Goal: Answer question/provide support: Share knowledge or assist other users

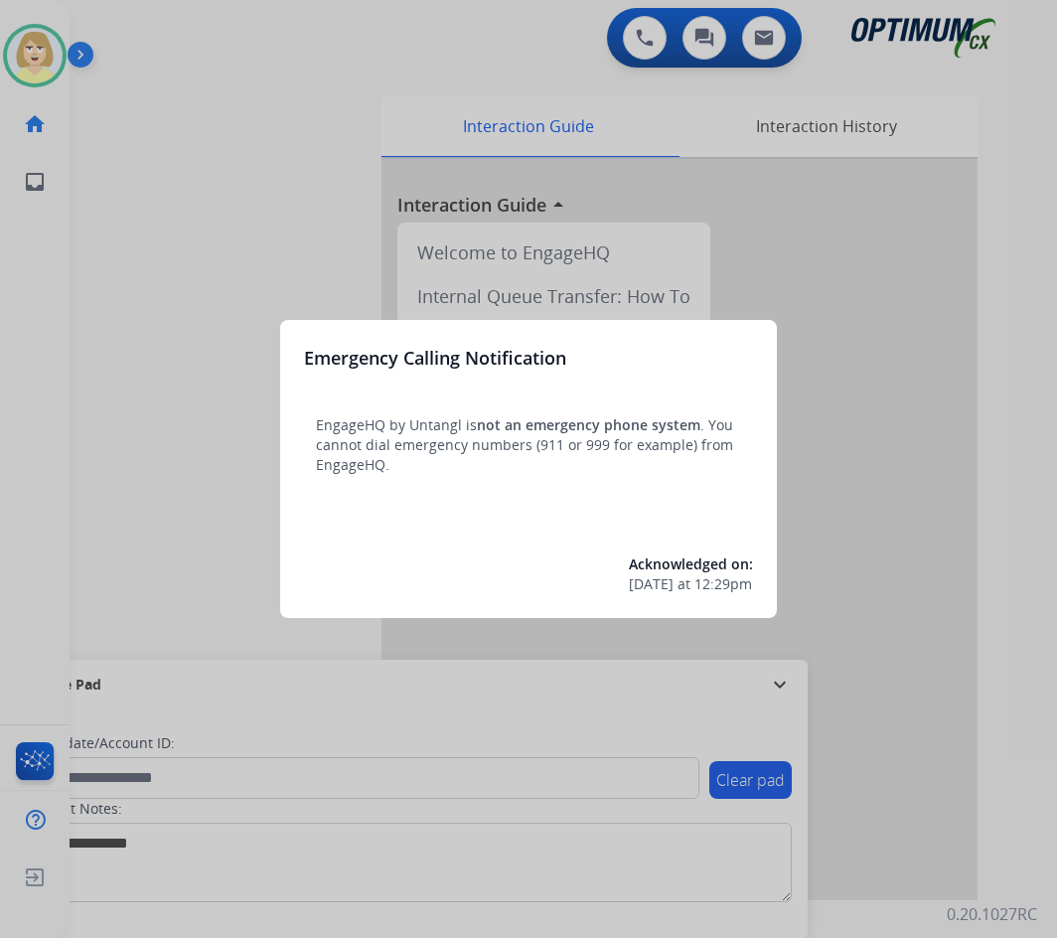
click at [222, 227] on div at bounding box center [528, 469] width 1057 height 938
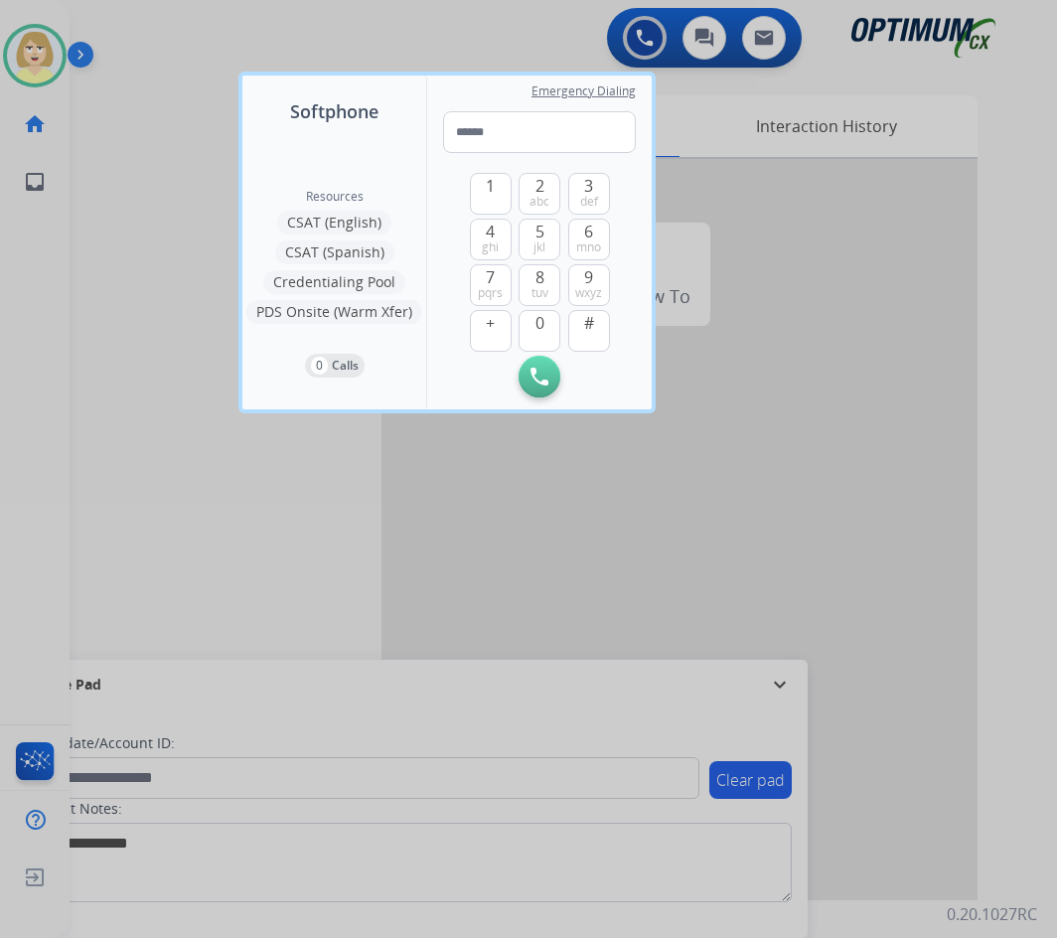
click at [187, 207] on div at bounding box center [528, 469] width 1057 height 938
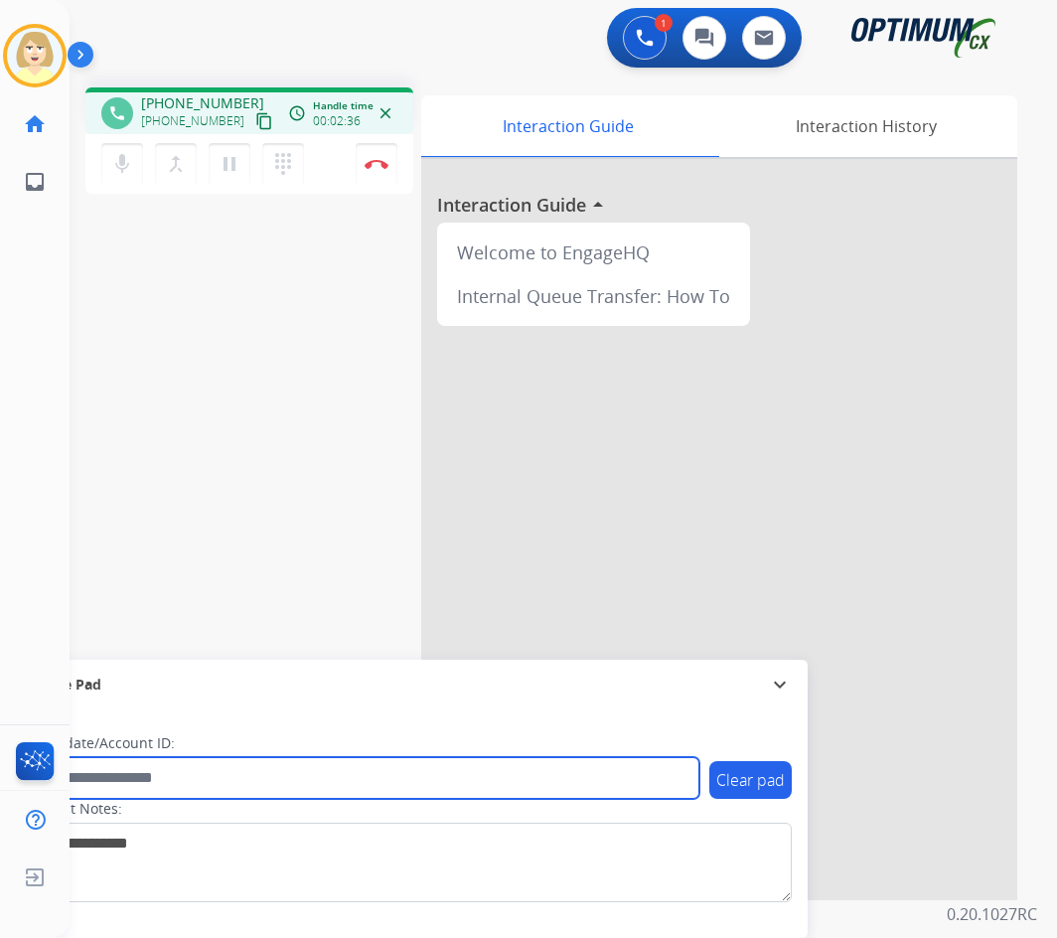
click at [144, 779] on input "text" at bounding box center [363, 778] width 674 height 42
paste input "*******"
type input "*******"
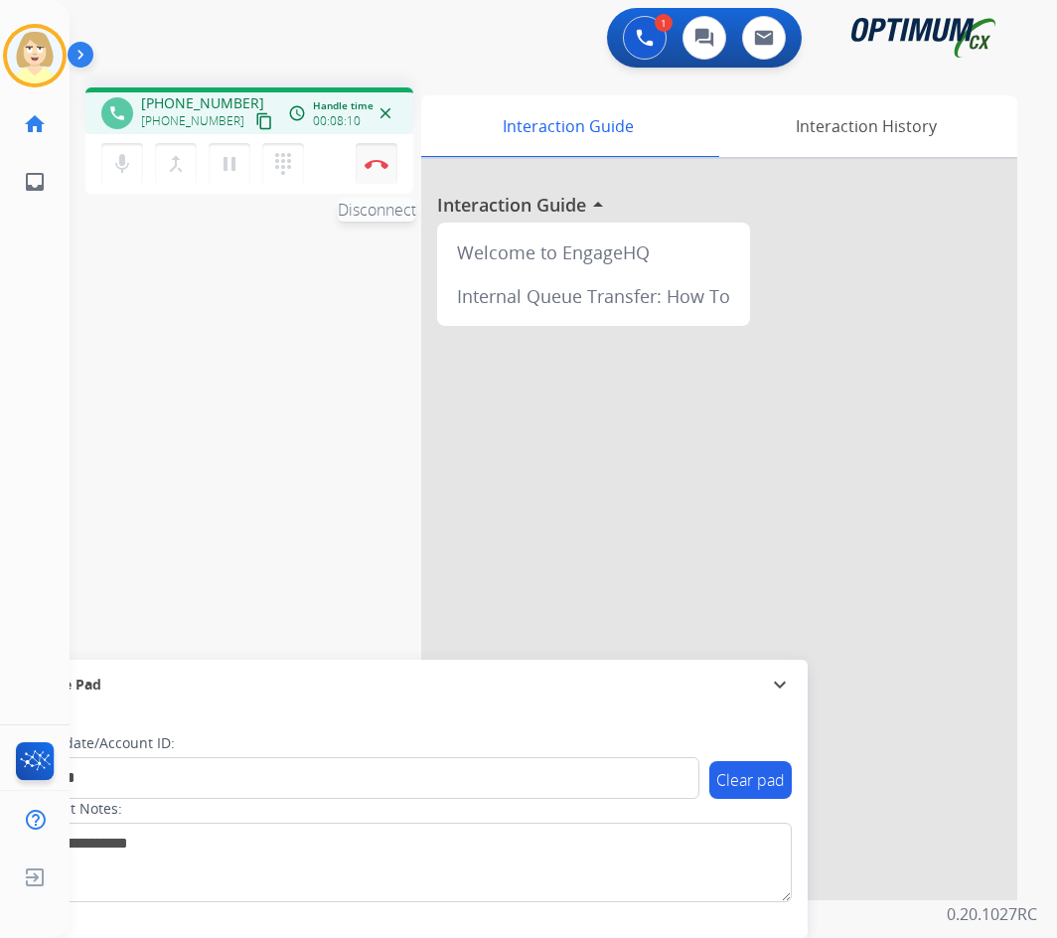
click at [379, 158] on button "Disconnect" at bounding box center [377, 164] width 42 height 42
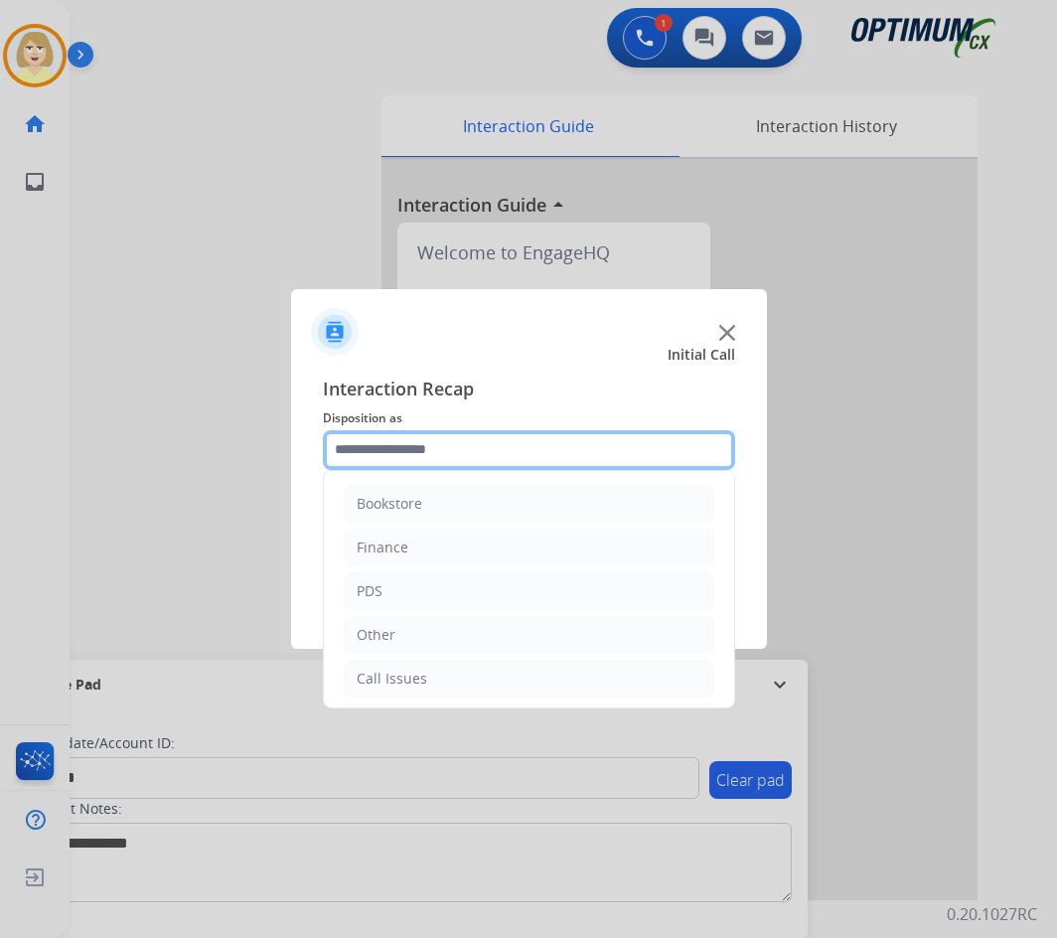
click at [385, 453] on input "text" at bounding box center [529, 450] width 412 height 40
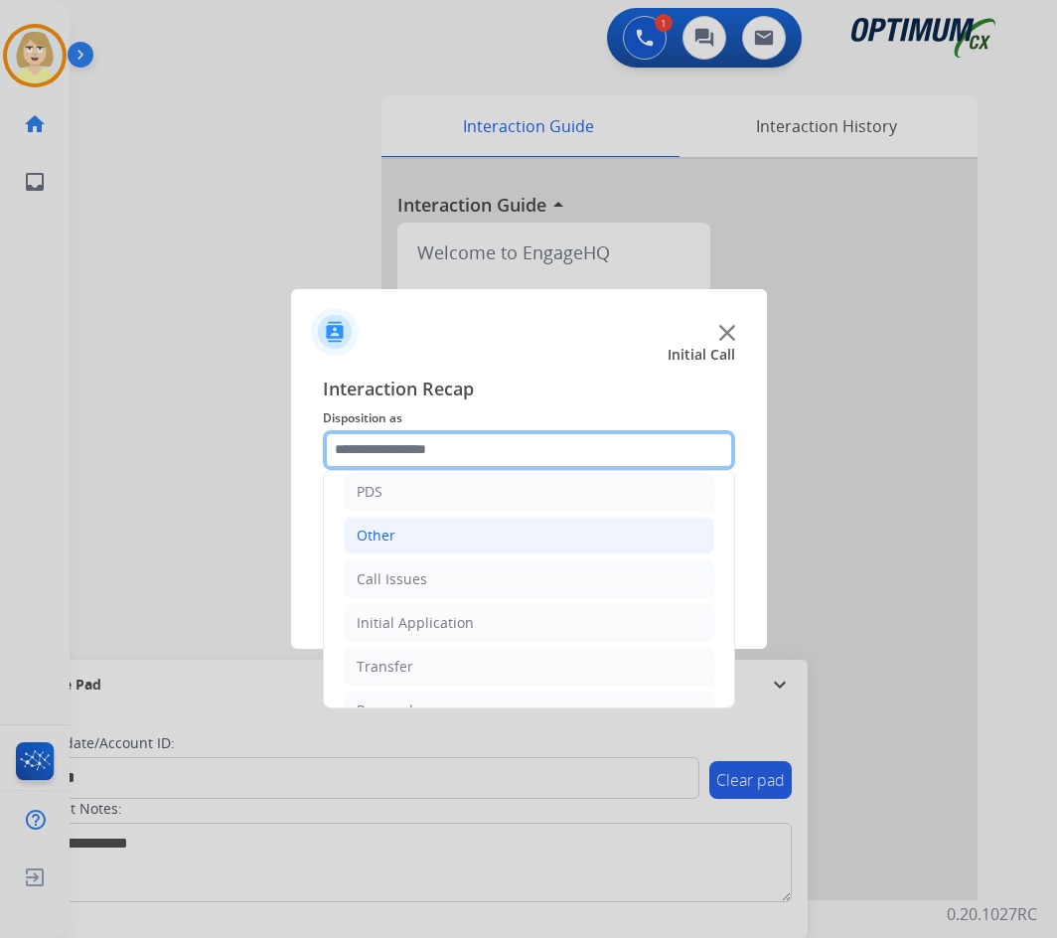
scroll to position [135, 0]
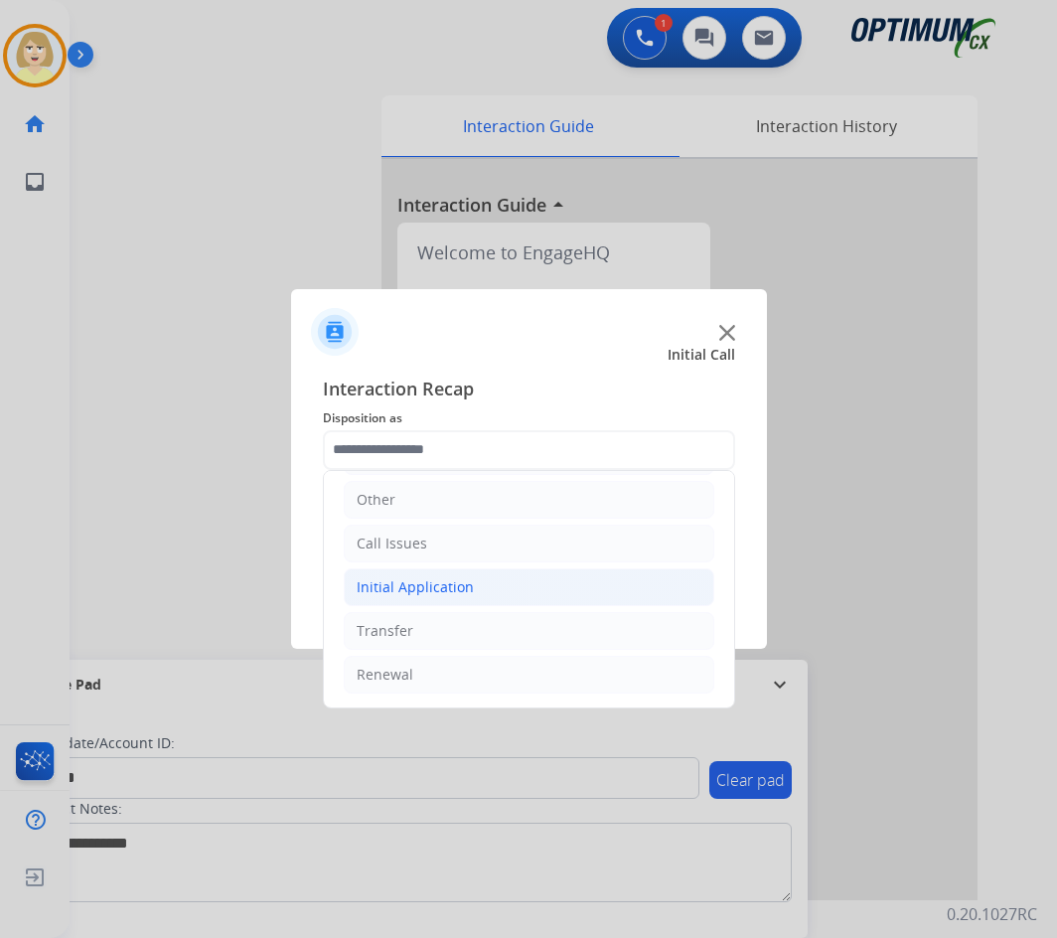
click at [419, 589] on div "Initial Application" at bounding box center [415, 587] width 117 height 20
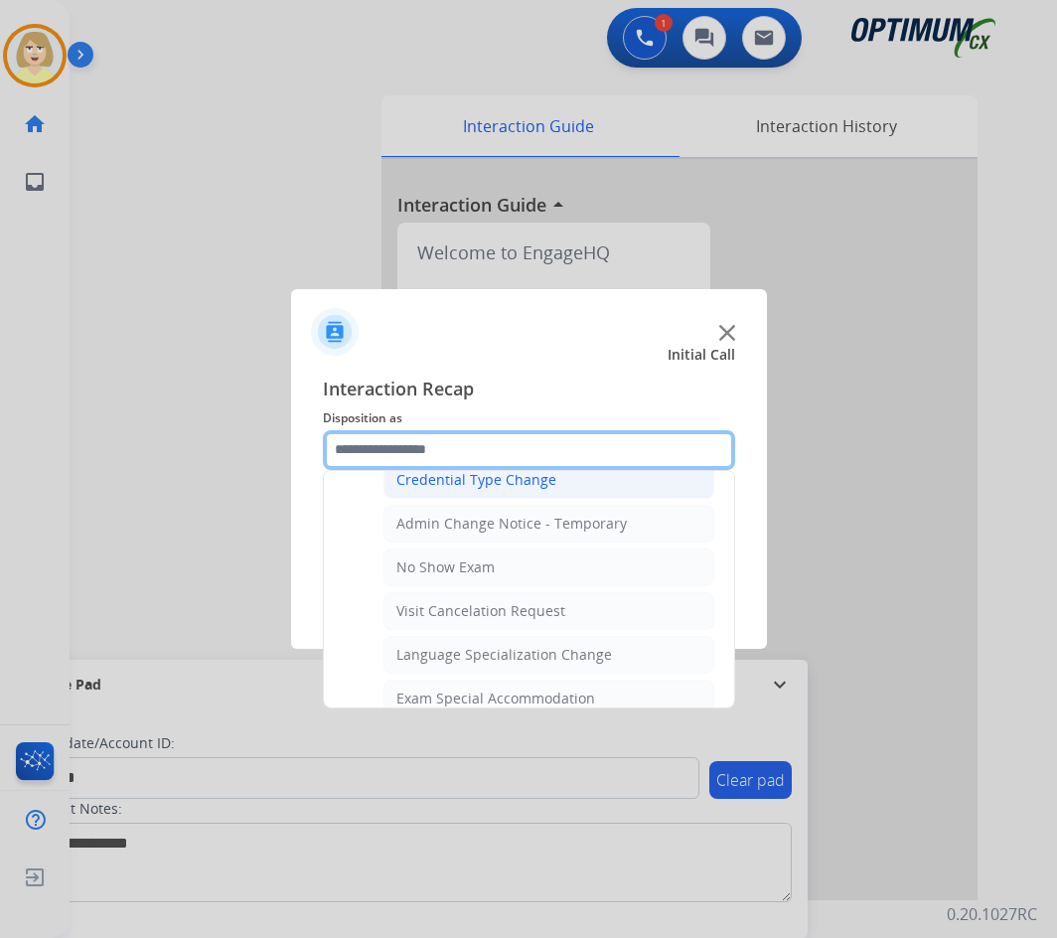
scroll to position [1029, 0]
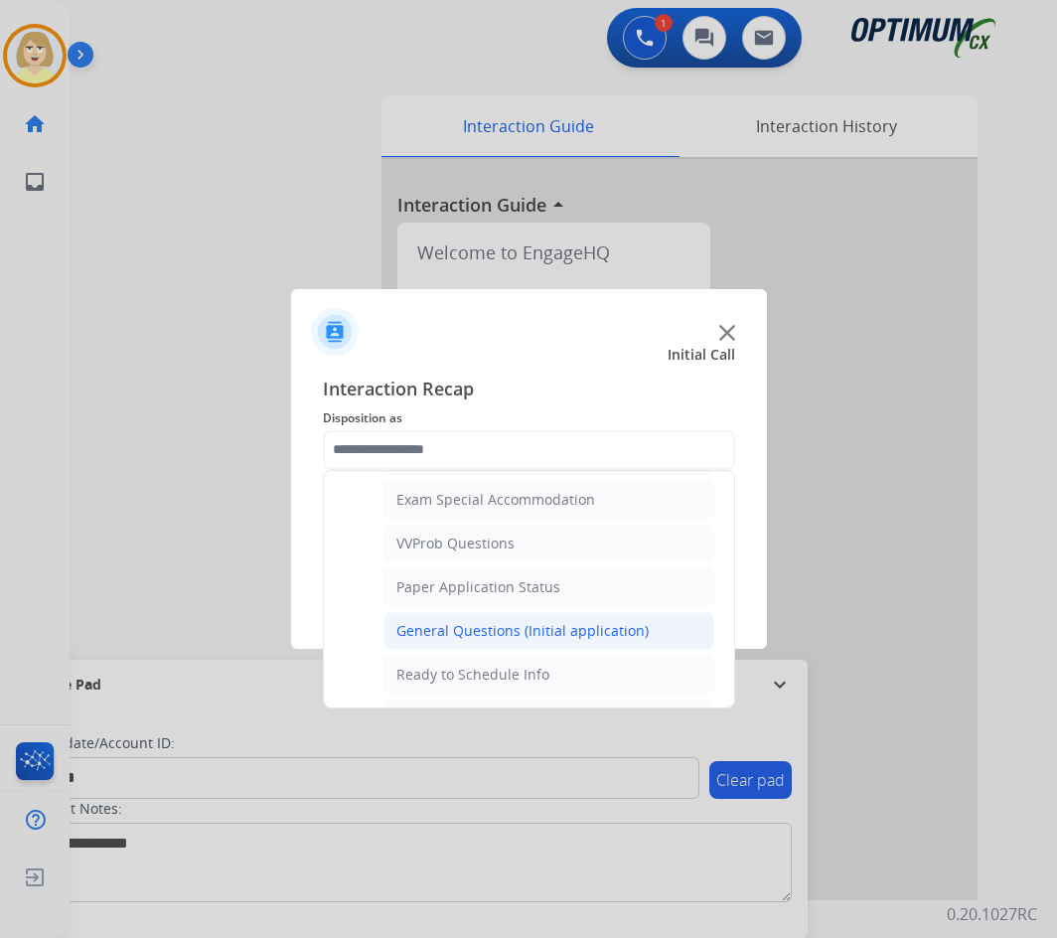
click at [483, 625] on div "General Questions (Initial application)" at bounding box center [522, 631] width 252 height 20
type input "**********"
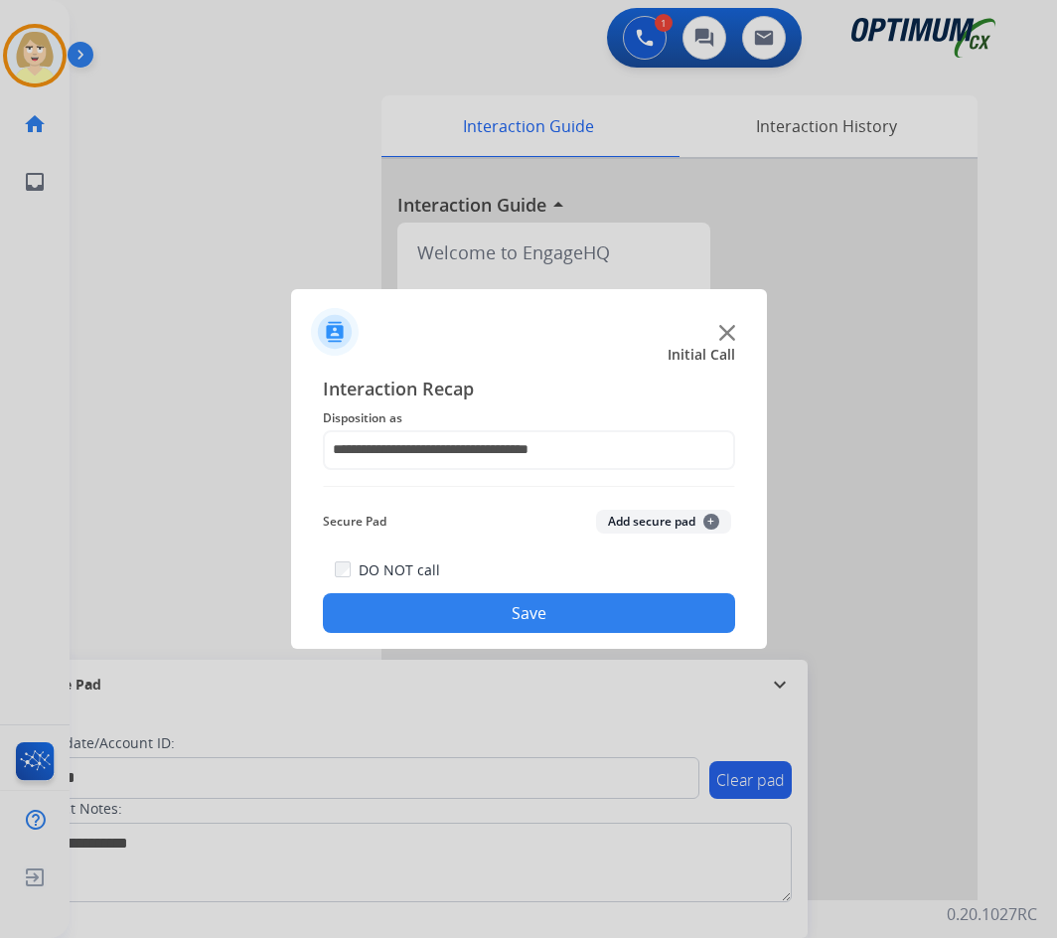
click at [623, 515] on button "Add secure pad +" at bounding box center [663, 522] width 135 height 24
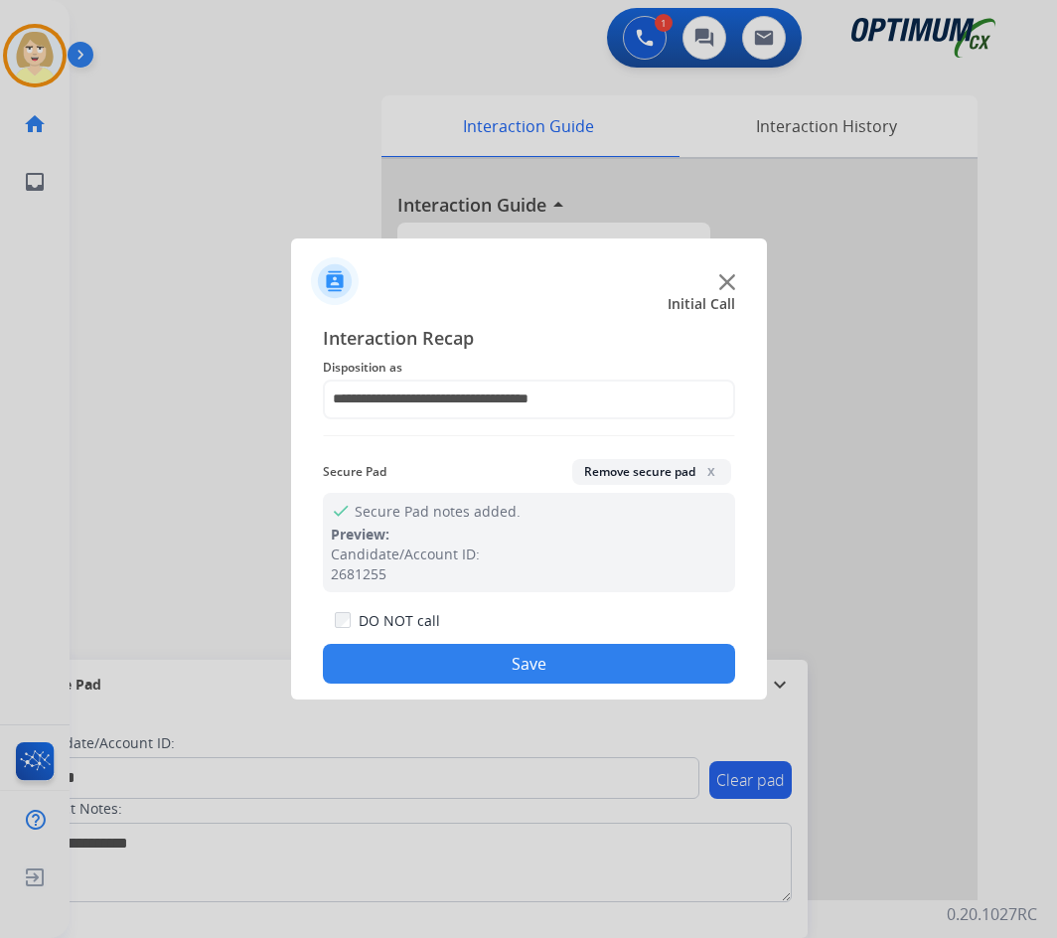
click at [415, 654] on button "Save" at bounding box center [529, 664] width 412 height 40
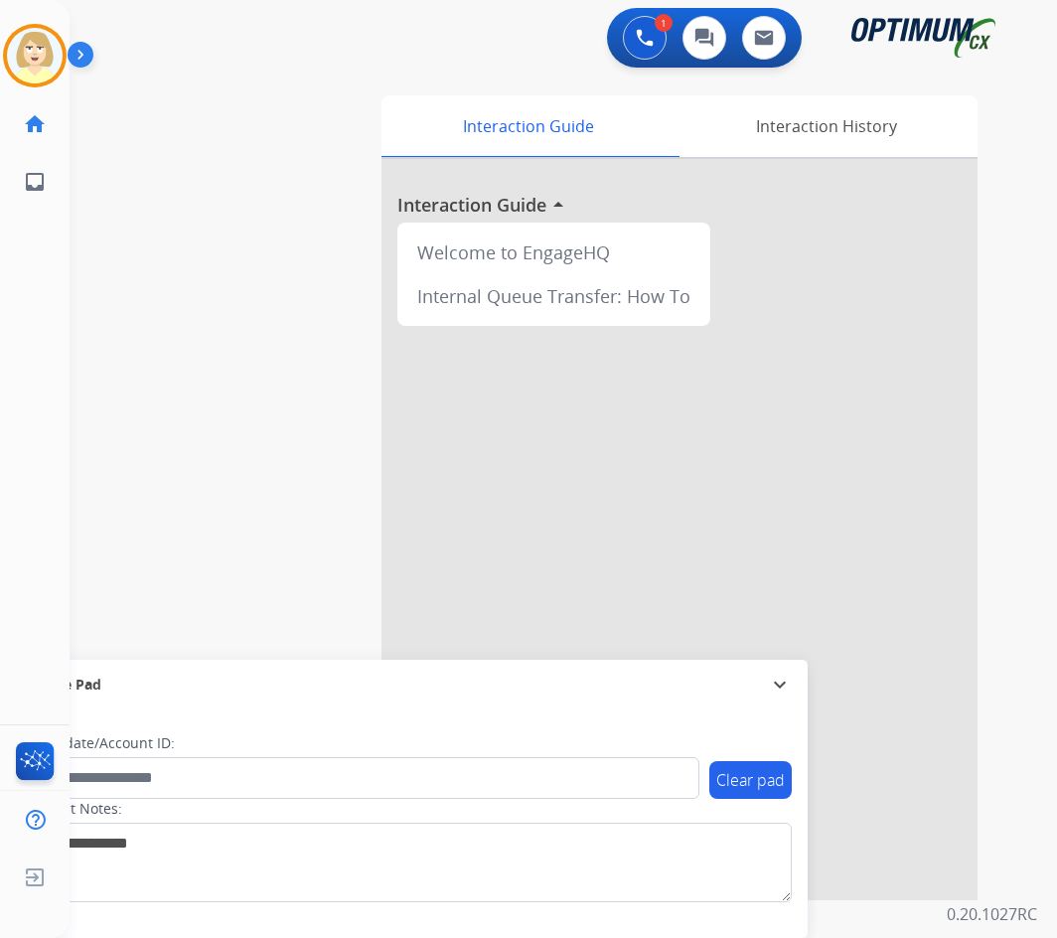
drag, startPoint x: 35, startPoint y: 43, endPoint x: 79, endPoint y: 78, distance: 57.2
click at [36, 43] on img at bounding box center [35, 56] width 56 height 56
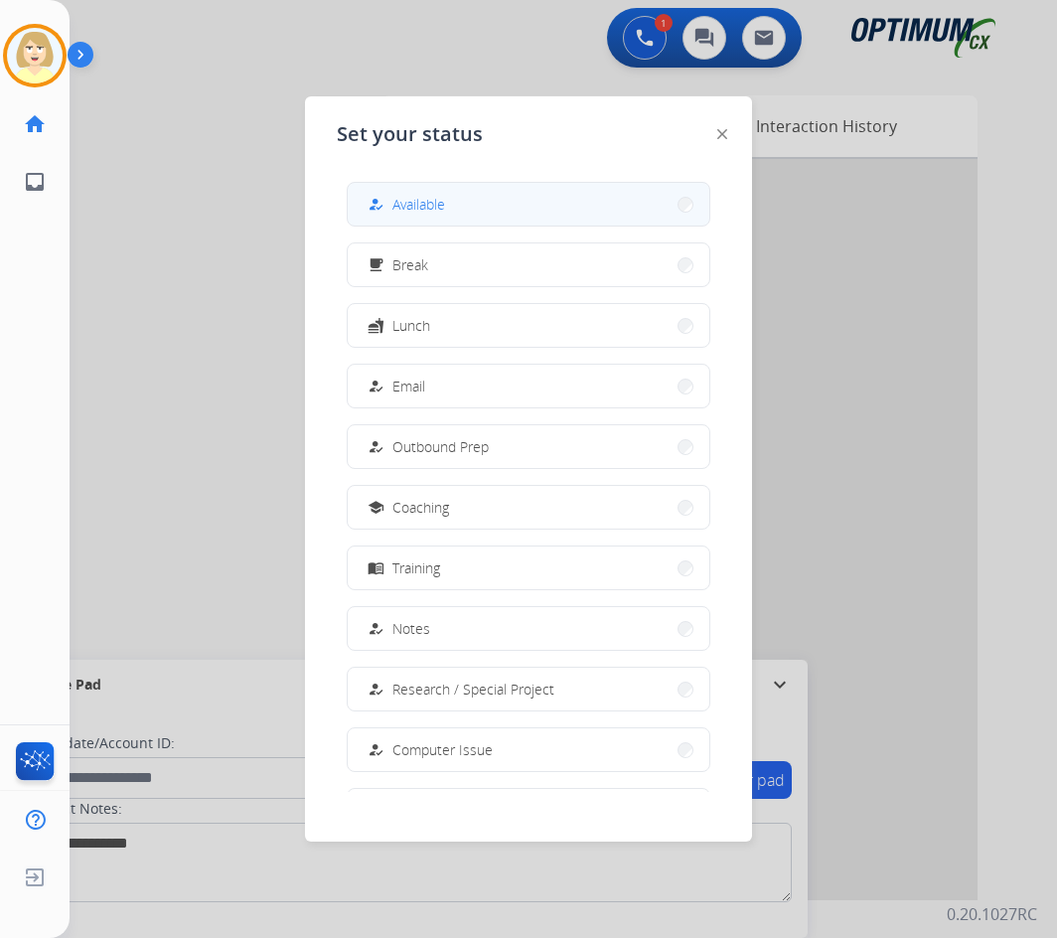
click at [403, 211] on span "Available" at bounding box center [418, 204] width 53 height 21
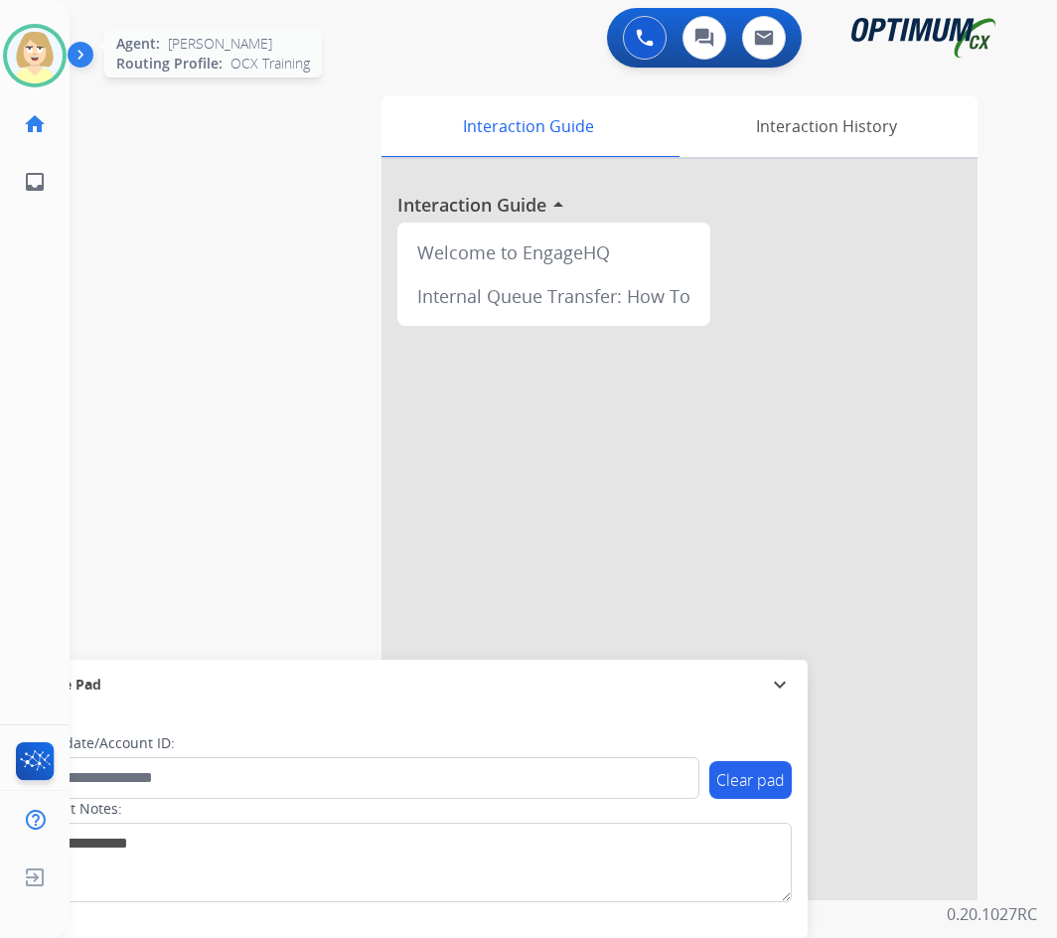
drag, startPoint x: 21, startPoint y: 56, endPoint x: 35, endPoint y: 63, distance: 15.5
click at [21, 56] on img at bounding box center [35, 56] width 56 height 56
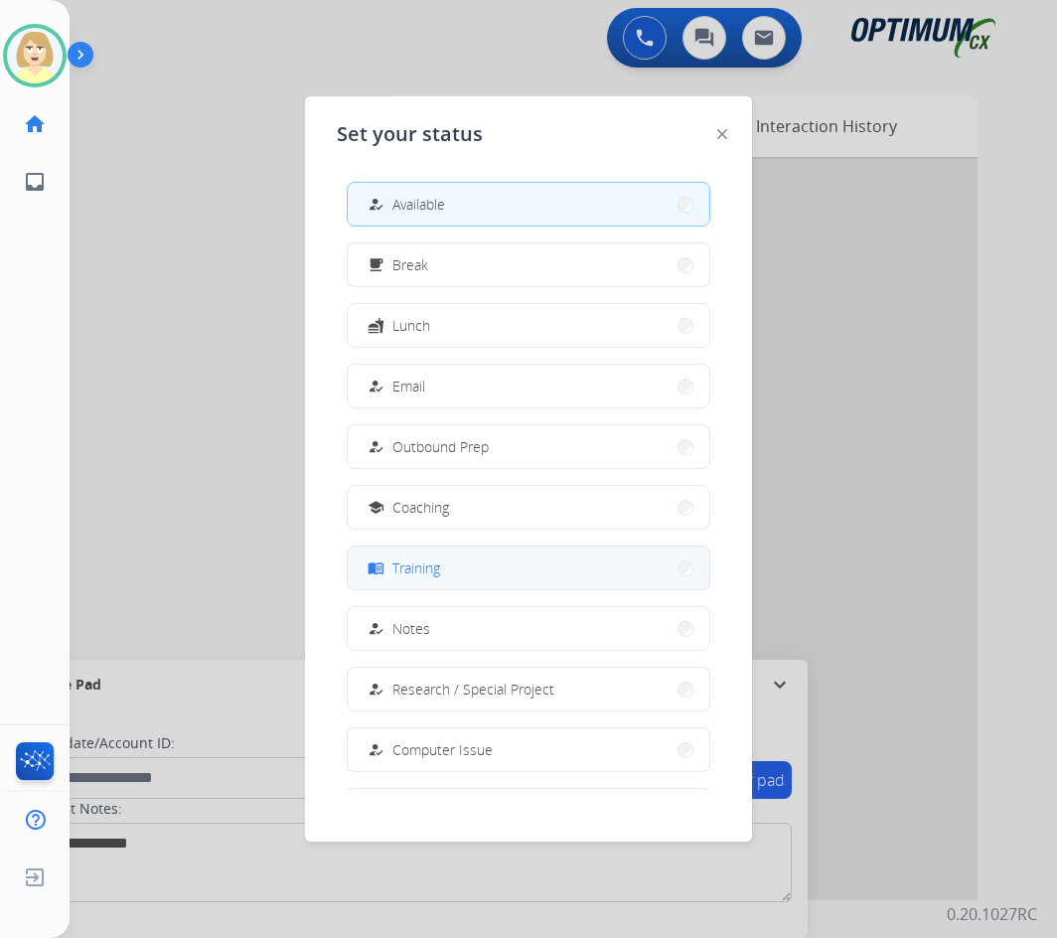
click at [406, 566] on span "Training" at bounding box center [416, 567] width 48 height 21
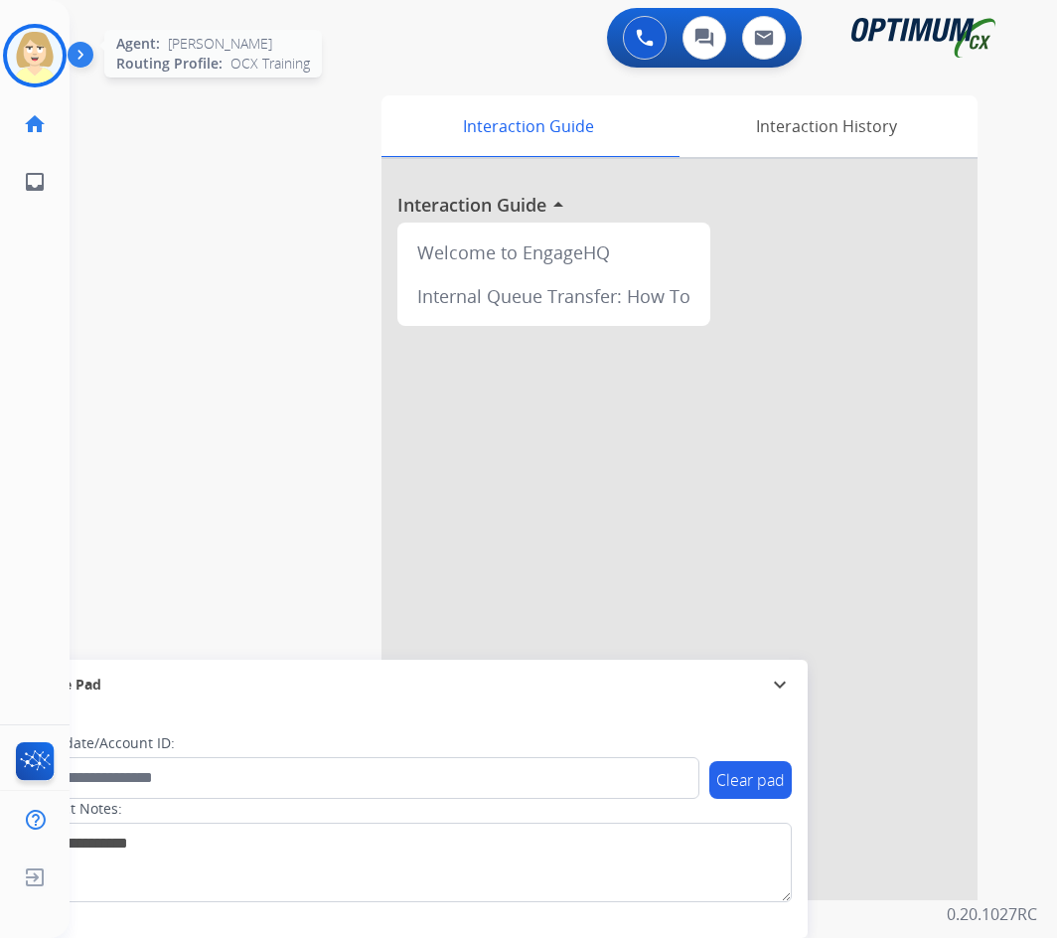
click at [23, 36] on img at bounding box center [35, 56] width 56 height 56
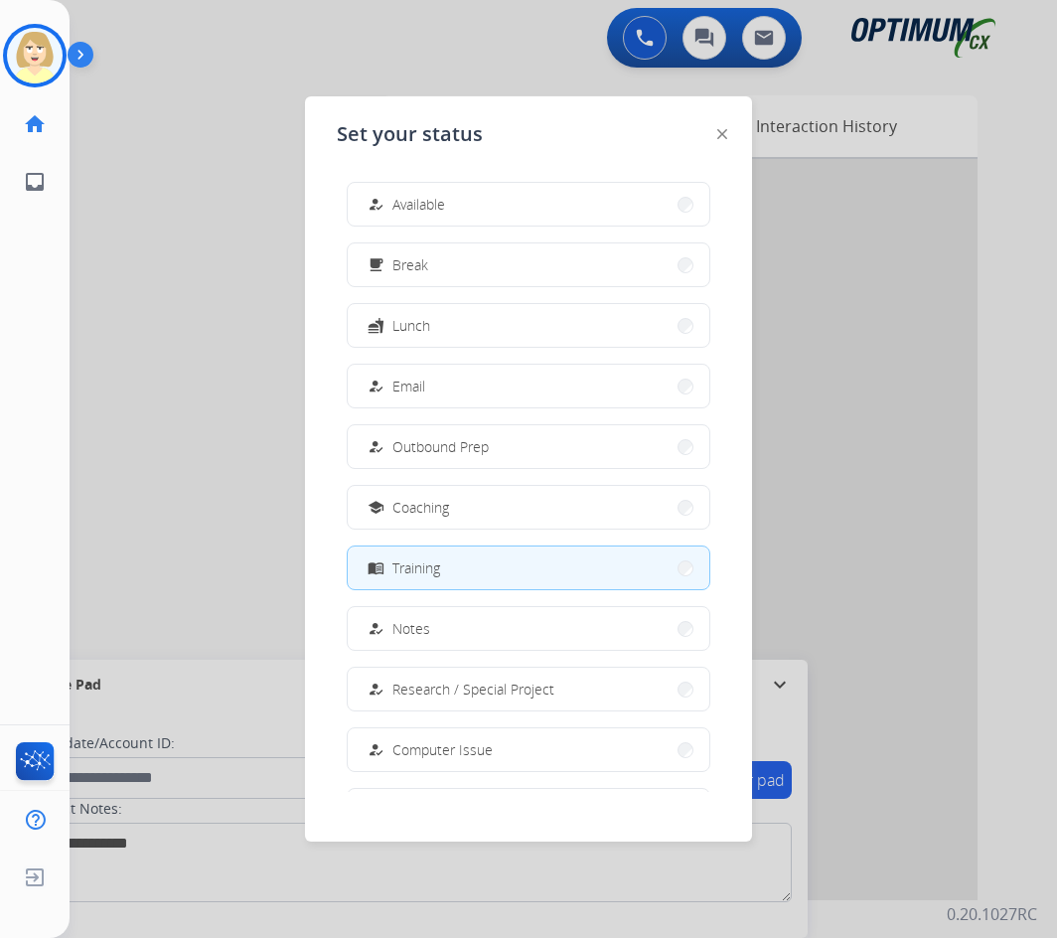
click at [399, 562] on span "Training" at bounding box center [416, 567] width 48 height 21
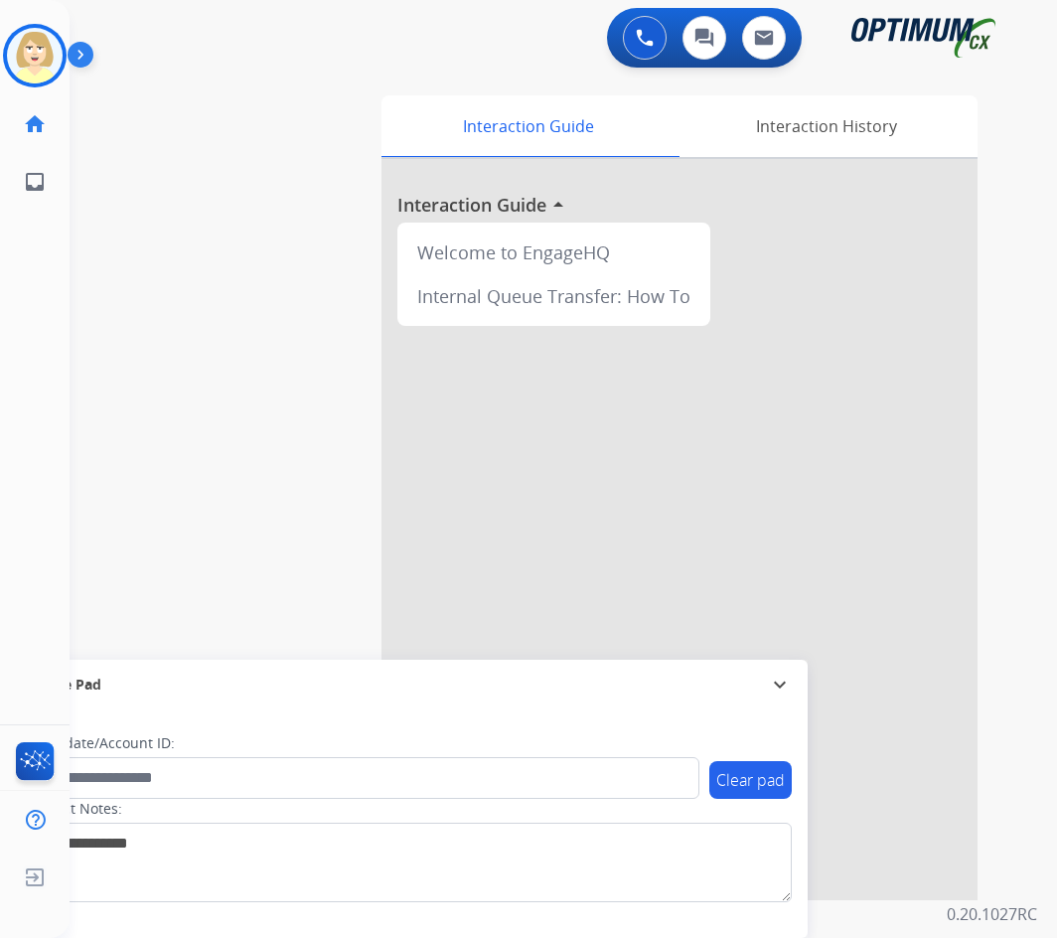
drag, startPoint x: 33, startPoint y: 51, endPoint x: 80, endPoint y: 67, distance: 50.3
click at [33, 51] on img at bounding box center [35, 56] width 56 height 56
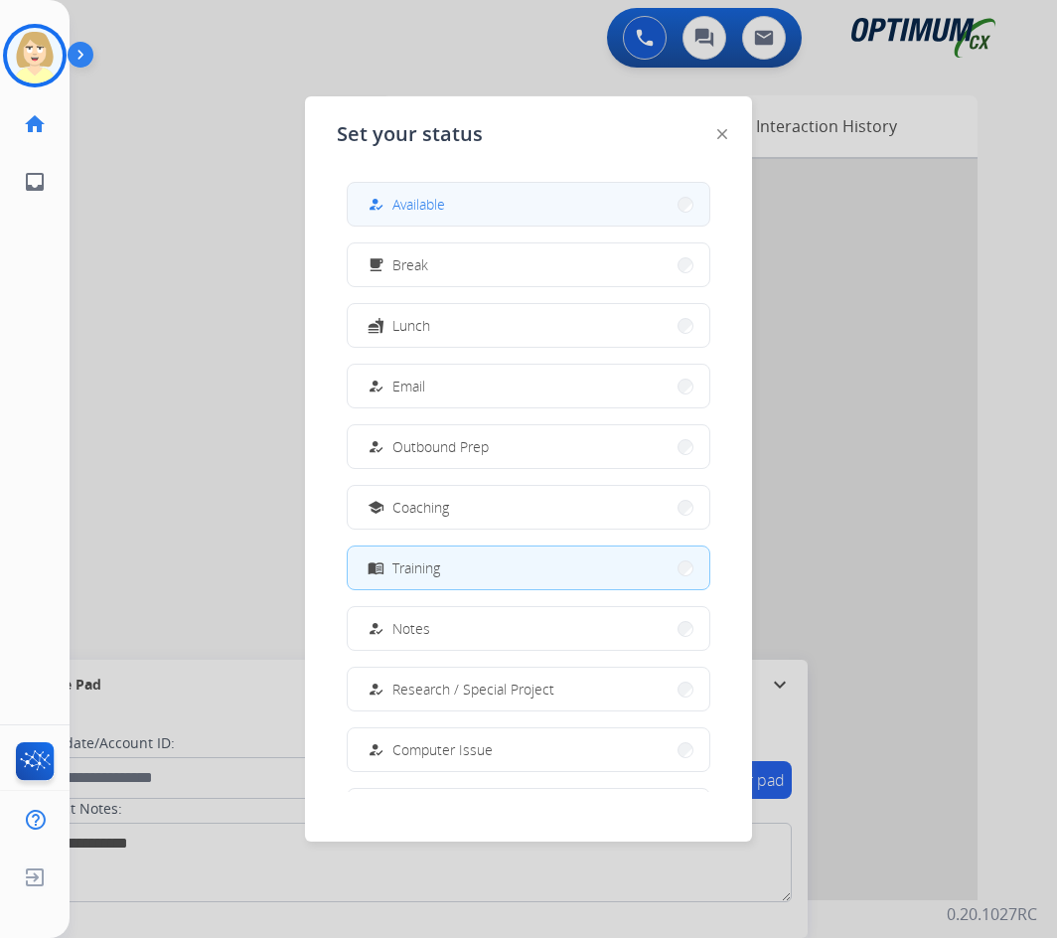
click at [418, 201] on span "Available" at bounding box center [418, 204] width 53 height 21
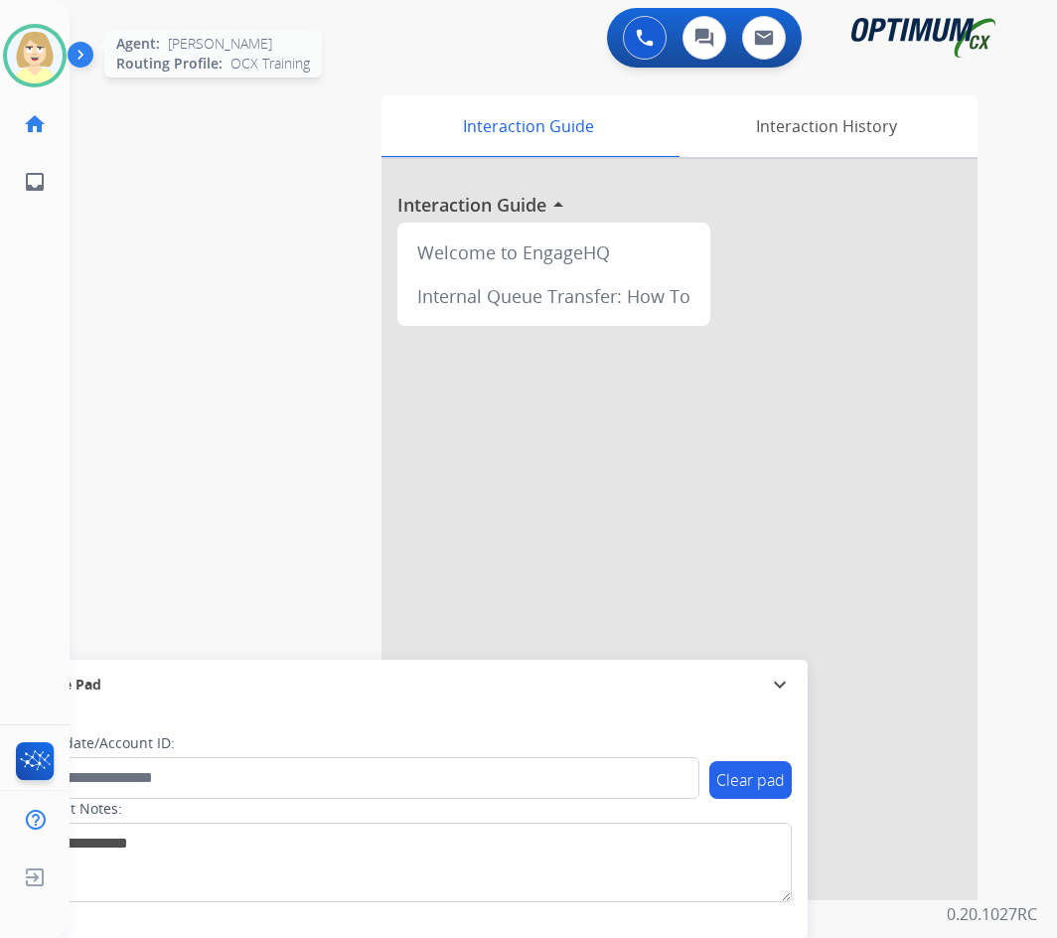
click at [35, 56] on img at bounding box center [35, 56] width 56 height 56
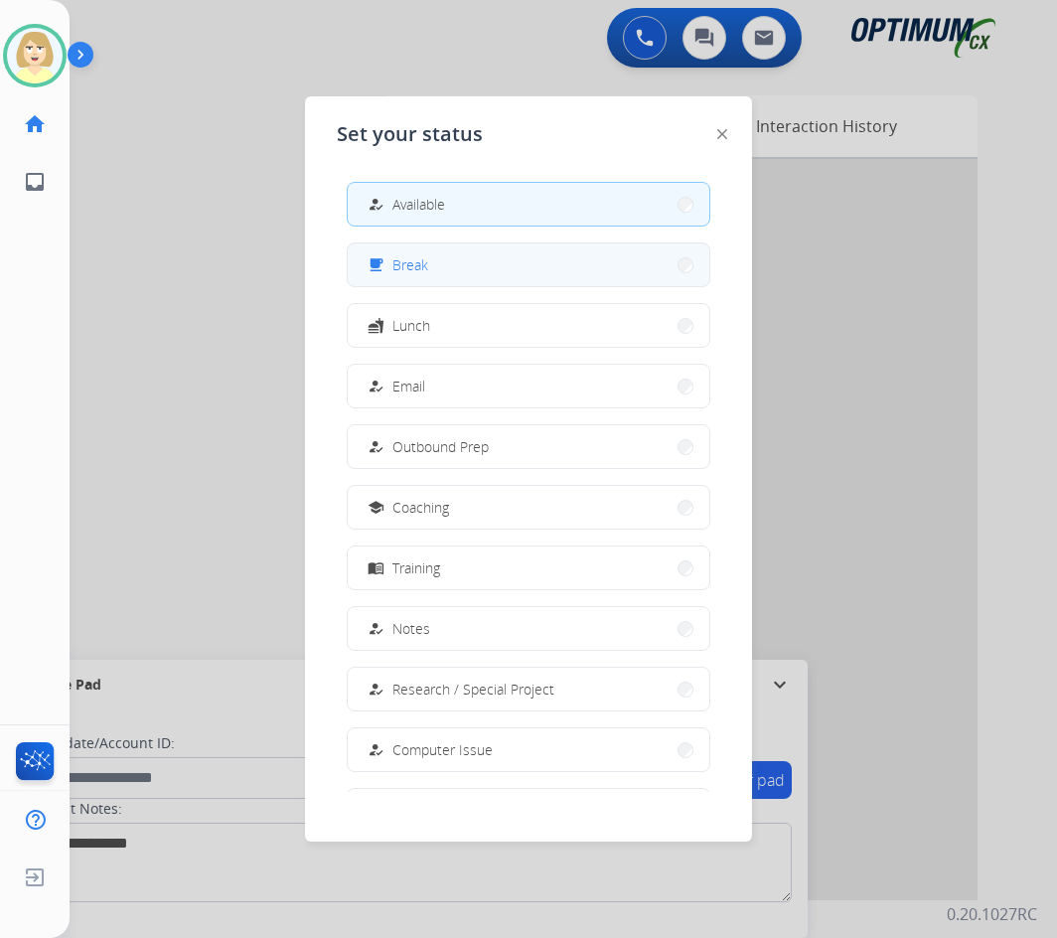
click at [415, 269] on span "Break" at bounding box center [410, 264] width 36 height 21
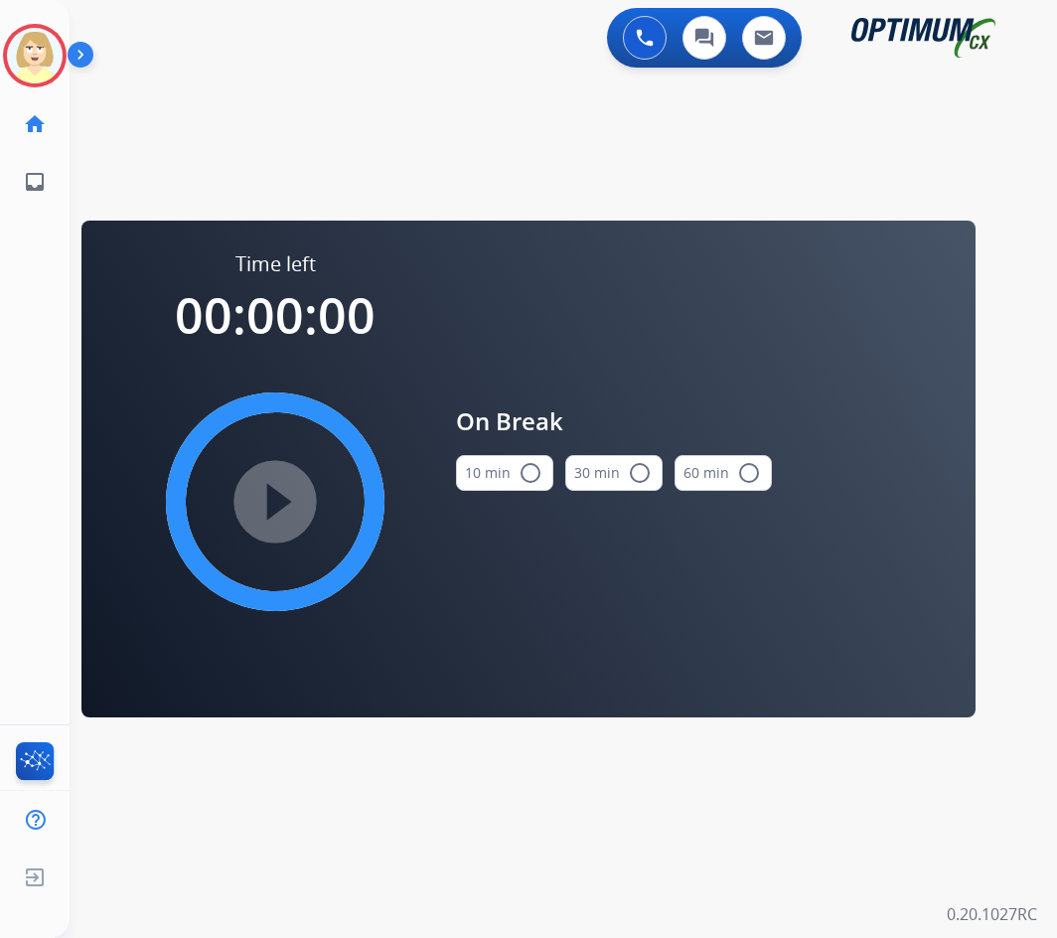
click at [531, 475] on mat-icon "radio_button_unchecked" at bounding box center [531, 473] width 24 height 24
click at [272, 500] on mat-icon "play_circle_filled" at bounding box center [275, 502] width 24 height 24
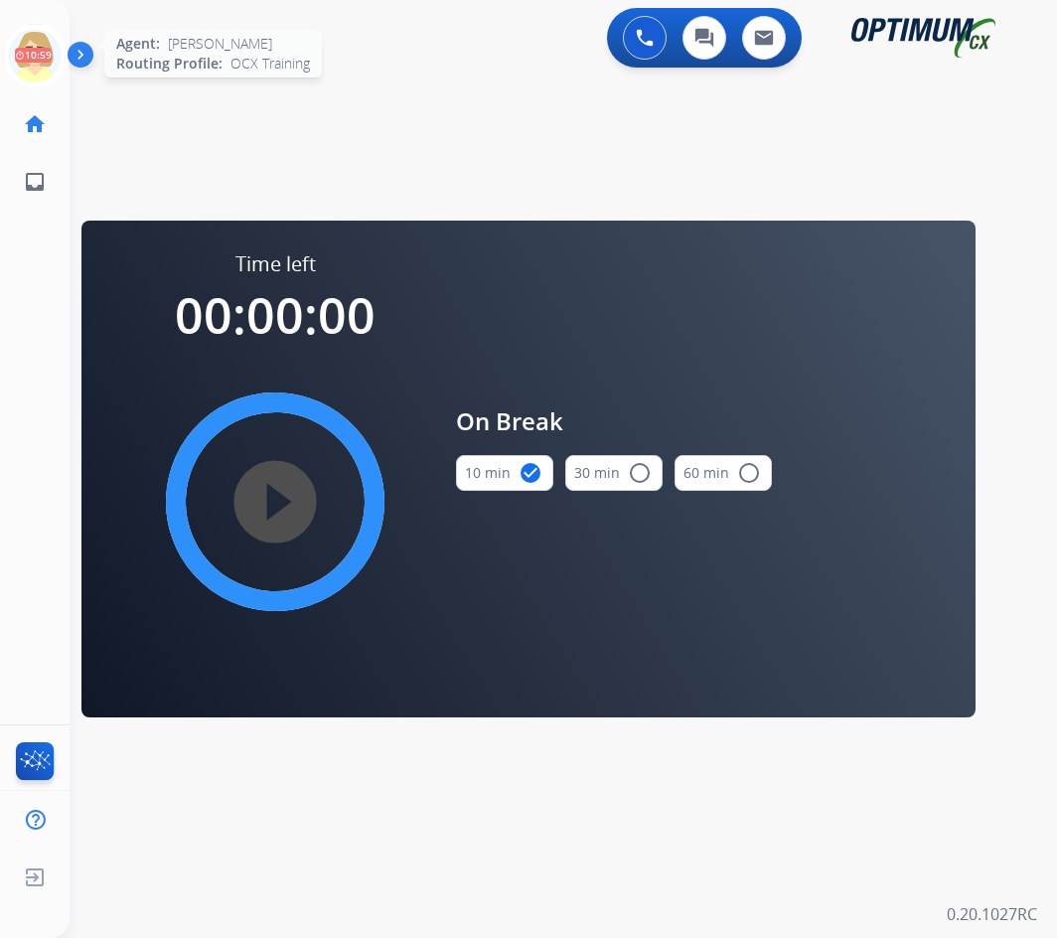
click at [23, 46] on icon at bounding box center [35, 56] width 65 height 65
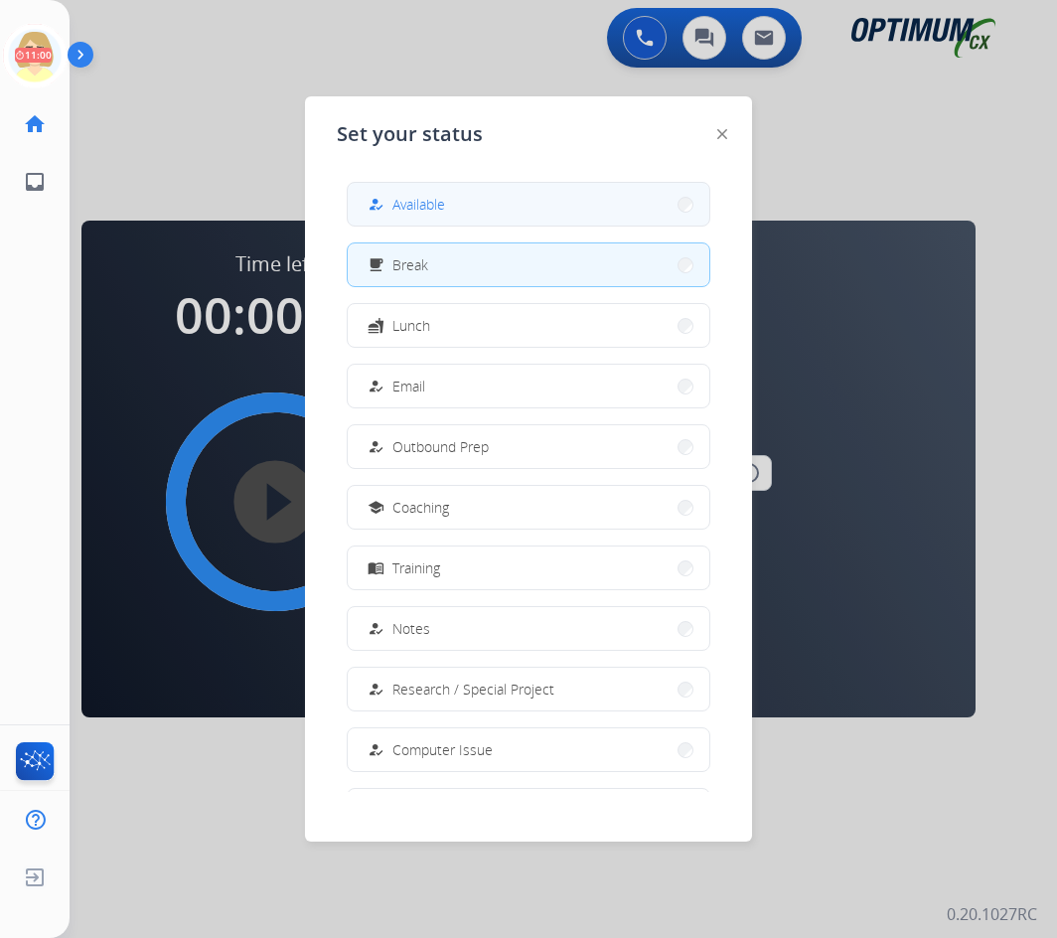
click at [425, 203] on span "Available" at bounding box center [418, 204] width 53 height 21
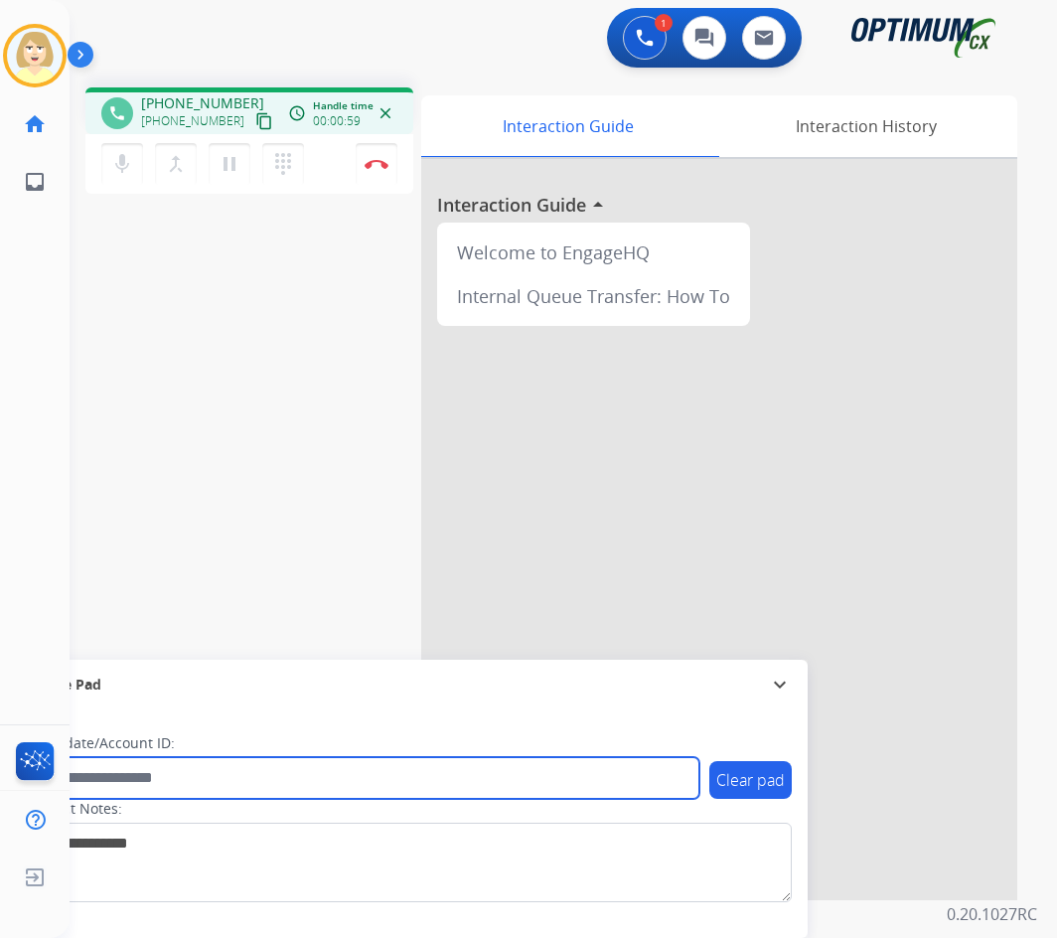
click at [187, 777] on input "text" at bounding box center [363, 778] width 674 height 42
paste input "*******"
type input "*******"
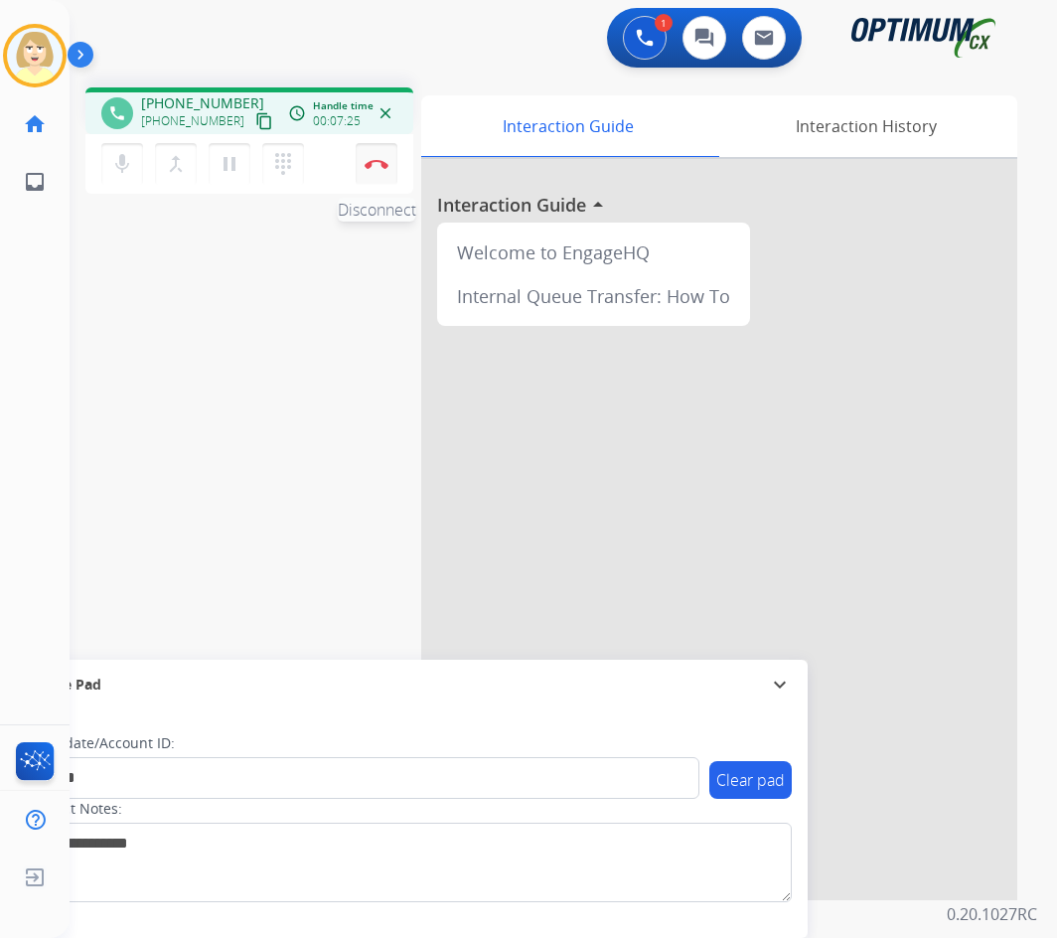
click at [374, 159] on img at bounding box center [377, 164] width 24 height 10
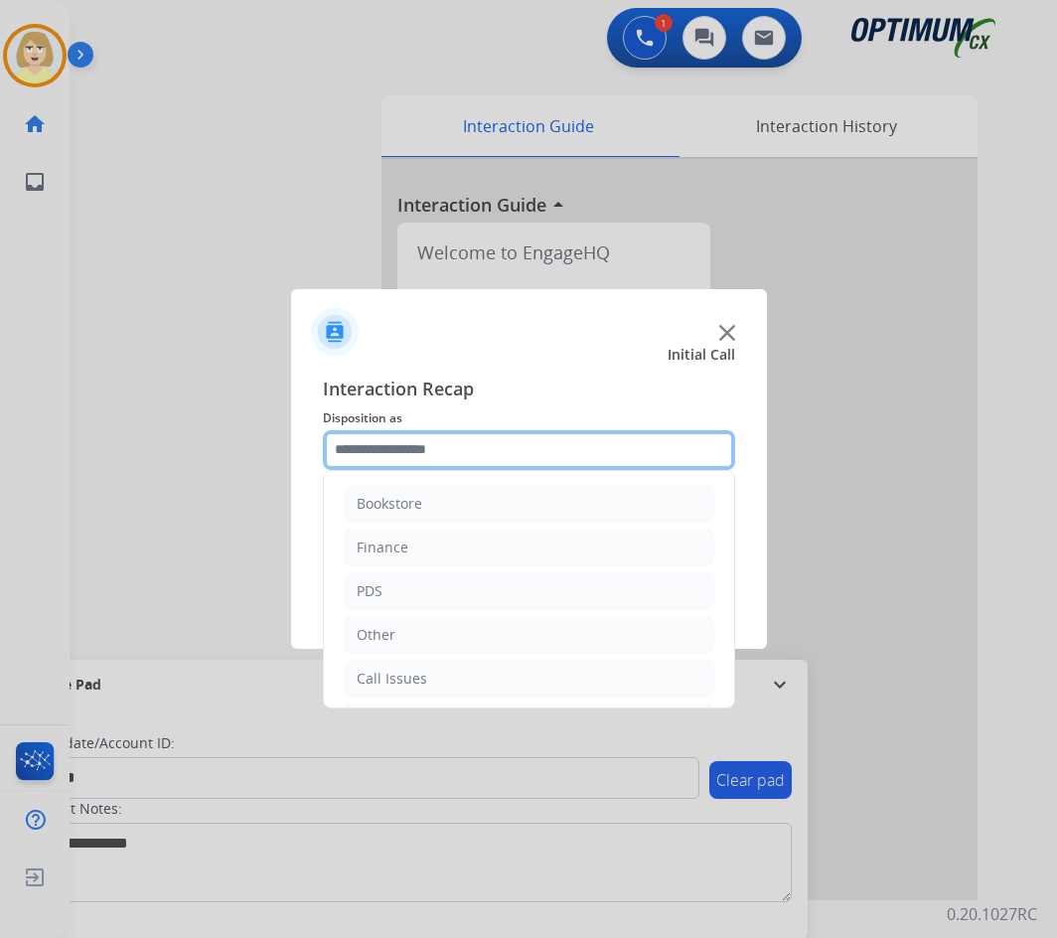
click at [410, 455] on input "text" at bounding box center [529, 450] width 412 height 40
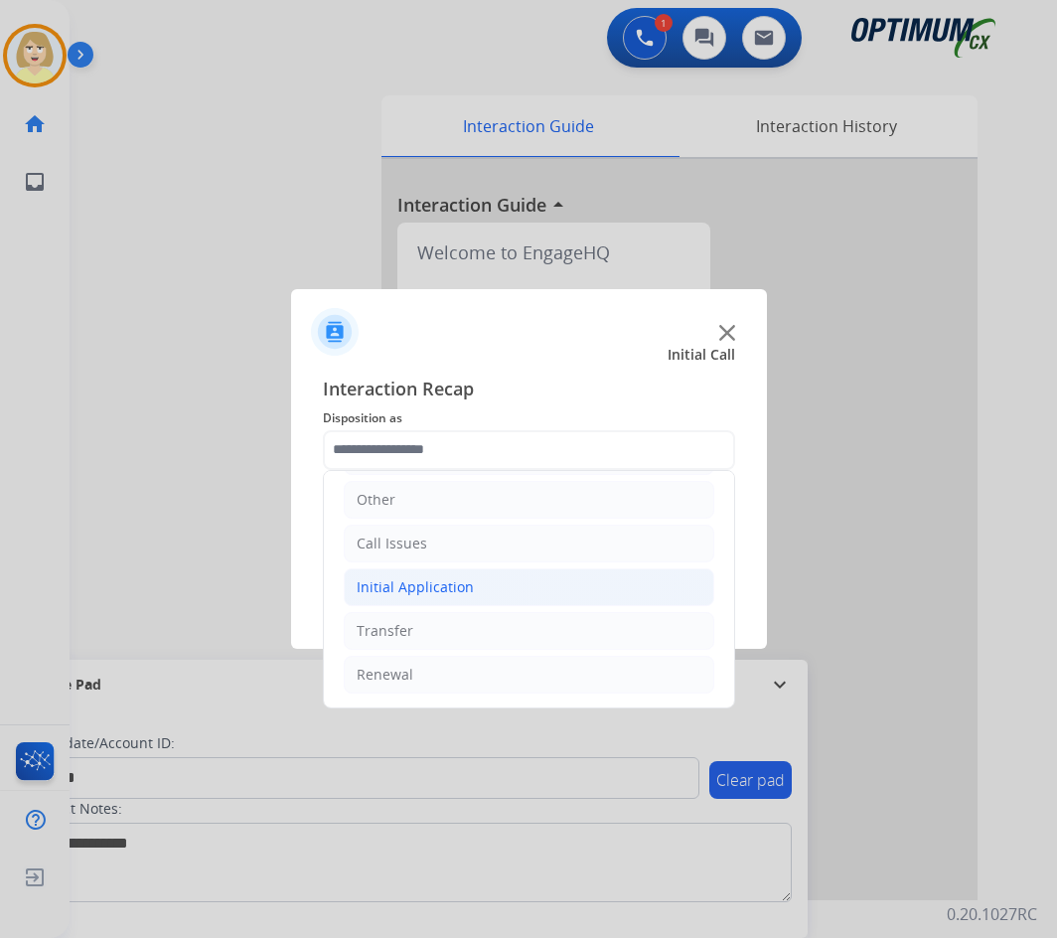
click at [418, 586] on div "Initial Application" at bounding box center [415, 587] width 117 height 20
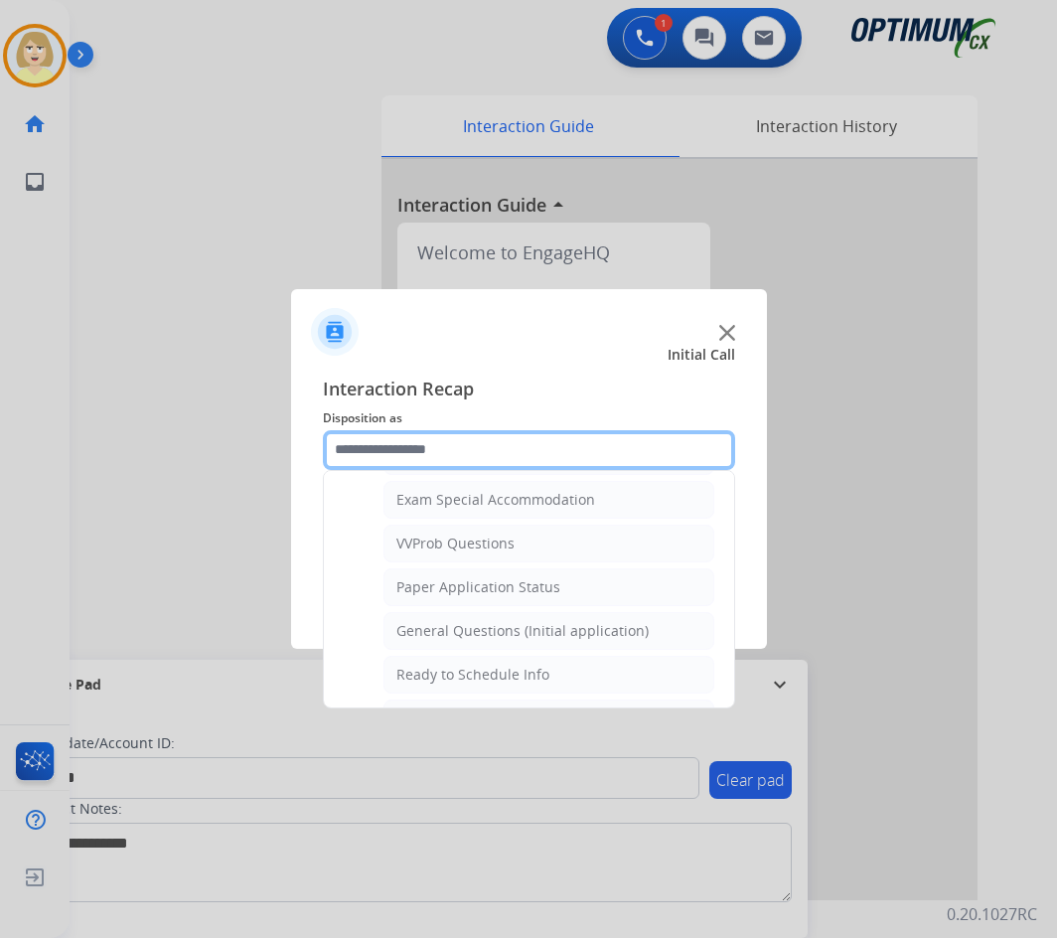
scroll to position [1129, 0]
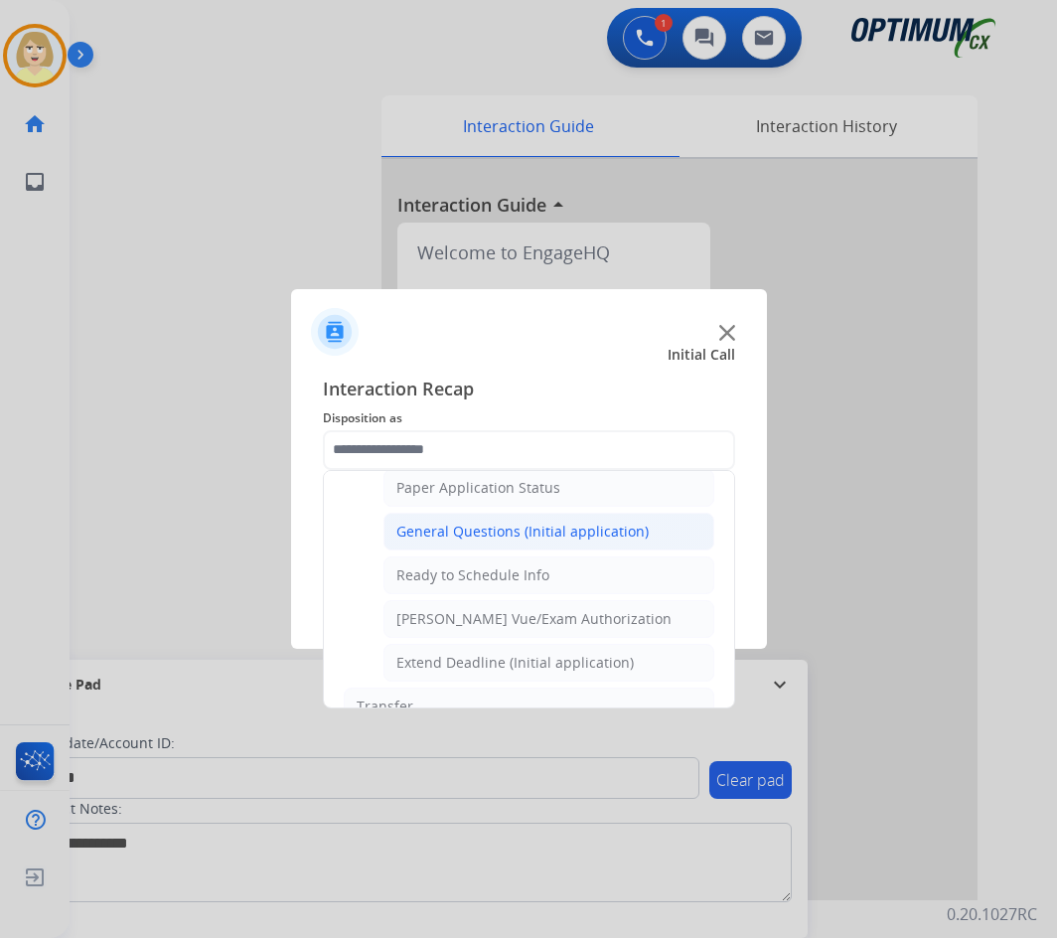
click at [486, 530] on div "General Questions (Initial application)" at bounding box center [522, 532] width 252 height 20
type input "**********"
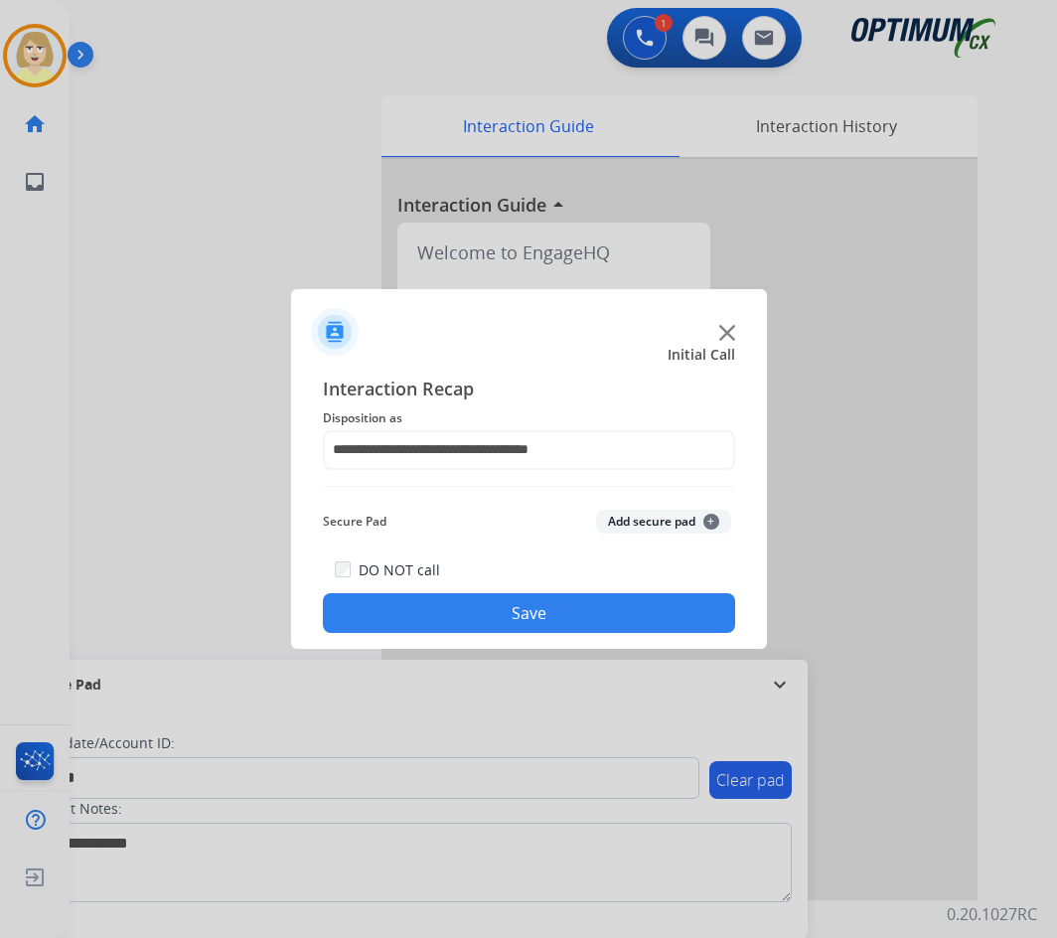
click at [632, 520] on button "Add secure pad +" at bounding box center [663, 522] width 135 height 24
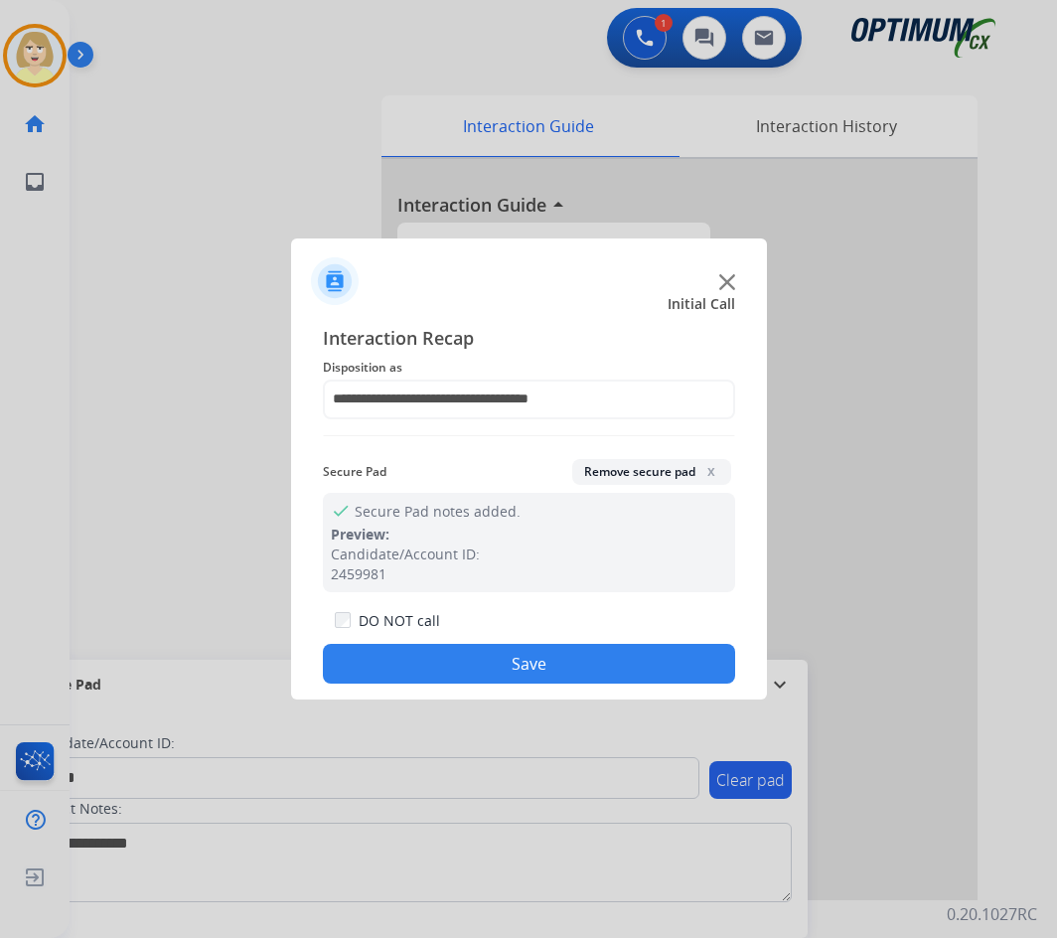
drag, startPoint x: 439, startPoint y: 666, endPoint x: 54, endPoint y: 265, distance: 555.7
click at [437, 663] on button "Save" at bounding box center [529, 664] width 412 height 40
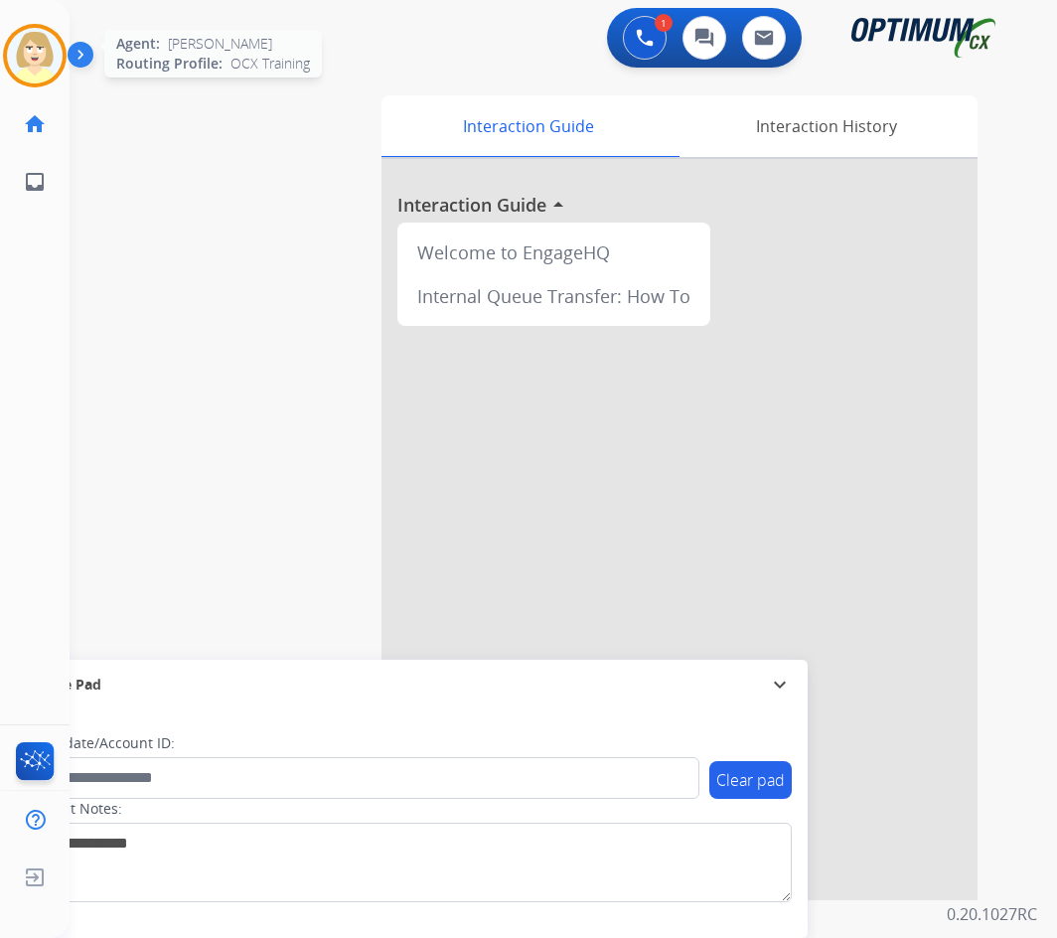
click at [26, 52] on img at bounding box center [35, 56] width 56 height 56
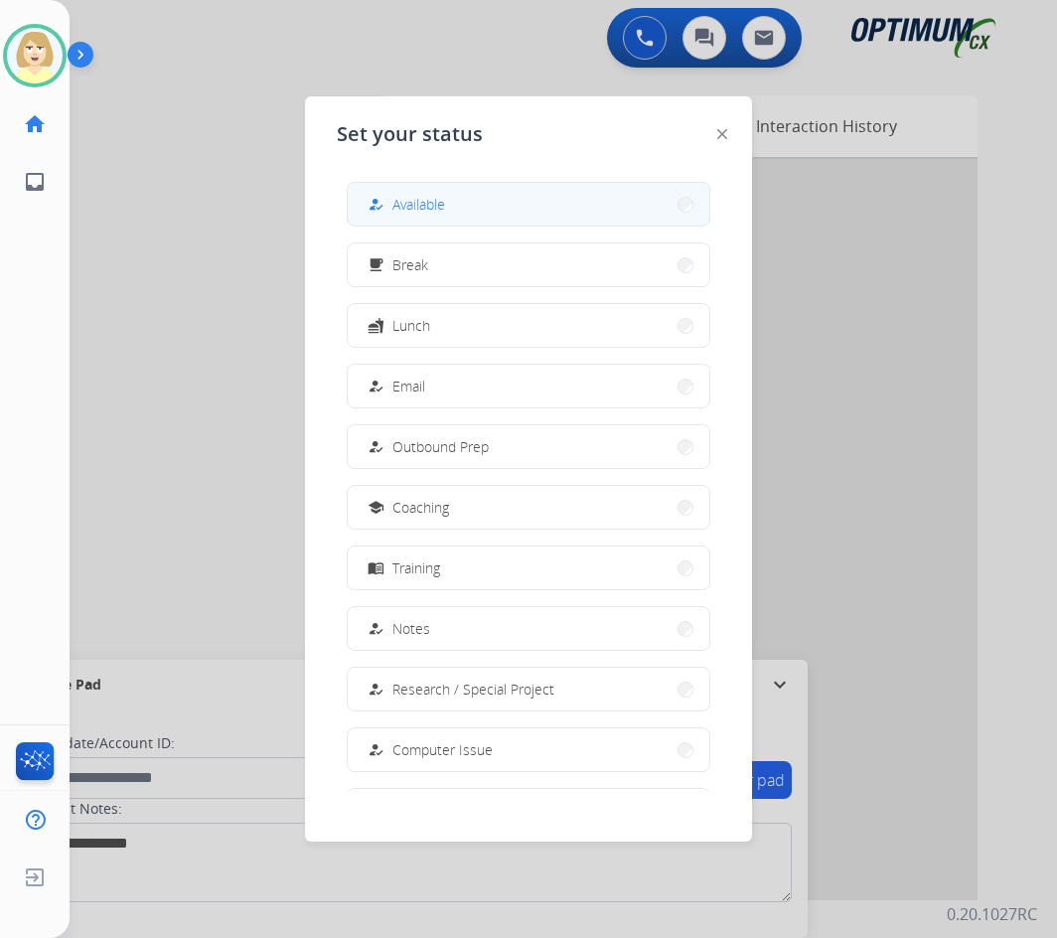
click at [430, 197] on span "Available" at bounding box center [418, 204] width 53 height 21
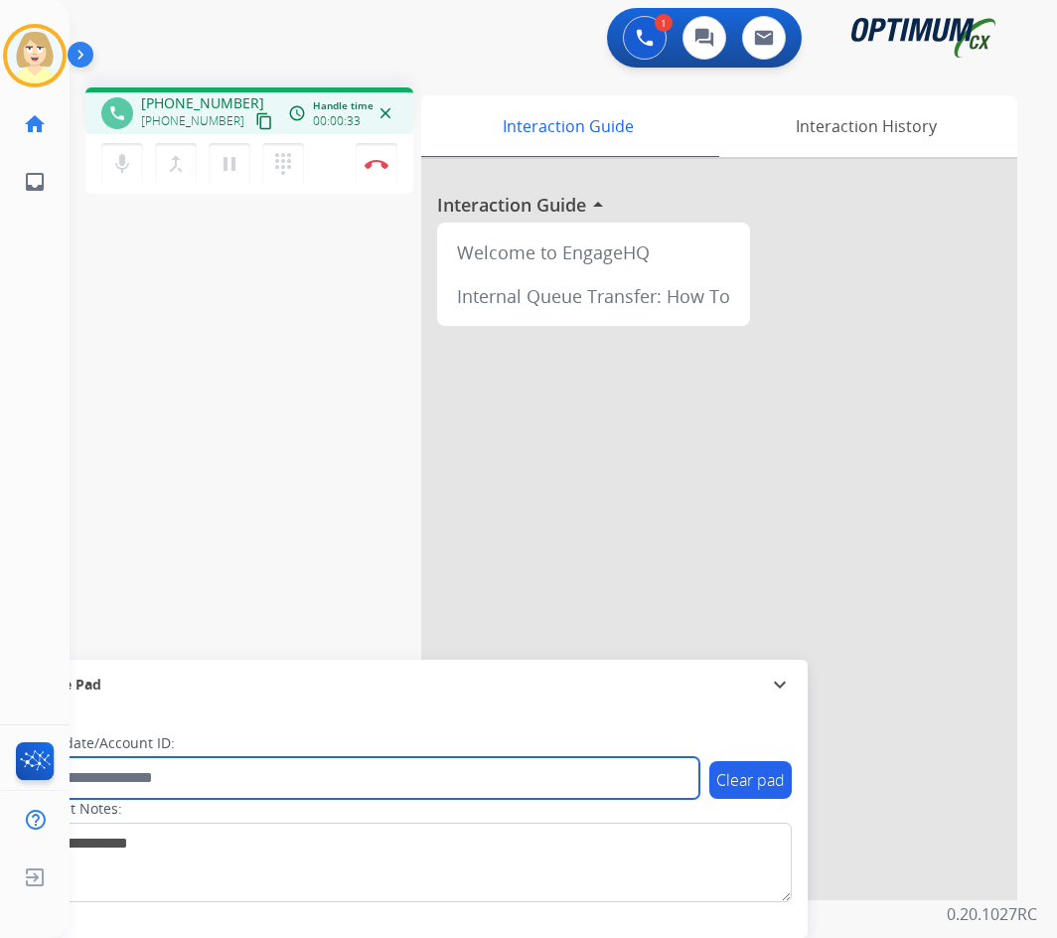
click at [126, 777] on input "text" at bounding box center [363, 778] width 674 height 42
paste input "*******"
type input "*******"
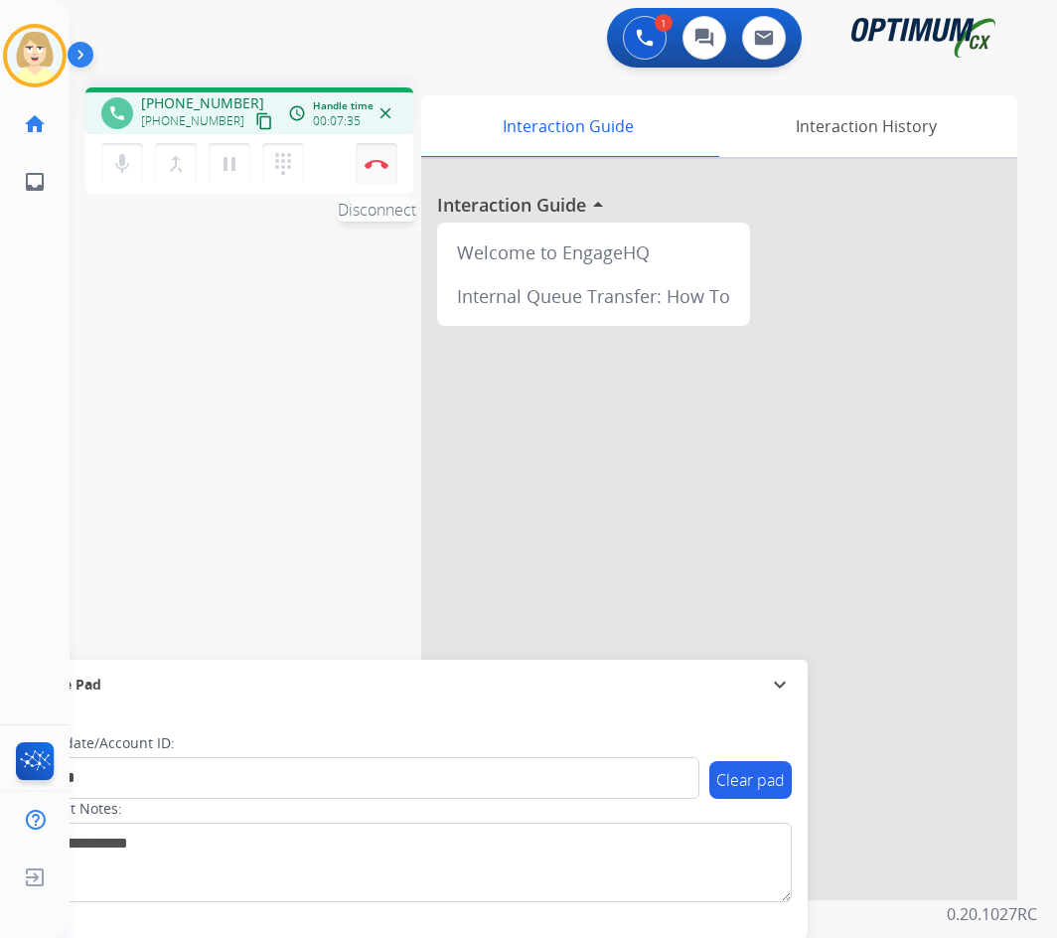
click at [374, 159] on img at bounding box center [377, 164] width 24 height 10
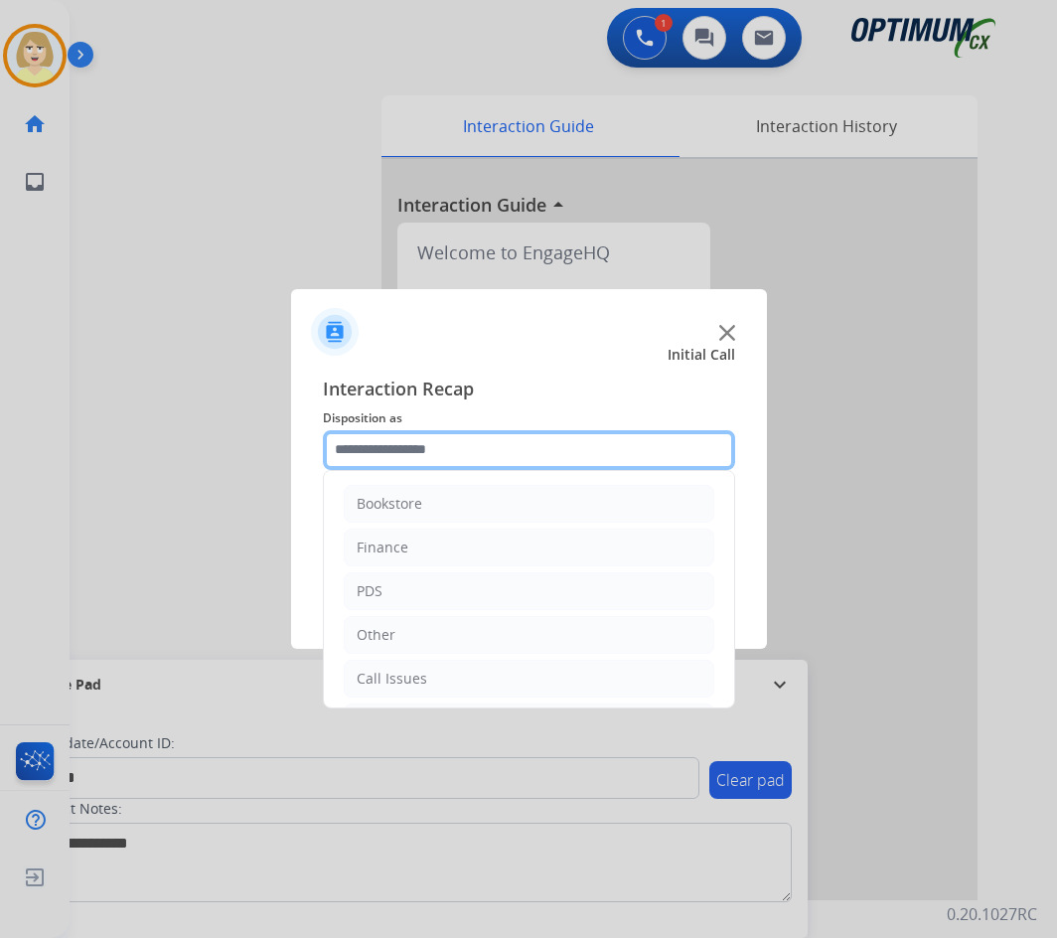
click at [436, 452] on input "text" at bounding box center [529, 450] width 412 height 40
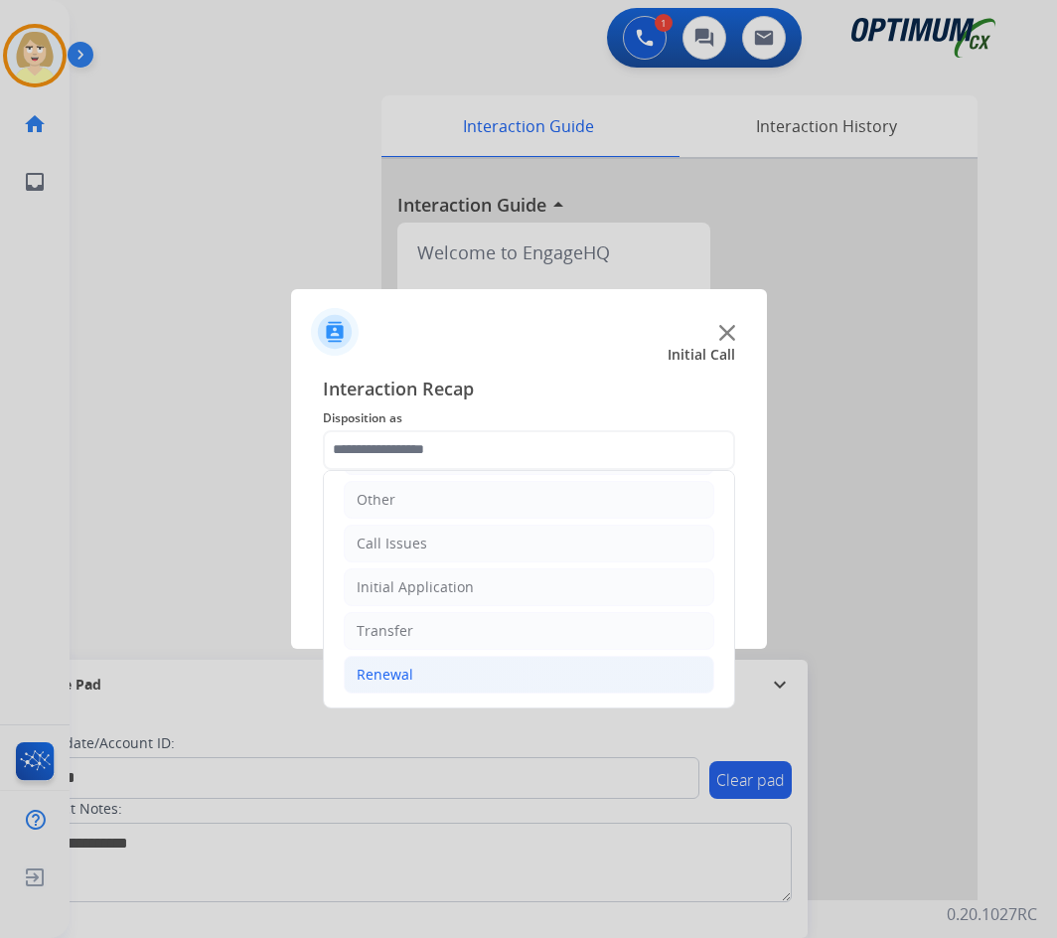
click at [397, 670] on div "Renewal" at bounding box center [385, 675] width 57 height 20
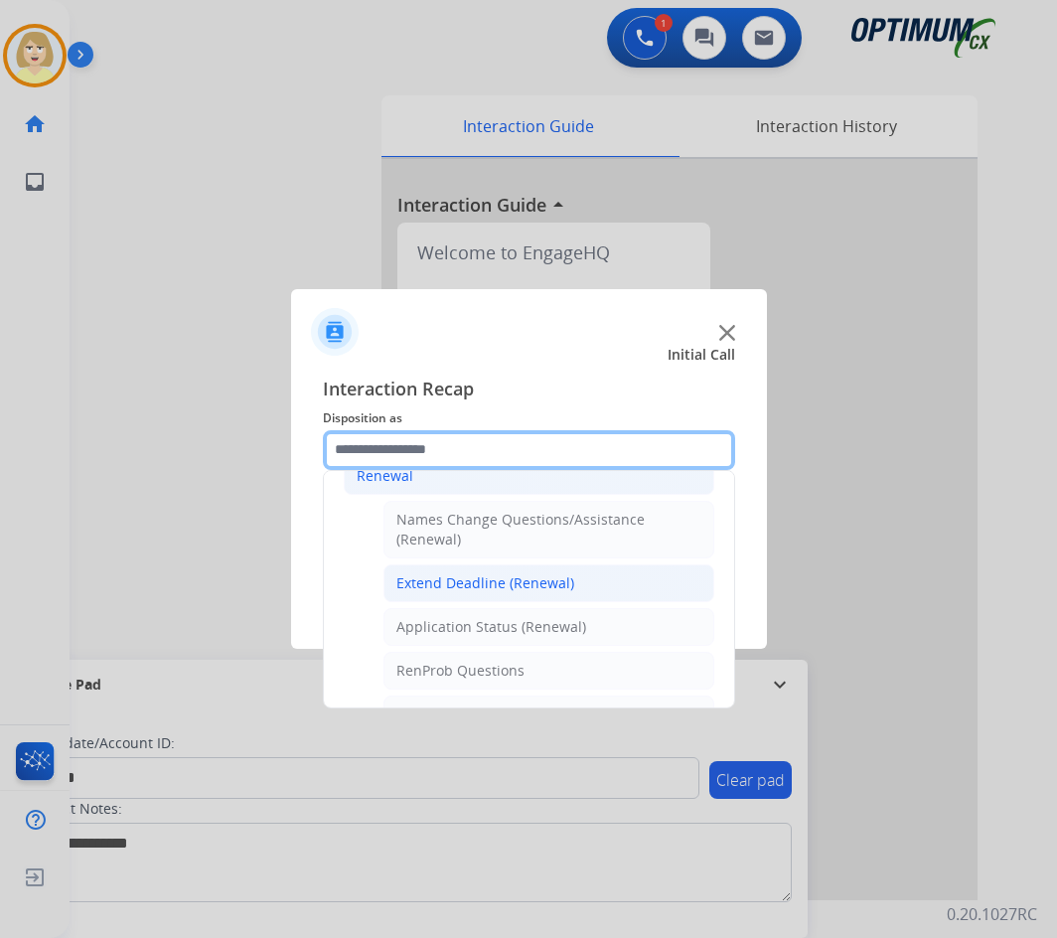
scroll to position [433, 0]
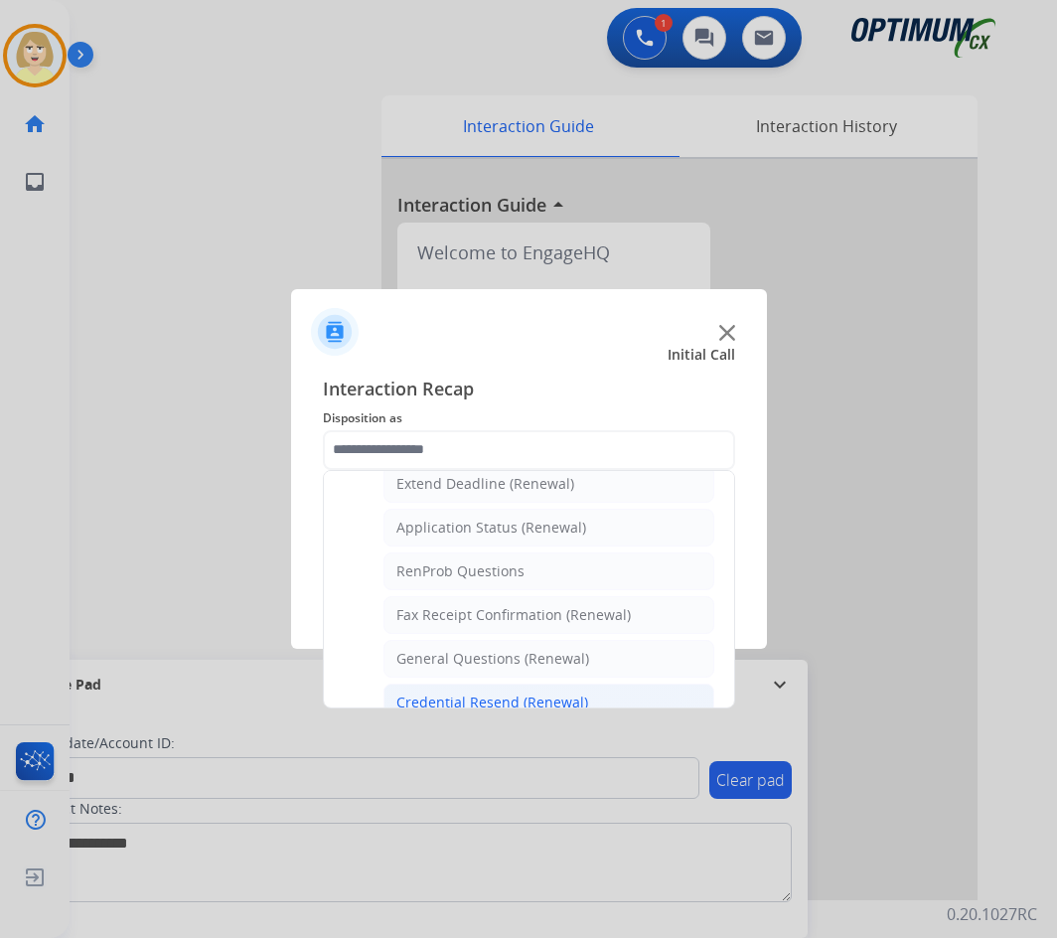
click at [473, 698] on div "Credential Resend (Renewal)" at bounding box center [492, 702] width 192 height 20
type input "**********"
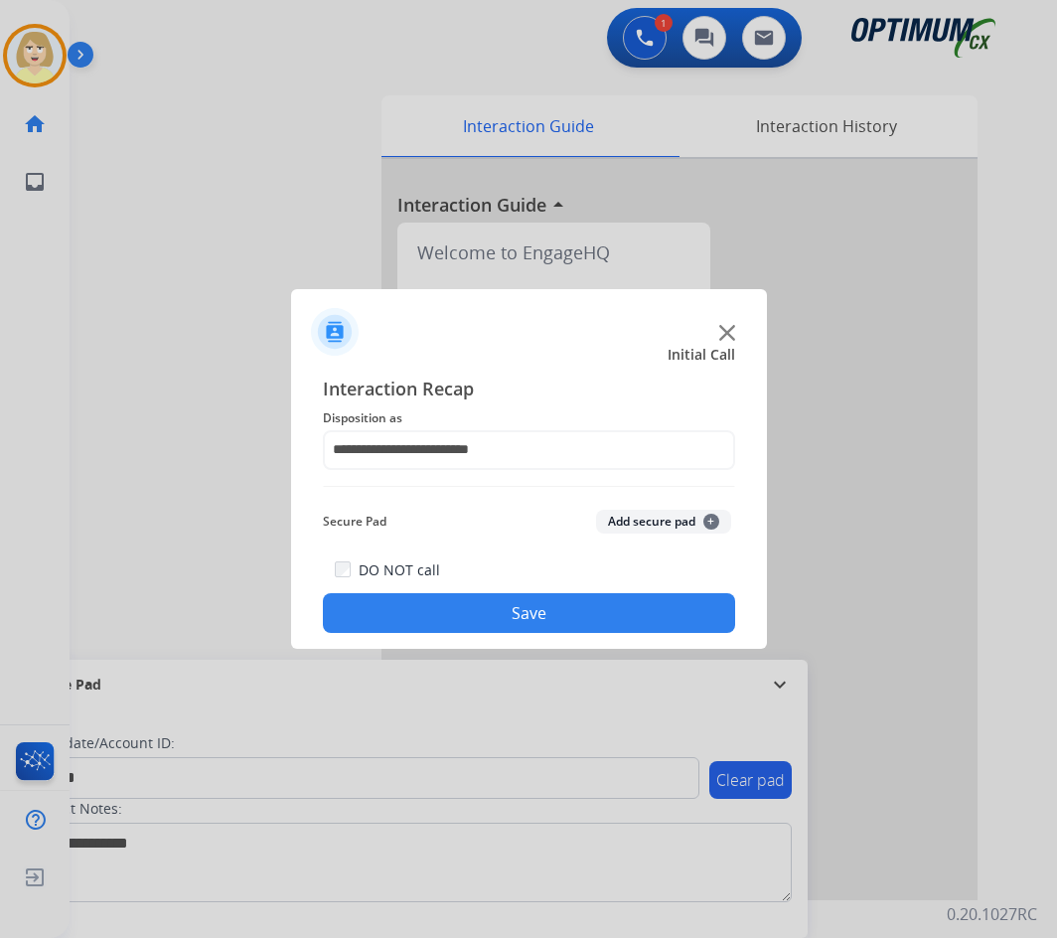
click at [634, 524] on button "Add secure pad +" at bounding box center [663, 522] width 135 height 24
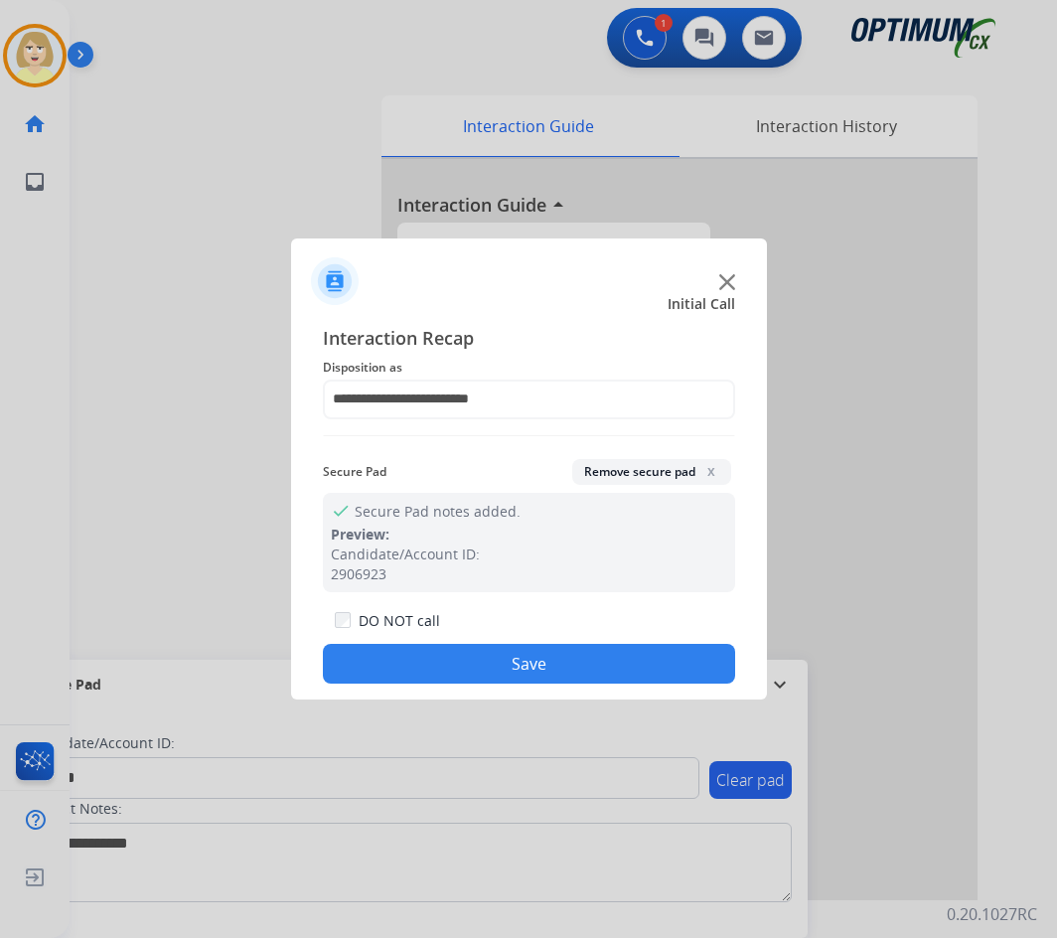
drag, startPoint x: 501, startPoint y: 664, endPoint x: 207, endPoint y: 333, distance: 442.6
click at [490, 647] on button "Save" at bounding box center [529, 664] width 412 height 40
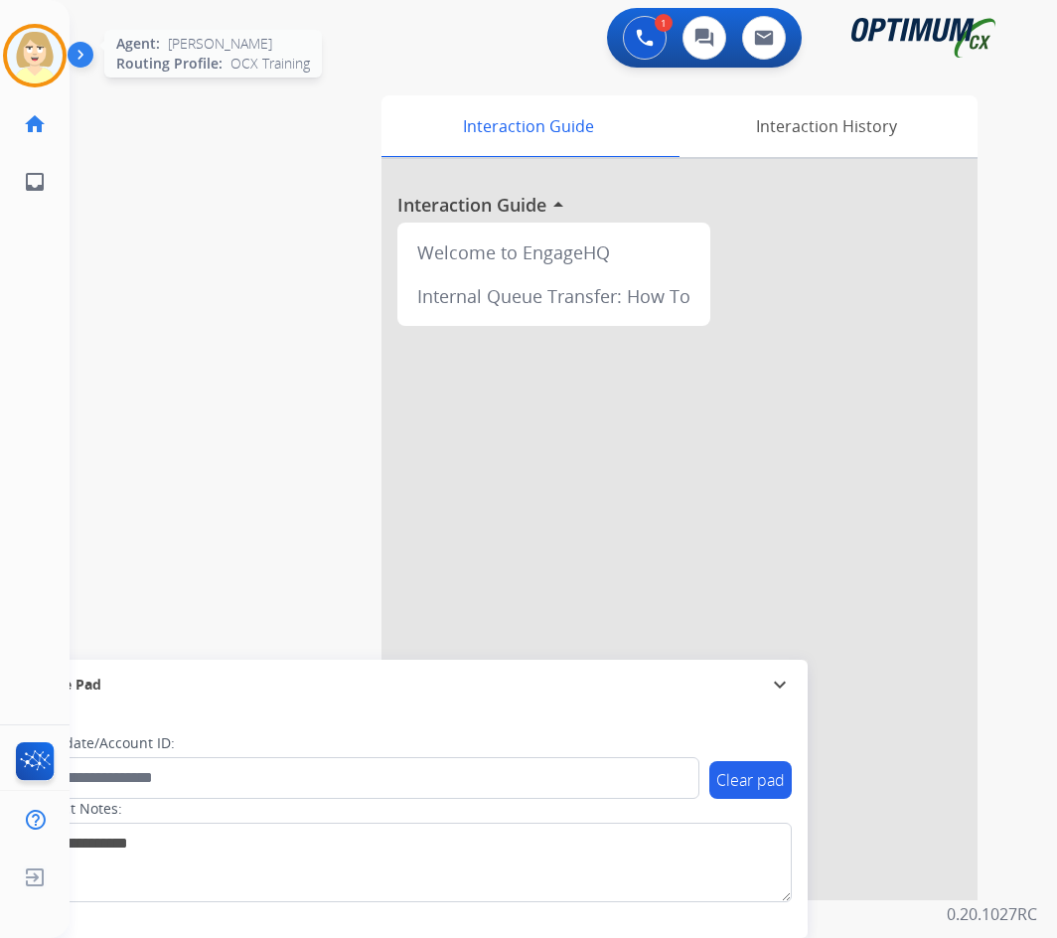
click at [57, 60] on img at bounding box center [35, 56] width 56 height 56
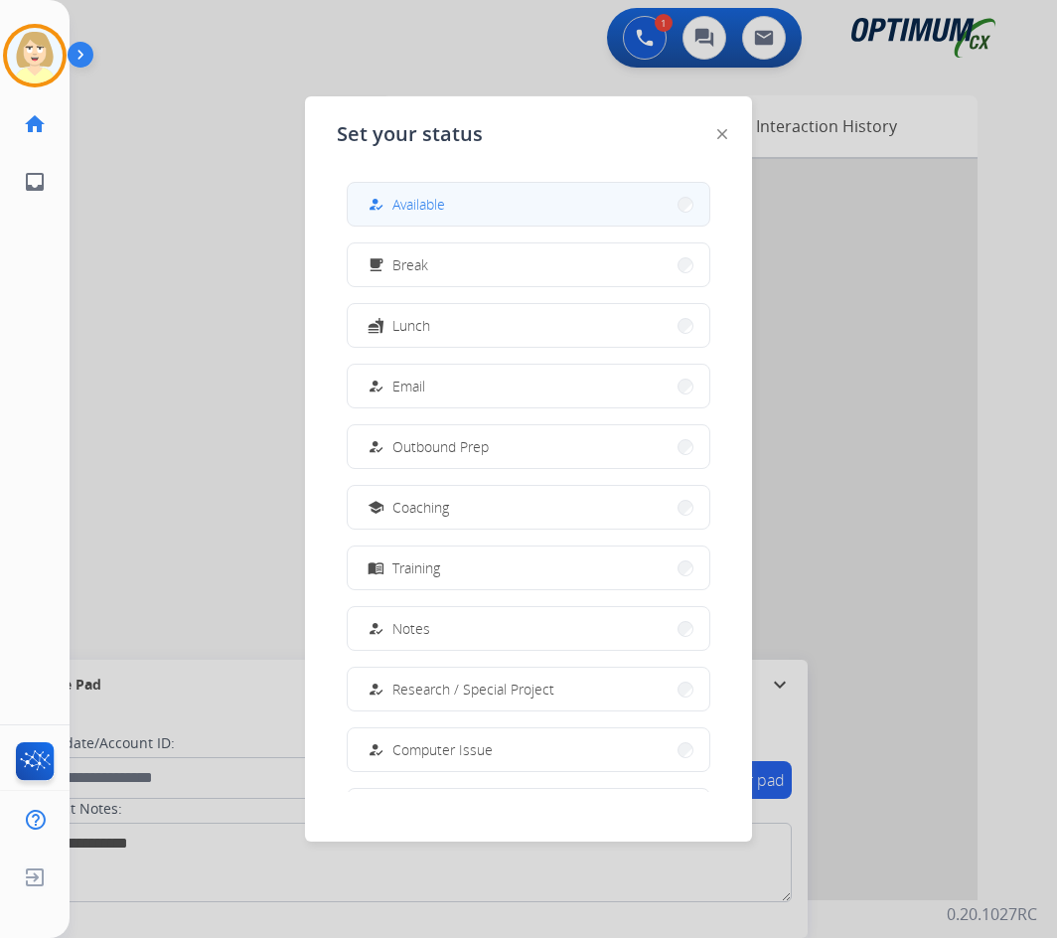
click at [451, 211] on button "how_to_reg Available" at bounding box center [529, 204] width 362 height 43
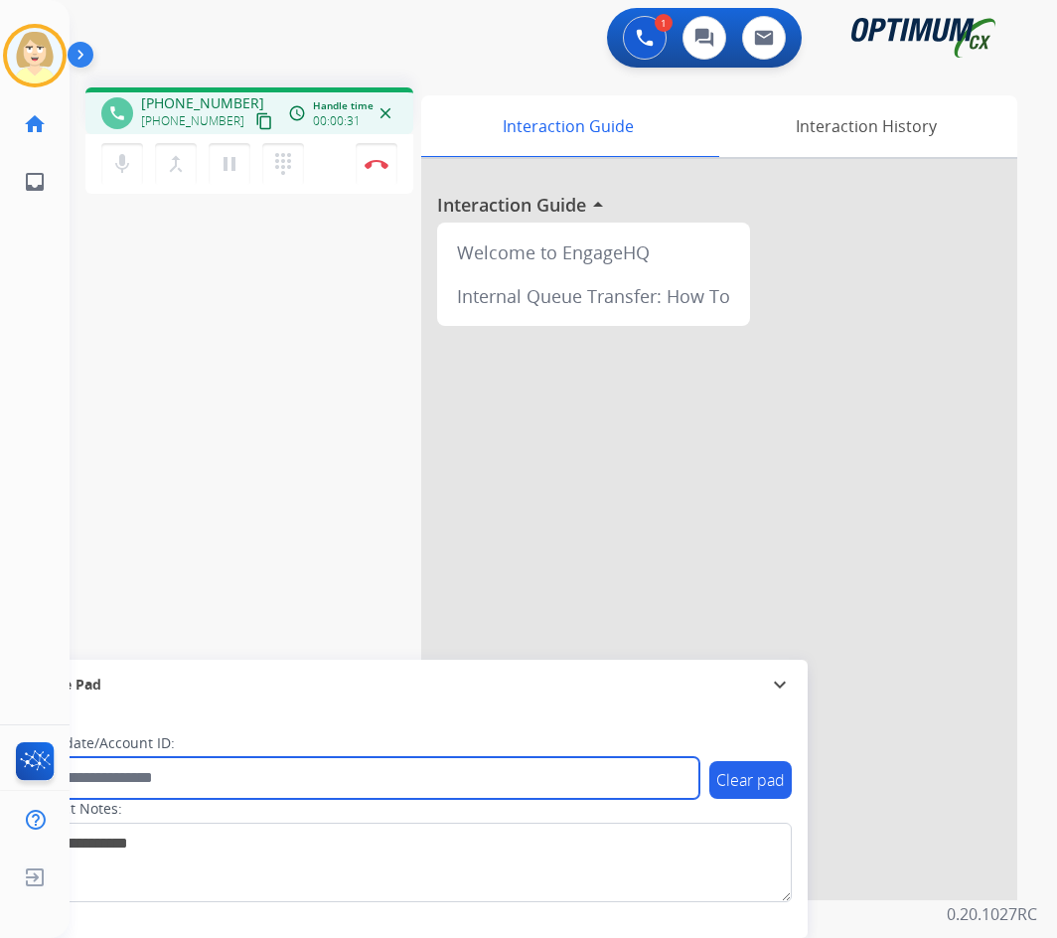
click at [99, 778] on input "text" at bounding box center [363, 778] width 674 height 42
paste input "*******"
type input "*******"
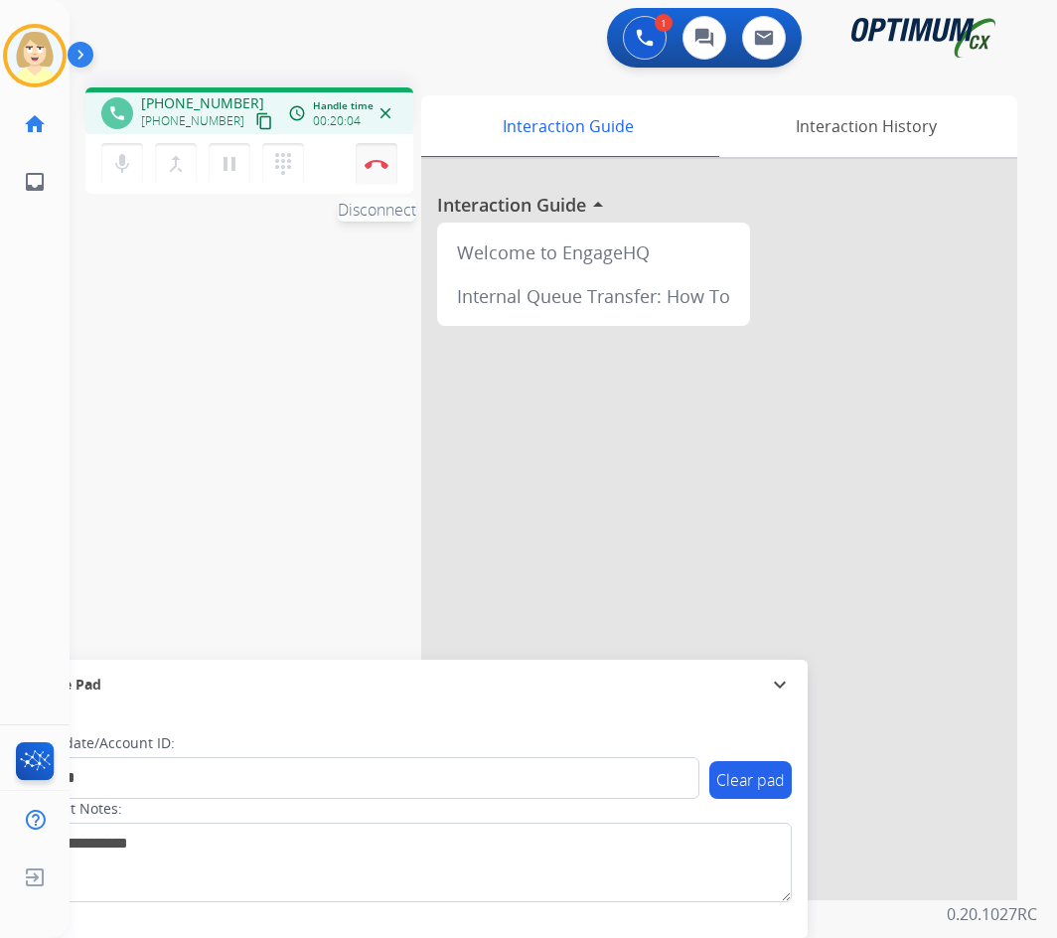
click at [377, 160] on img at bounding box center [377, 164] width 24 height 10
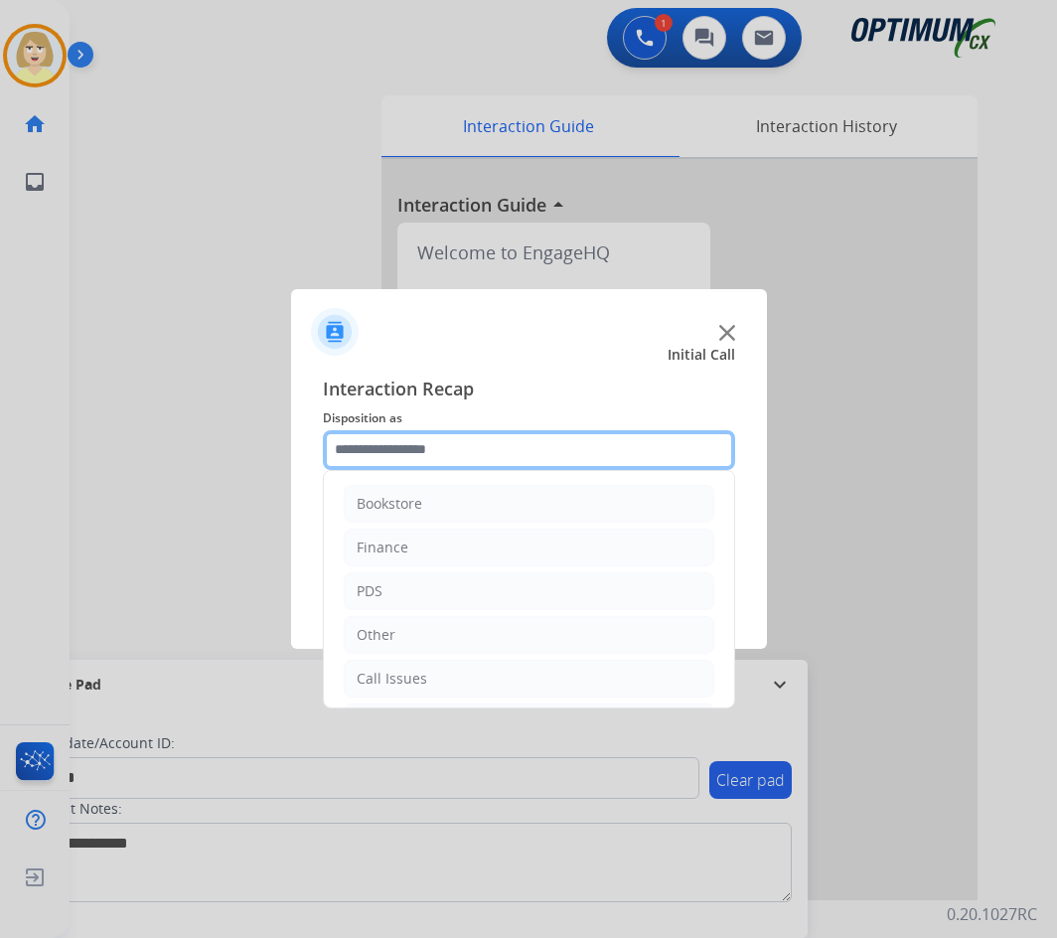
click at [392, 449] on input "text" at bounding box center [529, 450] width 412 height 40
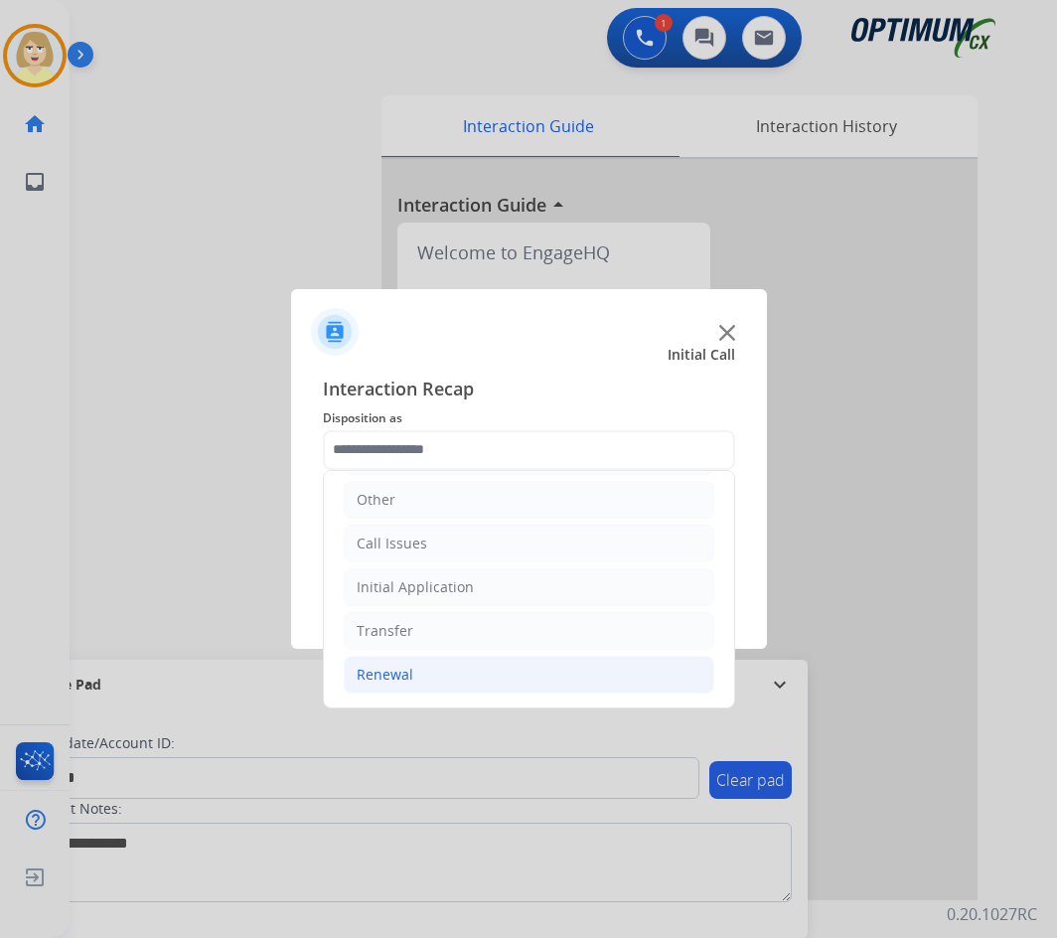
click at [386, 676] on div "Renewal" at bounding box center [385, 675] width 57 height 20
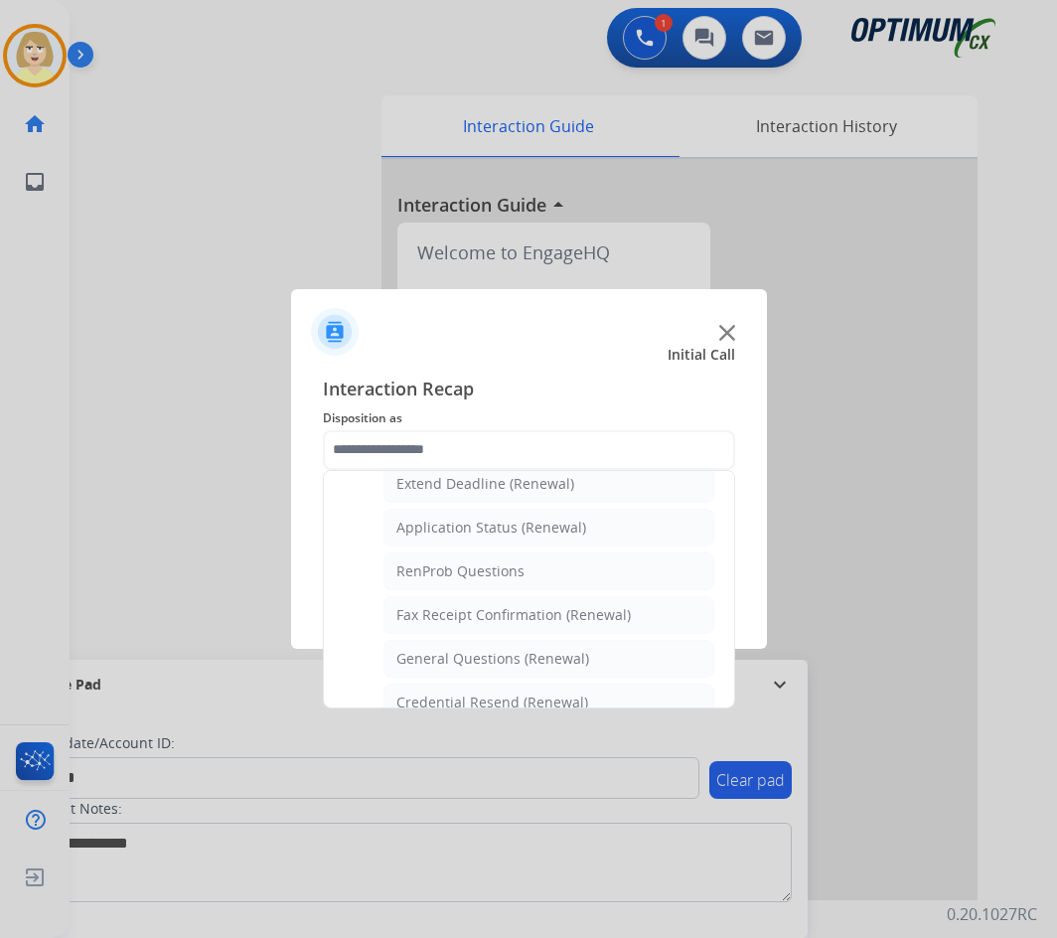
click at [433, 658] on div "General Questions (Renewal)" at bounding box center [492, 659] width 193 height 20
type input "**********"
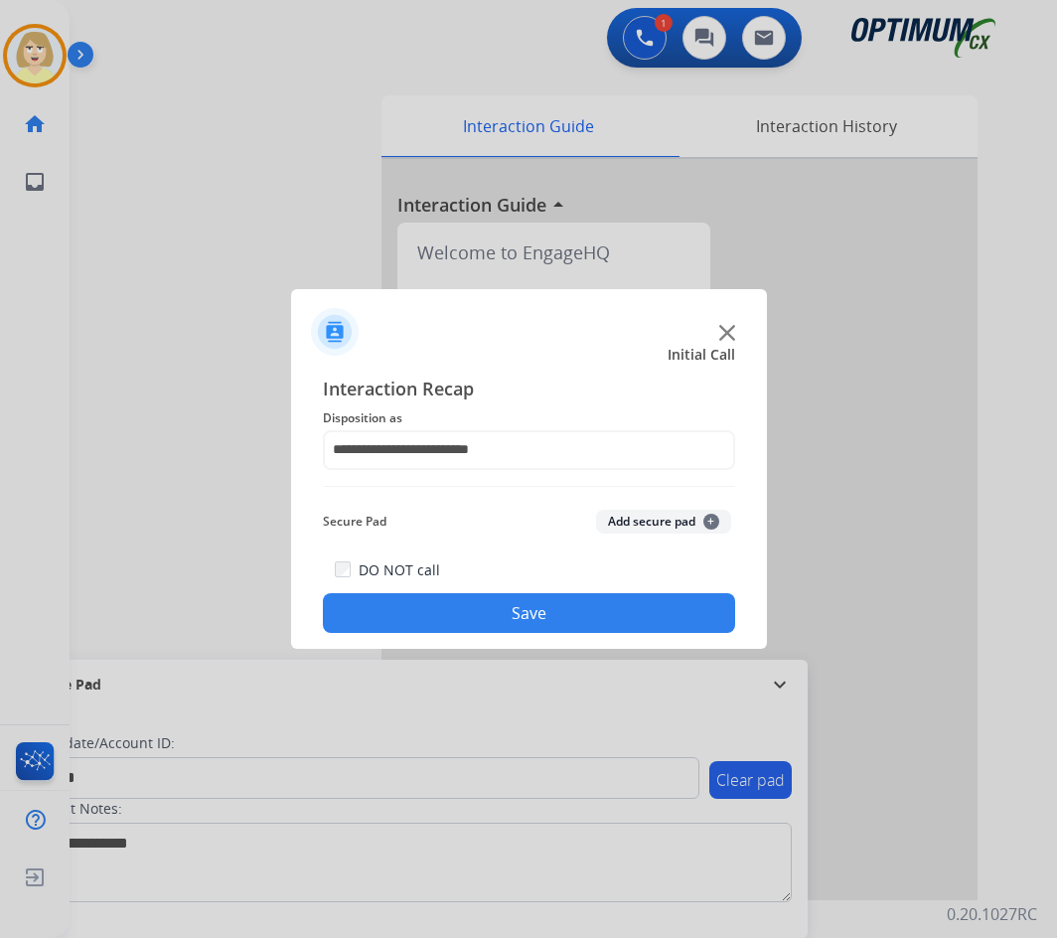
click at [631, 522] on button "Add secure pad +" at bounding box center [663, 522] width 135 height 24
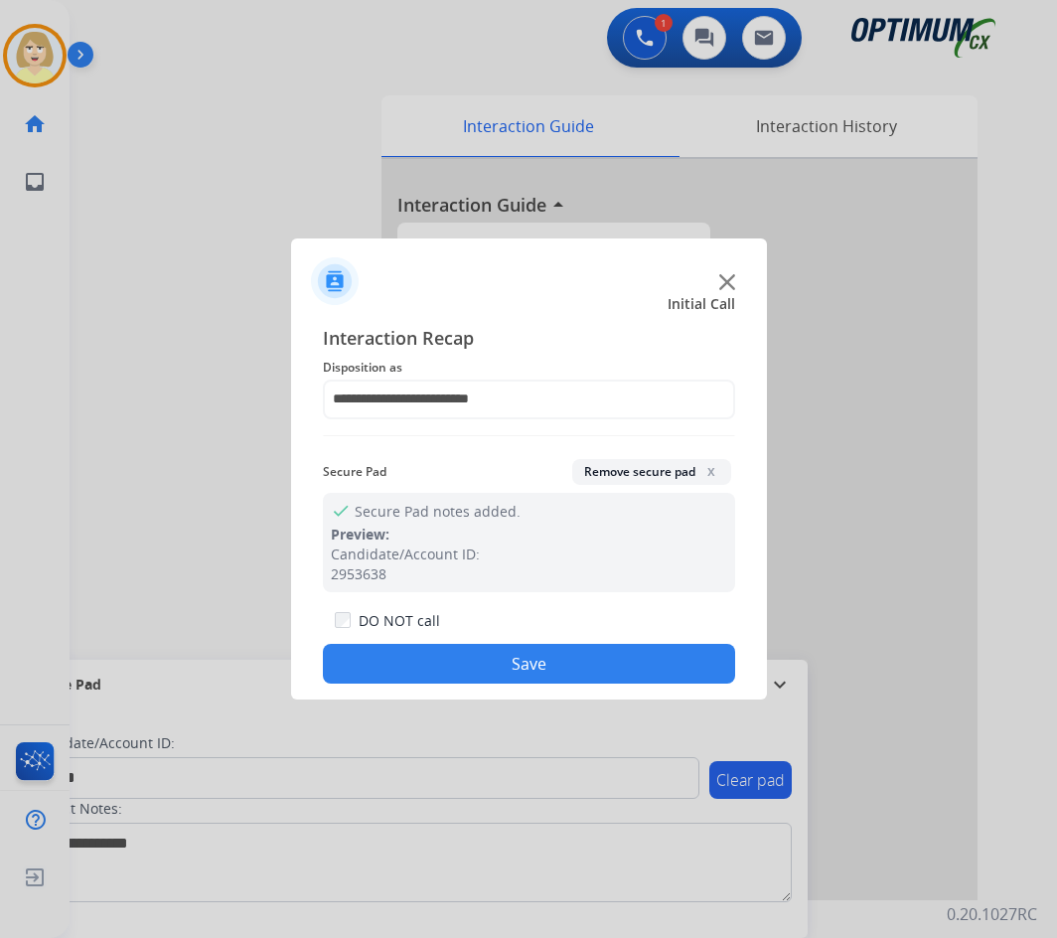
drag, startPoint x: 416, startPoint y: 665, endPoint x: 119, endPoint y: 285, distance: 481.9
click at [409, 660] on button "Save" at bounding box center [529, 664] width 412 height 40
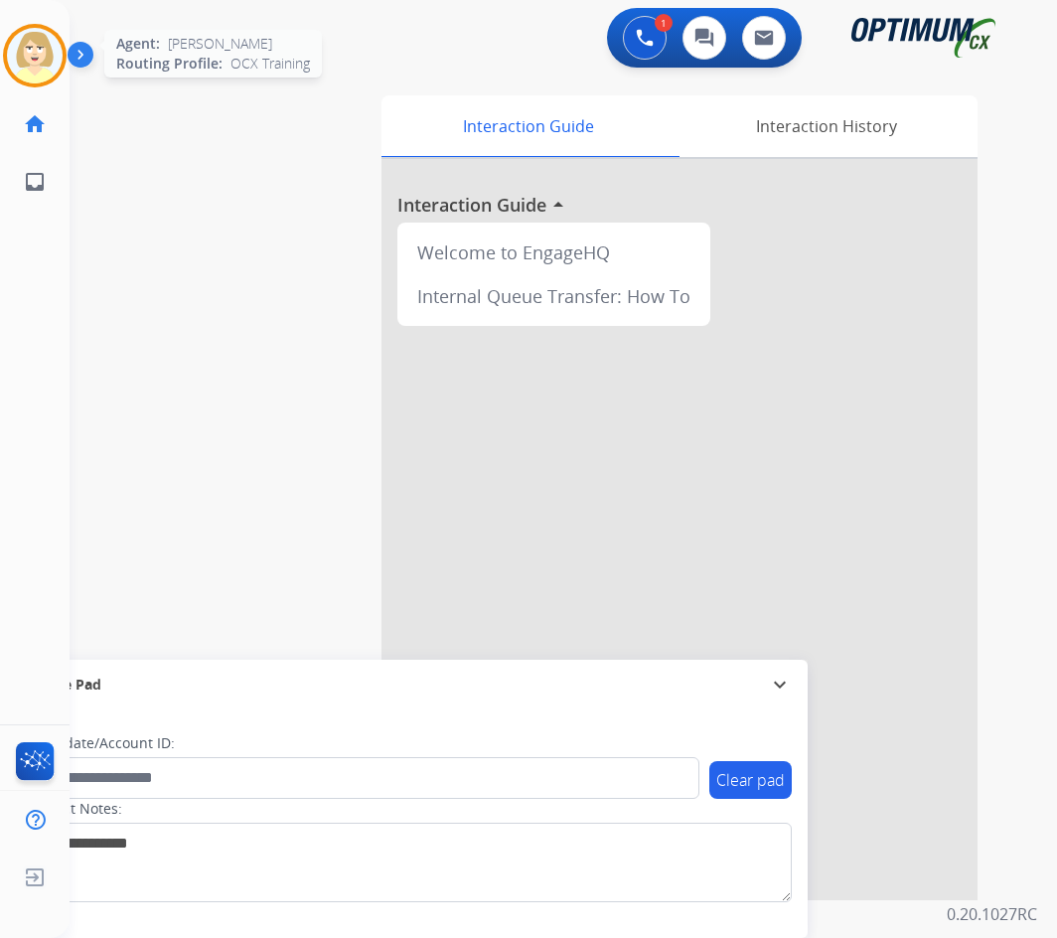
click at [32, 53] on img at bounding box center [35, 56] width 56 height 56
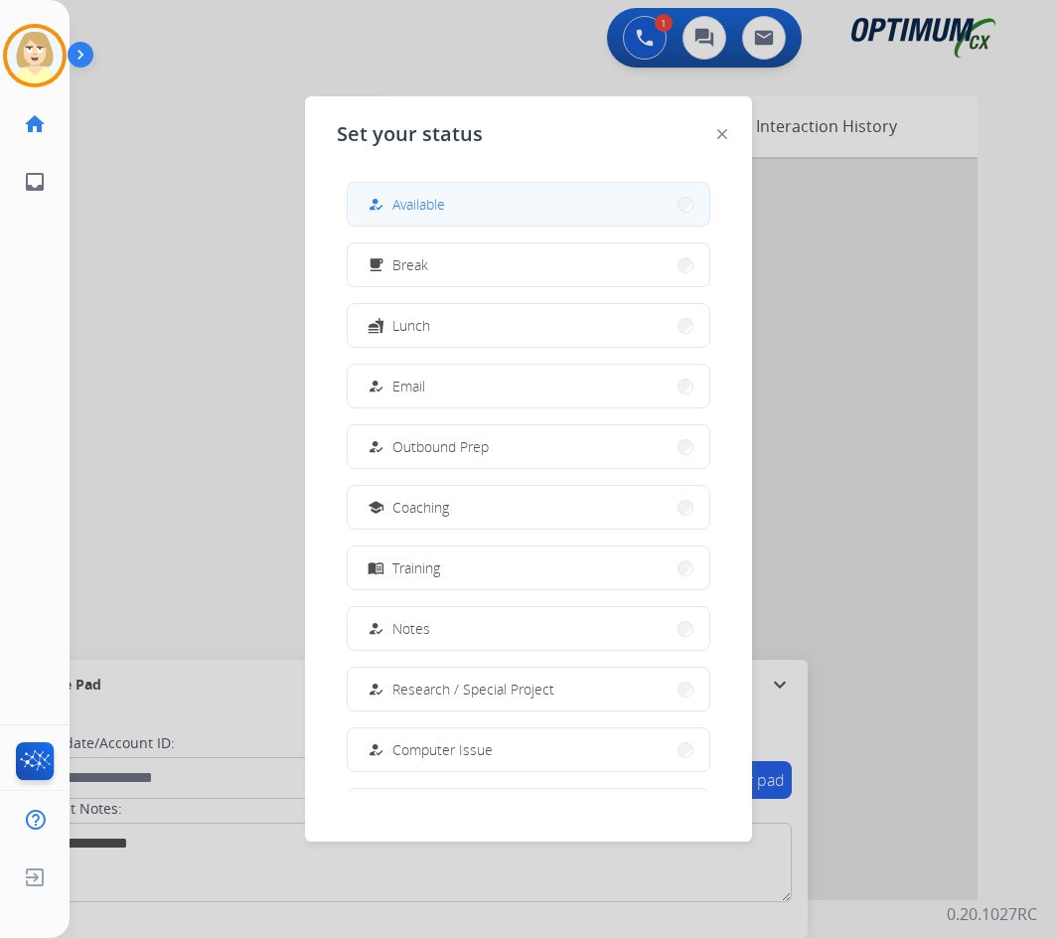
click at [426, 200] on span "Available" at bounding box center [418, 204] width 53 height 21
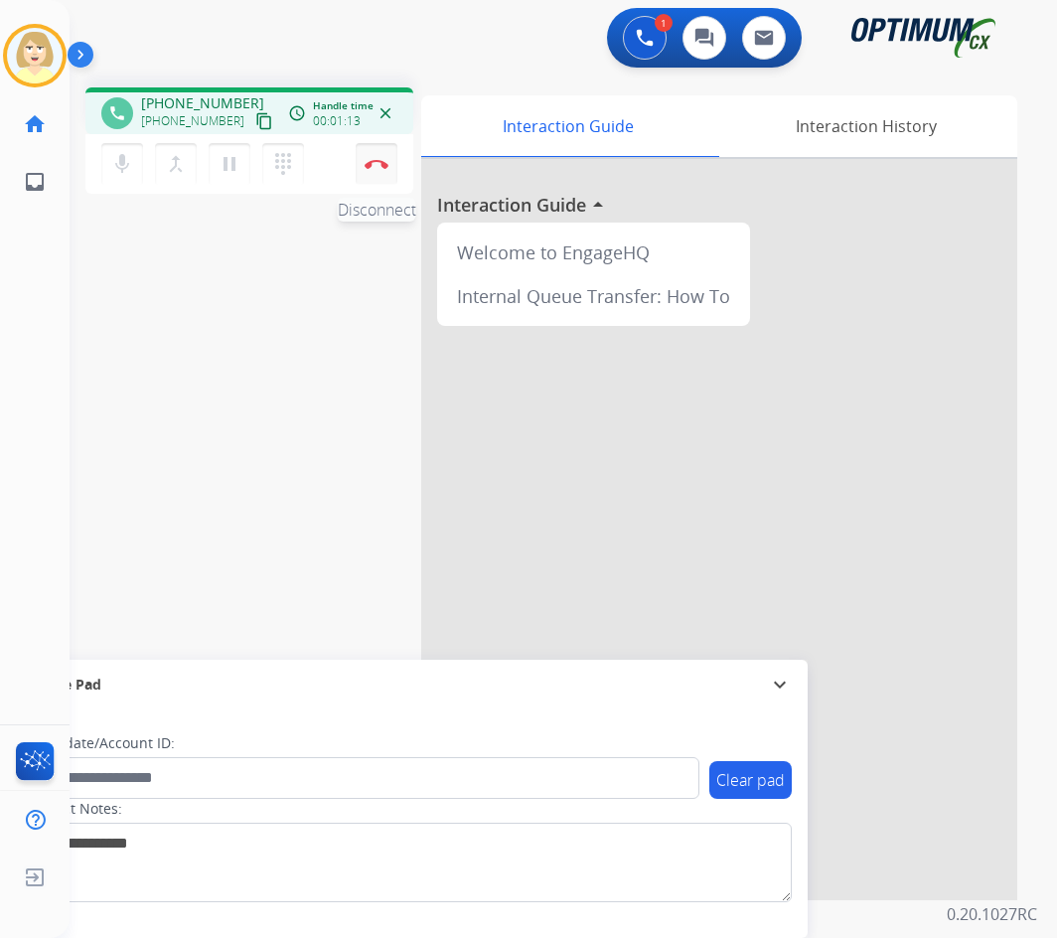
click at [381, 158] on button "Disconnect" at bounding box center [377, 164] width 42 height 42
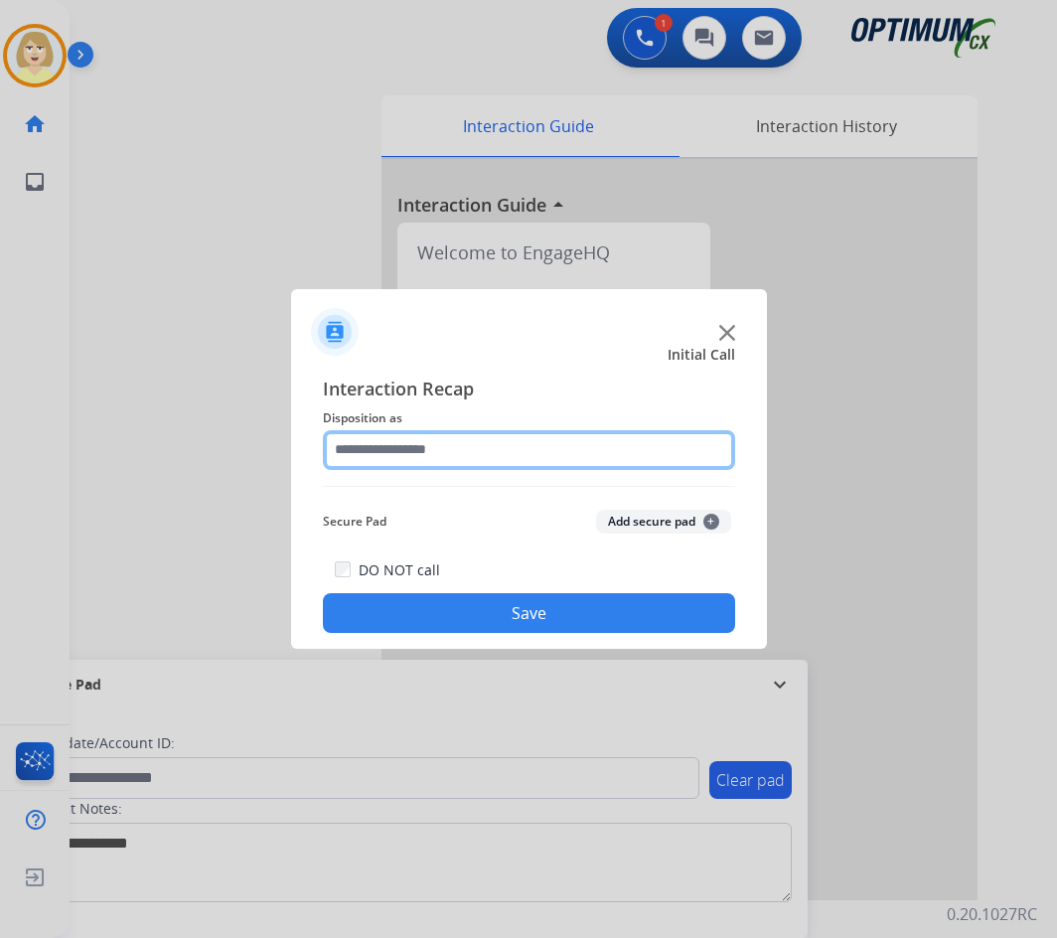
click at [393, 446] on input "text" at bounding box center [529, 450] width 412 height 40
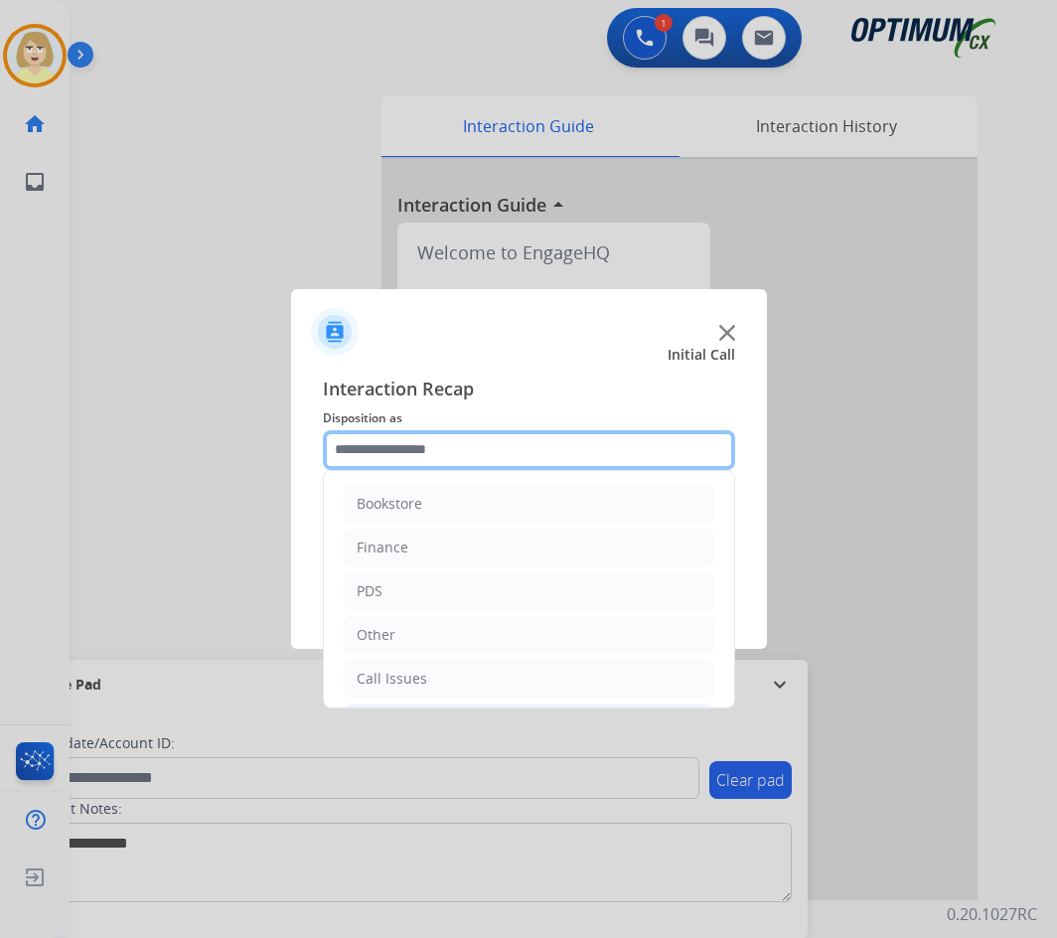
scroll to position [135, 0]
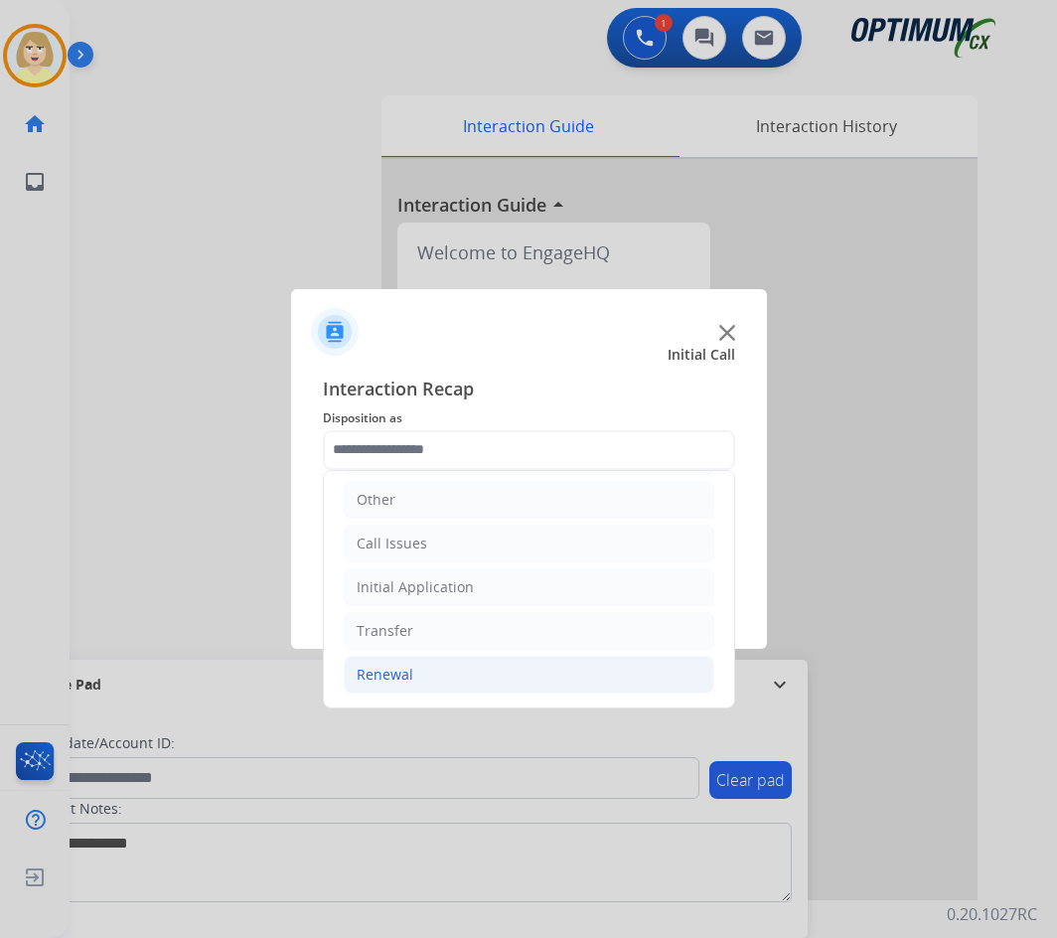
click at [400, 674] on div "Renewal" at bounding box center [385, 675] width 57 height 20
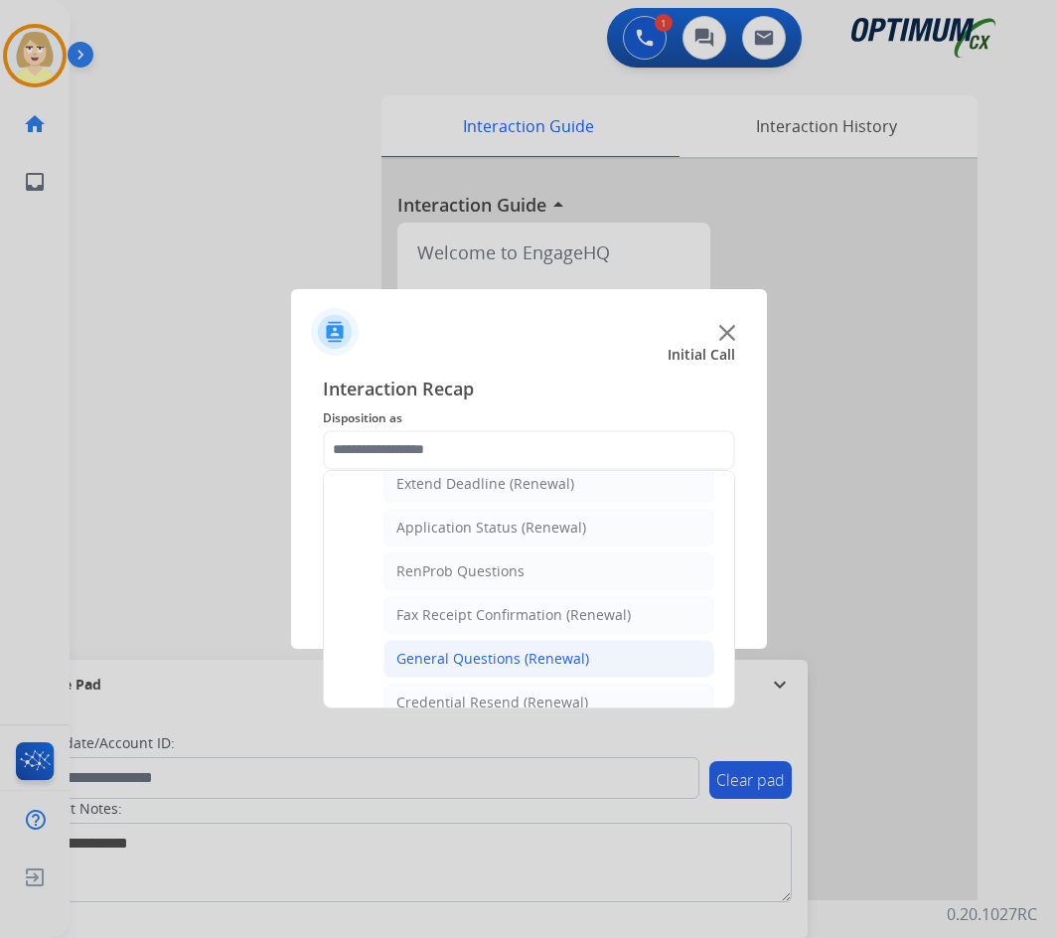
click at [489, 661] on div "General Questions (Renewal)" at bounding box center [492, 659] width 193 height 20
type input "**********"
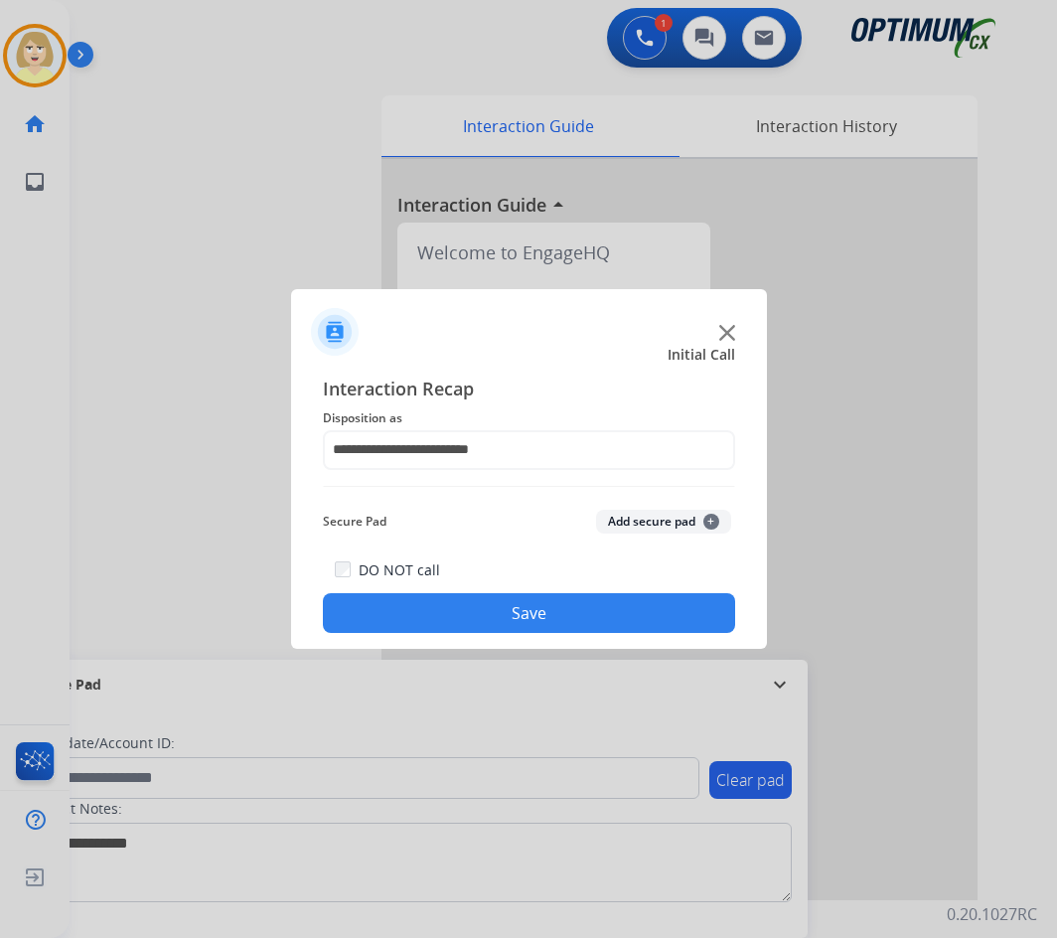
click at [635, 514] on button "Add secure pad +" at bounding box center [663, 522] width 135 height 24
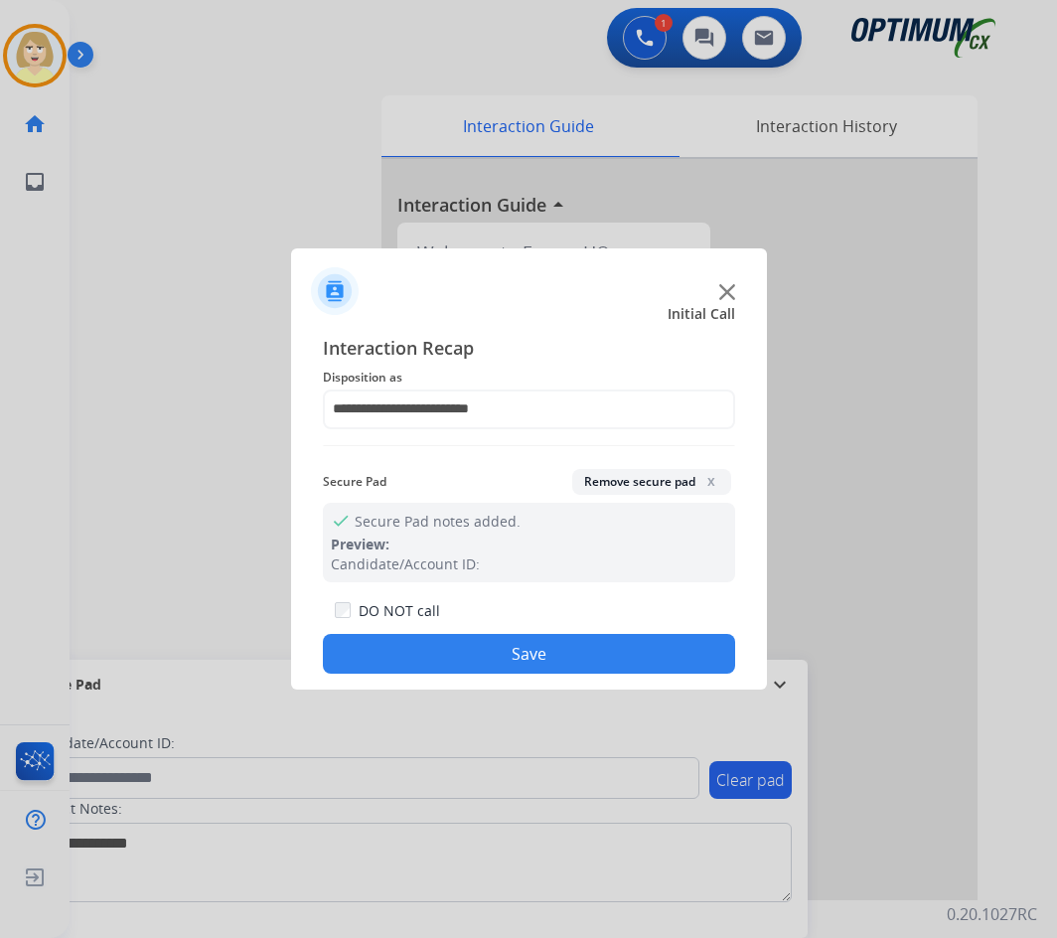
drag, startPoint x: 456, startPoint y: 655, endPoint x: 444, endPoint y: 623, distance: 34.0
click at [456, 652] on button "Save" at bounding box center [529, 654] width 412 height 40
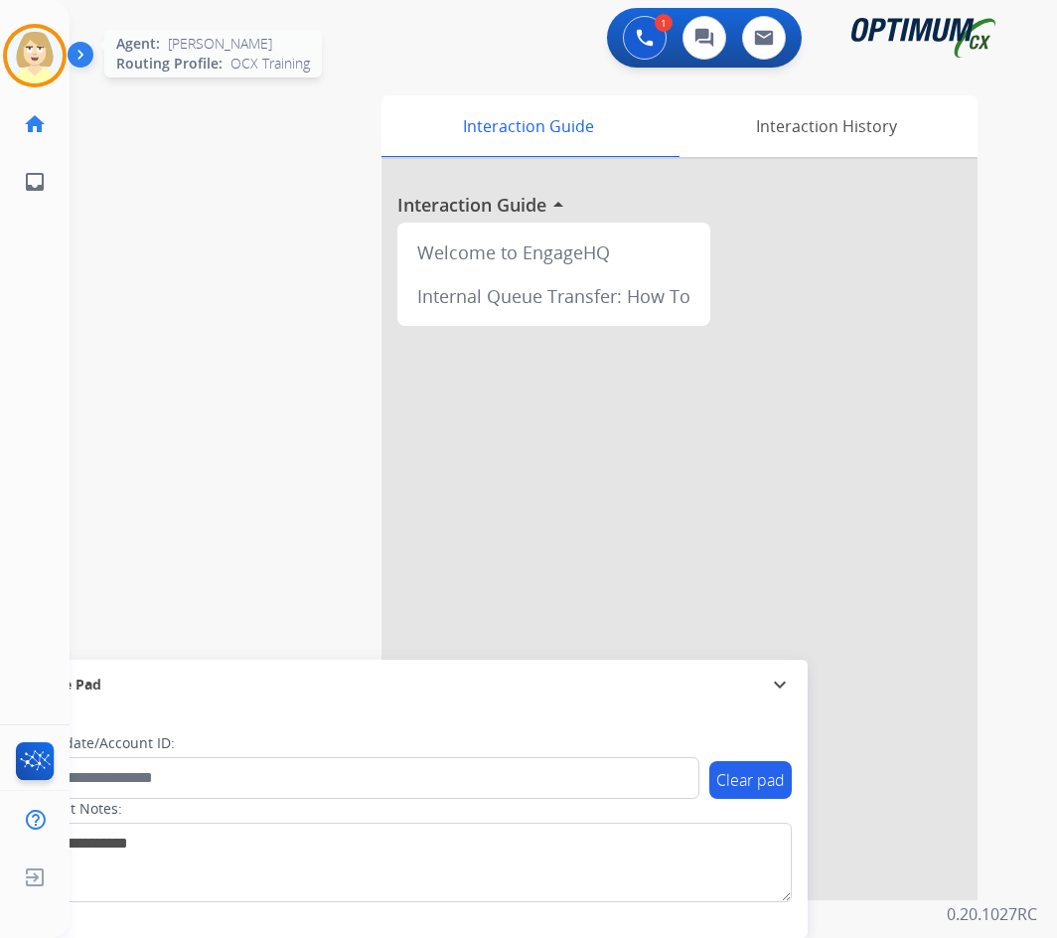
click at [41, 53] on img at bounding box center [35, 56] width 56 height 56
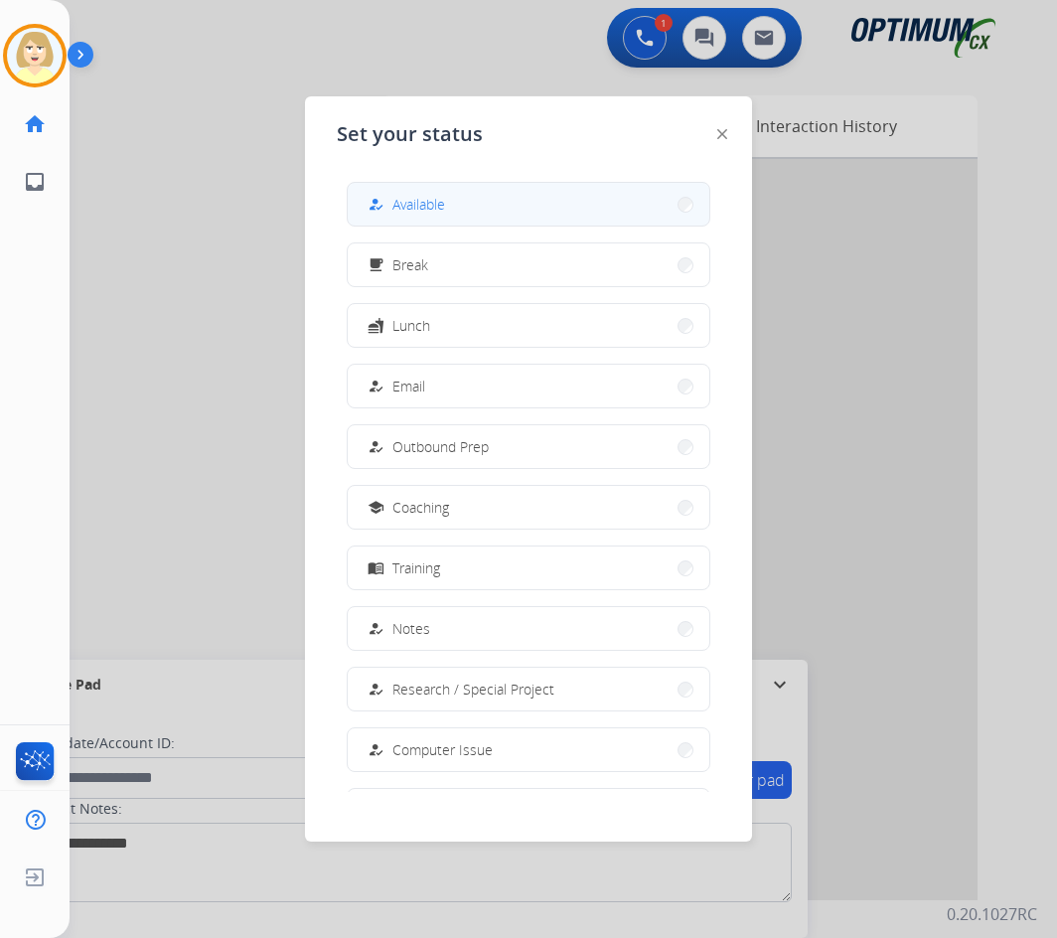
click at [406, 196] on span "Available" at bounding box center [418, 204] width 53 height 21
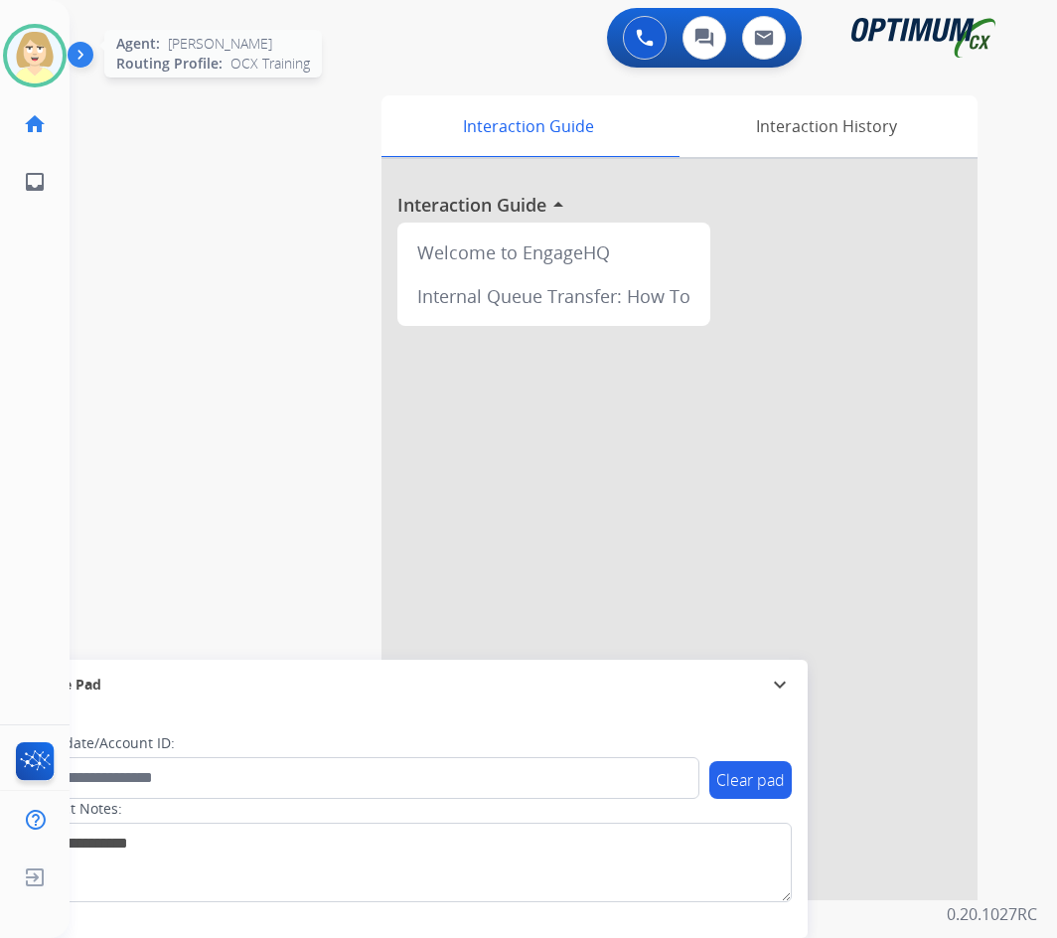
click at [28, 50] on img at bounding box center [35, 56] width 56 height 56
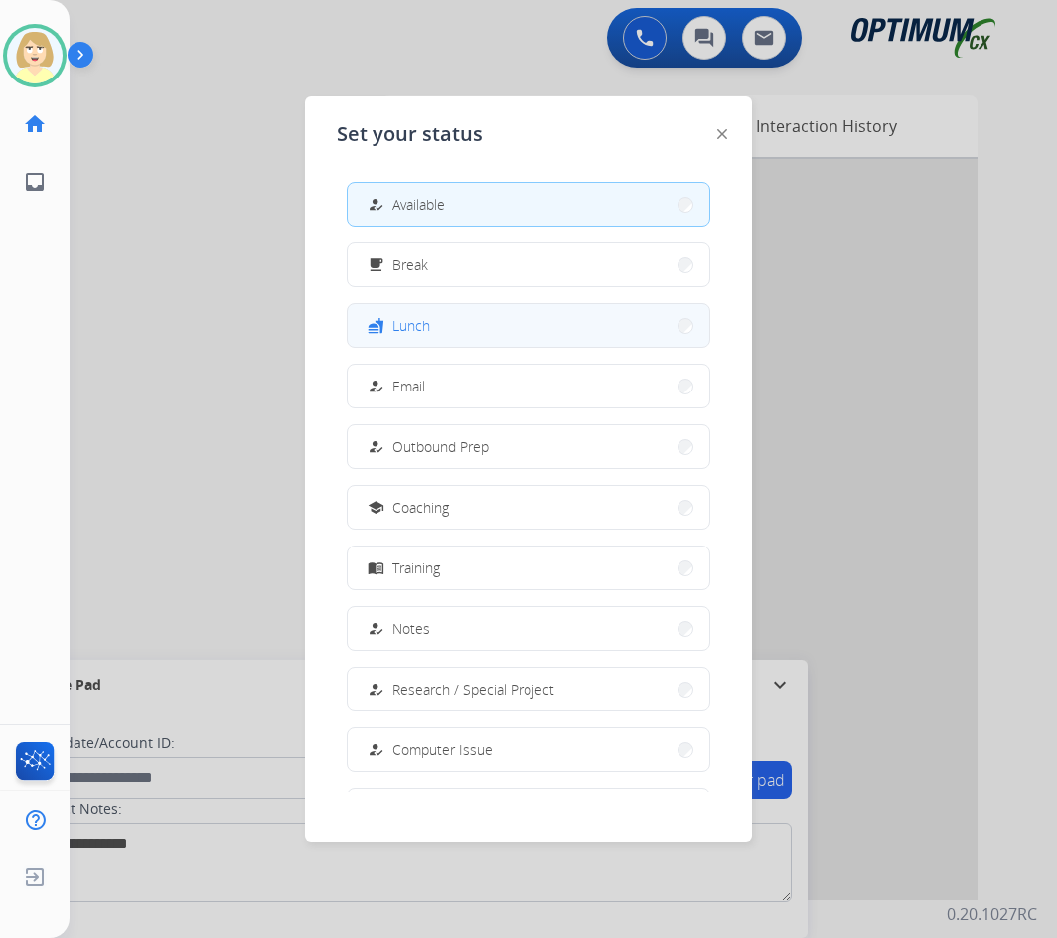
click at [412, 322] on span "Lunch" at bounding box center [411, 325] width 38 height 21
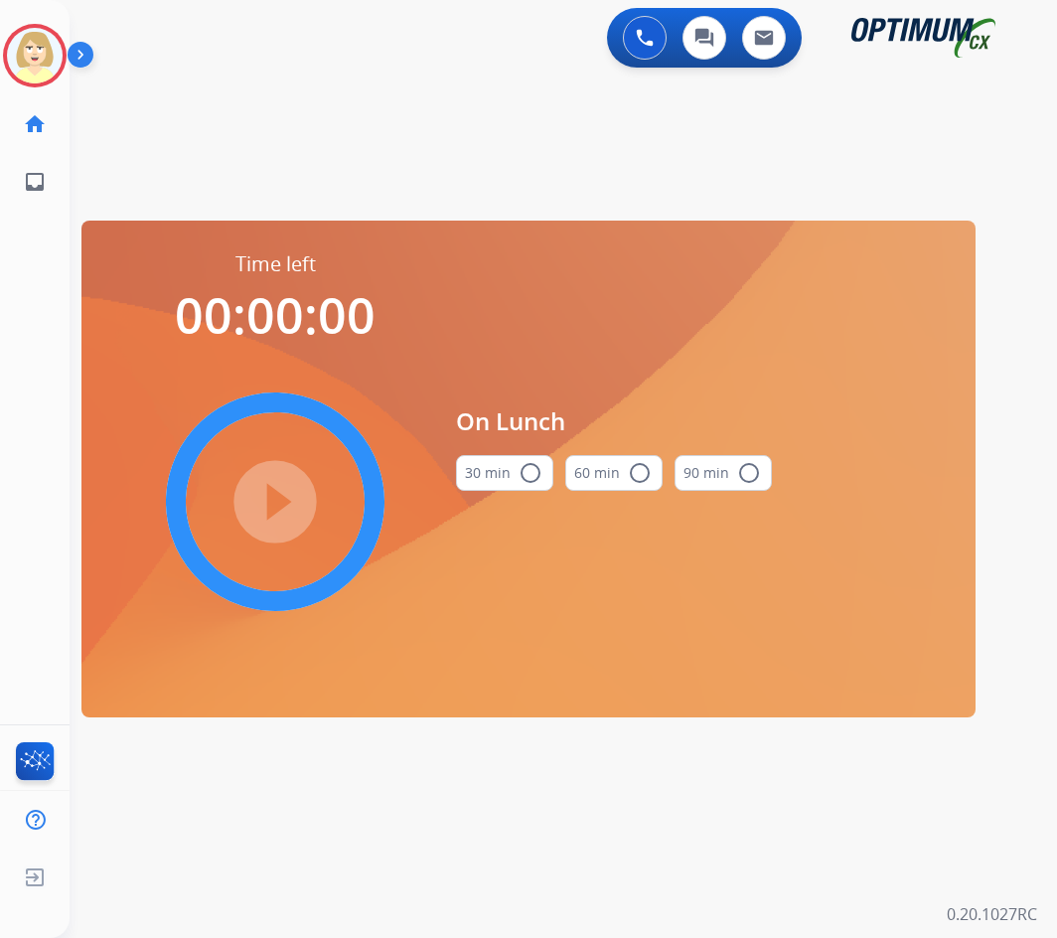
click at [532, 470] on mat-icon "radio_button_unchecked" at bounding box center [531, 473] width 24 height 24
click at [263, 504] on mat-icon "play_circle_filled" at bounding box center [275, 502] width 24 height 24
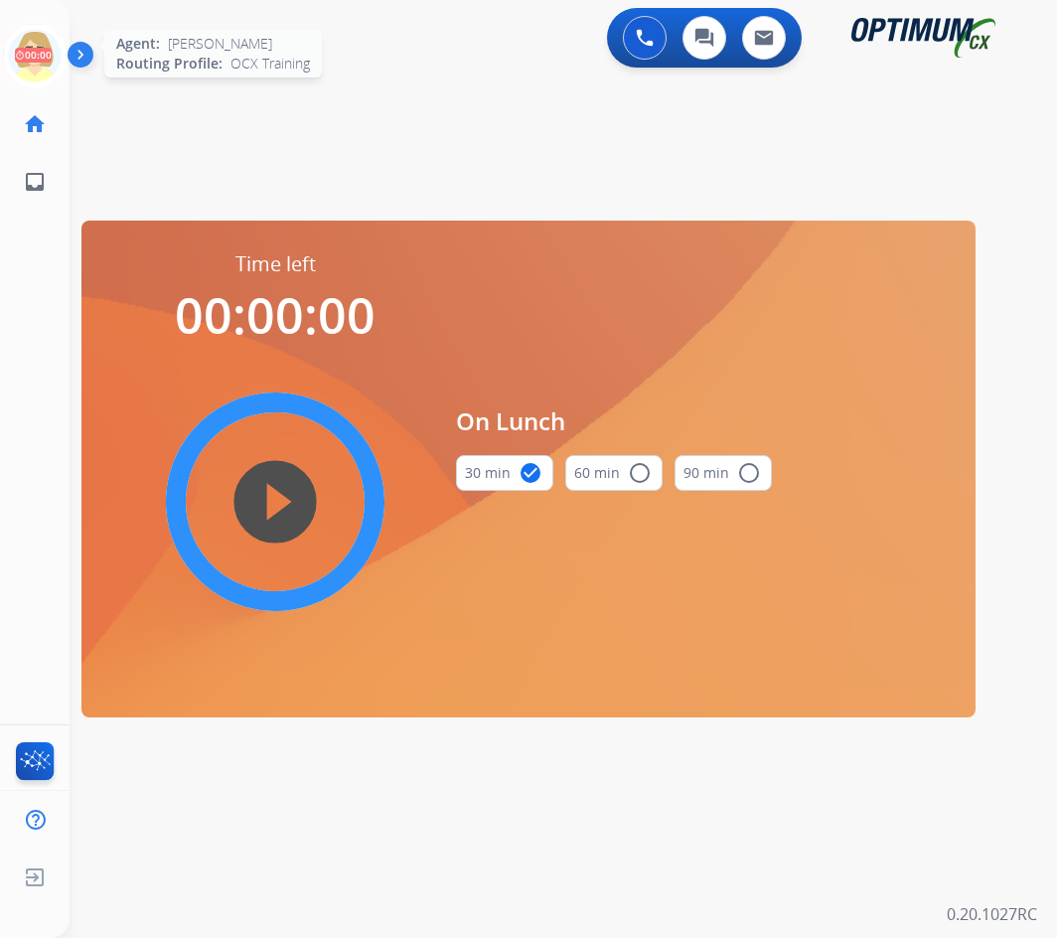
click at [32, 48] on icon at bounding box center [35, 56] width 65 height 65
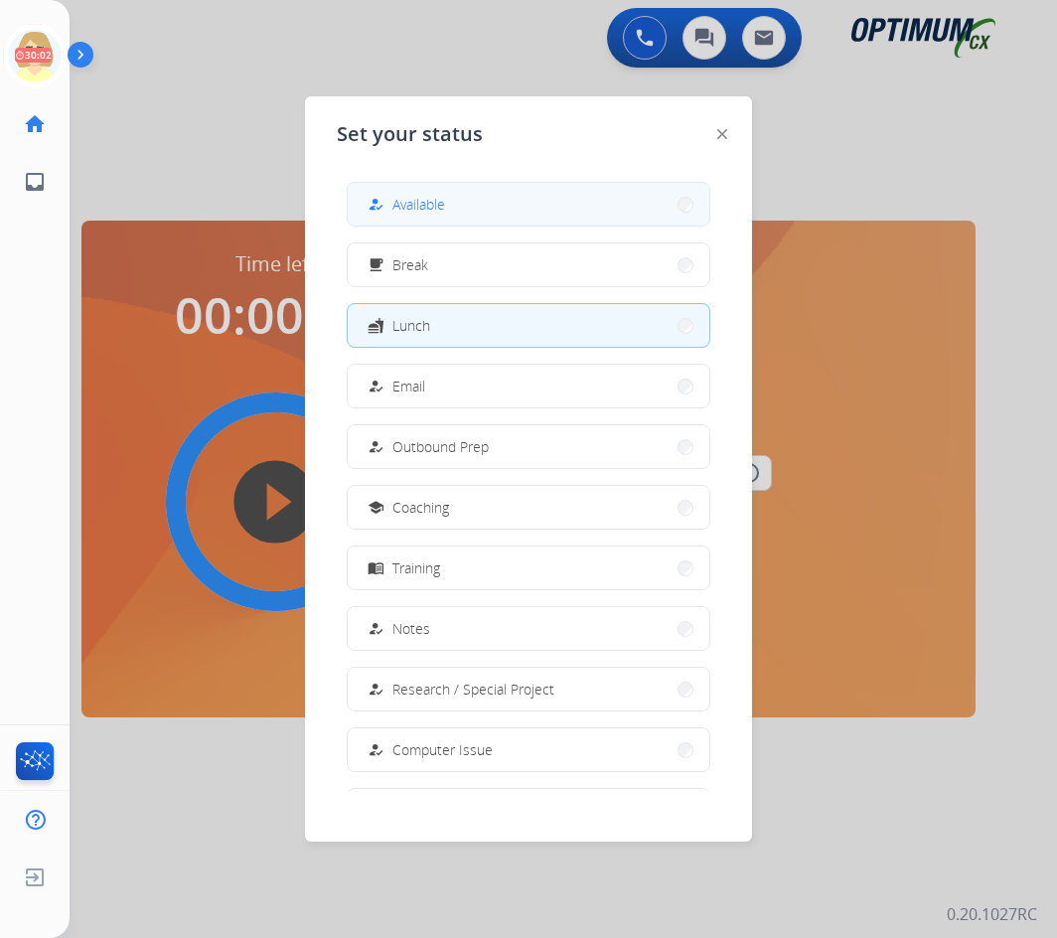
click at [414, 196] on span "Available" at bounding box center [418, 204] width 53 height 21
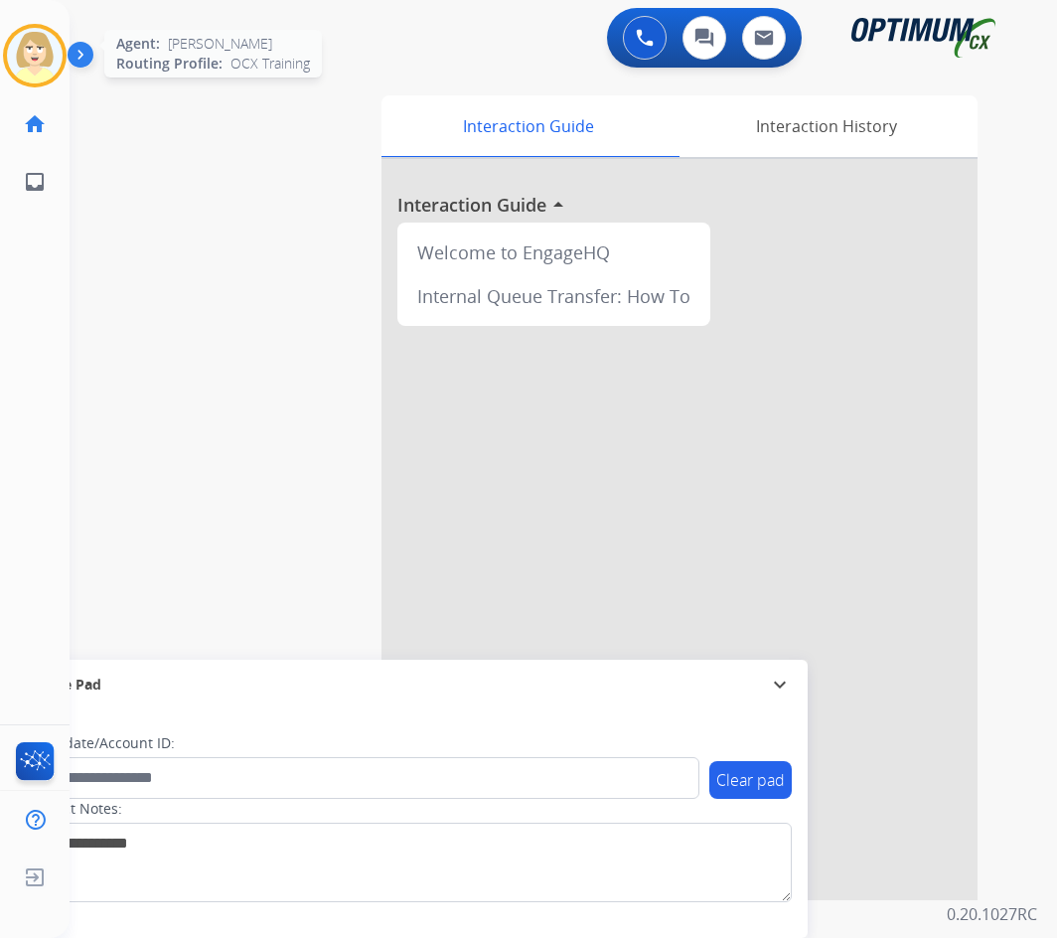
click at [34, 51] on img at bounding box center [35, 56] width 56 height 56
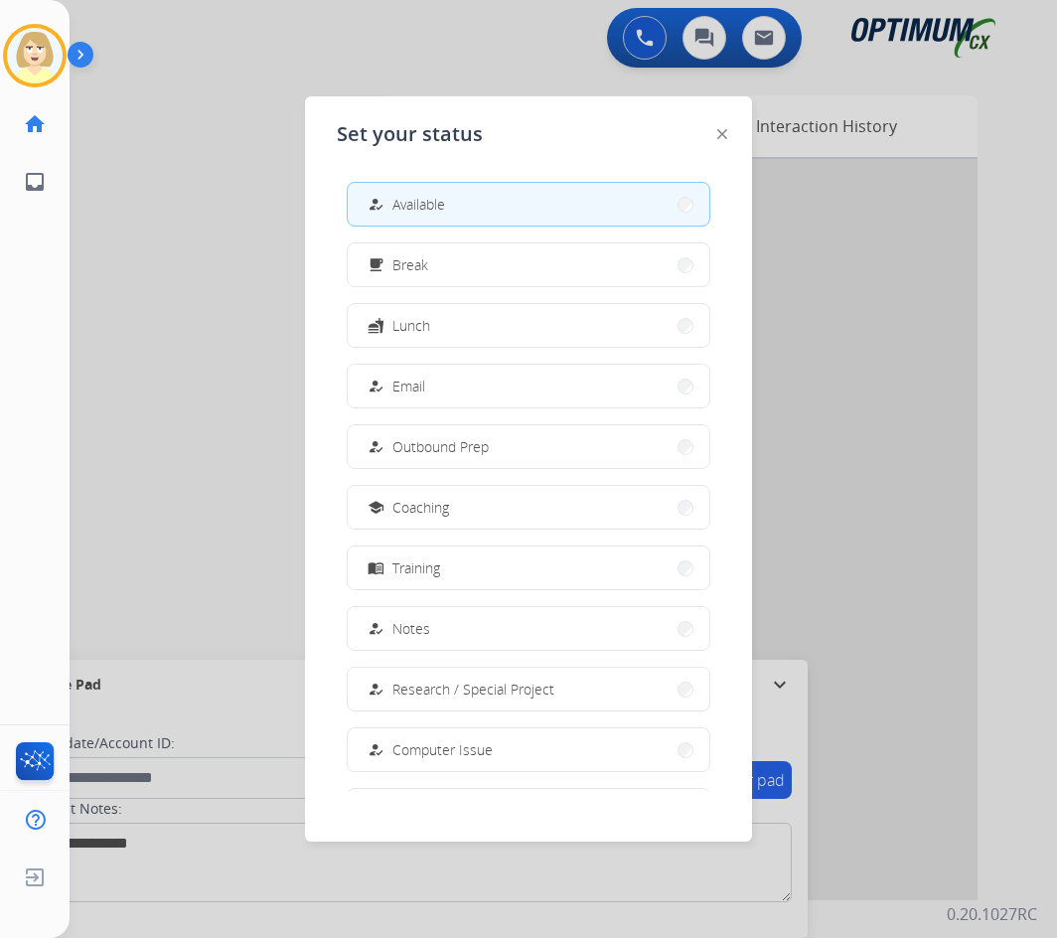
click at [438, 196] on span "Available" at bounding box center [418, 204] width 53 height 21
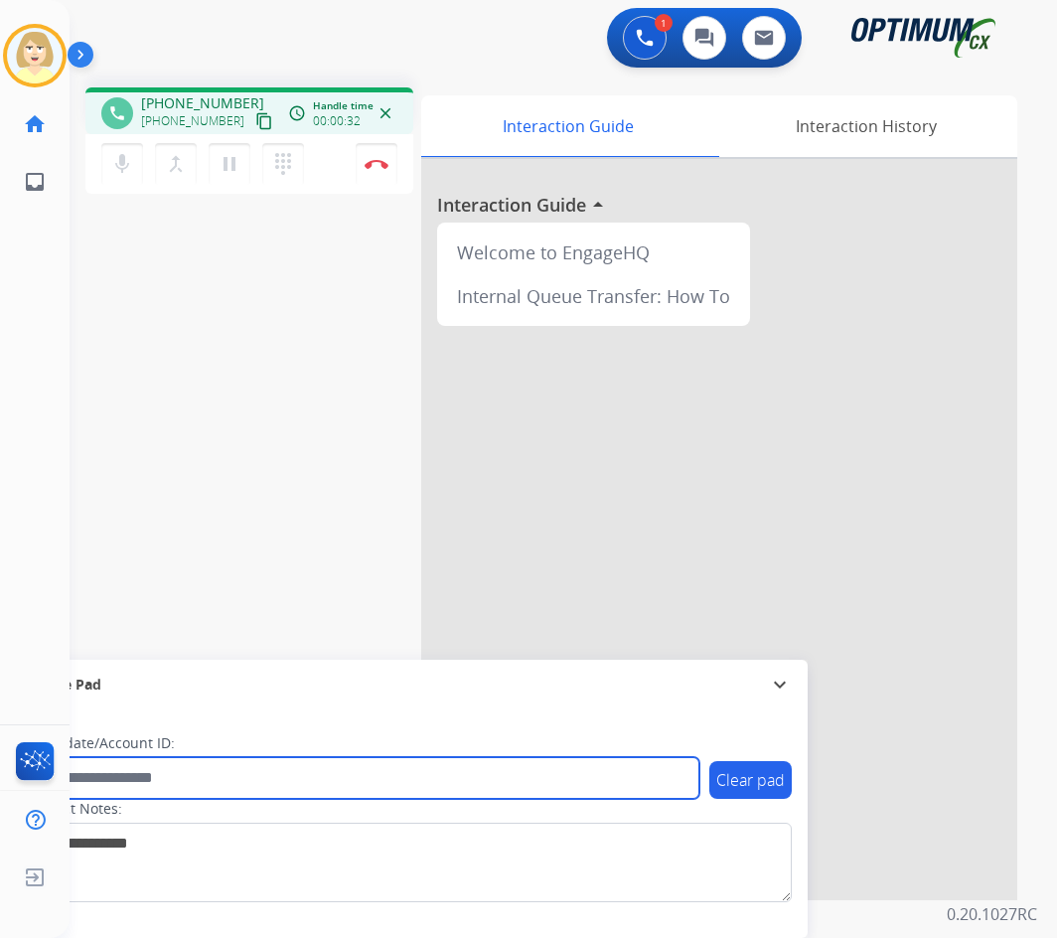
click at [166, 773] on input "text" at bounding box center [363, 778] width 674 height 42
paste input "*******"
type input "*******"
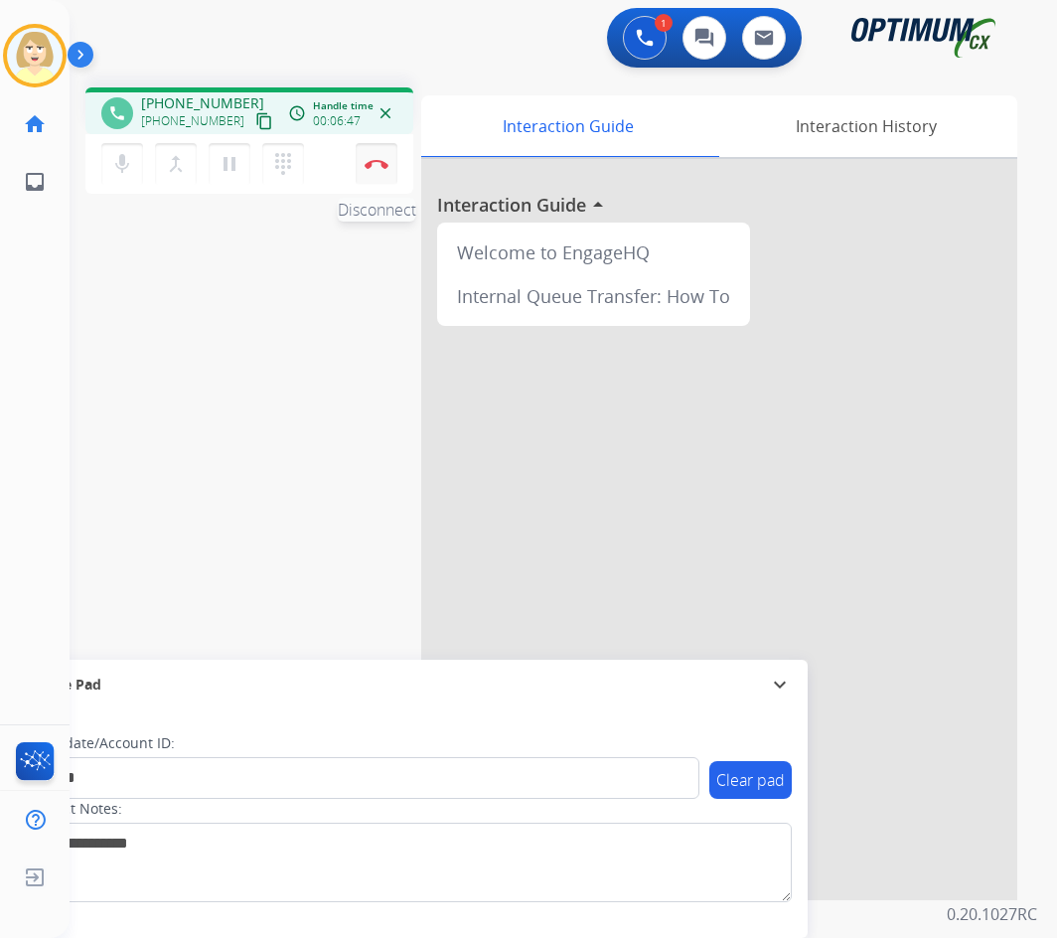
click at [372, 161] on img at bounding box center [377, 164] width 24 height 10
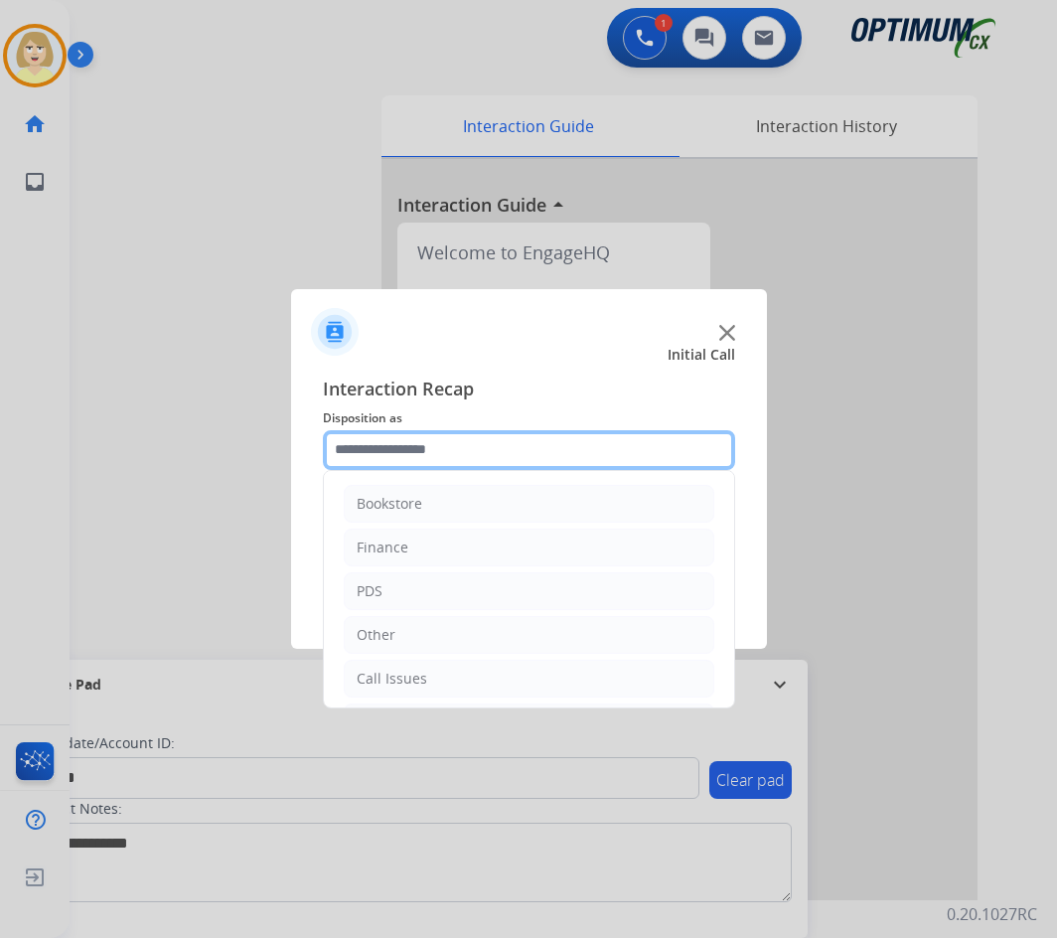
click at [398, 447] on input "text" at bounding box center [529, 450] width 412 height 40
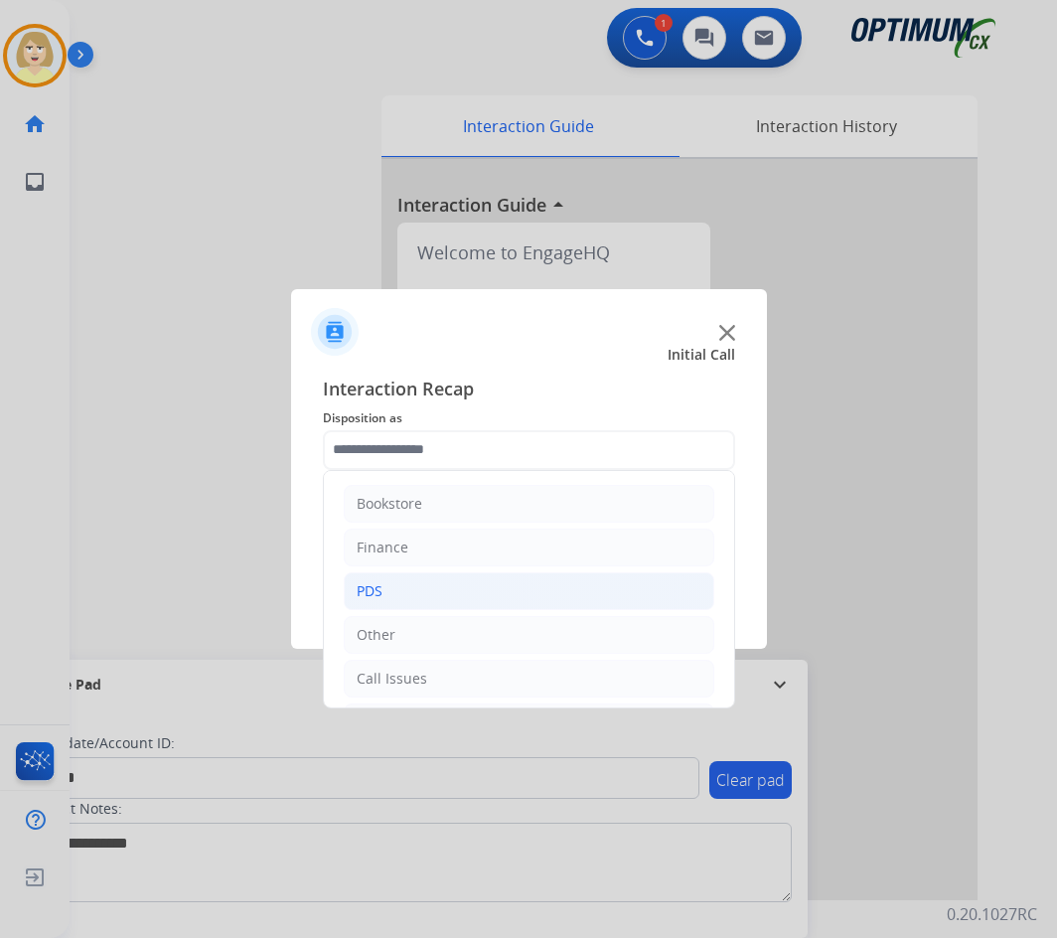
click at [363, 585] on div "PDS" at bounding box center [370, 591] width 26 height 20
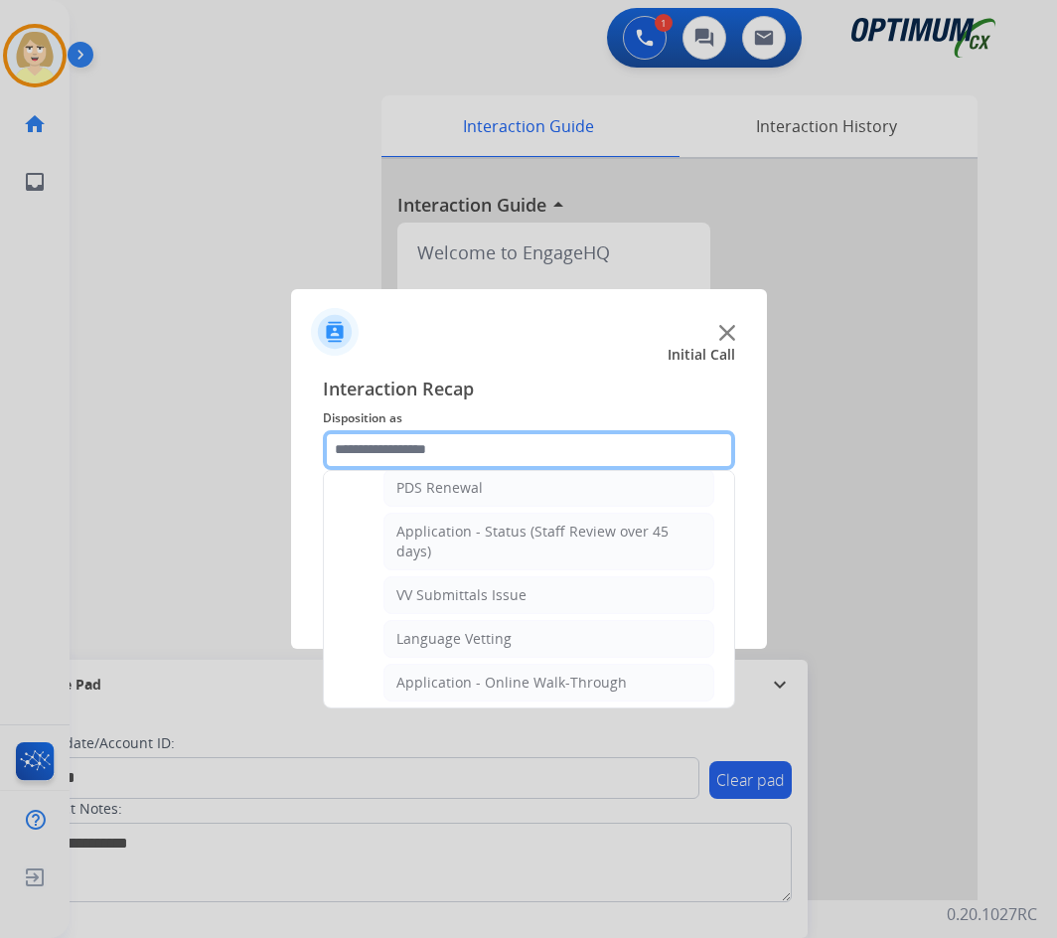
scroll to position [497, 0]
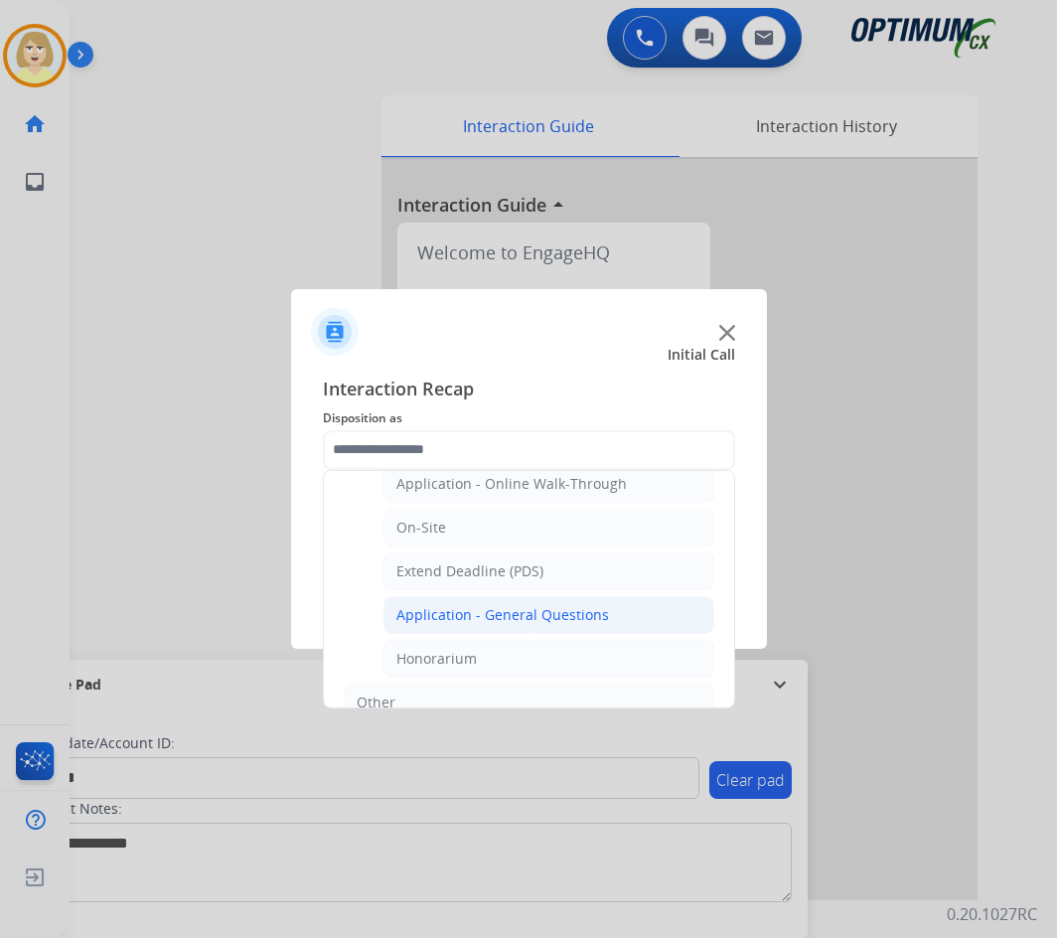
click at [533, 616] on div "Application - General Questions" at bounding box center [502, 615] width 213 height 20
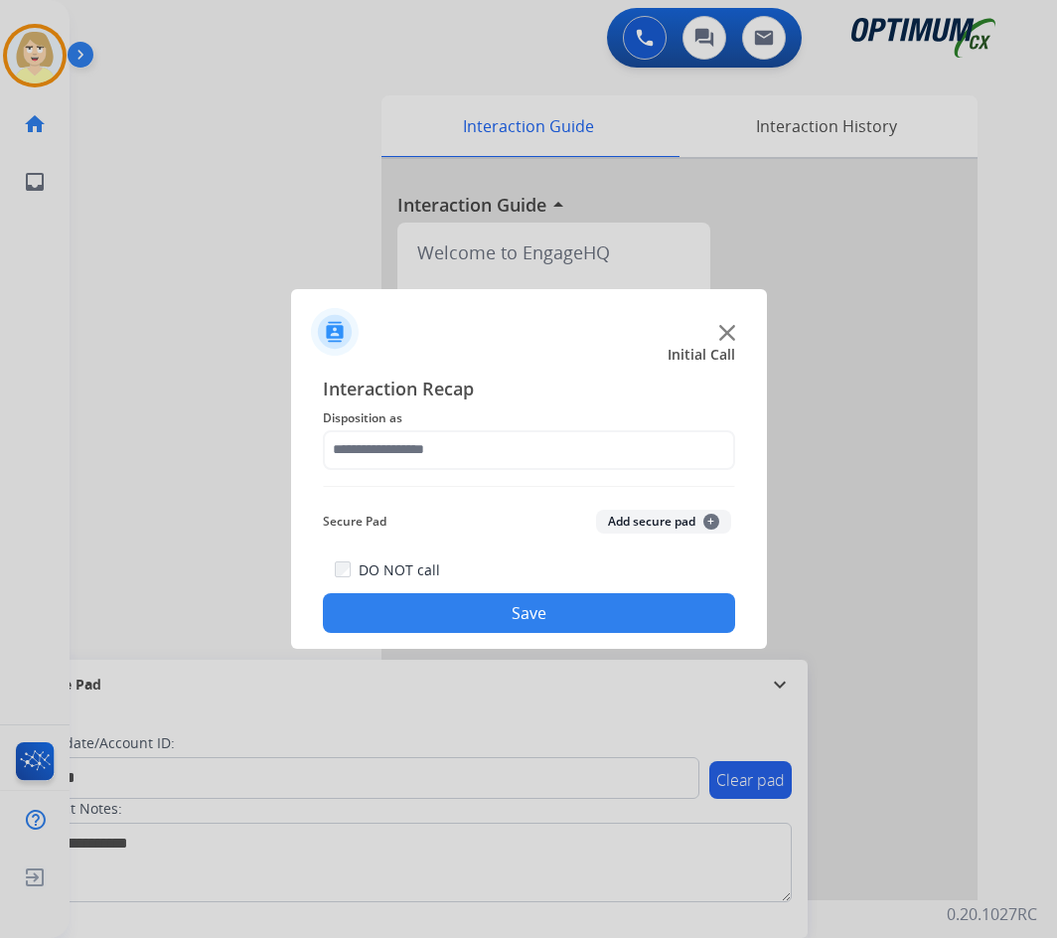
type input "**********"
click at [612, 525] on button "Add secure pad +" at bounding box center [663, 522] width 135 height 24
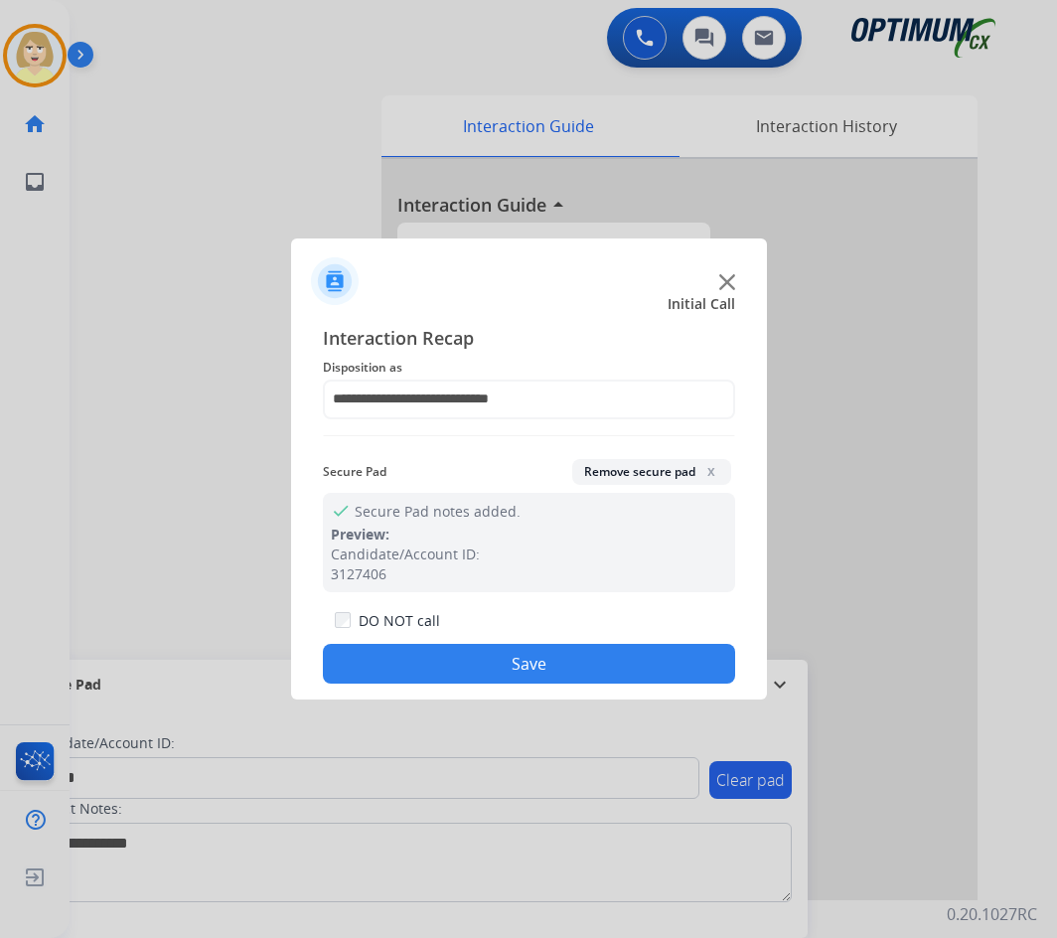
click at [460, 650] on button "Save" at bounding box center [529, 664] width 412 height 40
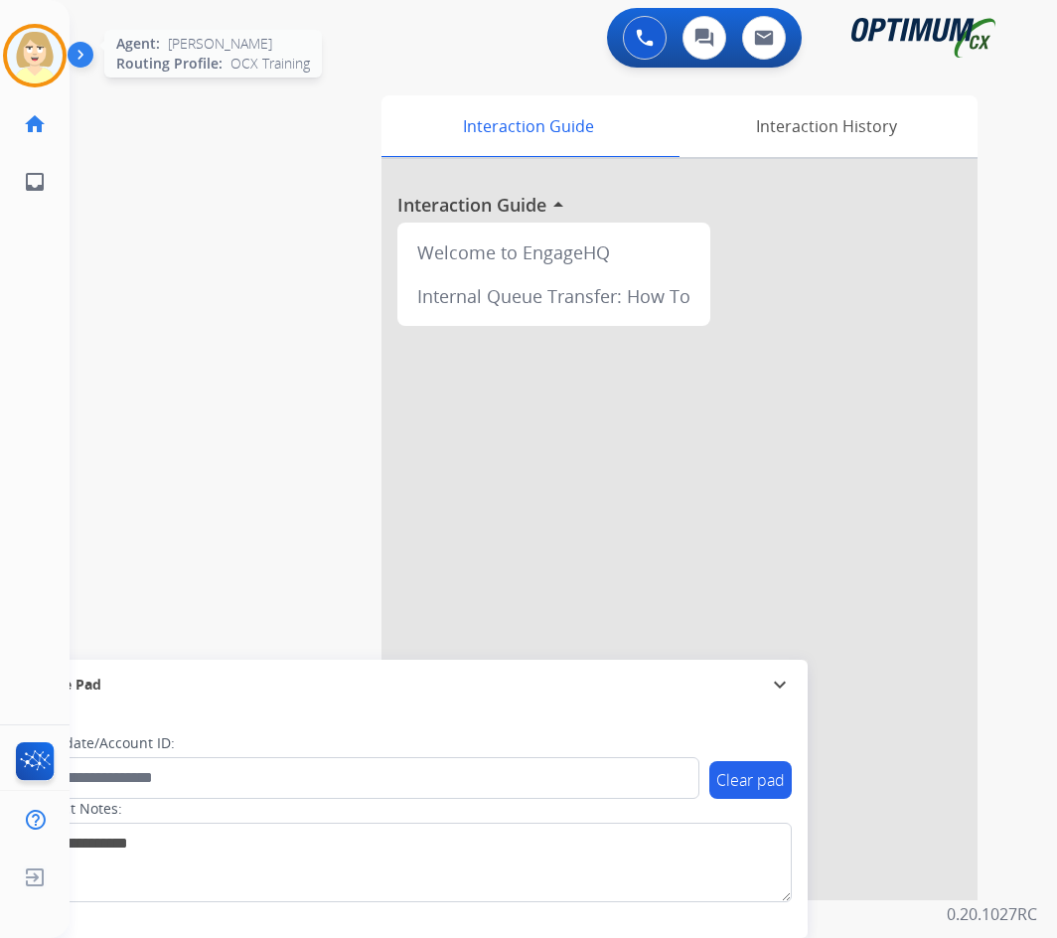
click at [27, 33] on img at bounding box center [35, 56] width 56 height 56
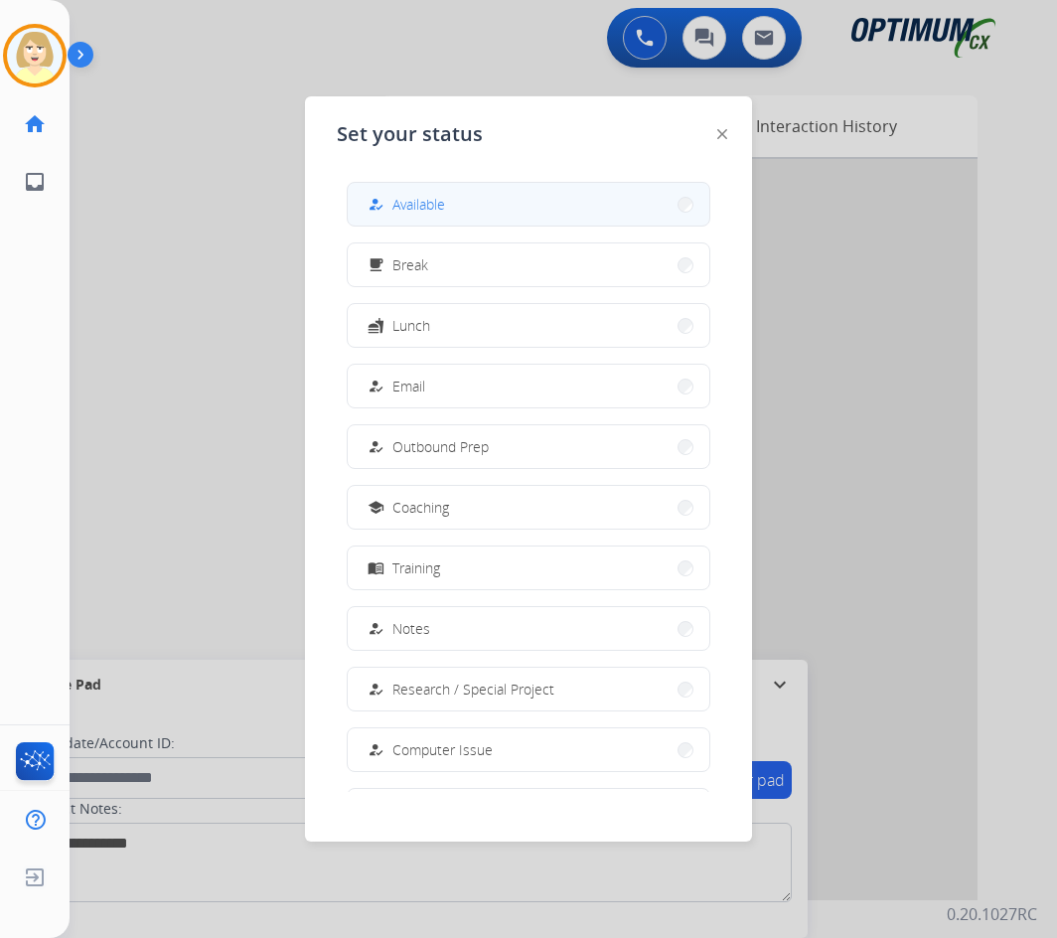
click at [382, 202] on mat-icon "how_to_reg" at bounding box center [376, 204] width 17 height 17
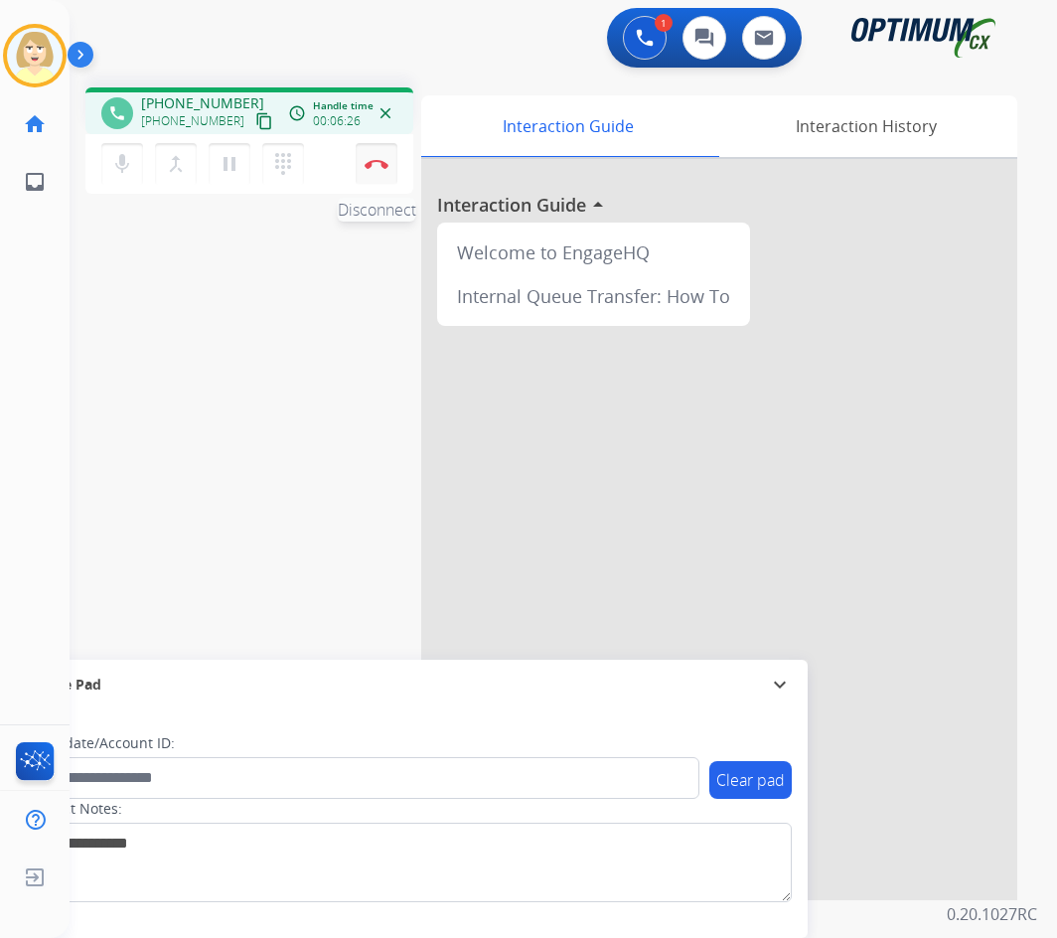
click at [377, 157] on button "Disconnect" at bounding box center [377, 164] width 42 height 42
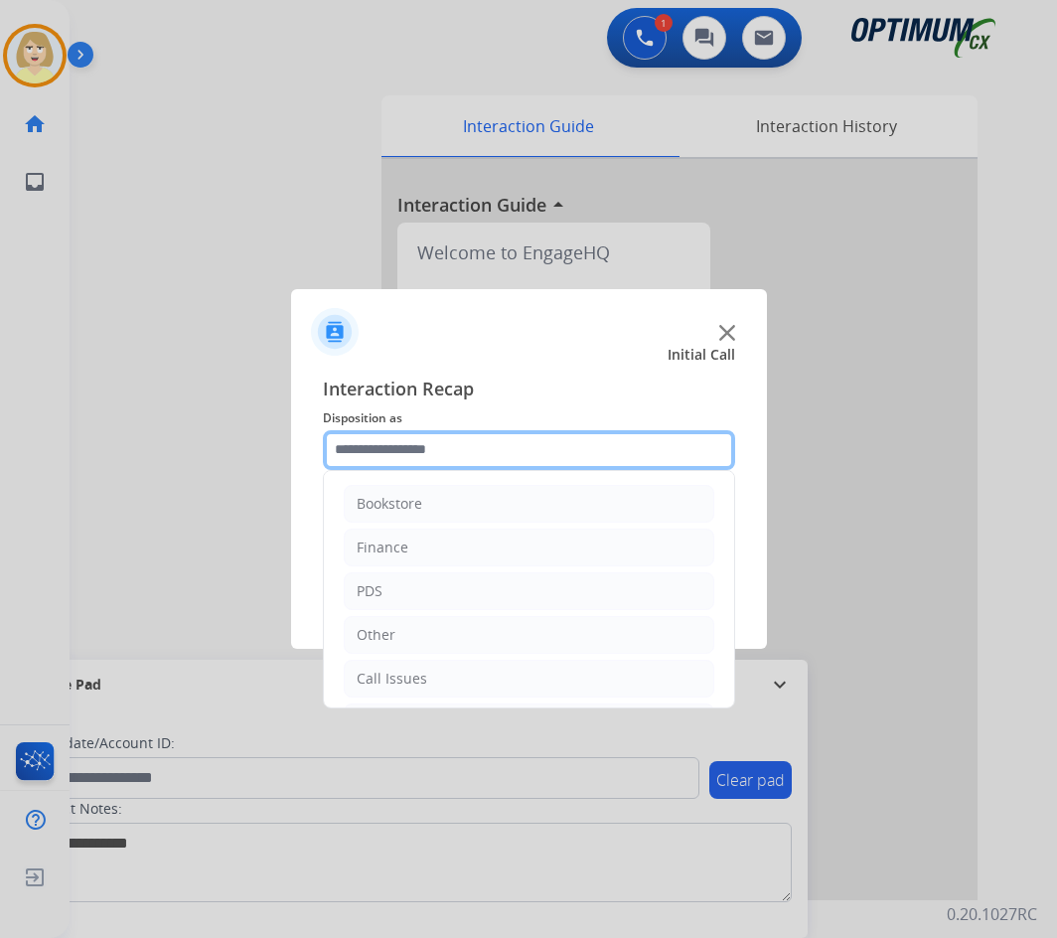
click at [378, 446] on input "text" at bounding box center [529, 450] width 412 height 40
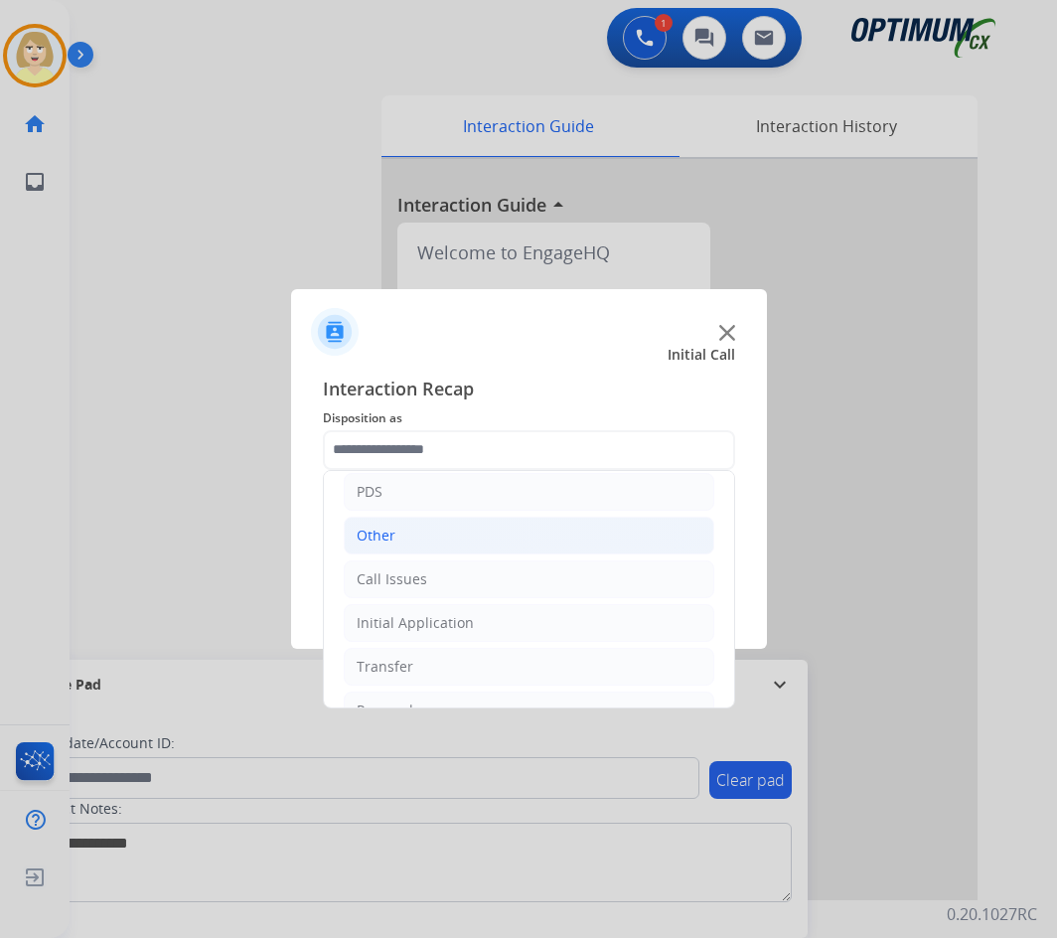
click at [368, 530] on div "Other" at bounding box center [376, 536] width 39 height 20
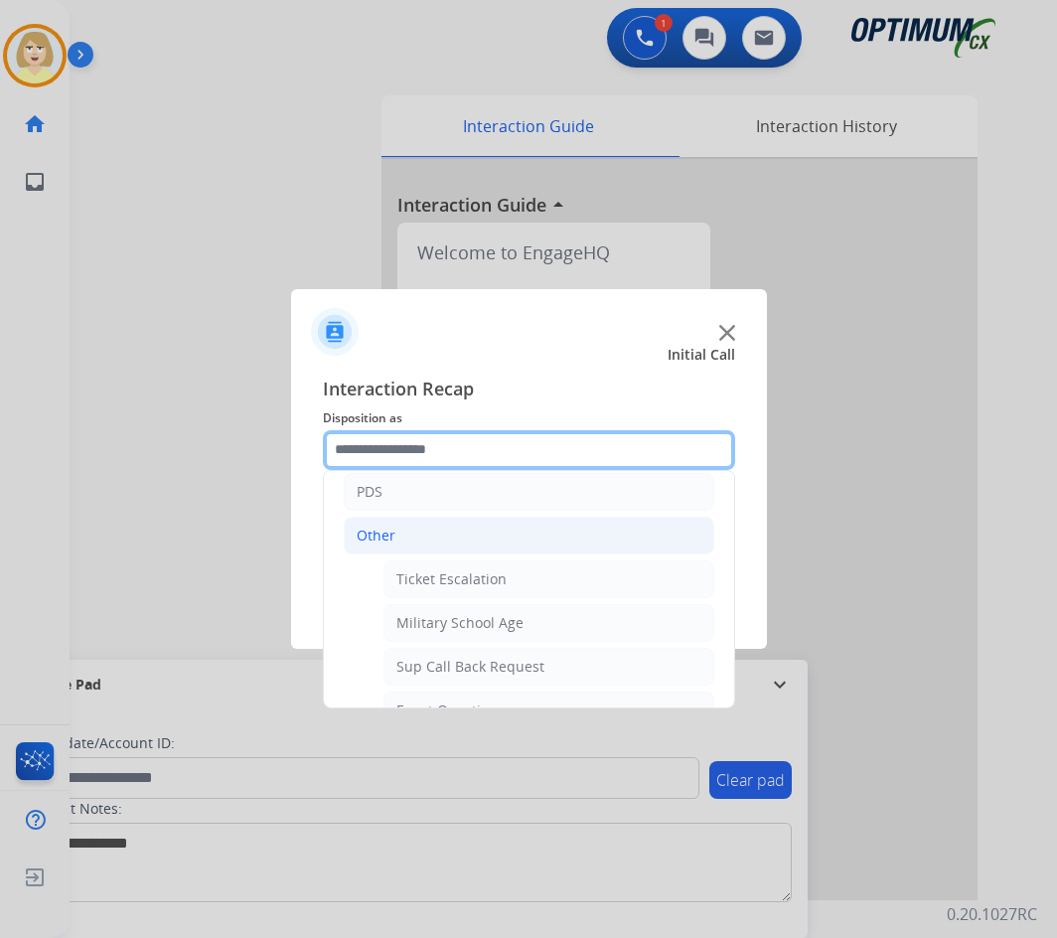
scroll to position [0, 0]
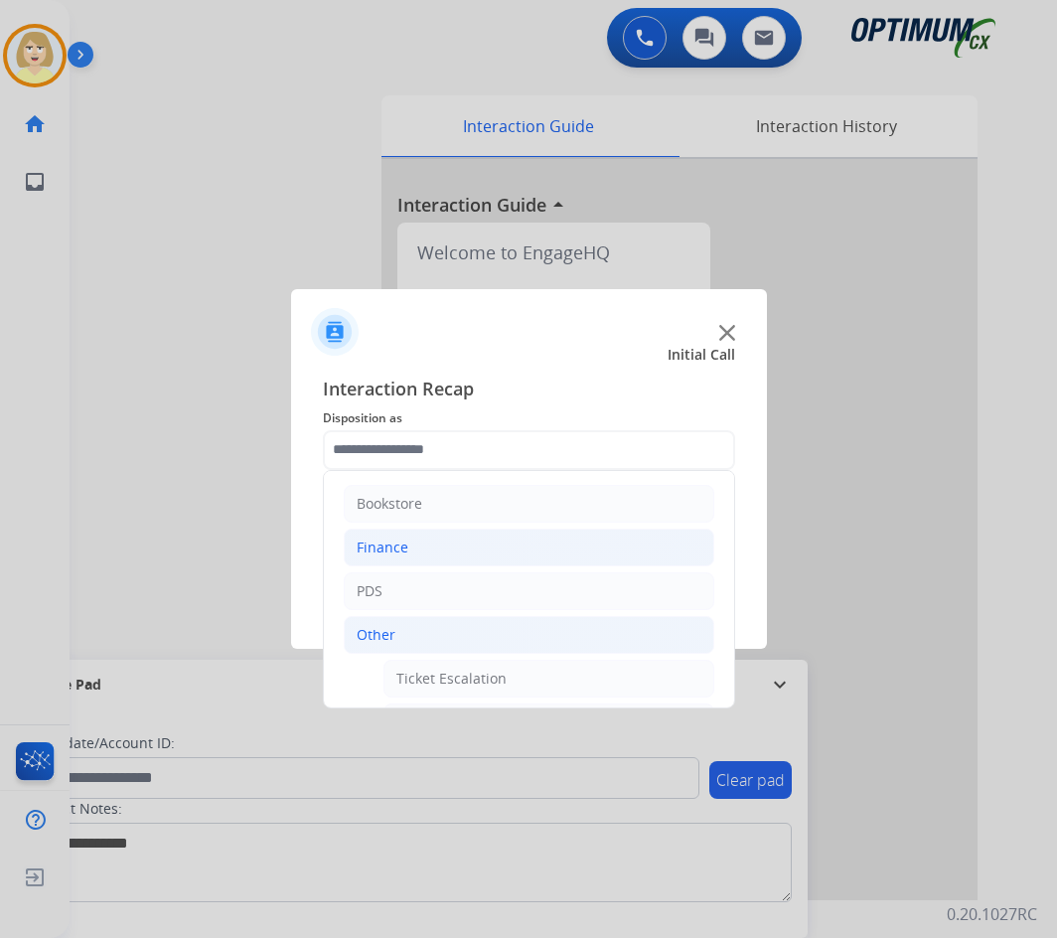
click at [383, 551] on div "Finance" at bounding box center [383, 547] width 52 height 20
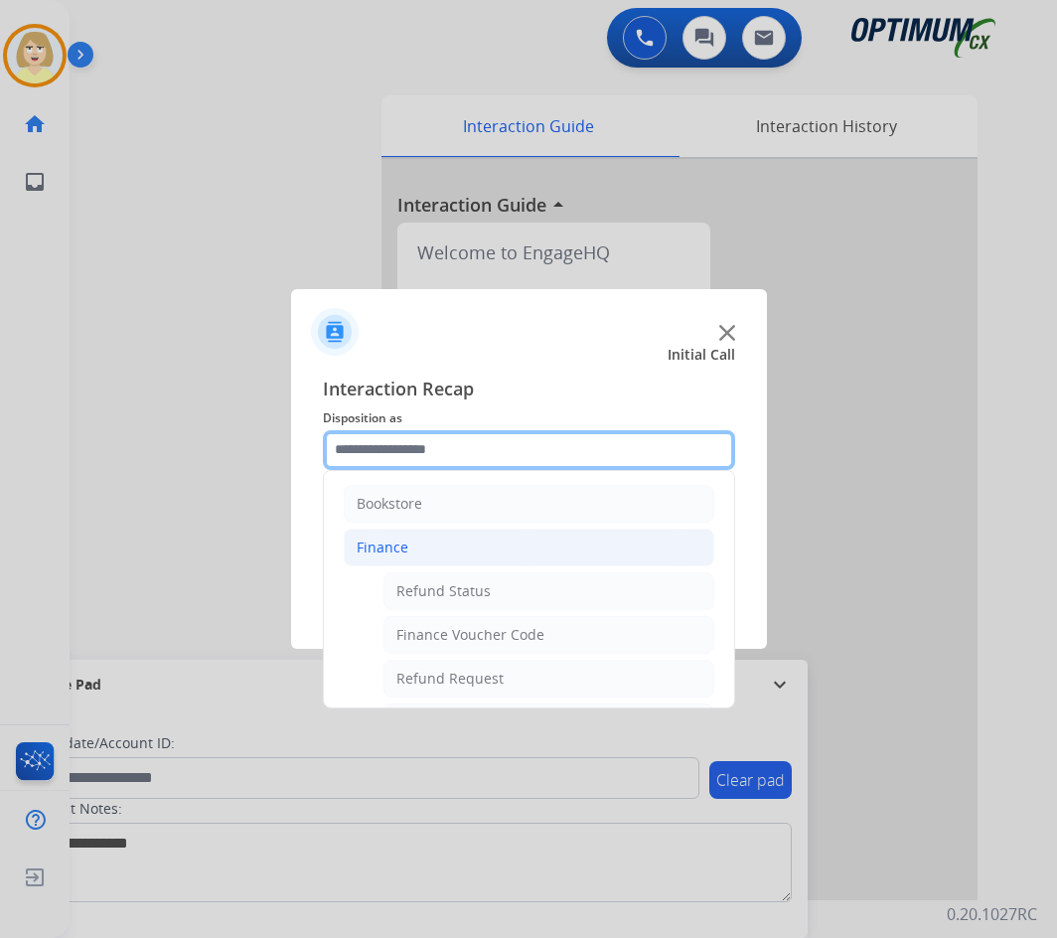
scroll to position [99, 0]
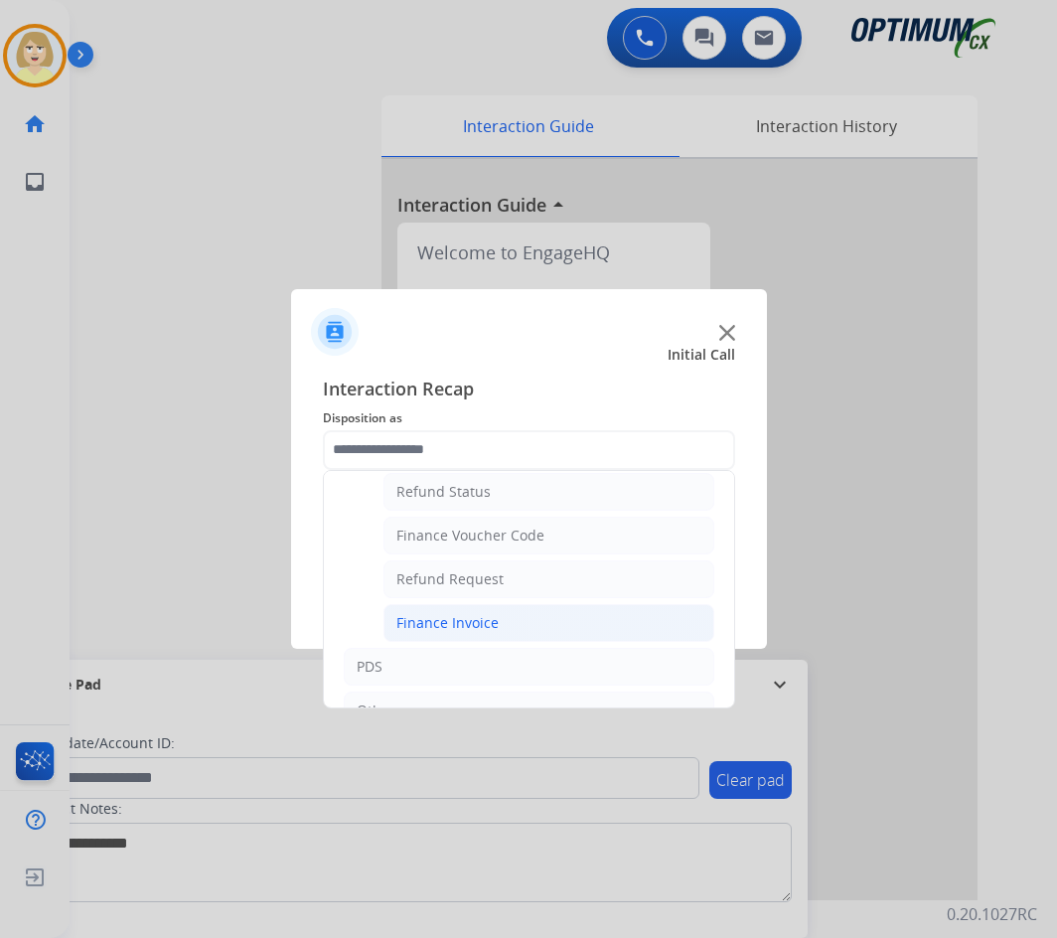
click at [462, 618] on div "Finance Invoice" at bounding box center [447, 623] width 102 height 20
type input "**********"
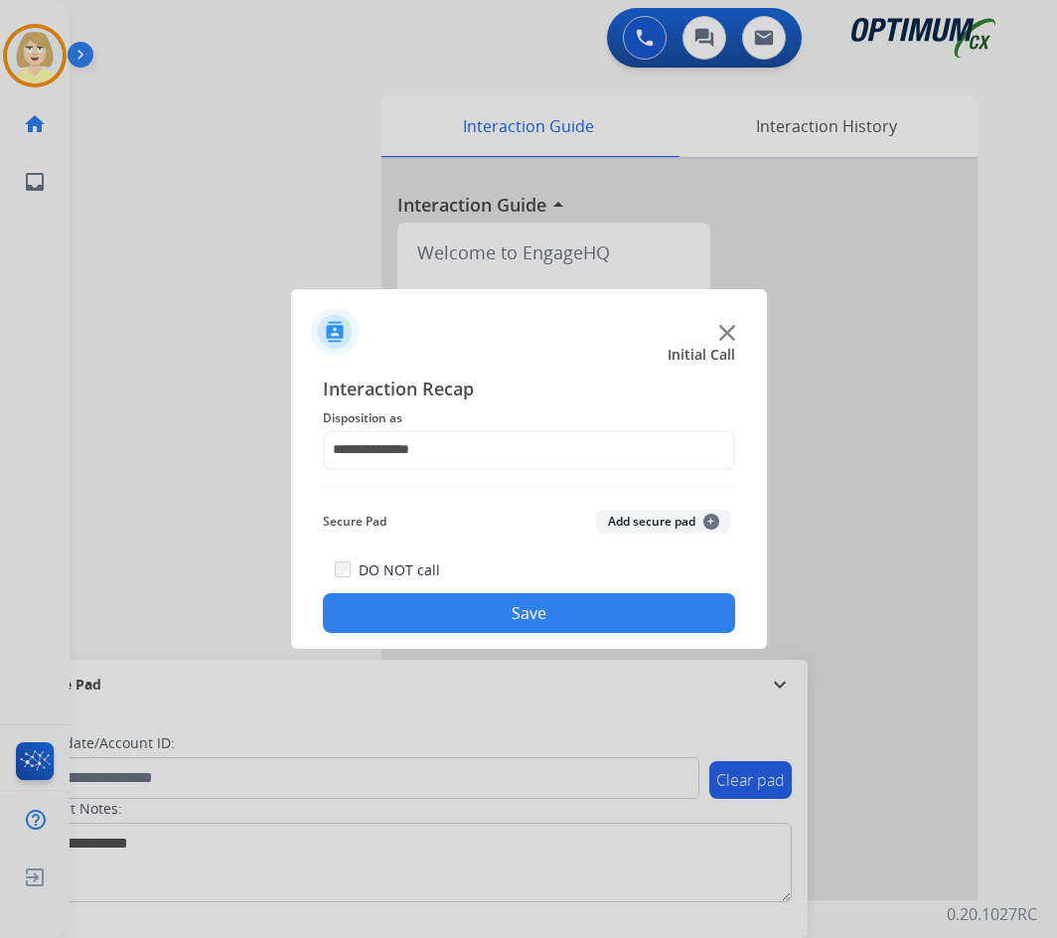
click at [631, 521] on button "Add secure pad +" at bounding box center [663, 522] width 135 height 24
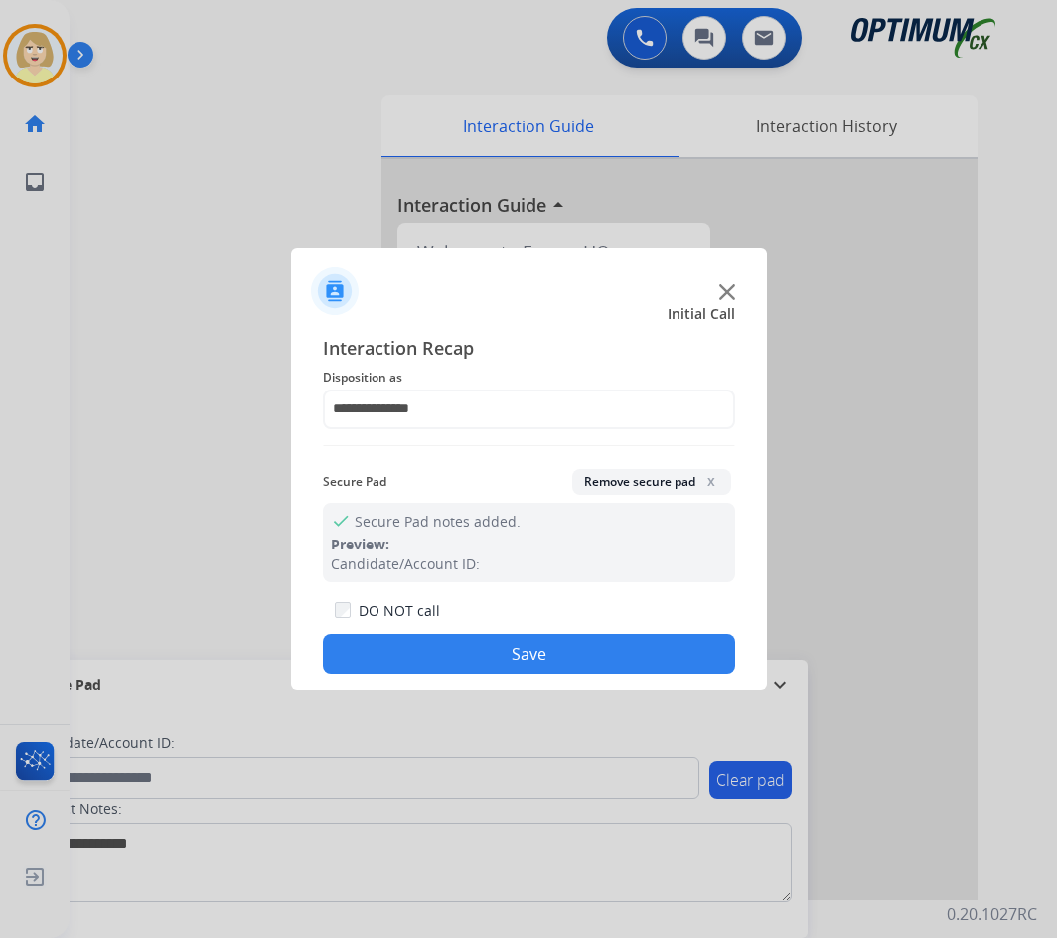
drag, startPoint x: 461, startPoint y: 646, endPoint x: 213, endPoint y: 343, distance: 391.8
click at [459, 646] on button "Save" at bounding box center [529, 654] width 412 height 40
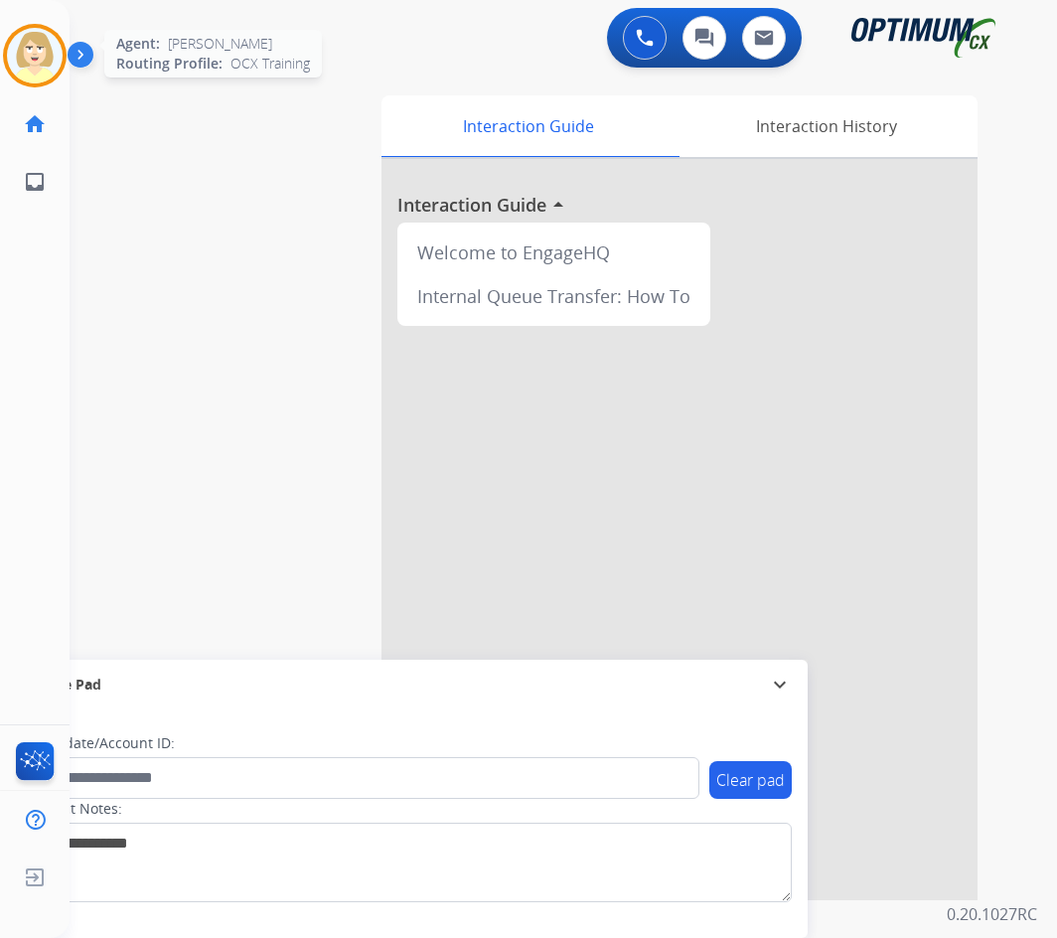
click at [40, 50] on img at bounding box center [35, 56] width 56 height 56
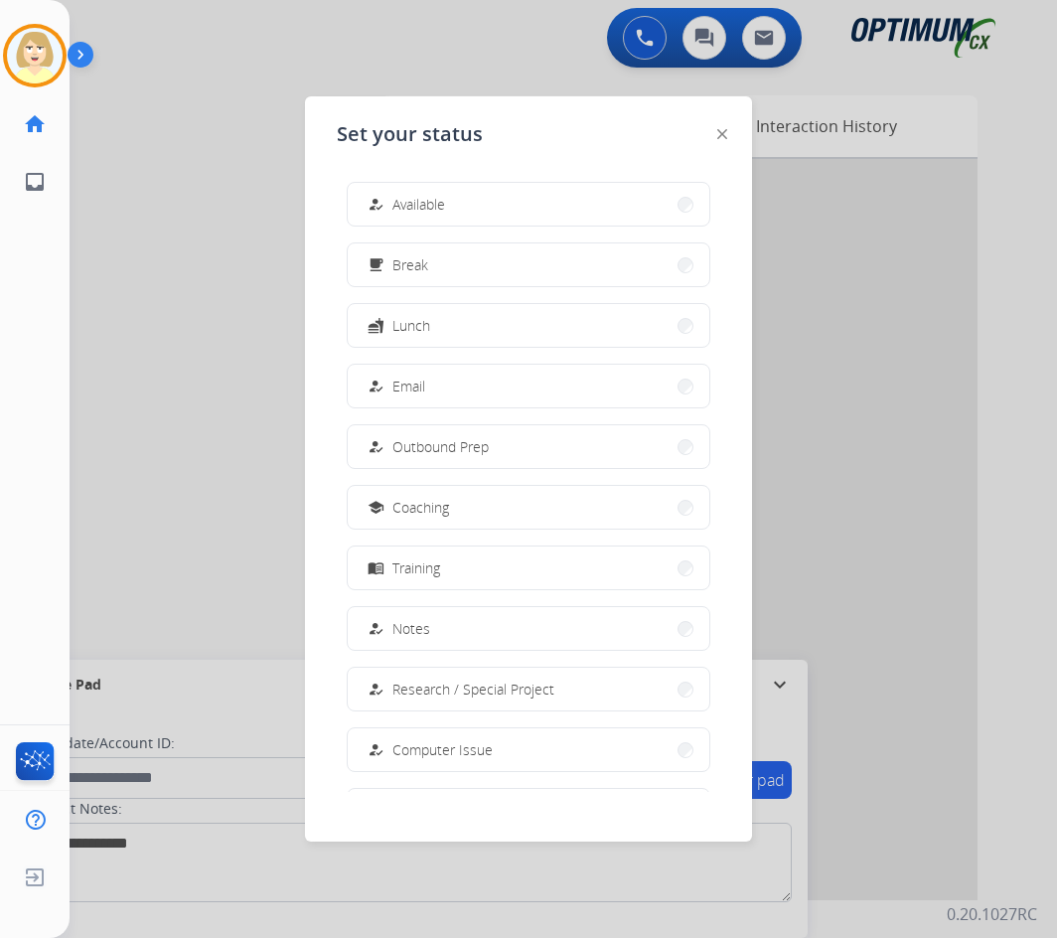
drag, startPoint x: 400, startPoint y: 201, endPoint x: 399, endPoint y: 219, distance: 17.9
click at [400, 200] on span "Available" at bounding box center [418, 204] width 53 height 21
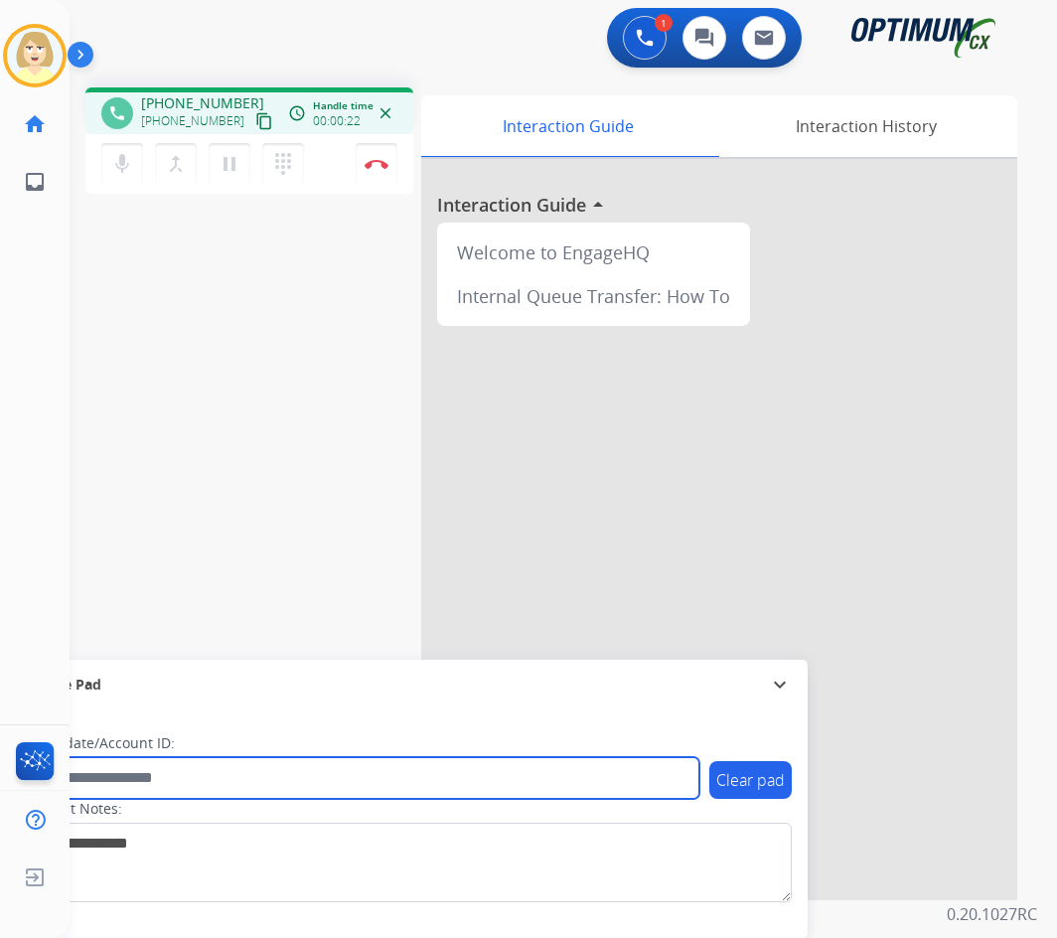
click at [169, 777] on input "text" at bounding box center [363, 778] width 674 height 42
paste input "*******"
type input "*******"
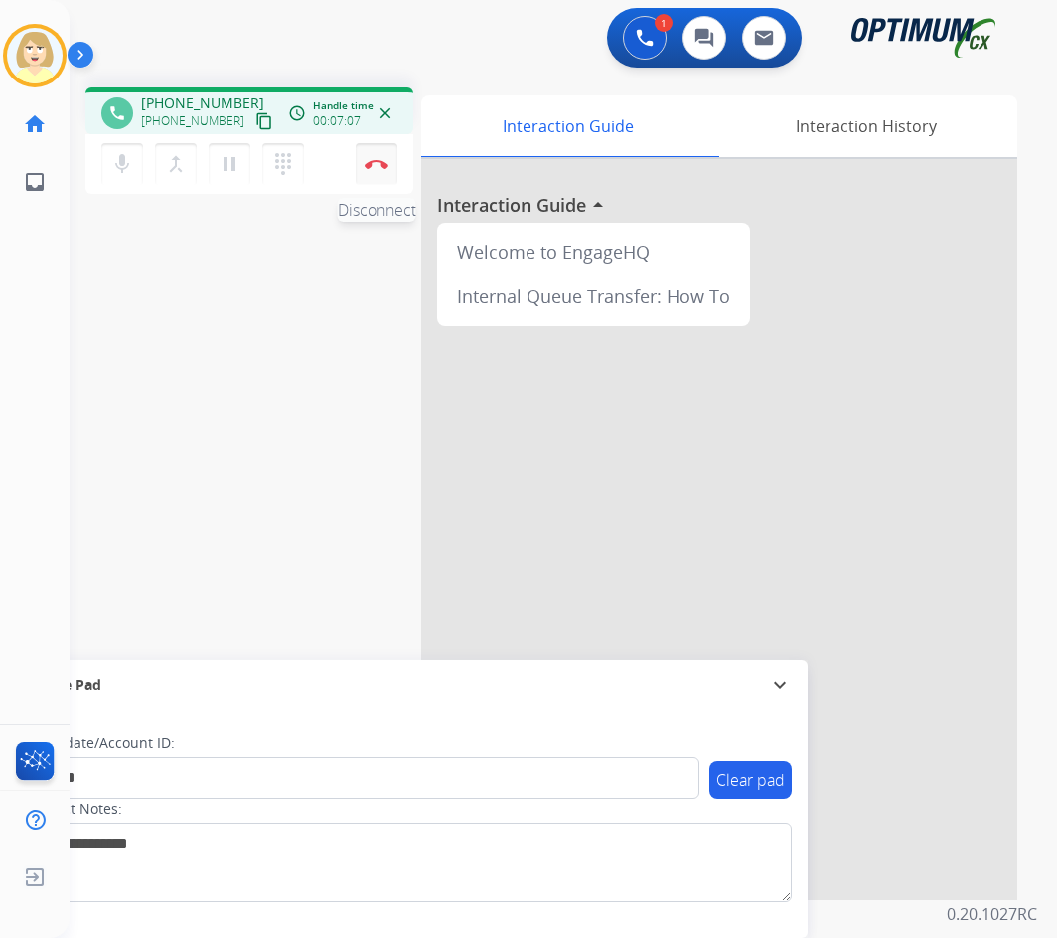
click at [375, 156] on button "Disconnect" at bounding box center [377, 164] width 42 height 42
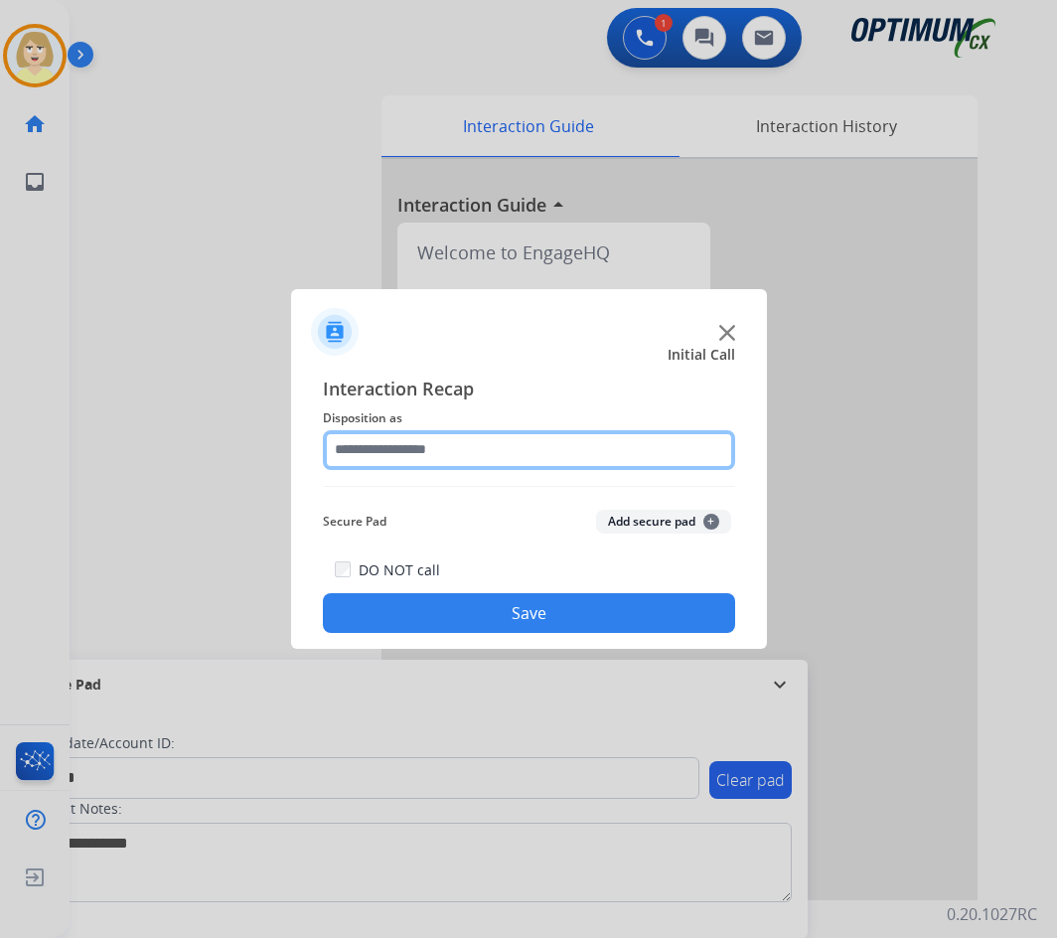
click at [413, 446] on input "text" at bounding box center [529, 450] width 412 height 40
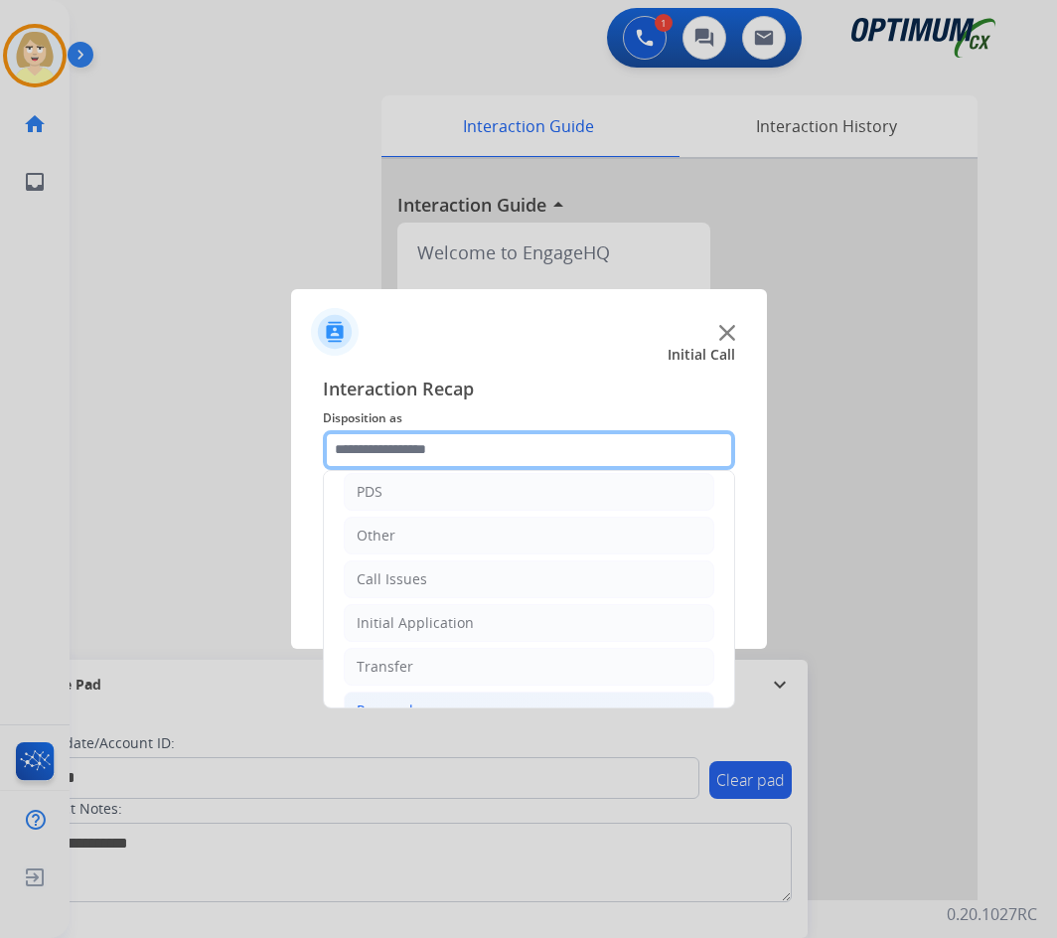
scroll to position [135, 0]
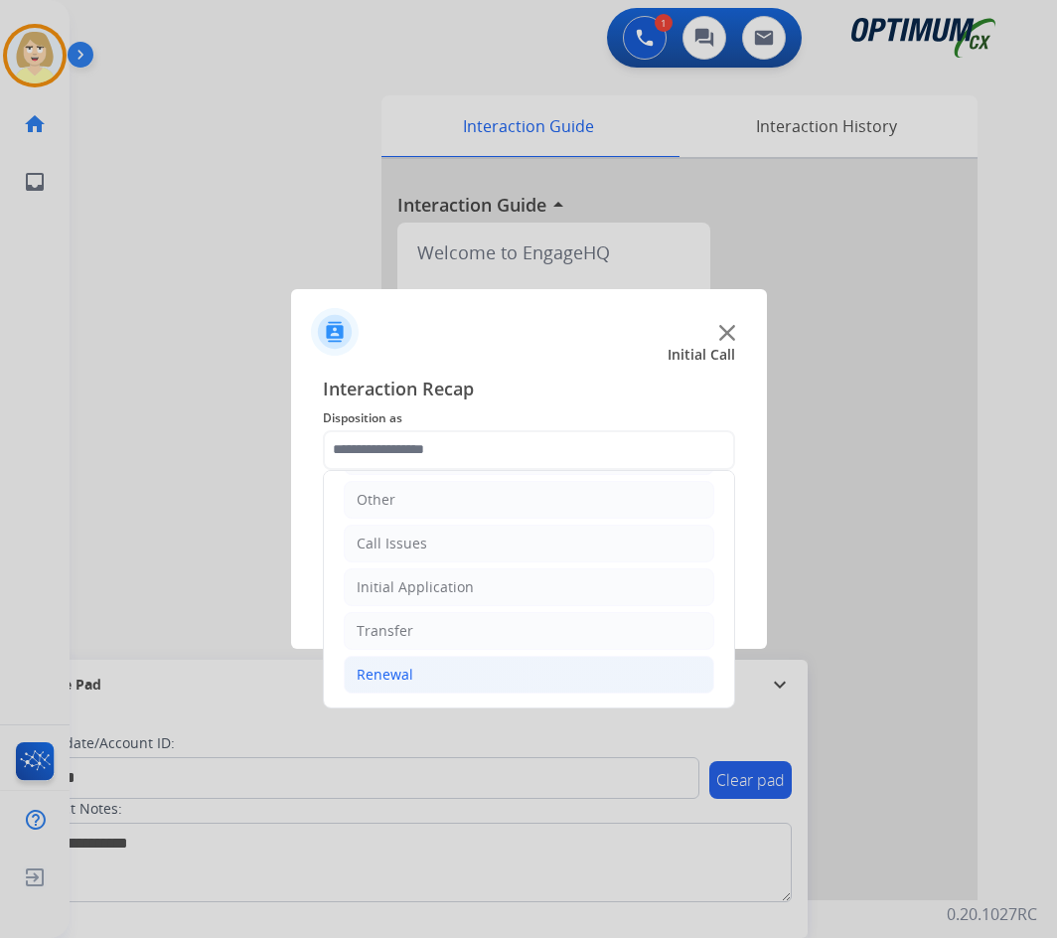
click at [363, 674] on div "Renewal" at bounding box center [385, 675] width 57 height 20
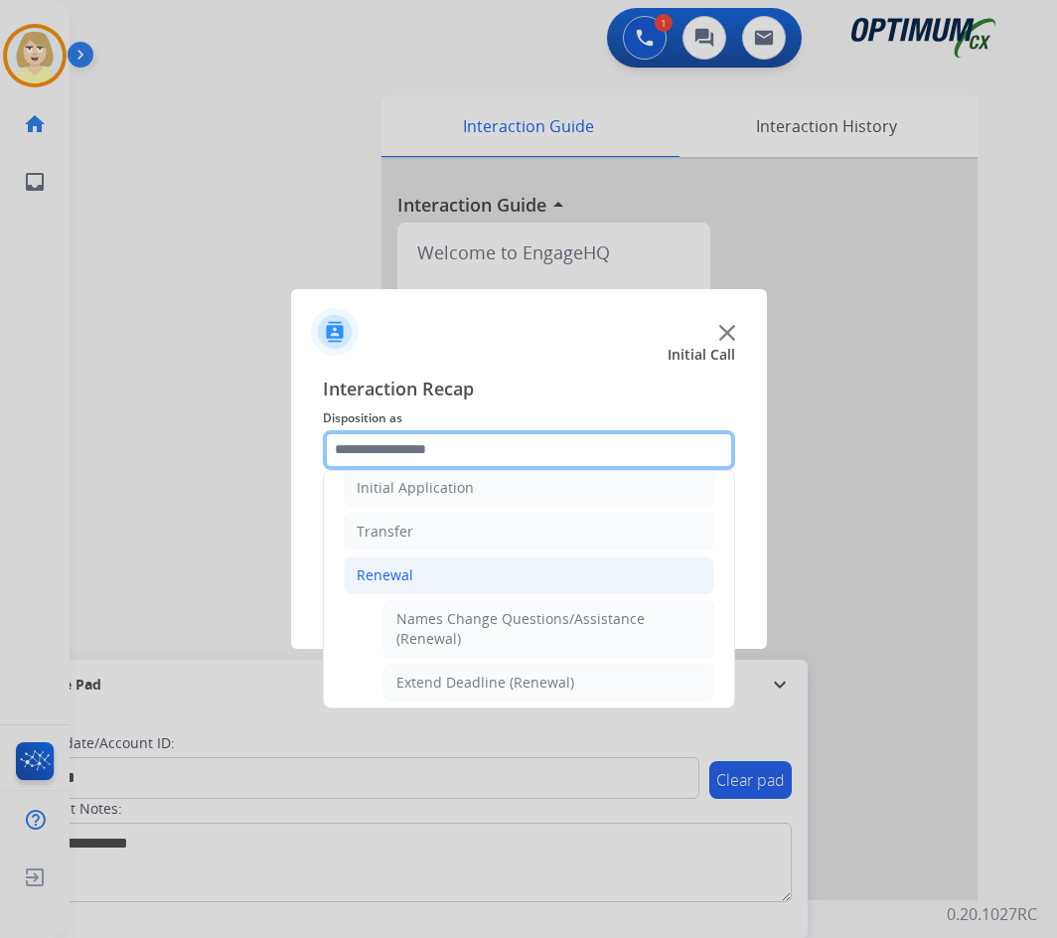
scroll to position [433, 0]
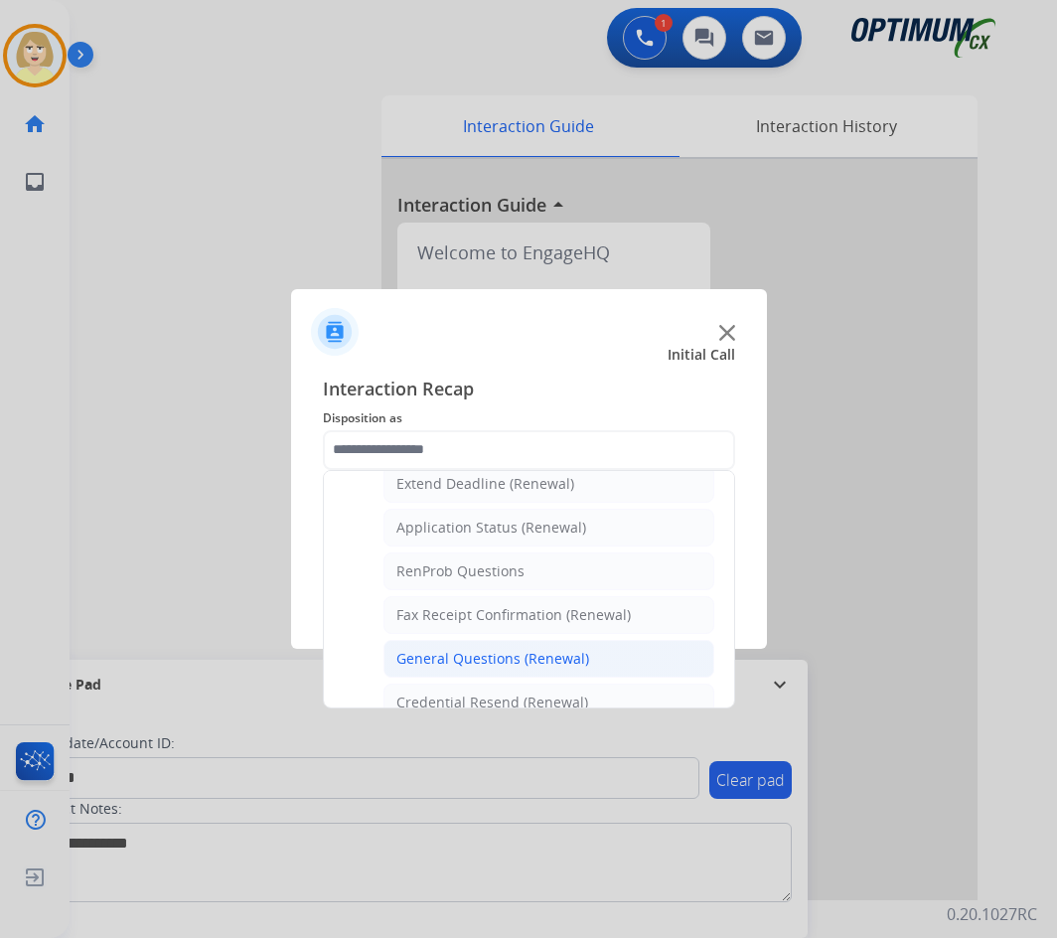
click at [449, 654] on div "General Questions (Renewal)" at bounding box center [492, 659] width 193 height 20
type input "**********"
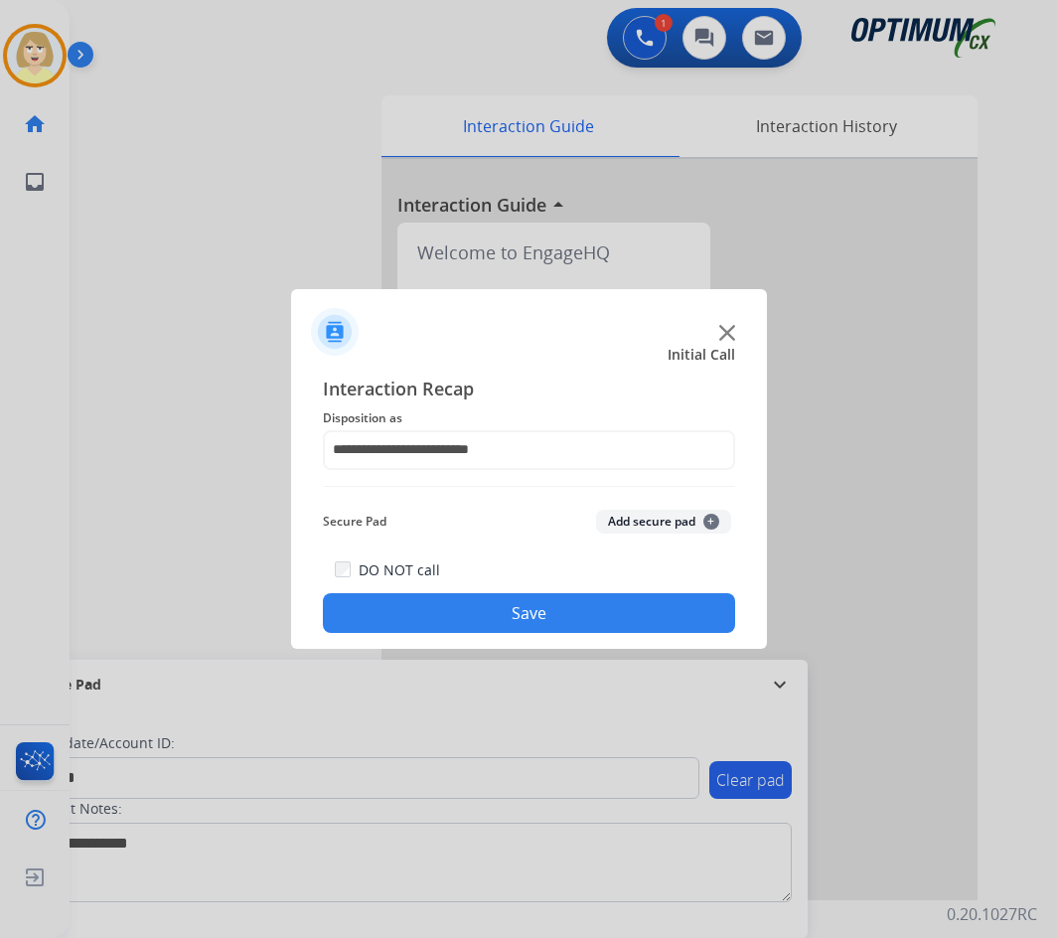
click at [651, 520] on button "Add secure pad +" at bounding box center [663, 522] width 135 height 24
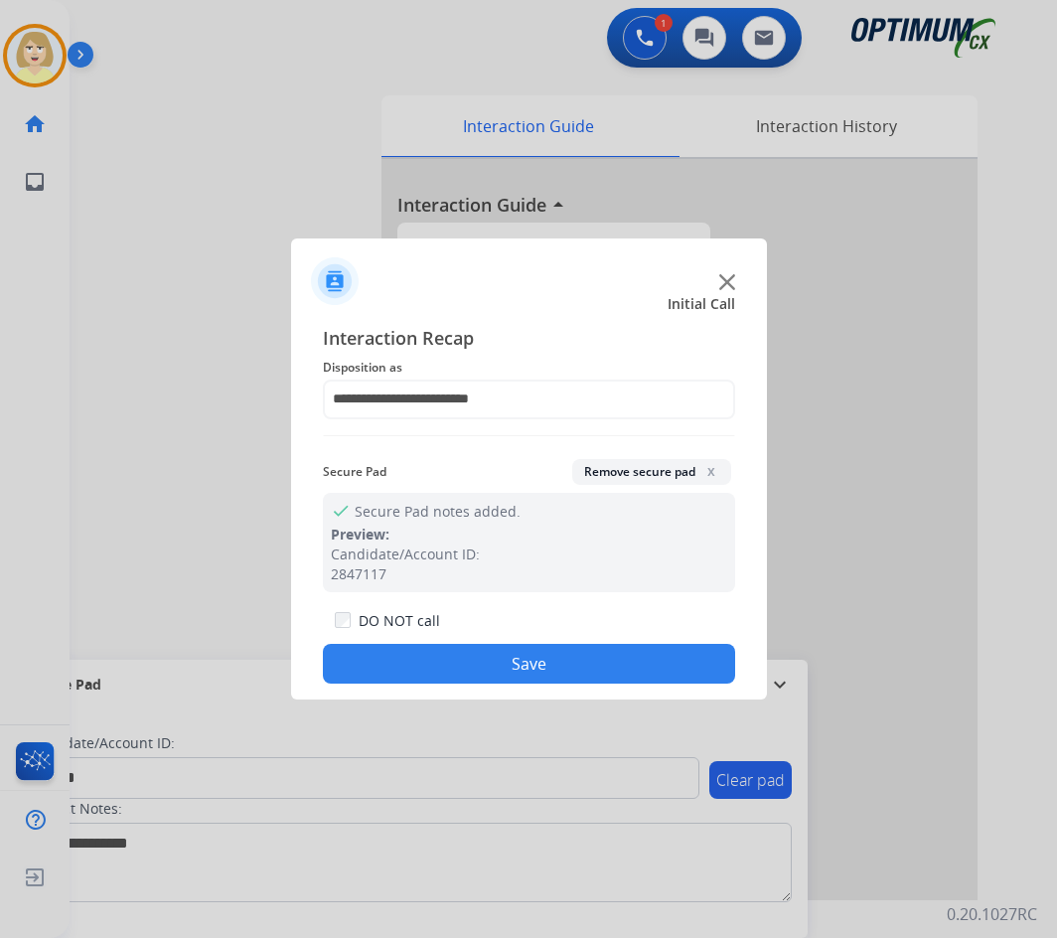
drag, startPoint x: 488, startPoint y: 676, endPoint x: 298, endPoint y: 387, distance: 345.0
click at [487, 675] on button "Save" at bounding box center [529, 664] width 412 height 40
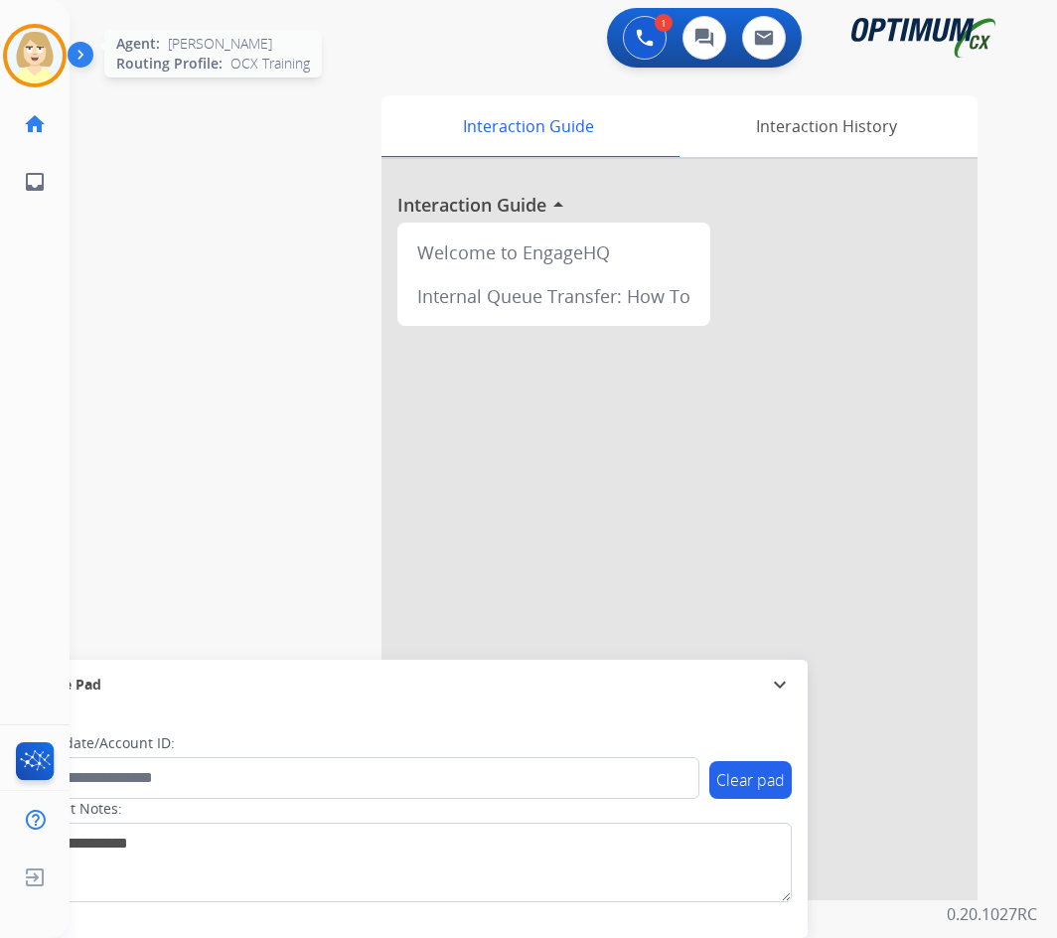
click at [32, 40] on img at bounding box center [35, 56] width 56 height 56
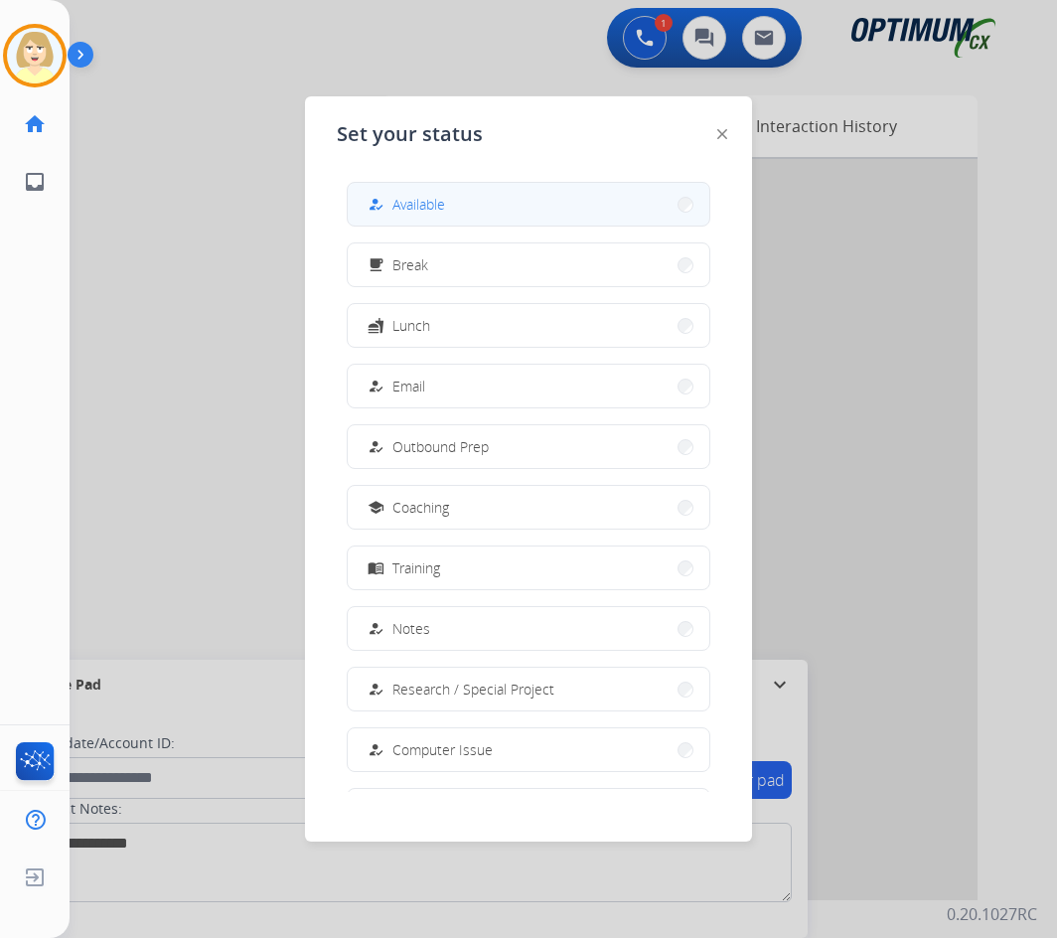
click at [418, 203] on span "Available" at bounding box center [418, 204] width 53 height 21
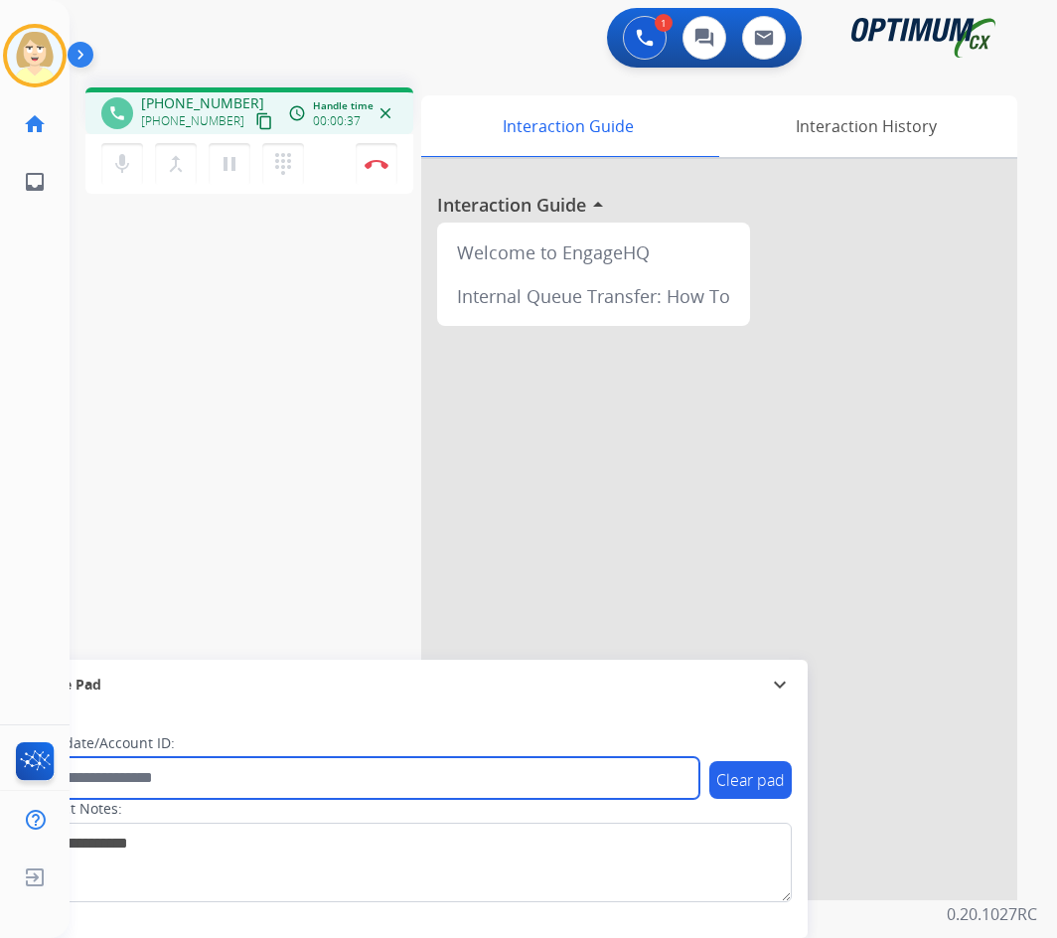
click at [110, 779] on input "text" at bounding box center [363, 778] width 674 height 42
paste input "*********"
type input "*********"
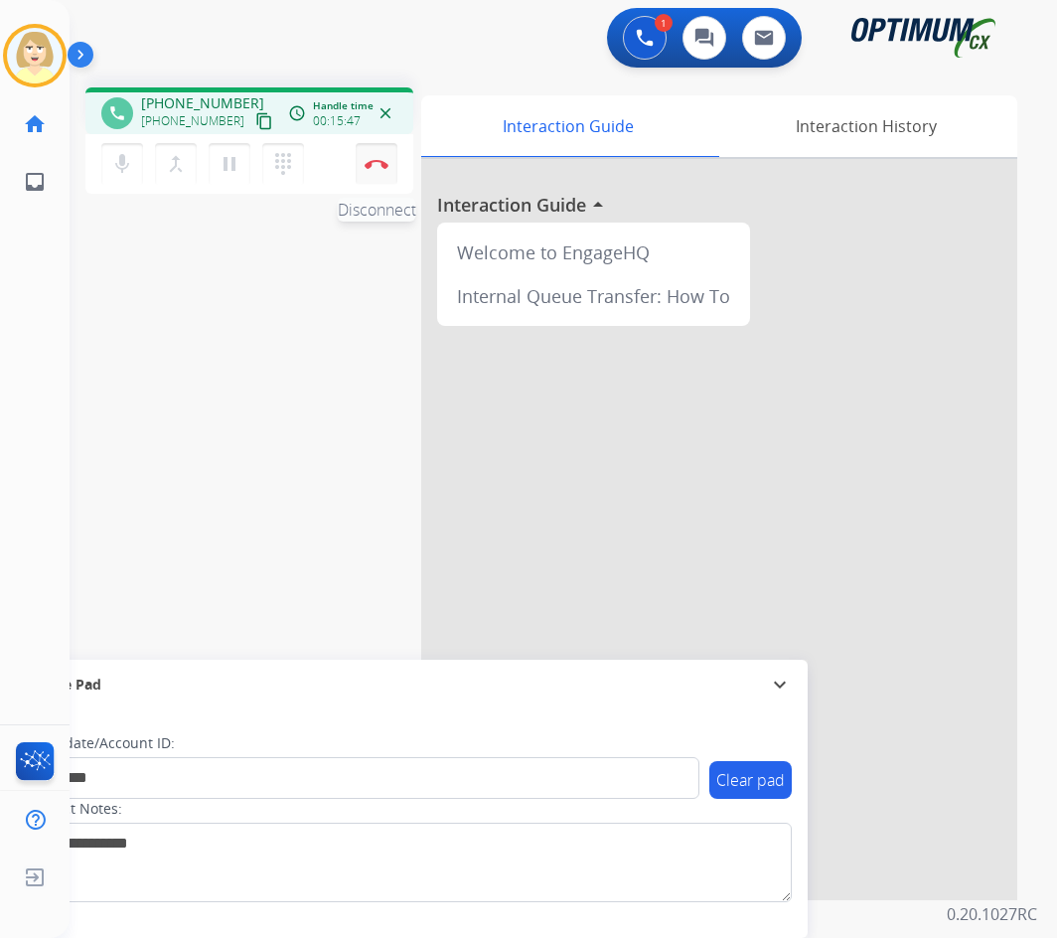
click at [377, 161] on img at bounding box center [377, 164] width 24 height 10
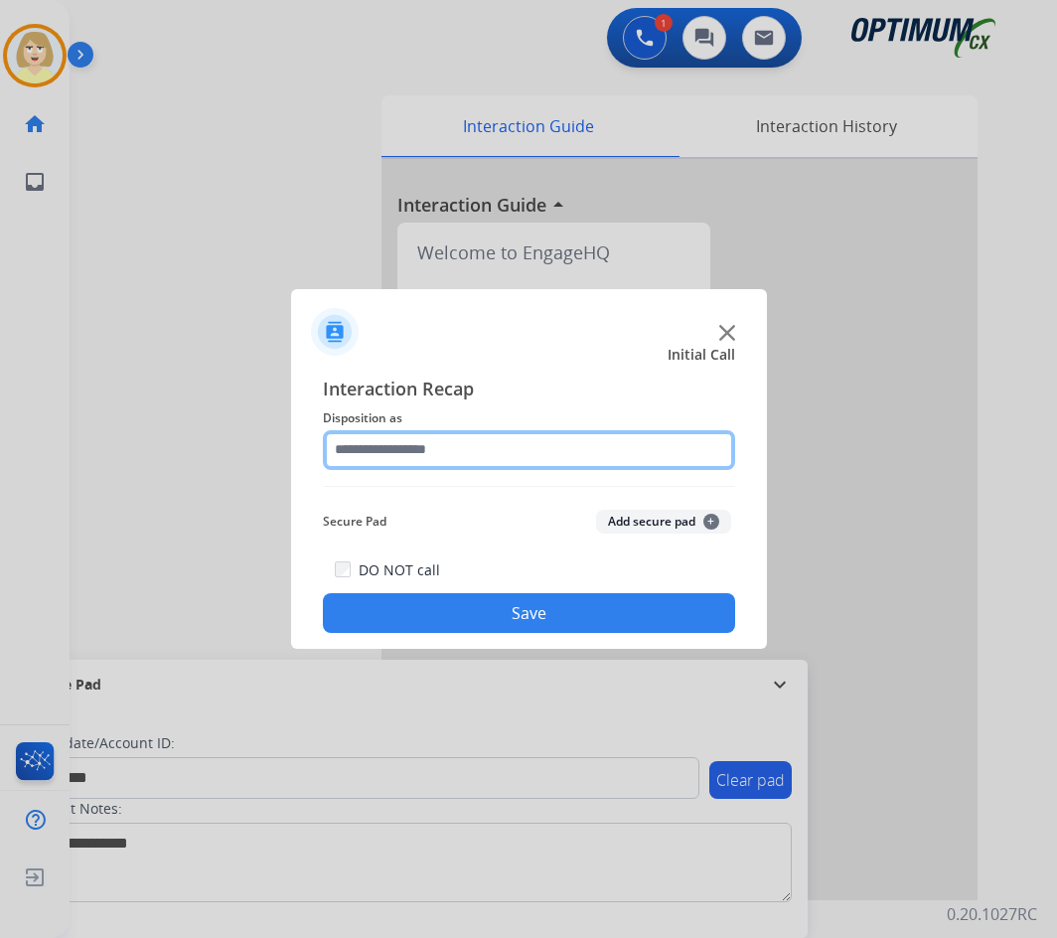
click at [398, 450] on input "text" at bounding box center [529, 450] width 412 height 40
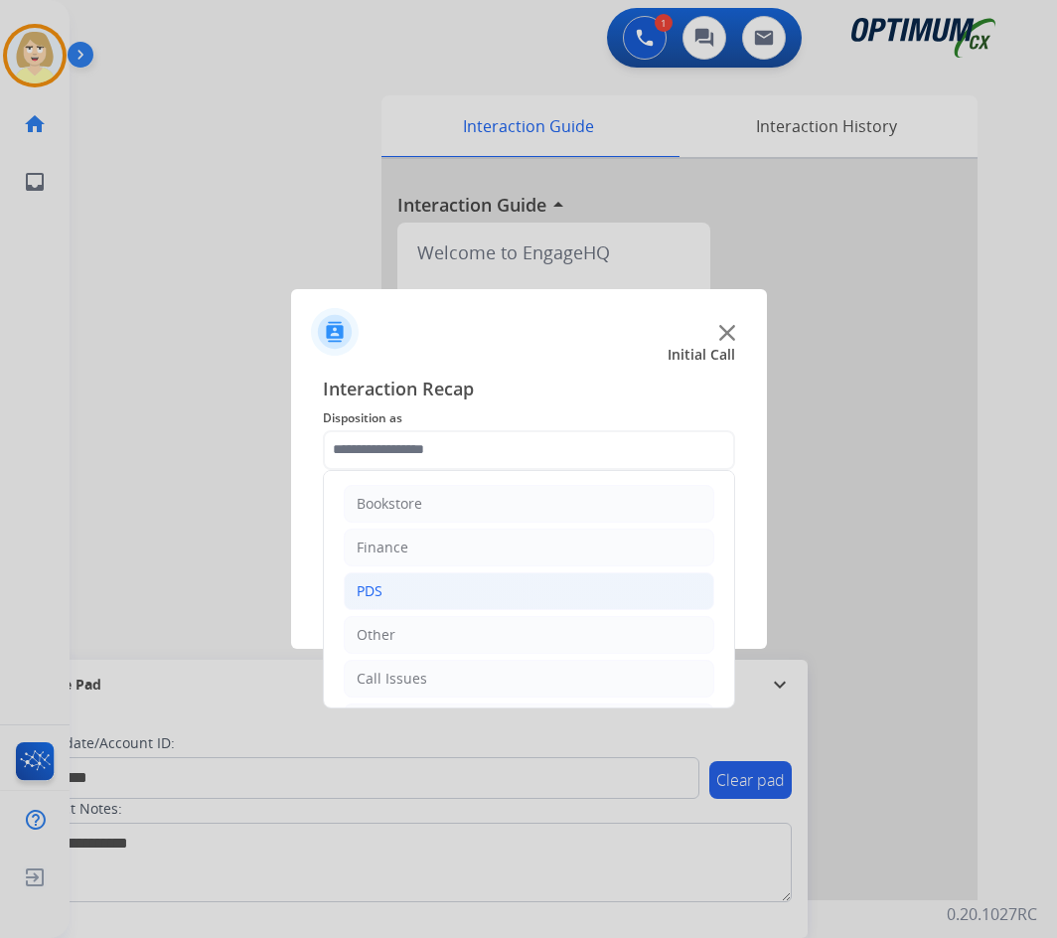
click at [368, 581] on div "PDS" at bounding box center [370, 591] width 26 height 20
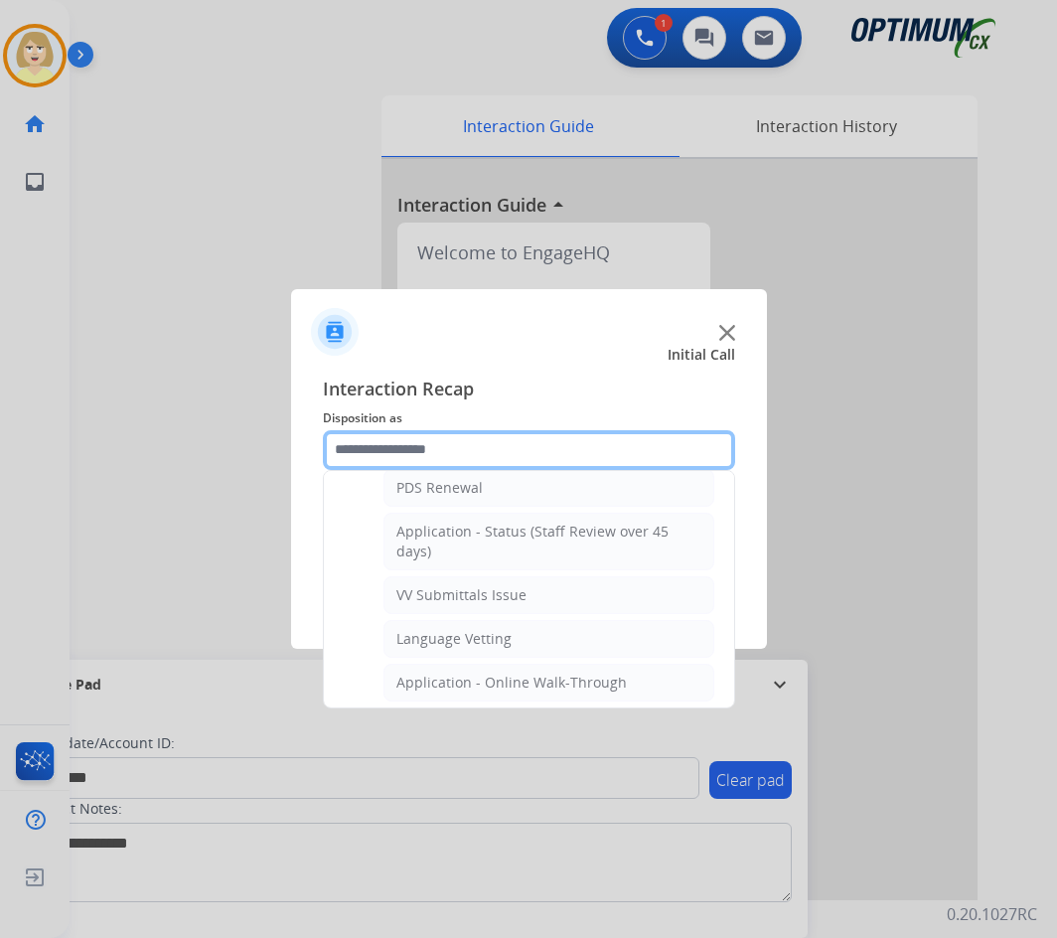
scroll to position [596, 0]
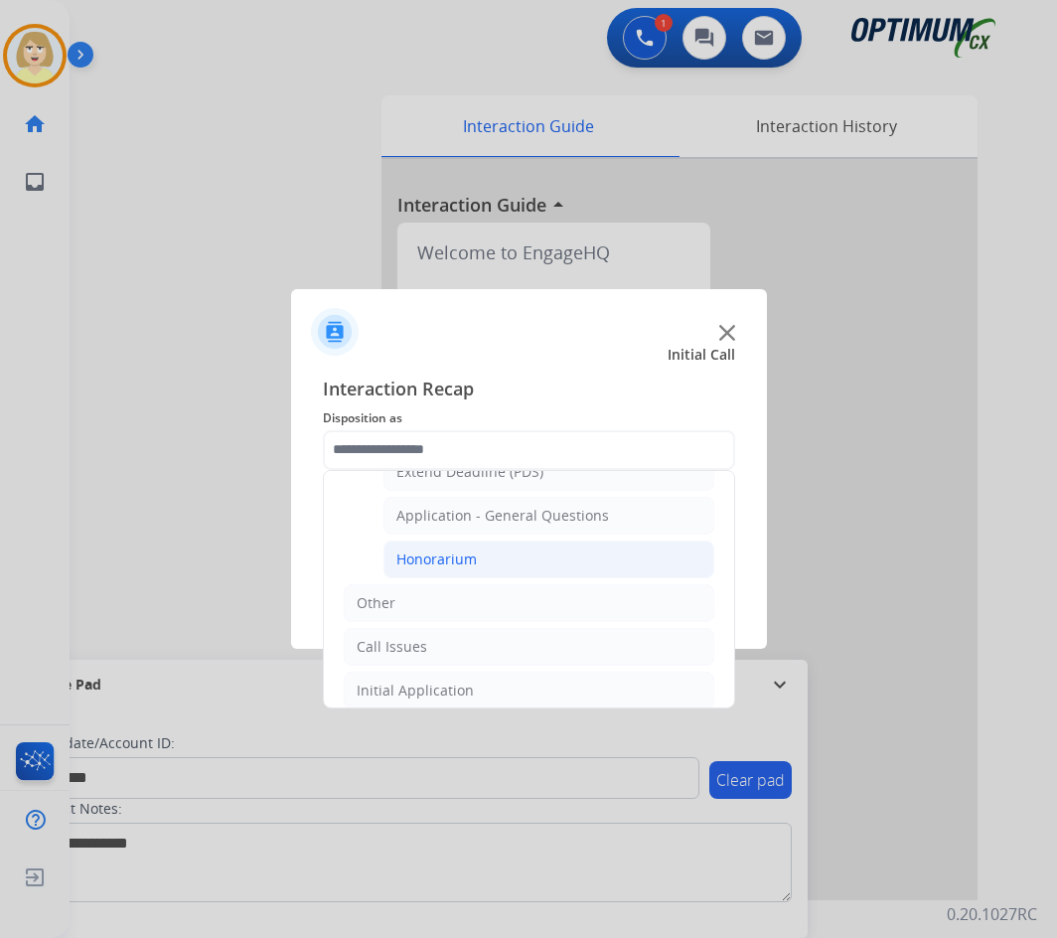
click at [455, 557] on div "Honorarium" at bounding box center [436, 559] width 80 height 20
type input "**********"
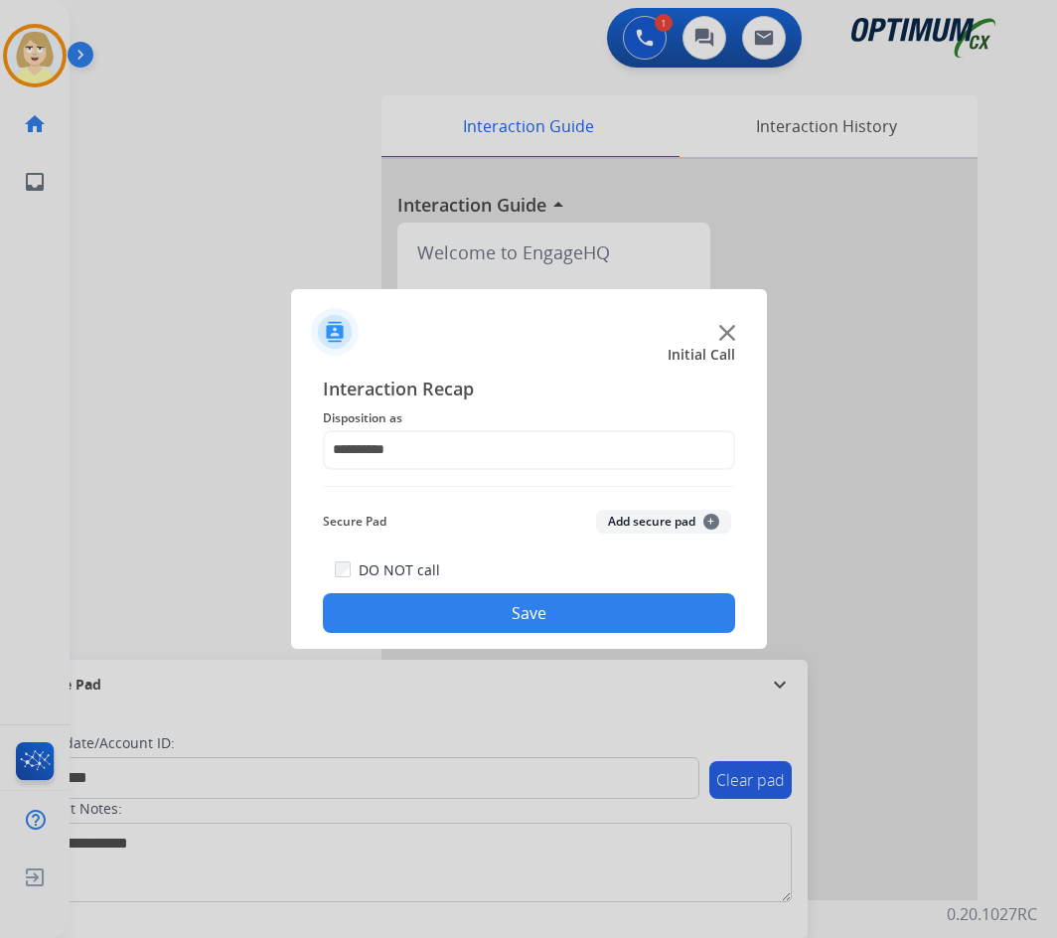
click at [613, 517] on button "Add secure pad +" at bounding box center [663, 522] width 135 height 24
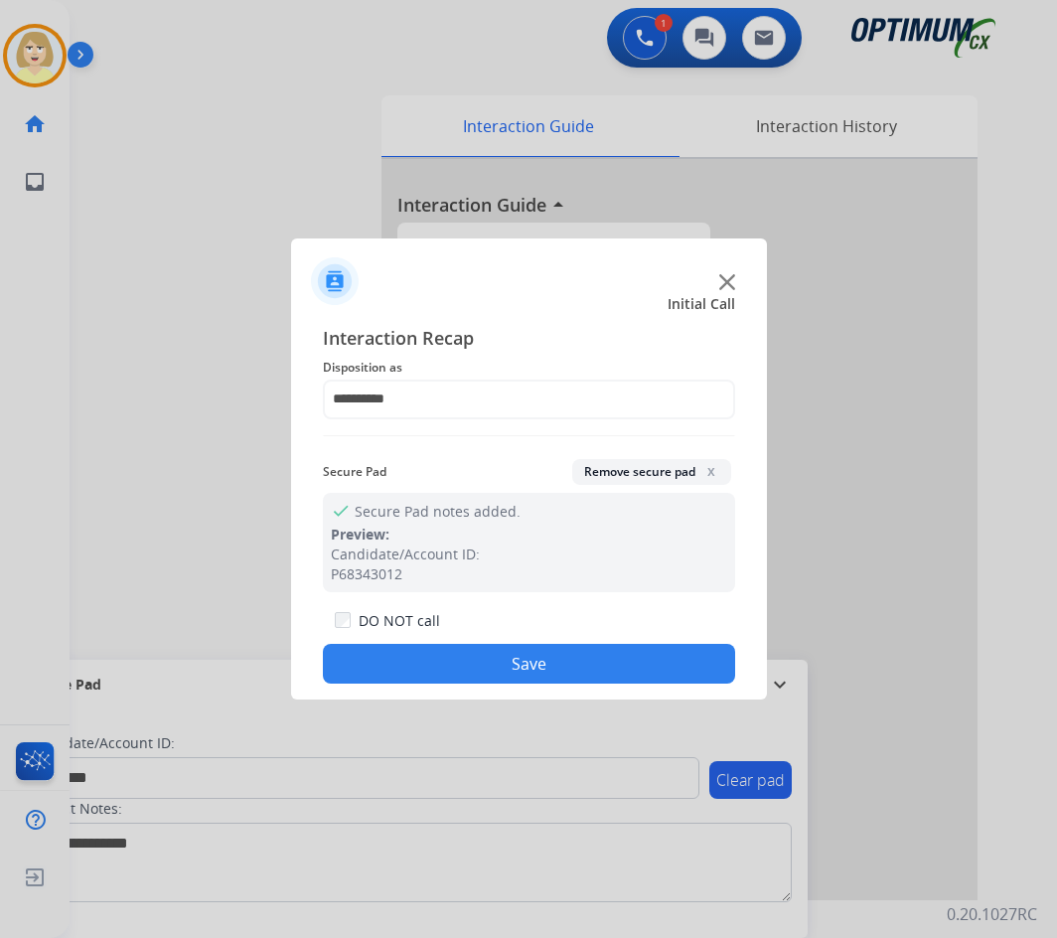
drag, startPoint x: 411, startPoint y: 655, endPoint x: 299, endPoint y: 527, distance: 169.6
click at [409, 655] on button "Save" at bounding box center [529, 664] width 412 height 40
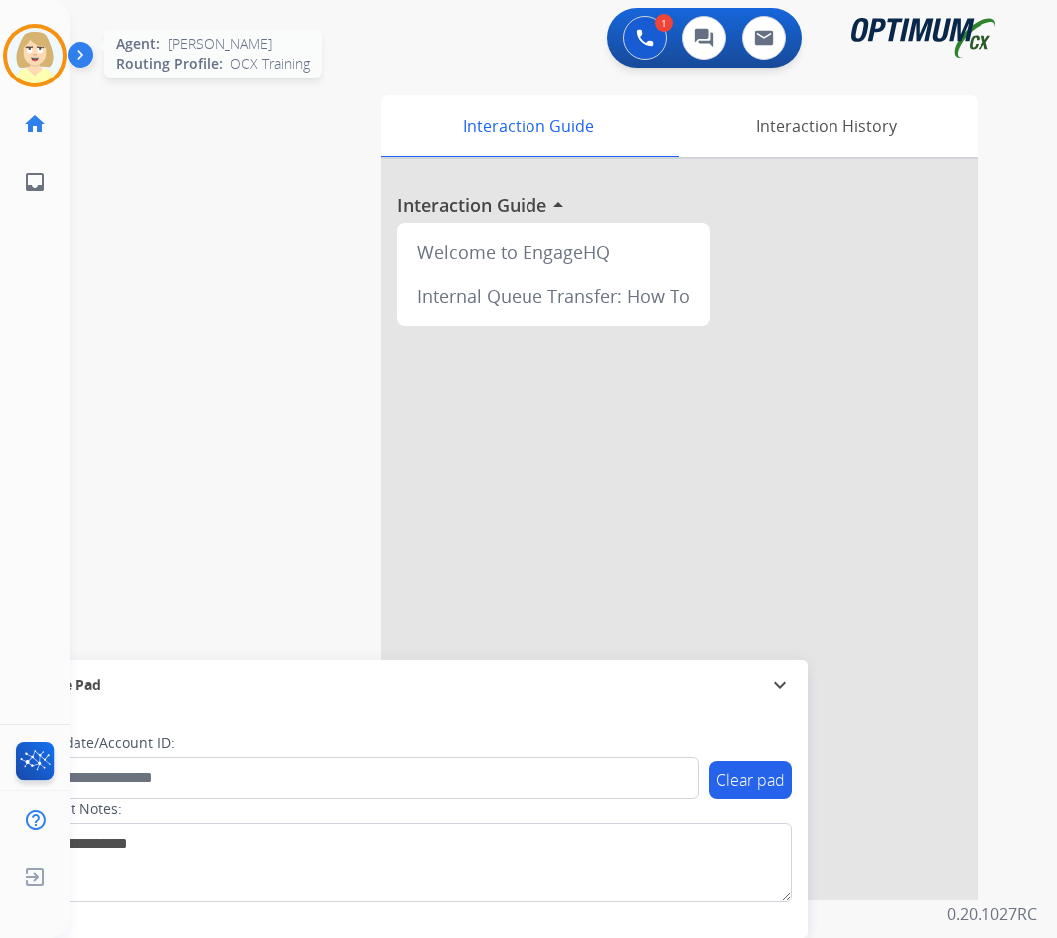
click at [13, 53] on img at bounding box center [35, 56] width 56 height 56
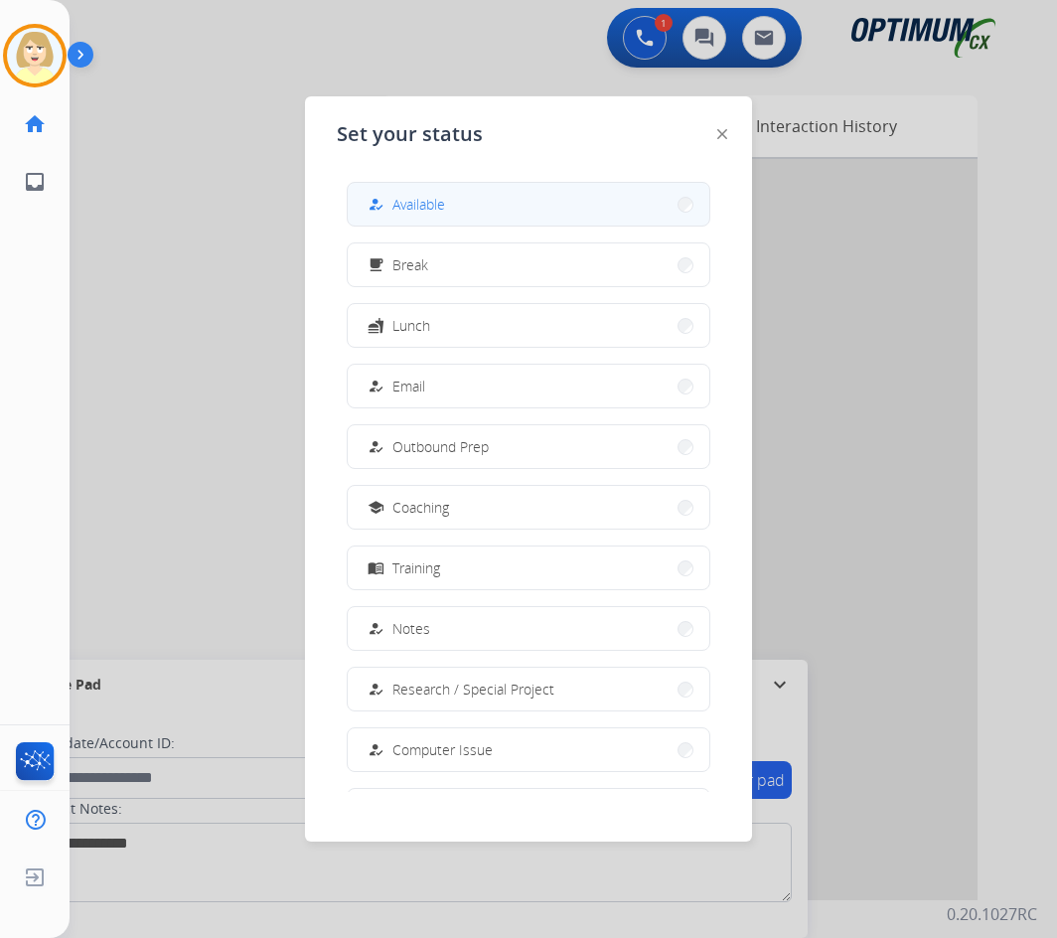
click at [435, 208] on span "Available" at bounding box center [418, 204] width 53 height 21
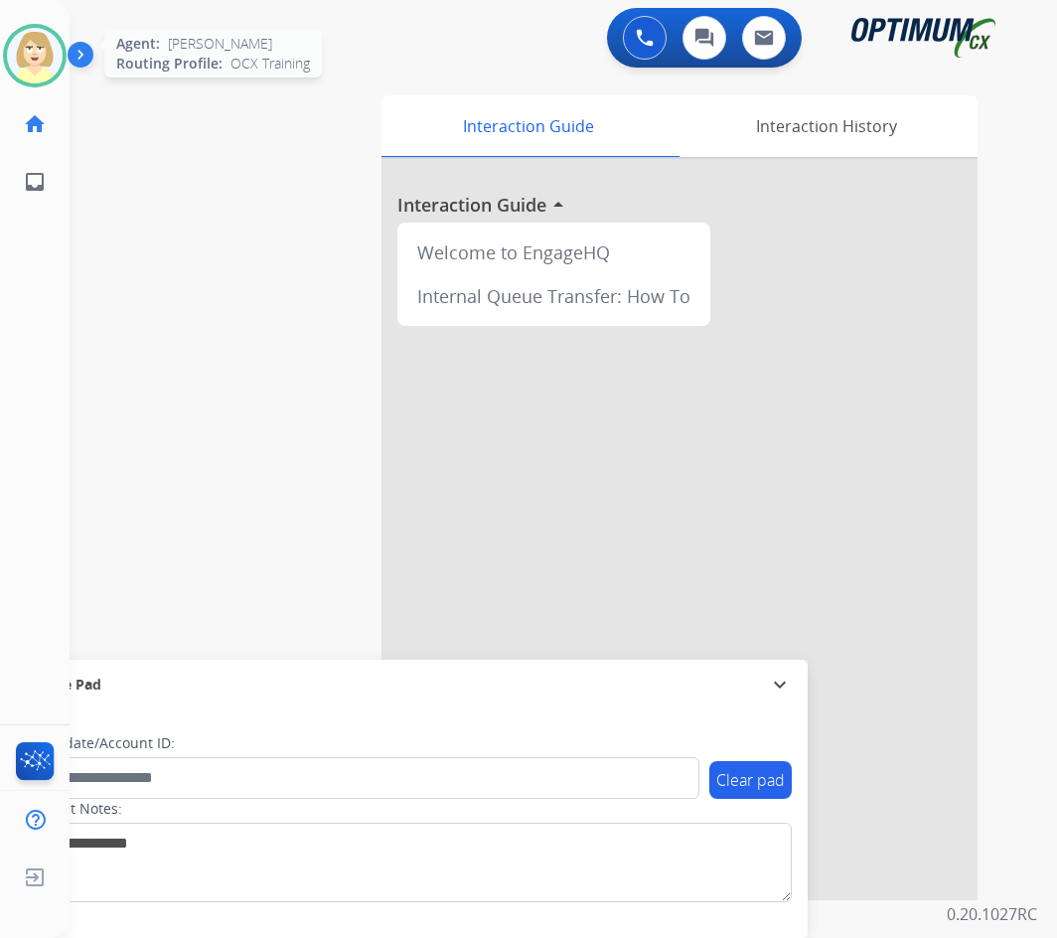
click at [32, 54] on img at bounding box center [35, 56] width 56 height 56
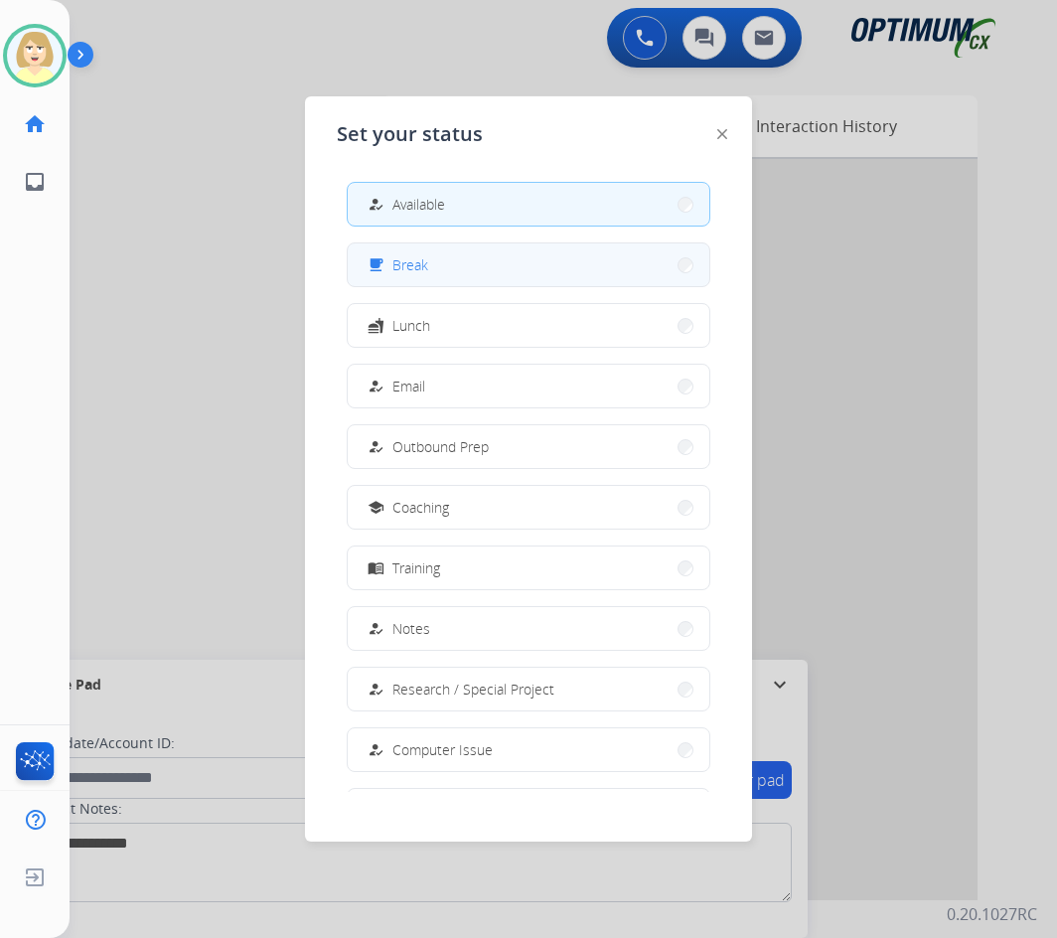
click at [431, 263] on button "free_breakfast Break" at bounding box center [529, 264] width 362 height 43
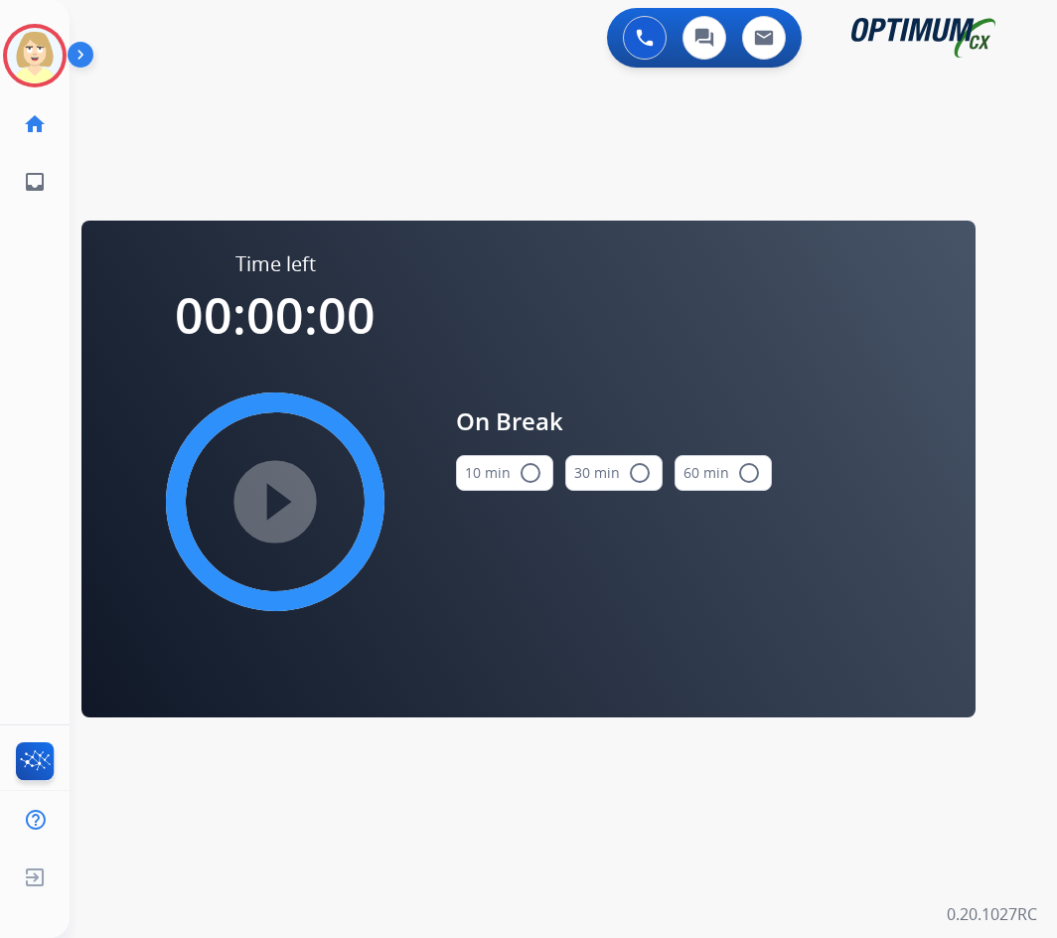
click at [525, 468] on mat-icon "radio_button_unchecked" at bounding box center [531, 473] width 24 height 24
drag, startPoint x: 47, startPoint y: 478, endPoint x: 255, endPoint y: 499, distance: 209.7
click at [263, 499] on mat-icon "play_circle_filled" at bounding box center [275, 502] width 24 height 24
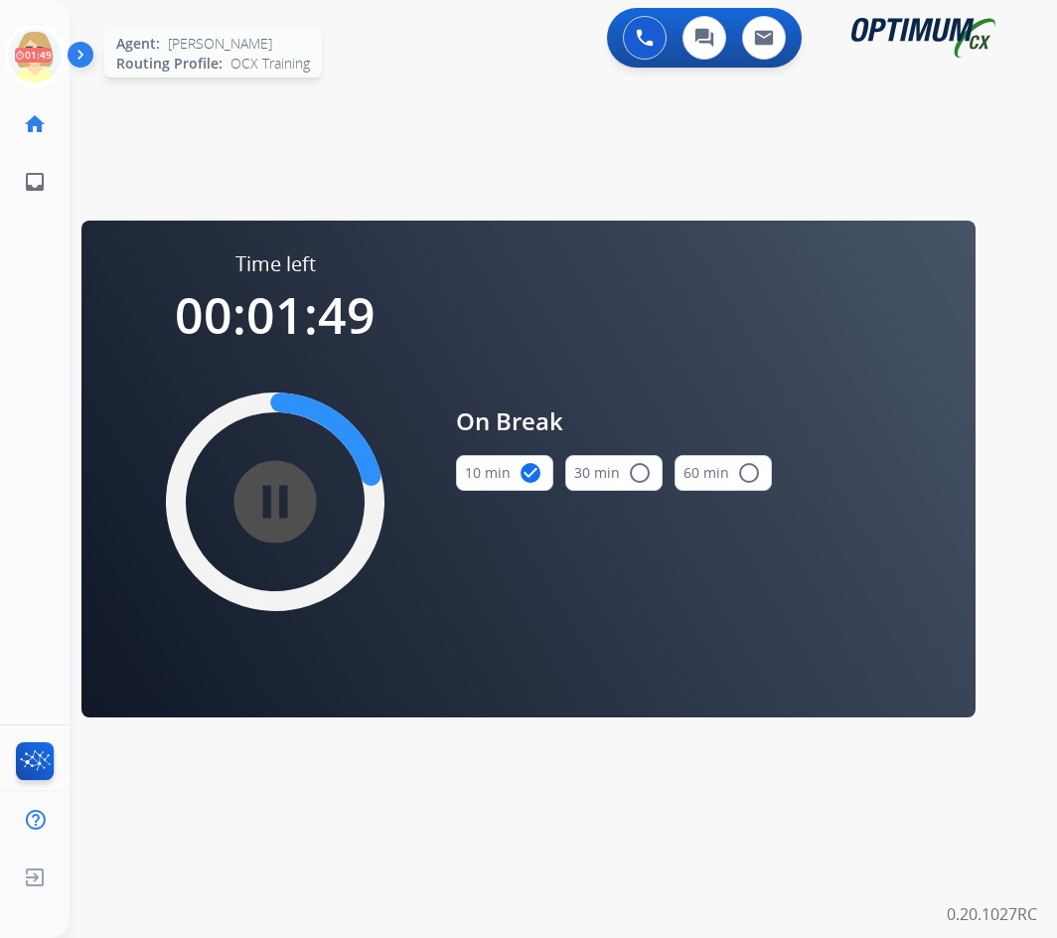
click at [41, 51] on icon at bounding box center [35, 56] width 65 height 65
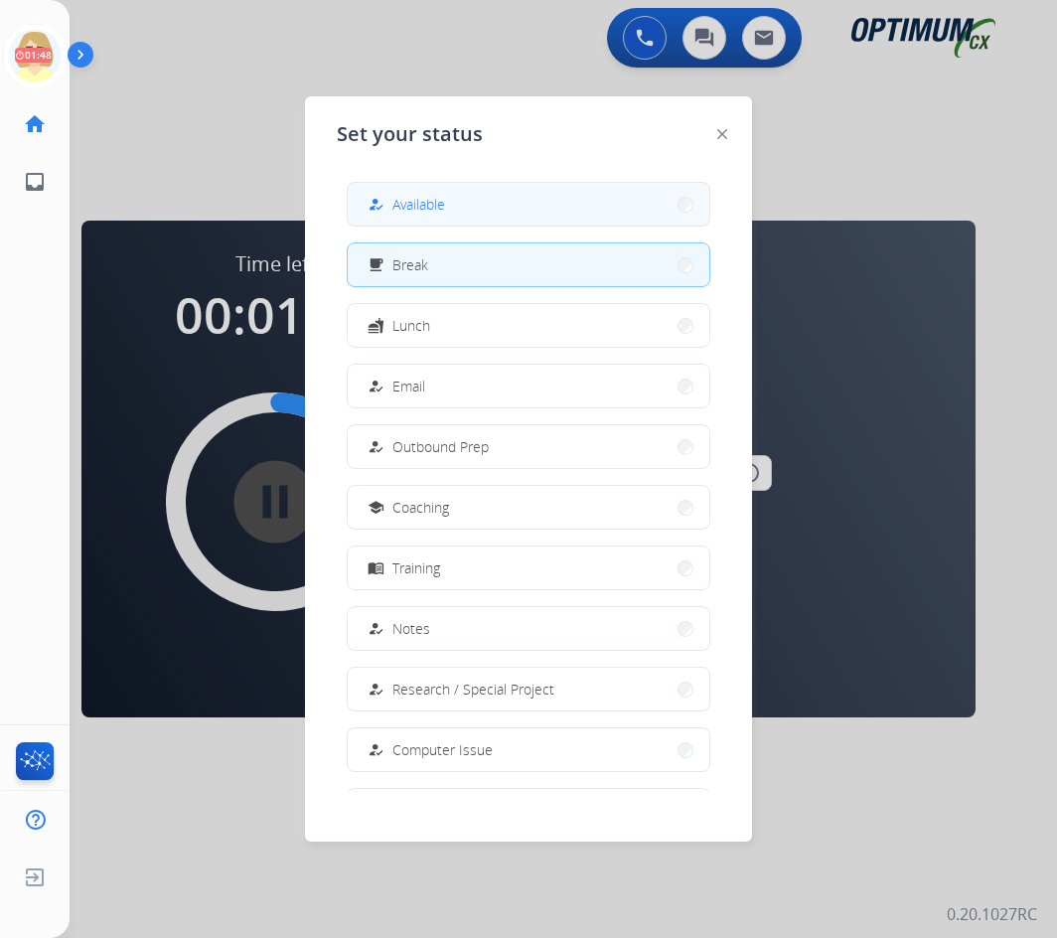
click at [409, 210] on span "Available" at bounding box center [418, 204] width 53 height 21
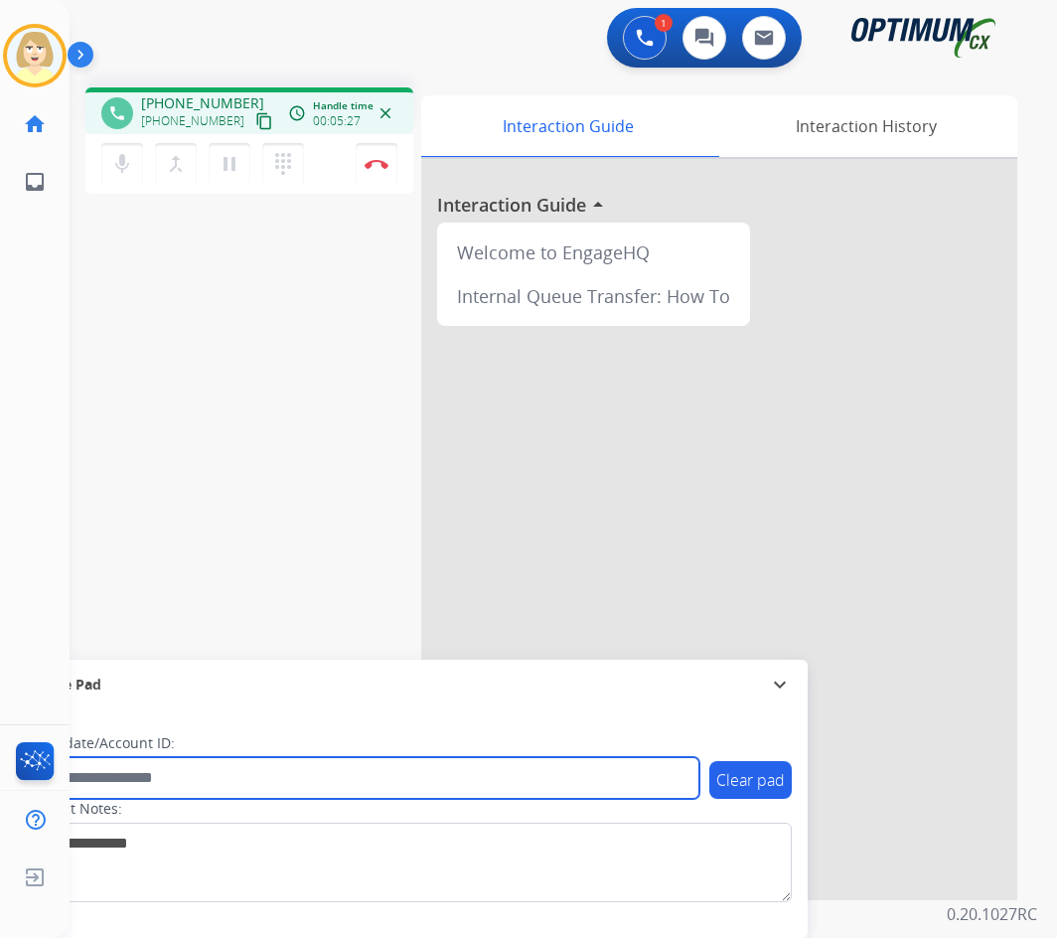
click at [119, 773] on input "text" at bounding box center [363, 778] width 674 height 42
paste input "*******"
type input "*******"
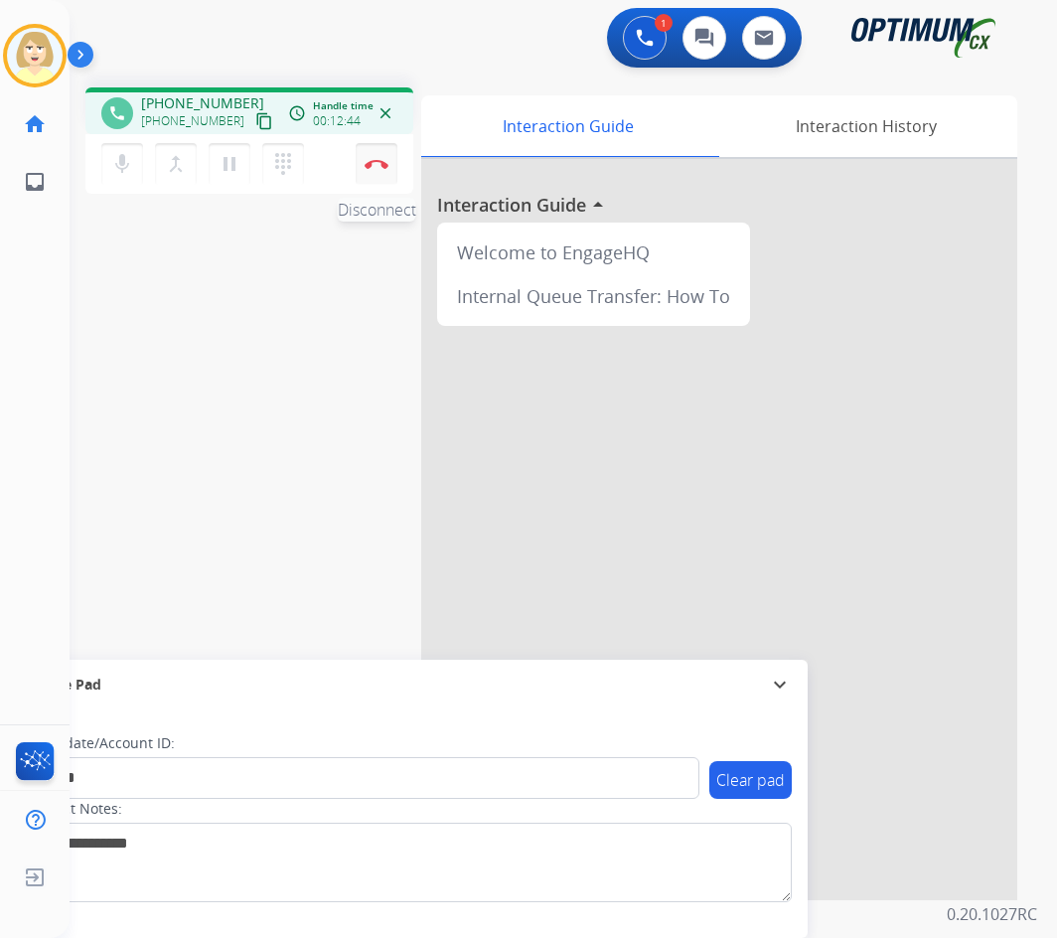
click at [373, 161] on img at bounding box center [377, 164] width 24 height 10
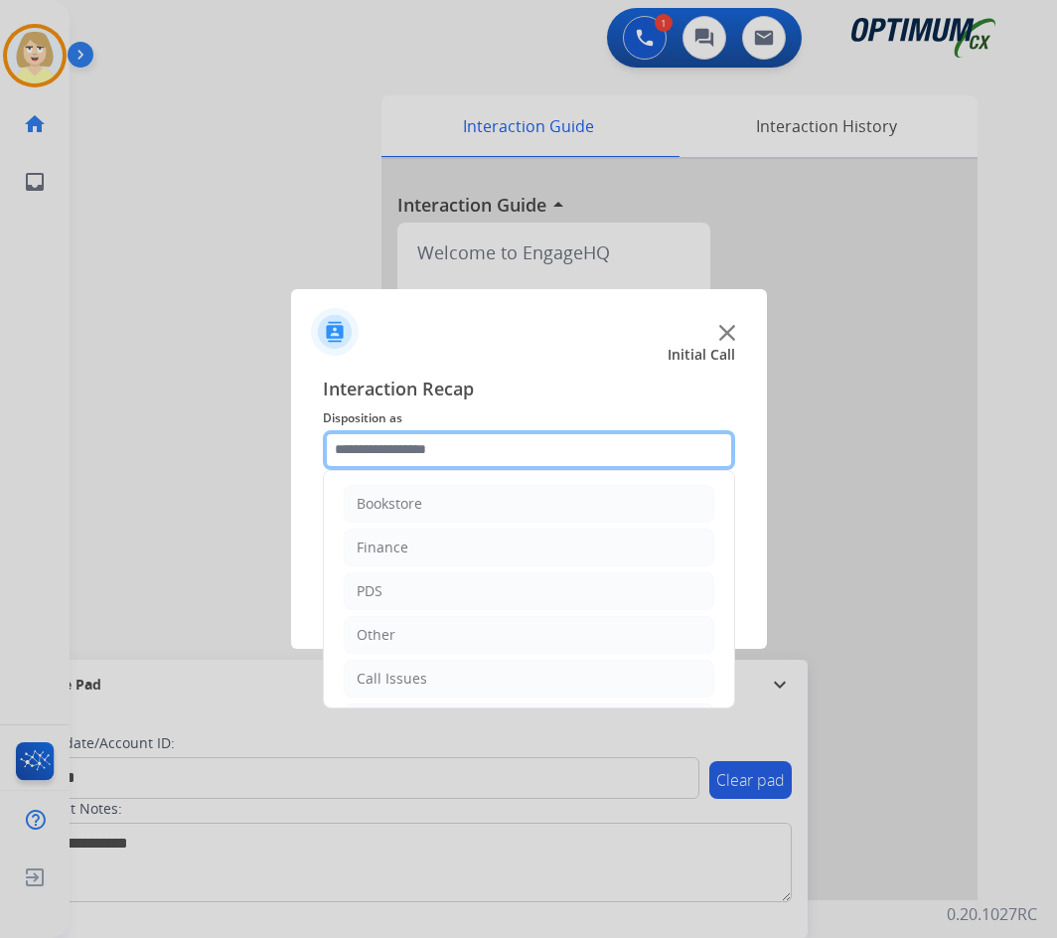
click at [424, 449] on input "text" at bounding box center [529, 450] width 412 height 40
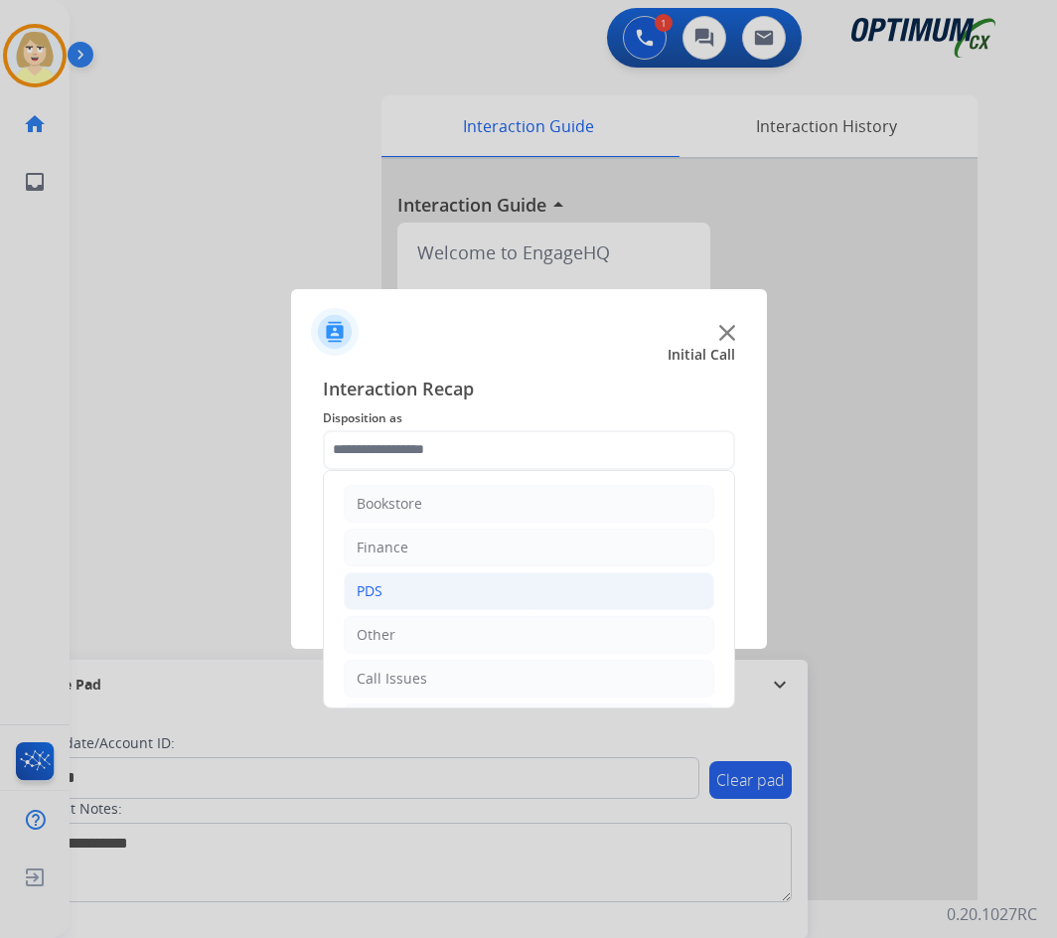
click at [378, 596] on div "PDS" at bounding box center [370, 591] width 26 height 20
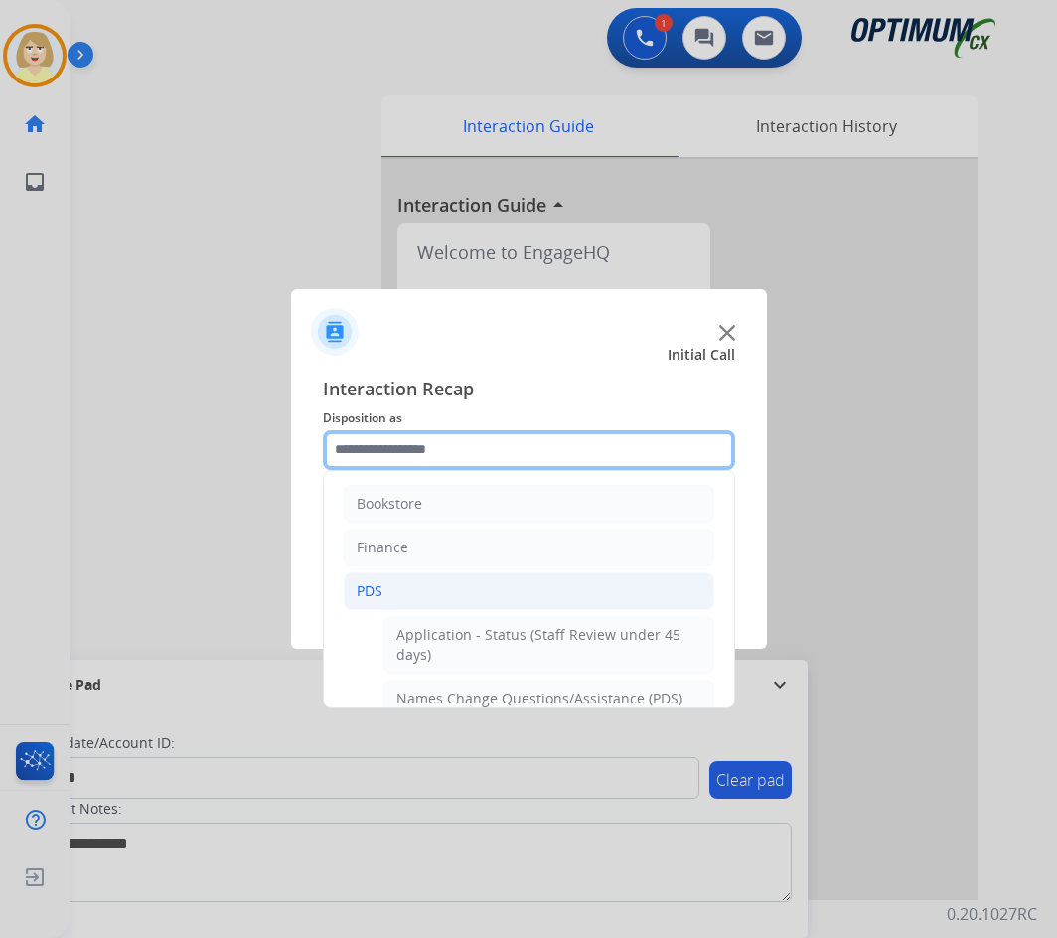
scroll to position [199, 0]
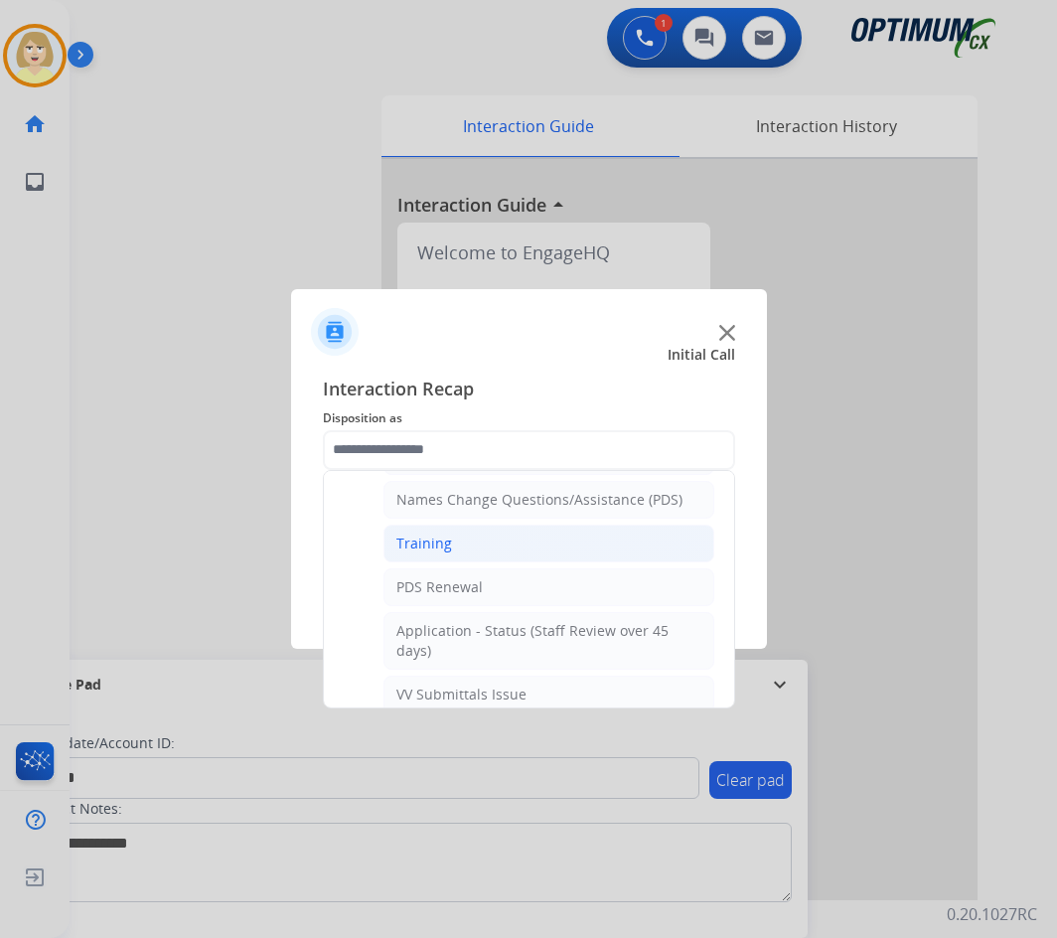
click at [441, 545] on div "Training" at bounding box center [424, 543] width 56 height 20
type input "********"
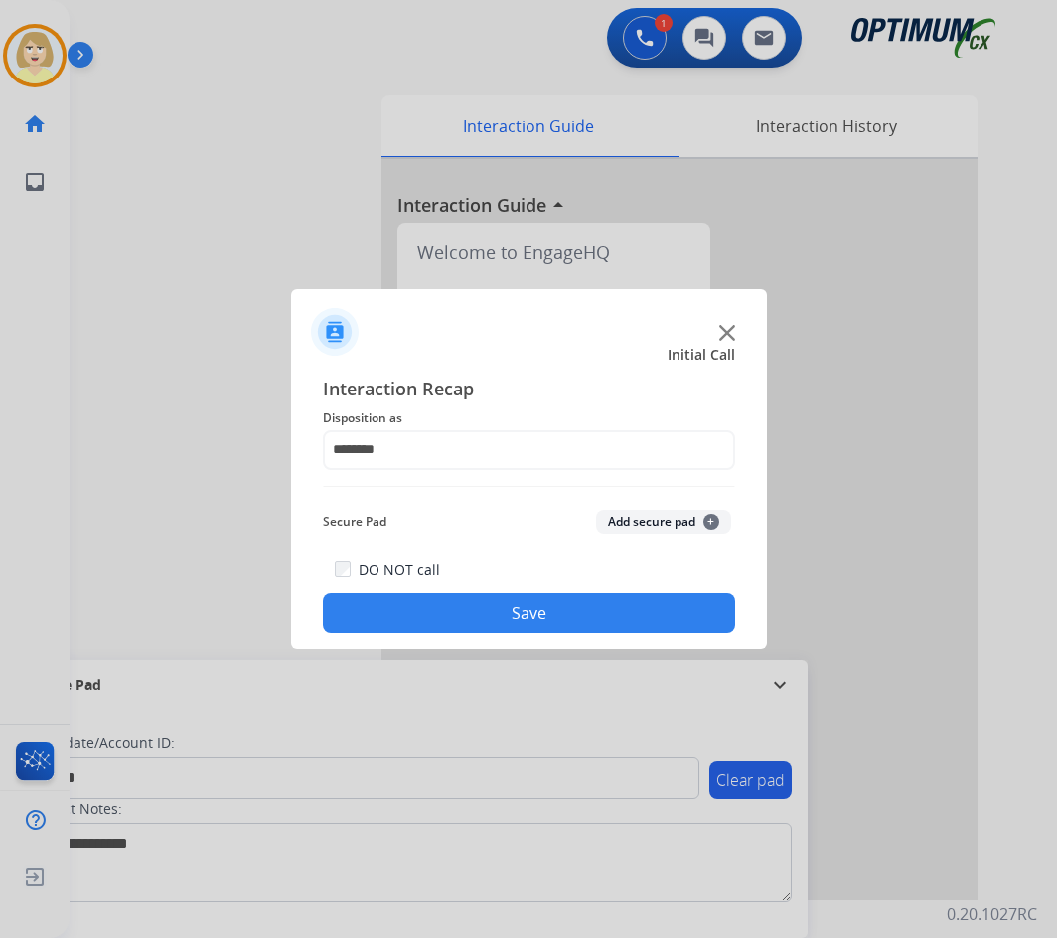
click at [637, 520] on button "Add secure pad +" at bounding box center [663, 522] width 135 height 24
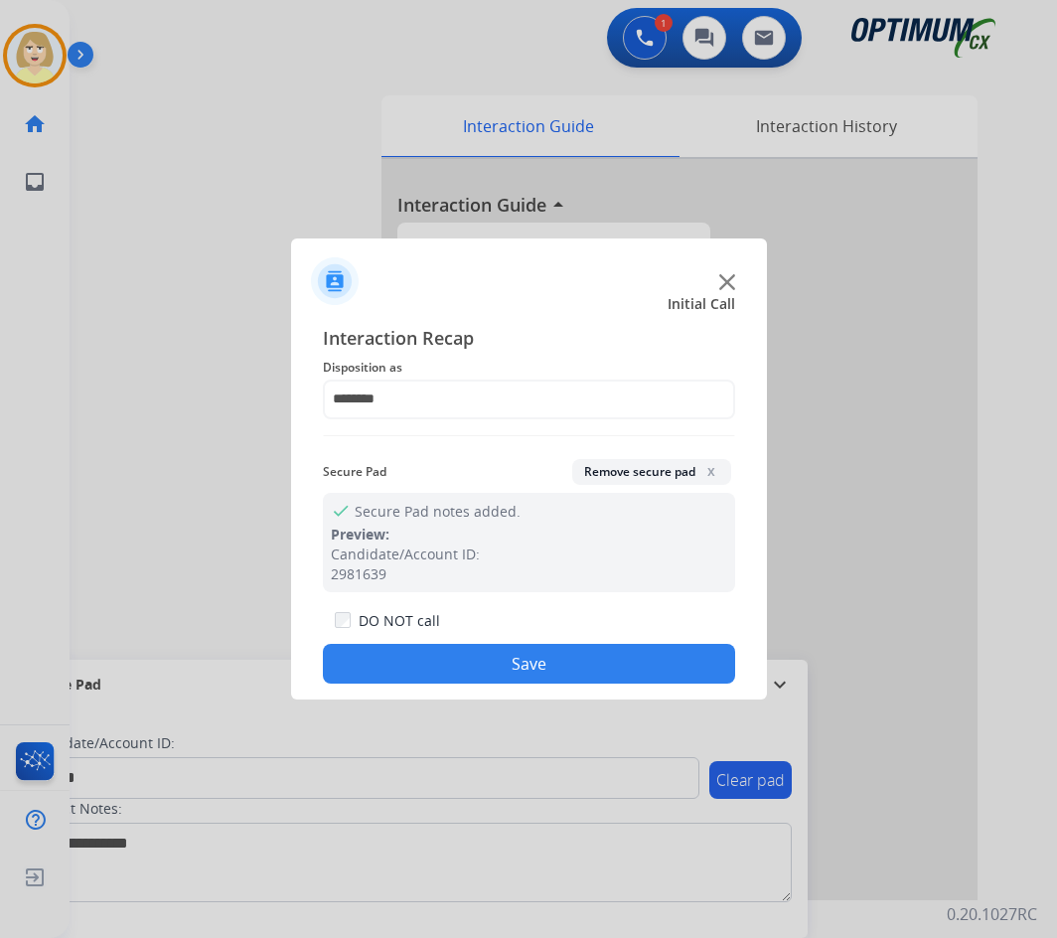
drag, startPoint x: 487, startPoint y: 661, endPoint x: 270, endPoint y: 378, distance: 355.7
click at [486, 661] on button "Save" at bounding box center [529, 664] width 412 height 40
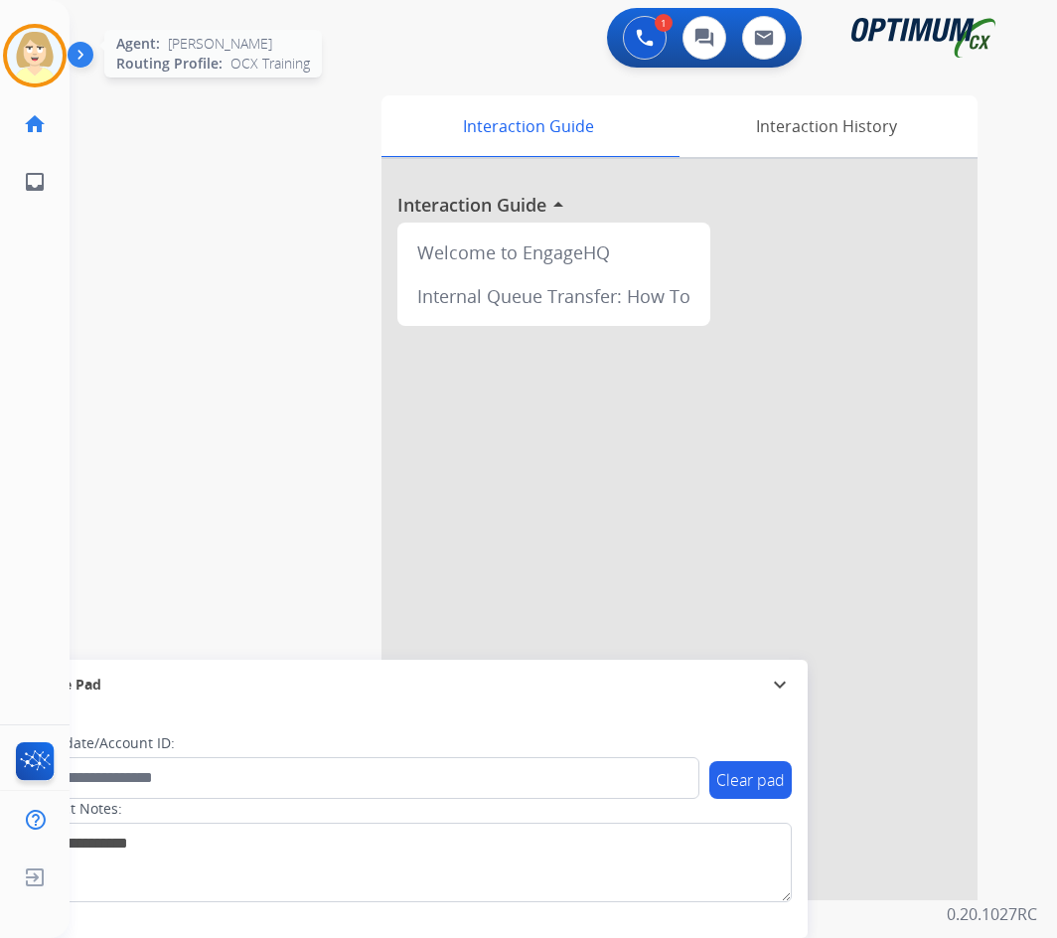
click at [27, 63] on img at bounding box center [35, 56] width 56 height 56
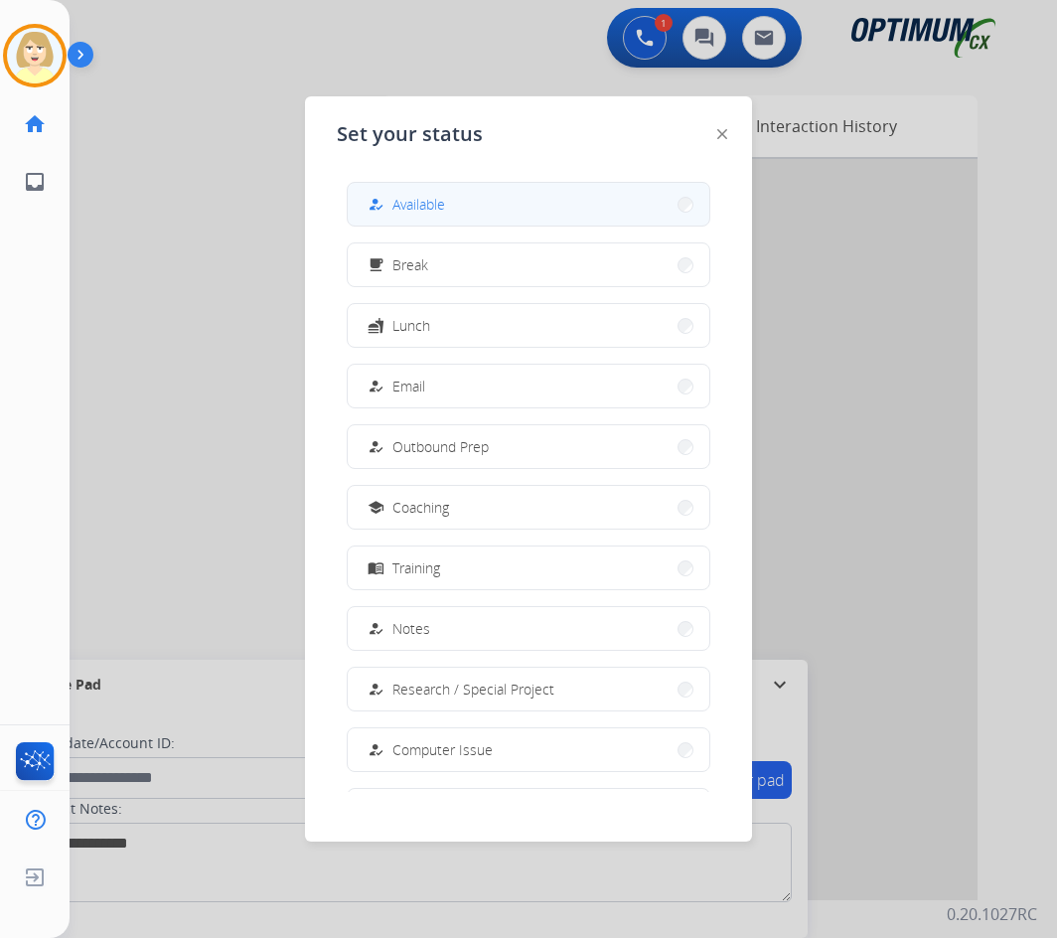
click at [433, 201] on span "Available" at bounding box center [418, 204] width 53 height 21
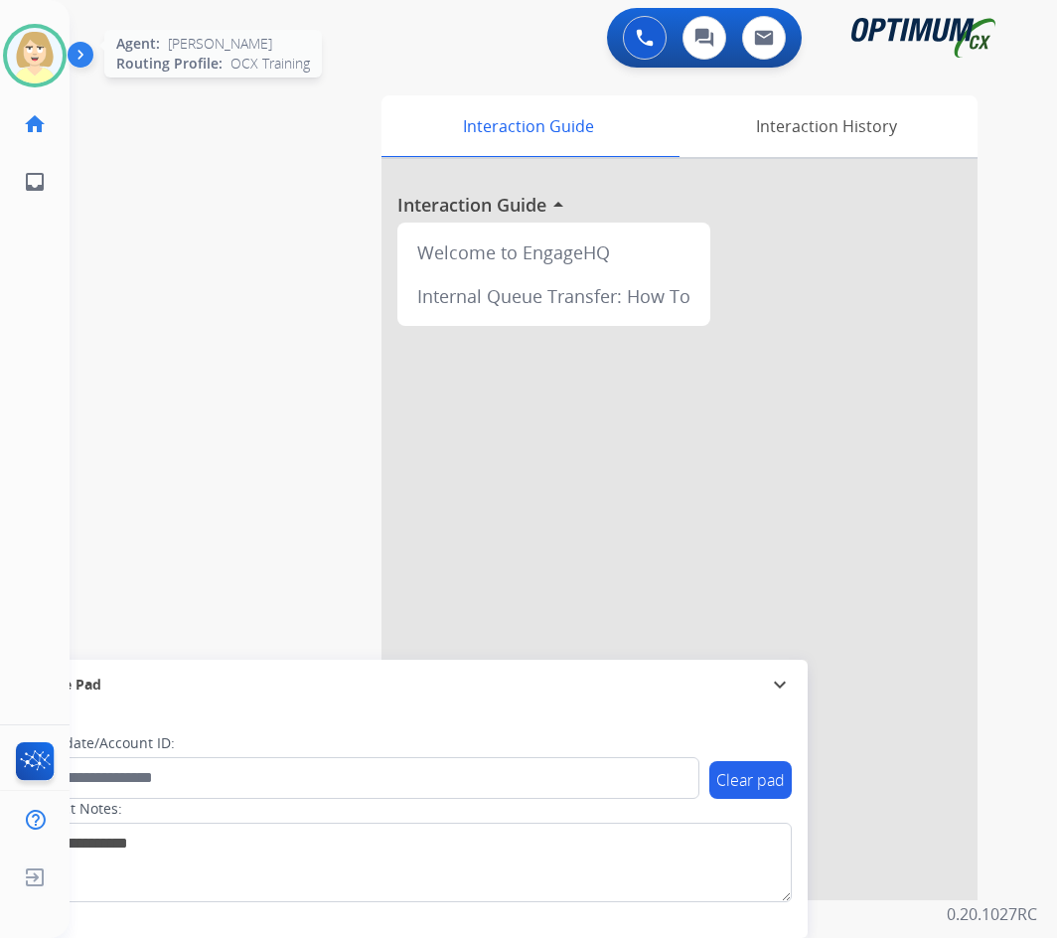
click at [29, 42] on img at bounding box center [35, 56] width 56 height 56
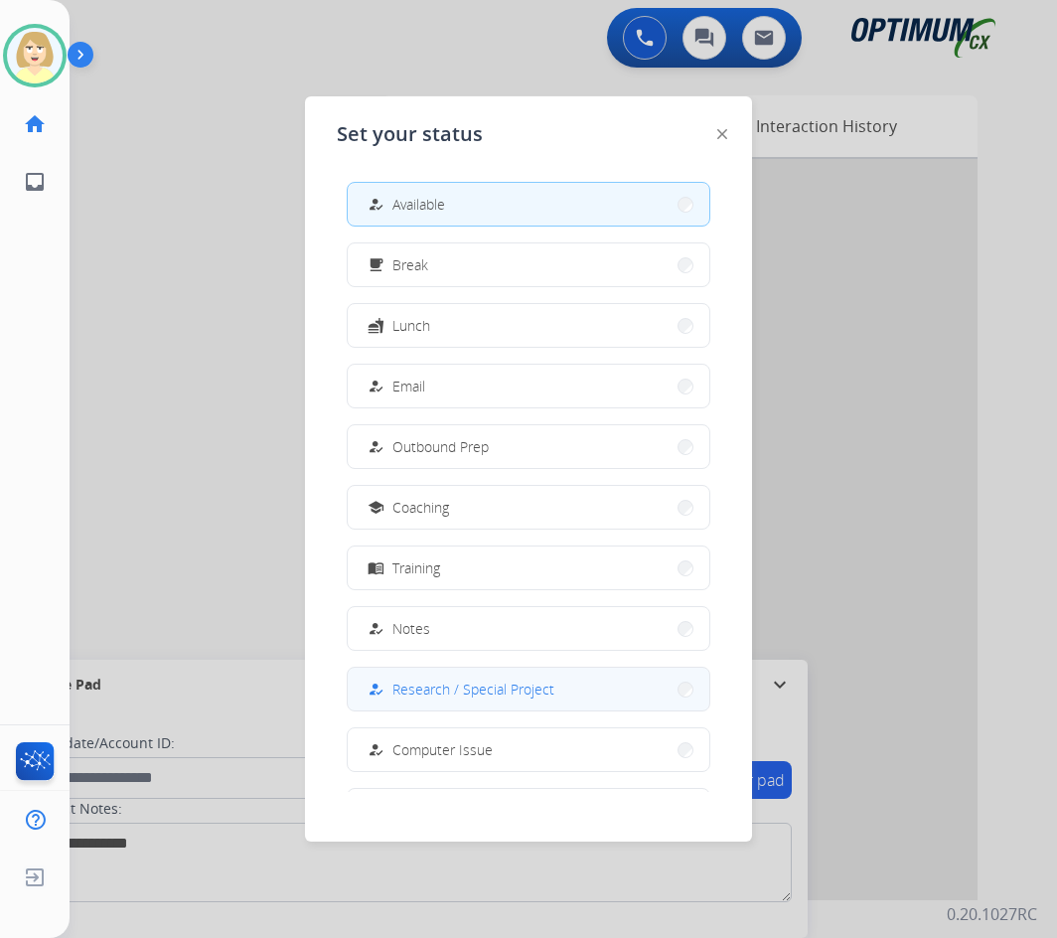
click at [437, 693] on span "Research / Special Project" at bounding box center [473, 688] width 162 height 21
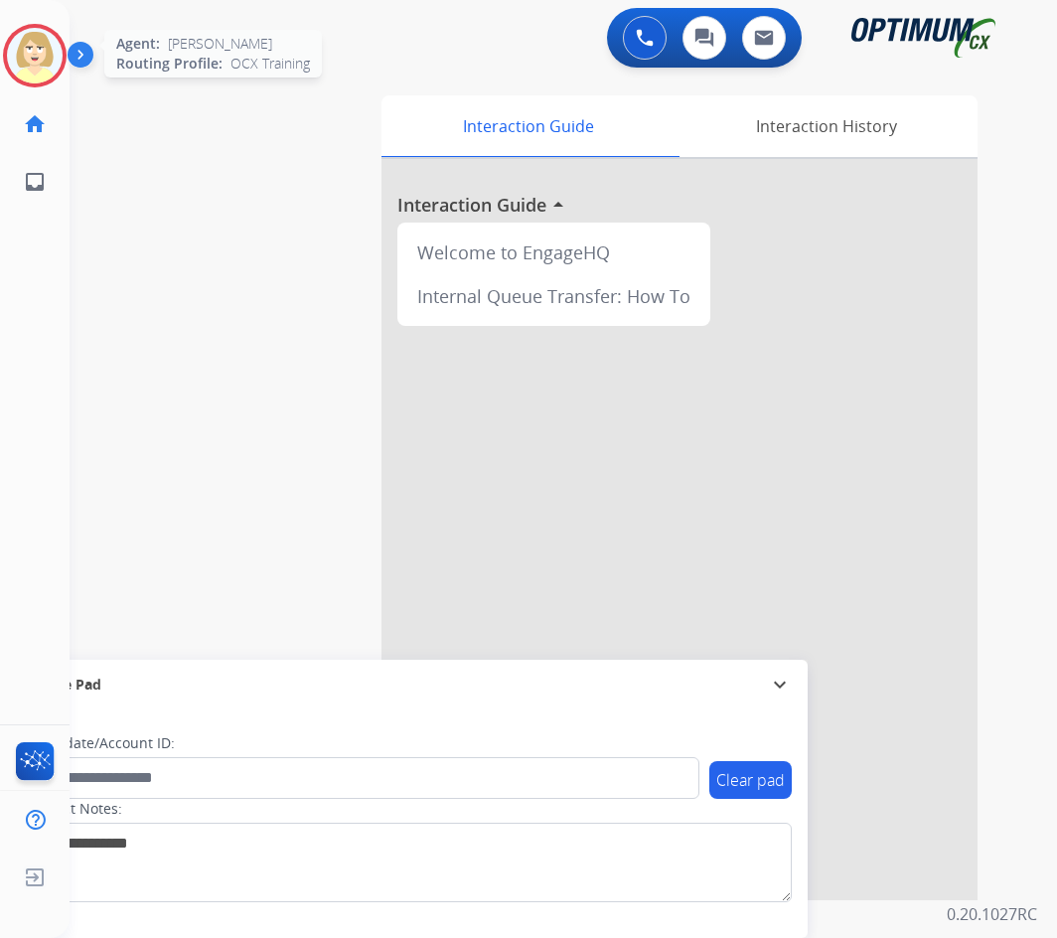
click at [35, 52] on img at bounding box center [35, 56] width 56 height 56
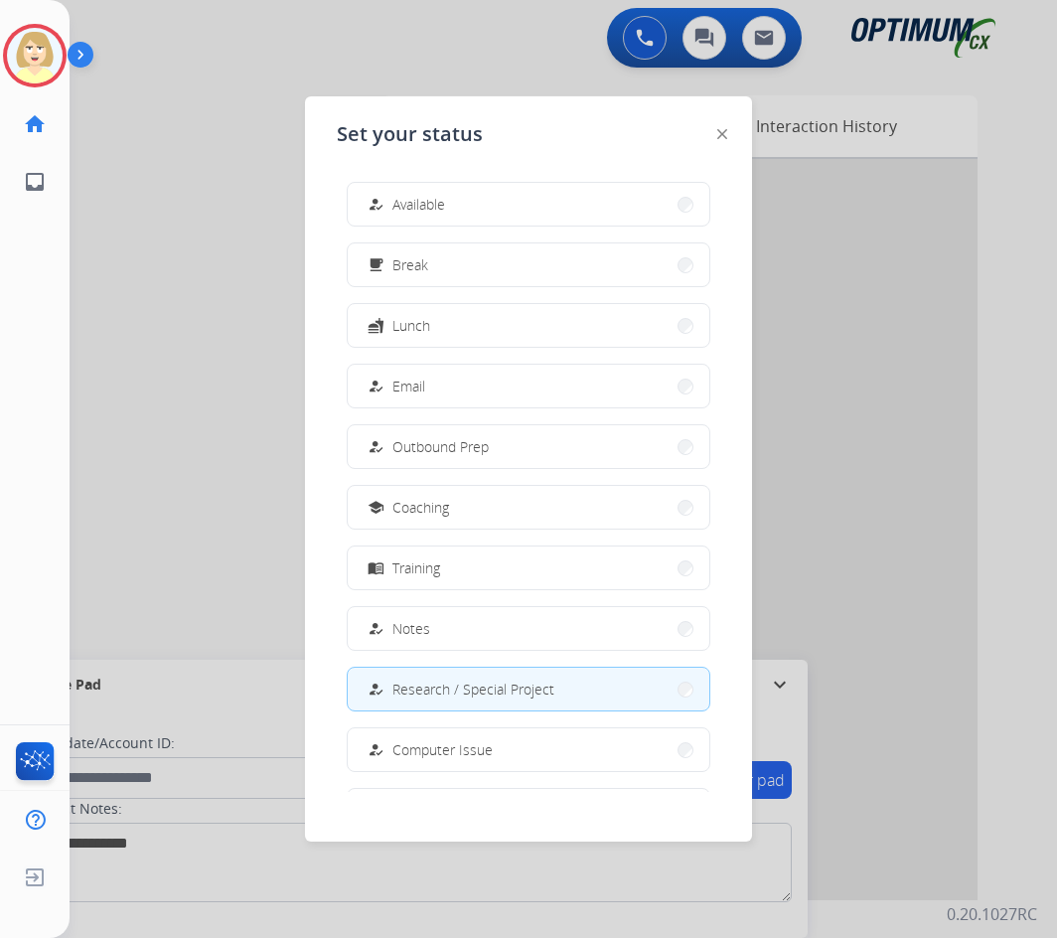
click at [454, 684] on span "Research / Special Project" at bounding box center [473, 688] width 162 height 21
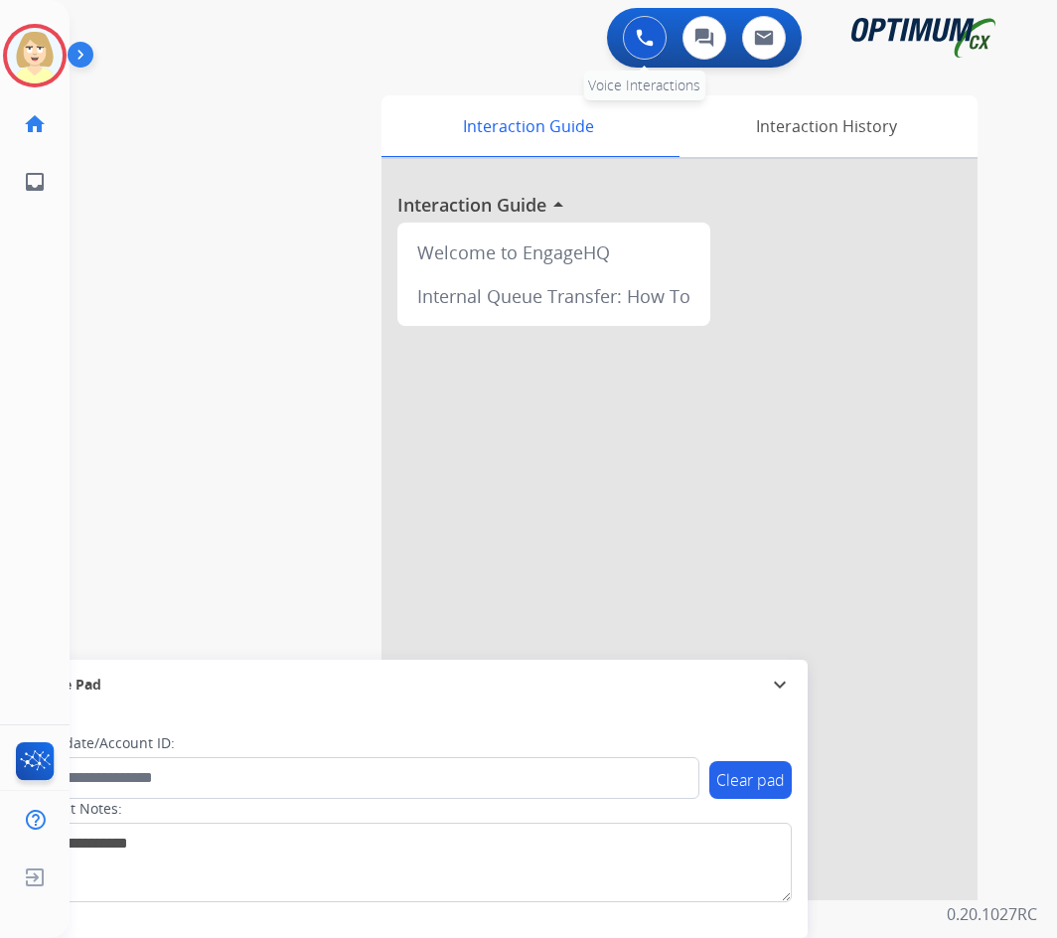
click at [632, 35] on button at bounding box center [645, 38] width 44 height 44
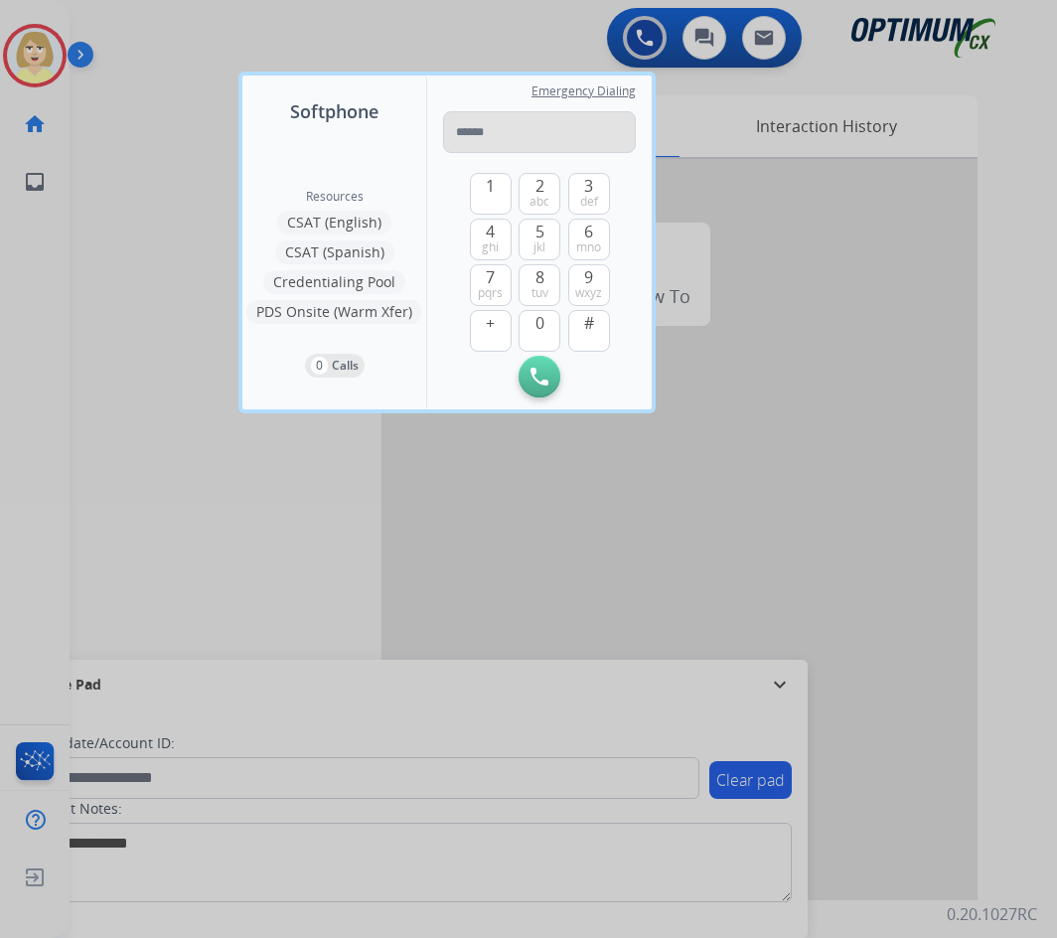
click at [460, 127] on input "tel" at bounding box center [539, 132] width 193 height 42
type input "**********"
click at [529, 381] on button "Initiate Call" at bounding box center [540, 377] width 42 height 42
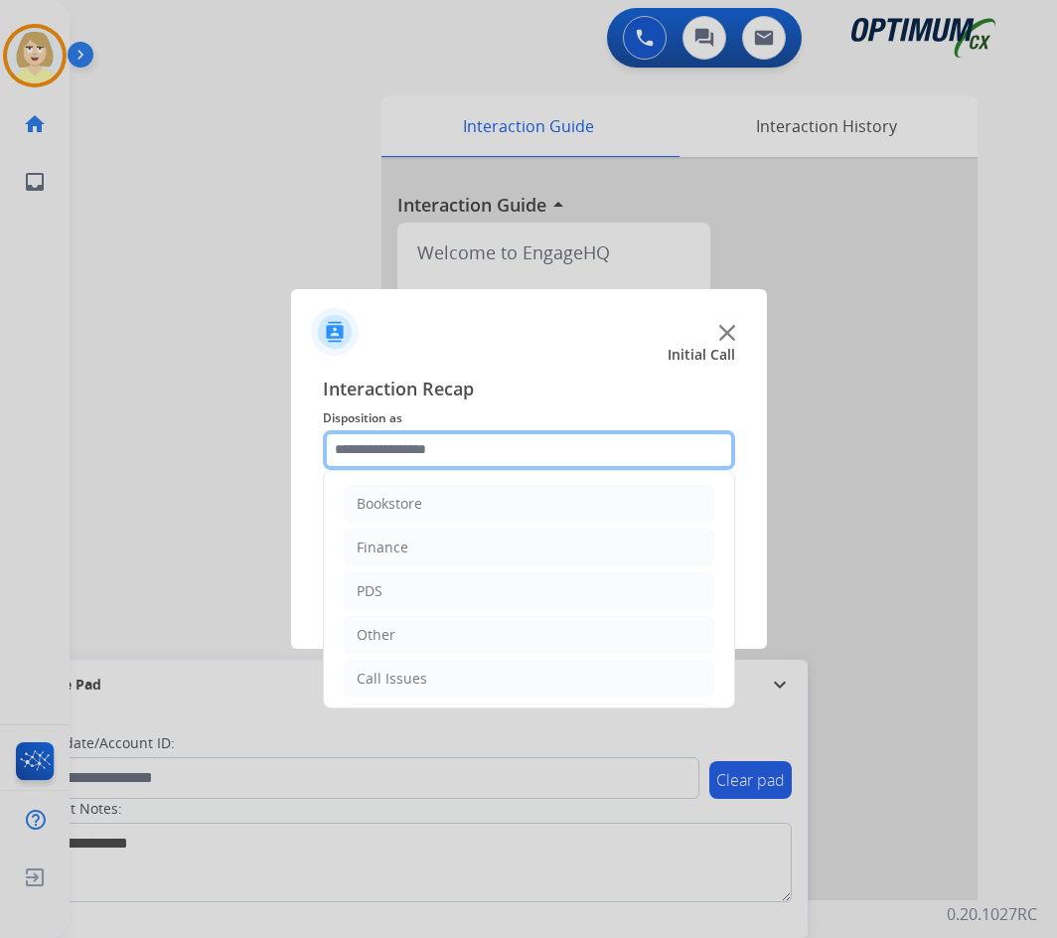
click at [377, 453] on input "text" at bounding box center [529, 450] width 412 height 40
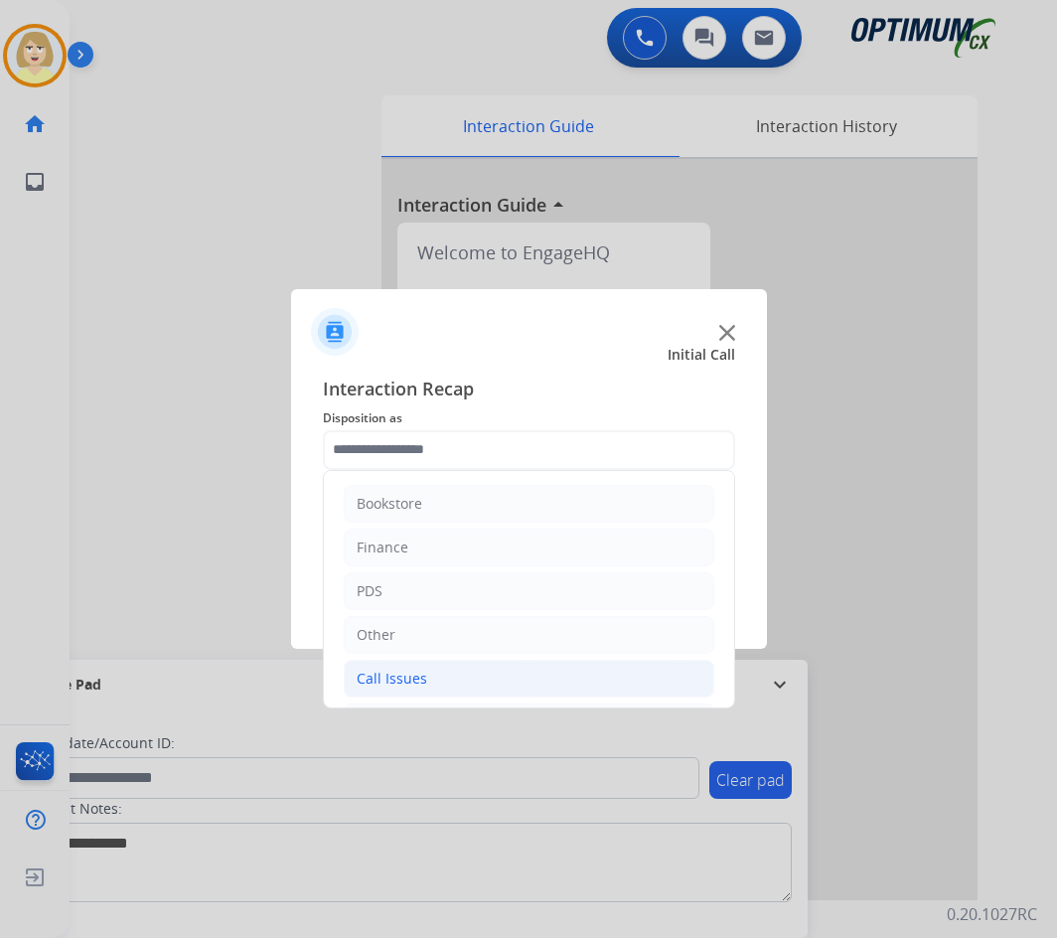
click at [409, 678] on div "Call Issues" at bounding box center [392, 679] width 71 height 20
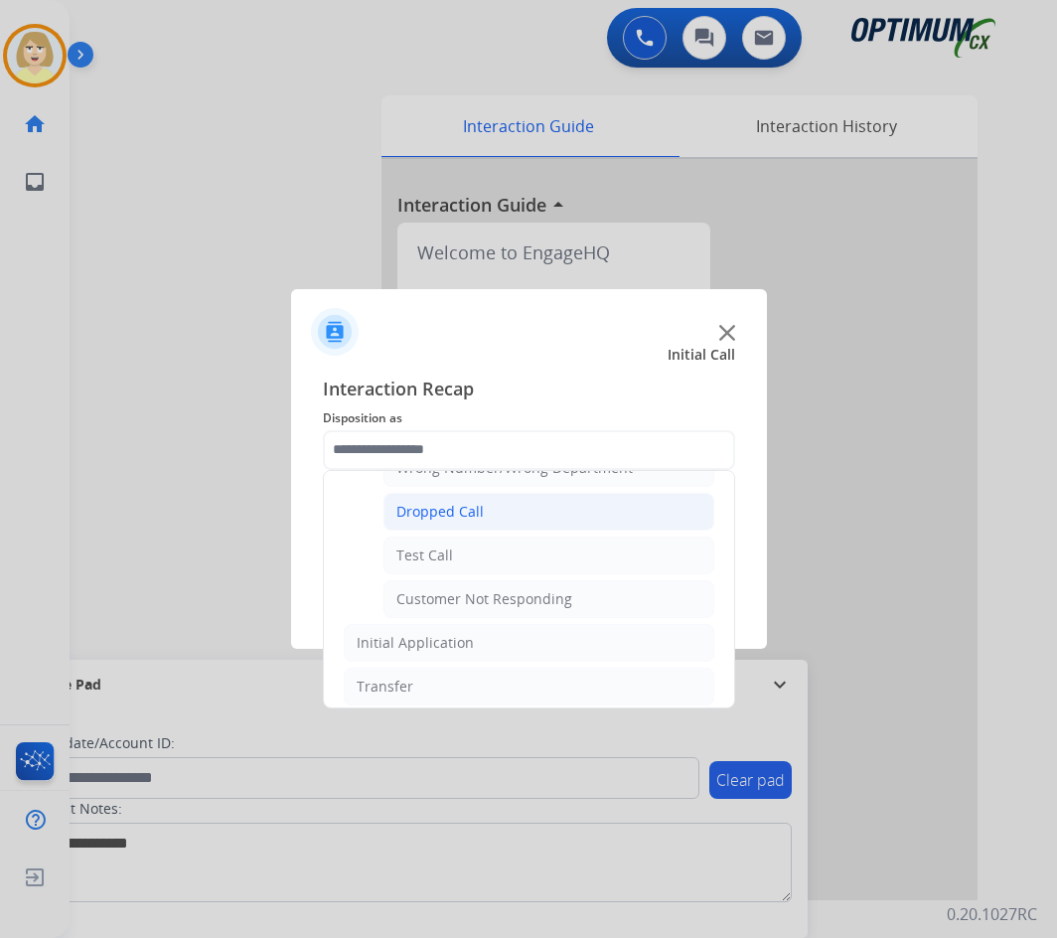
click at [421, 509] on div "Dropped Call" at bounding box center [439, 512] width 87 height 20
type input "**********"
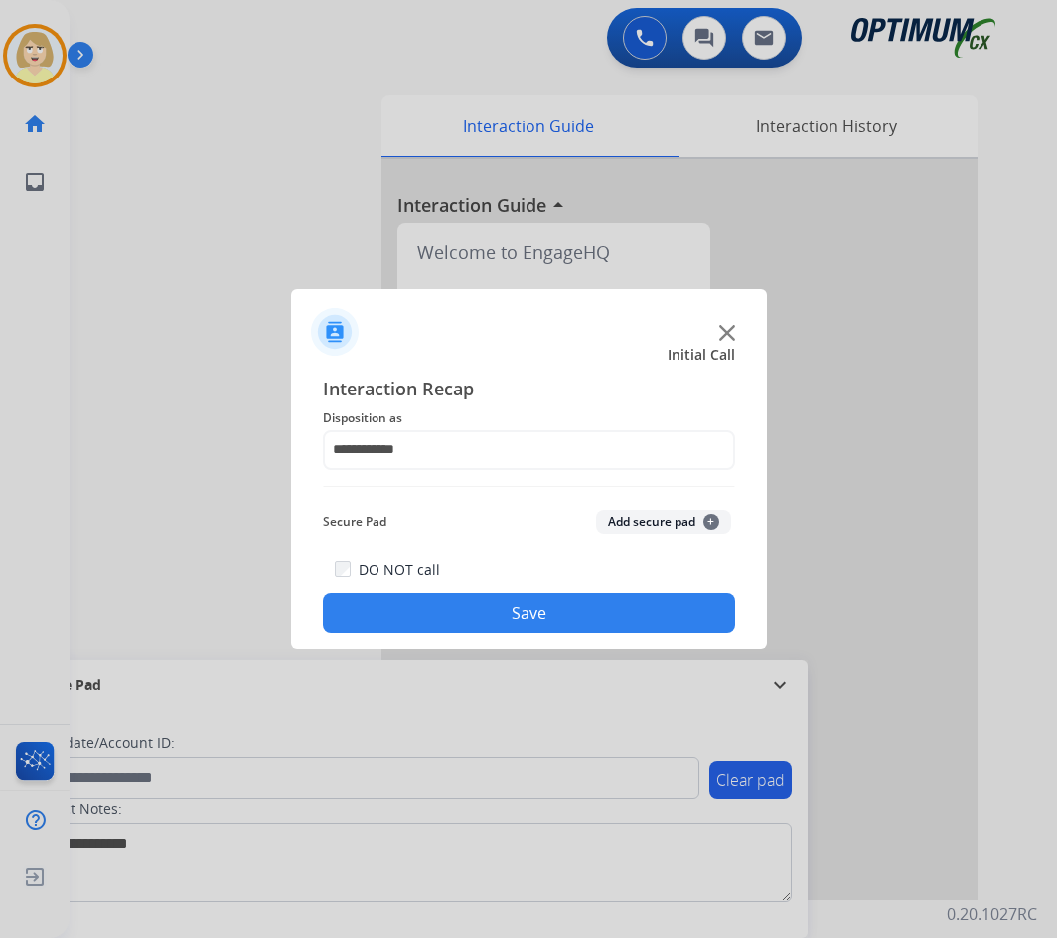
click at [656, 525] on button "Add secure pad +" at bounding box center [663, 522] width 135 height 24
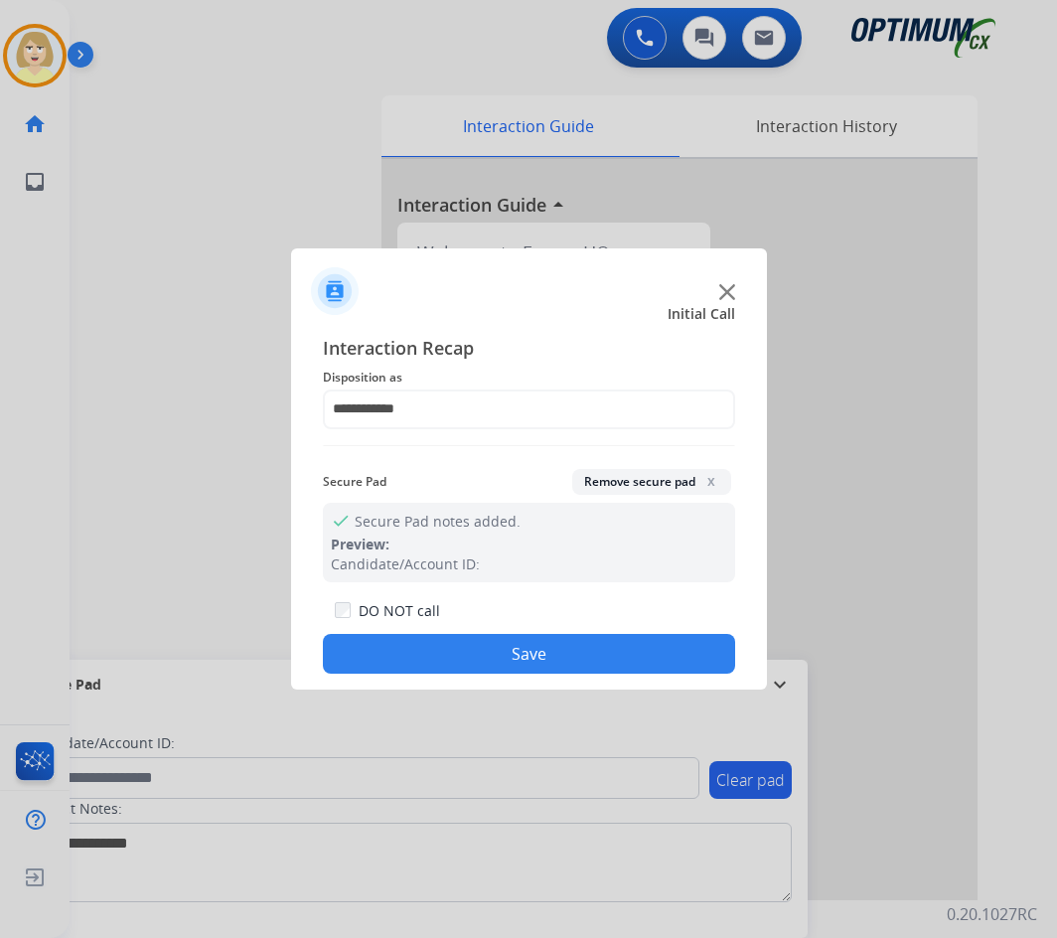
click at [476, 657] on button "Save" at bounding box center [529, 654] width 412 height 40
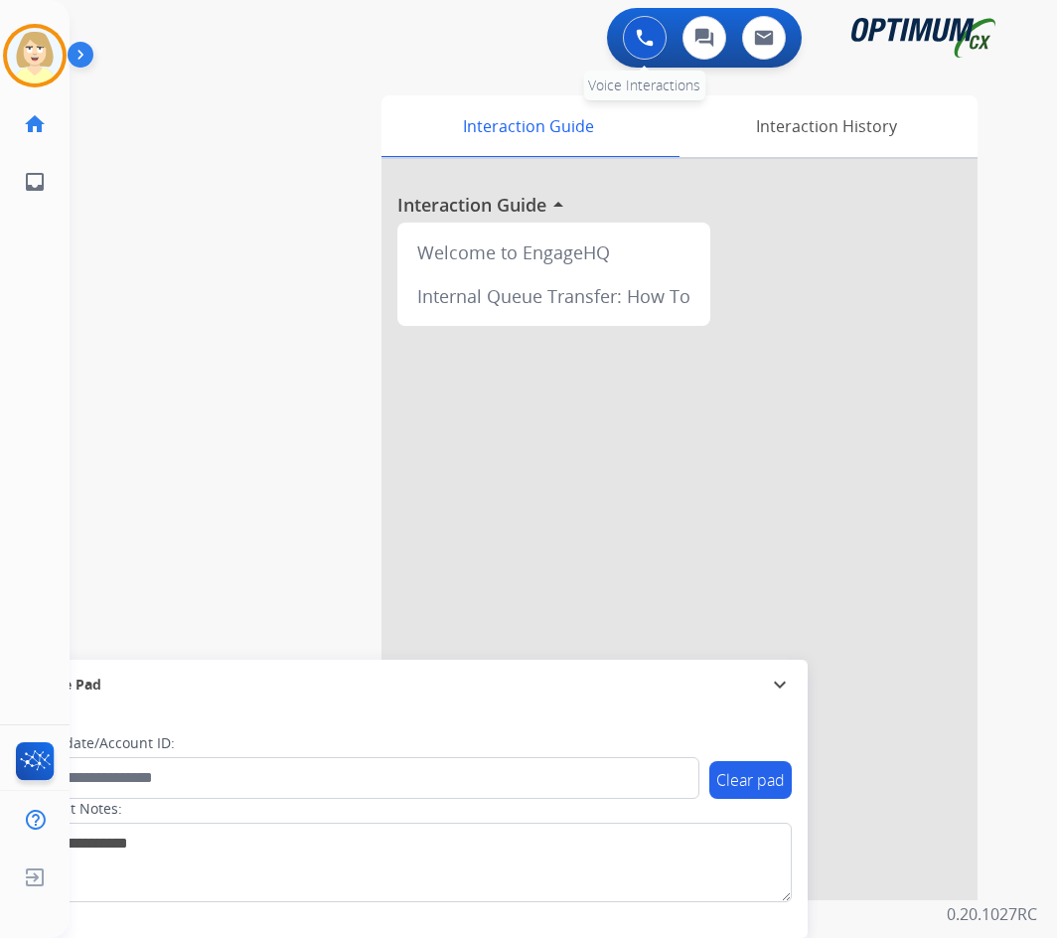
click at [652, 28] on button at bounding box center [645, 38] width 44 height 44
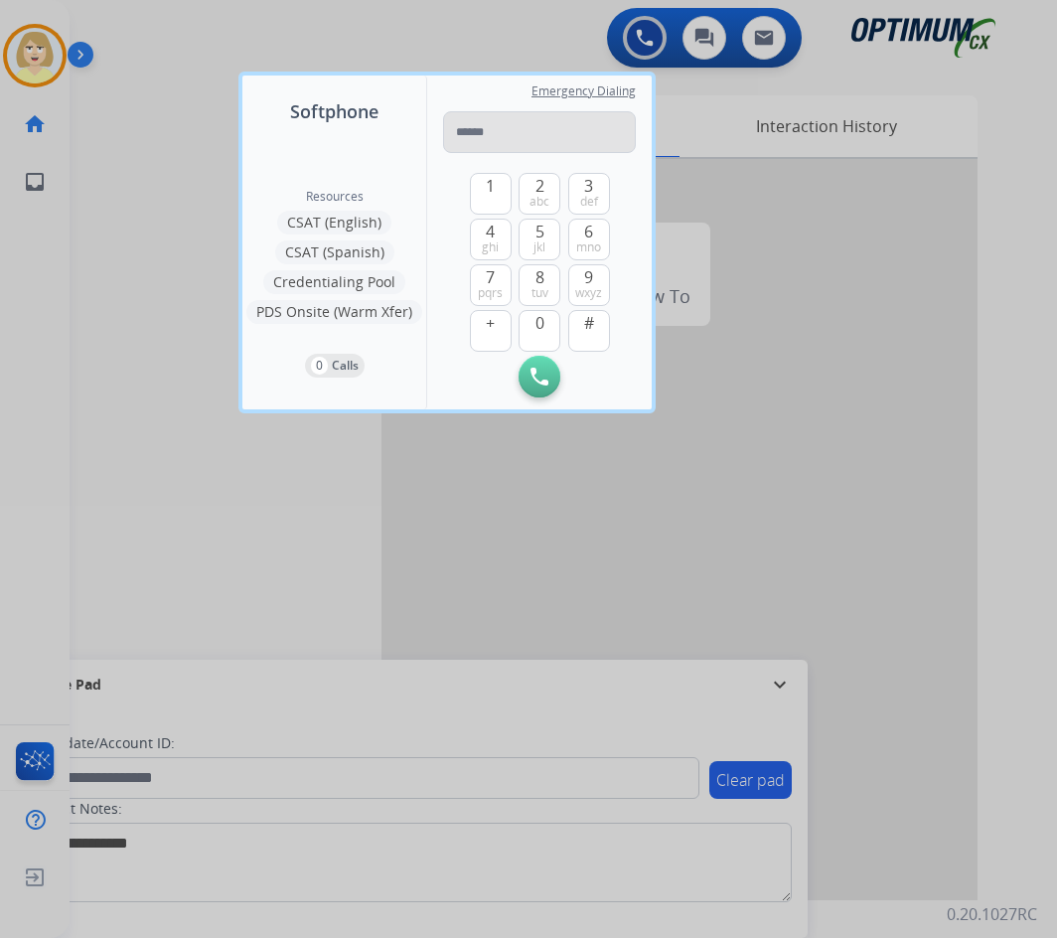
click at [474, 126] on input "tel" at bounding box center [539, 132] width 193 height 42
type input "**********"
click at [539, 379] on img at bounding box center [539, 377] width 18 height 18
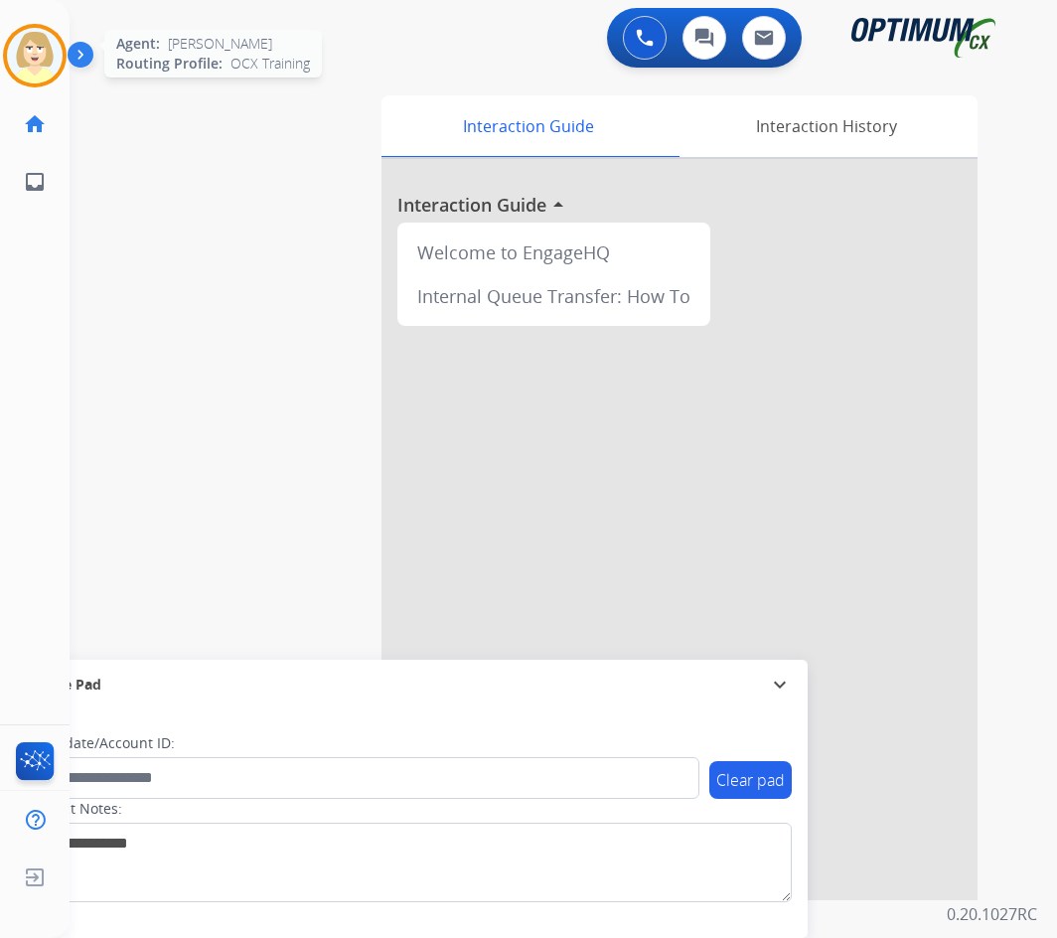
click at [28, 44] on img at bounding box center [35, 56] width 56 height 56
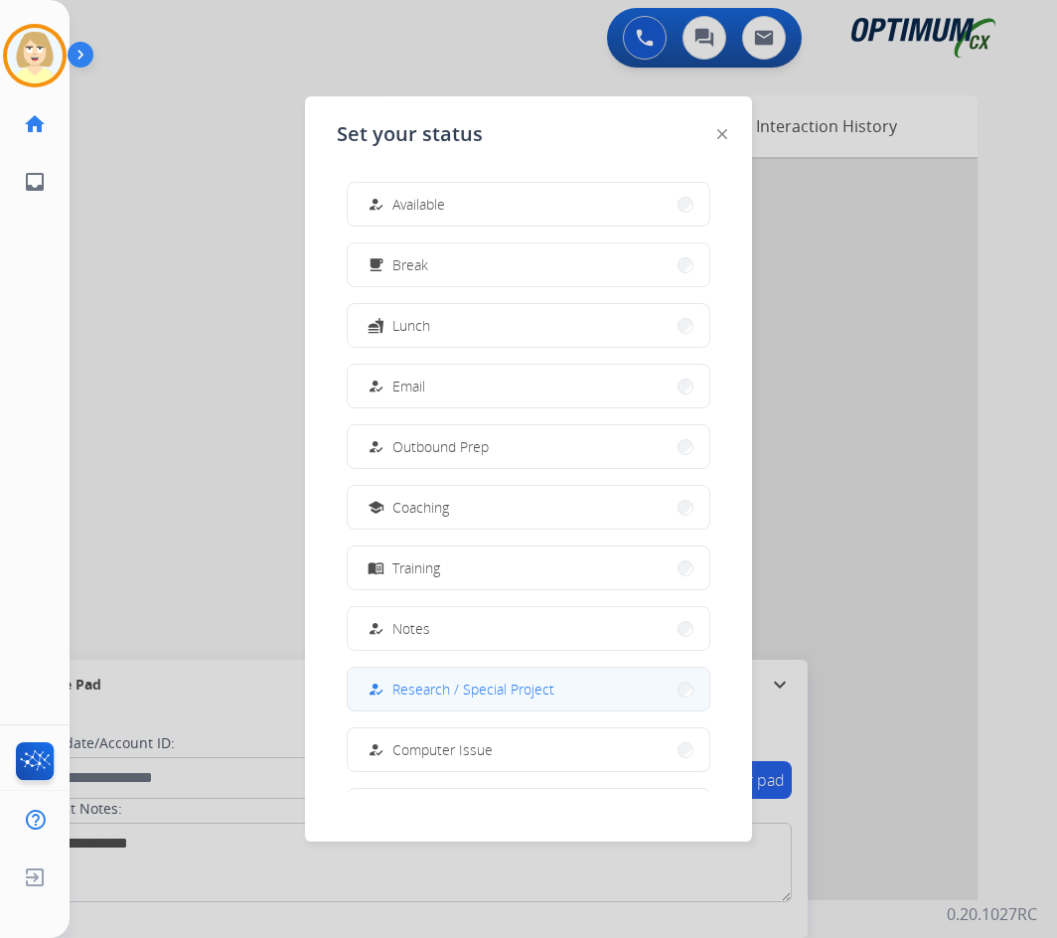
click at [412, 684] on span "Research / Special Project" at bounding box center [473, 688] width 162 height 21
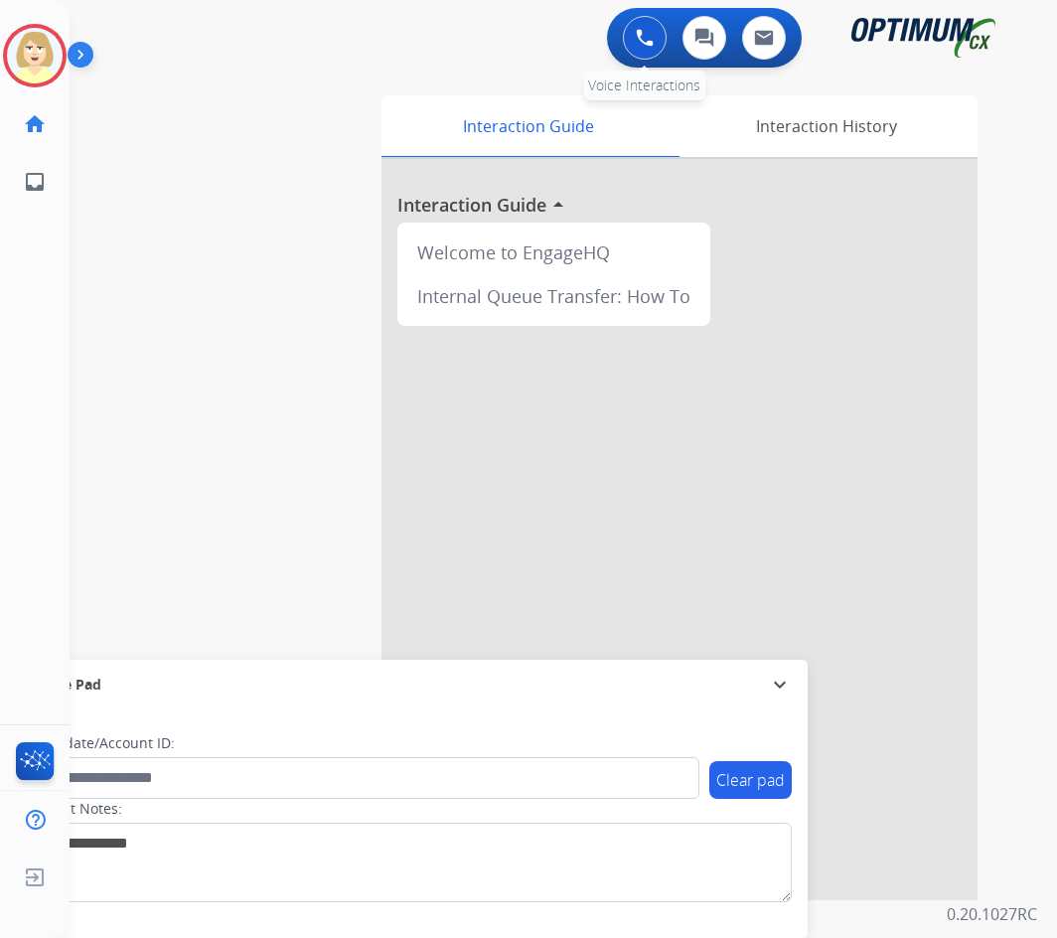
click at [643, 35] on img at bounding box center [645, 38] width 18 height 18
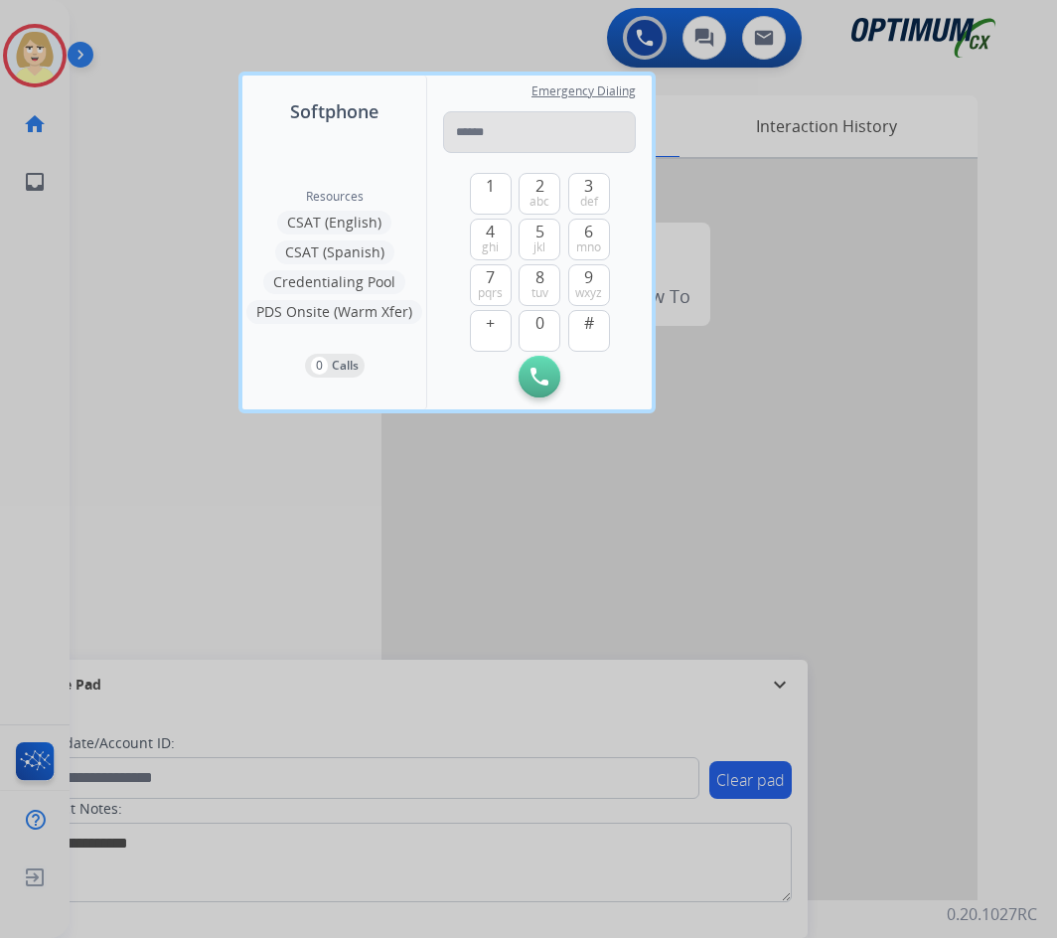
click at [461, 132] on input "tel" at bounding box center [539, 132] width 193 height 42
type input "**********"
click at [532, 379] on img at bounding box center [539, 377] width 18 height 18
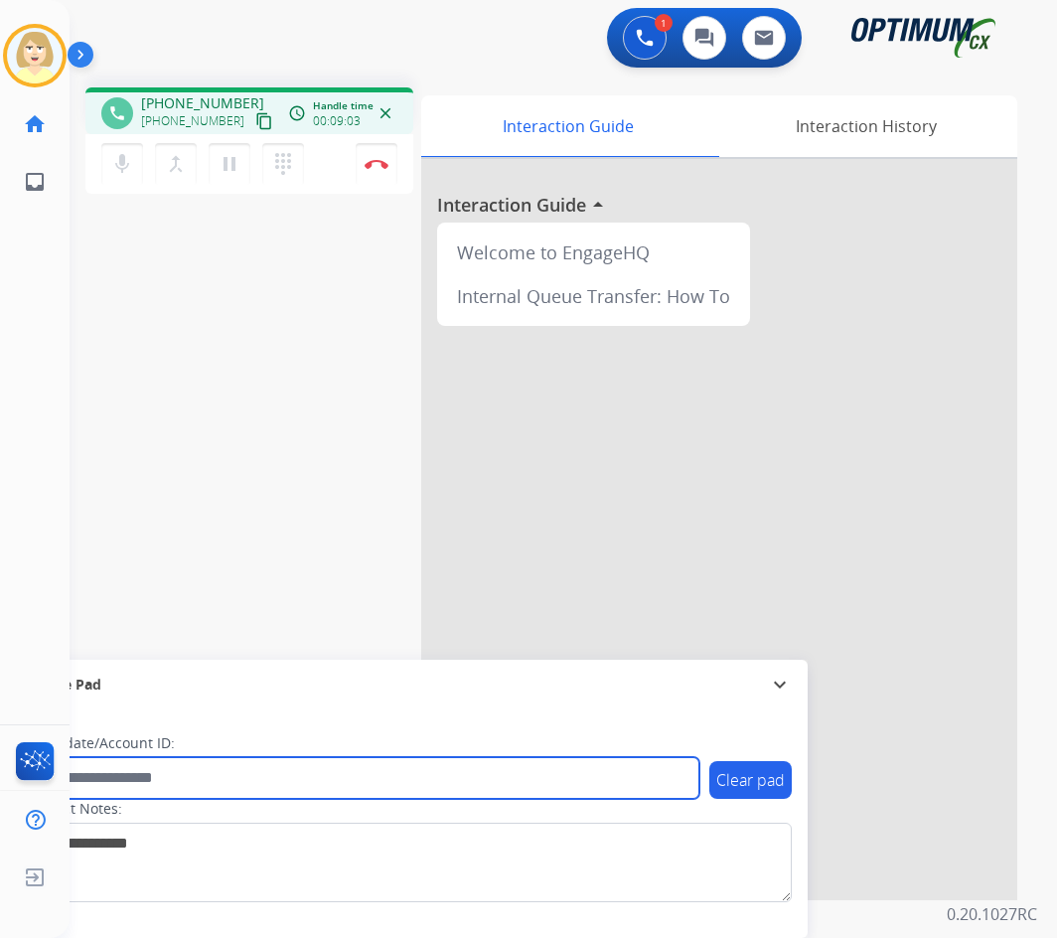
click at [97, 779] on input "text" at bounding box center [363, 778] width 674 height 42
paste input "*******"
type input "*******"
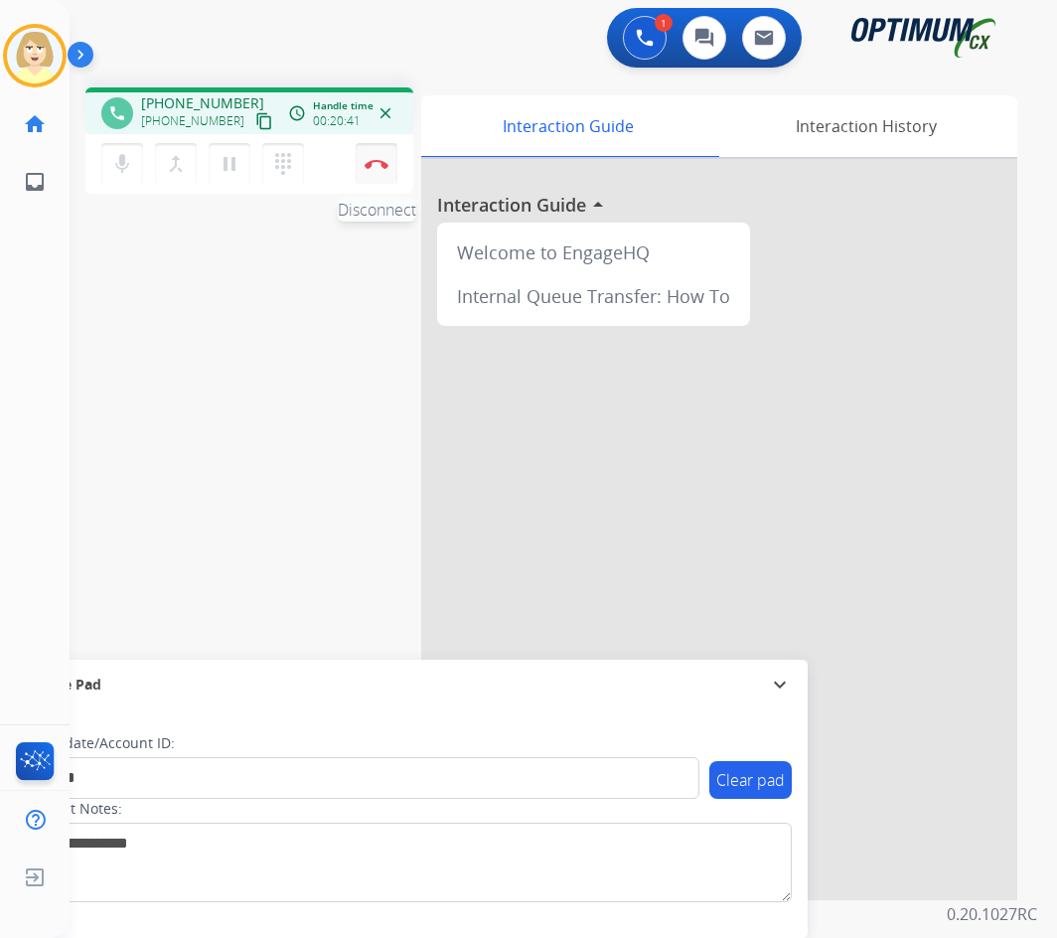
click at [377, 159] on img at bounding box center [377, 164] width 24 height 10
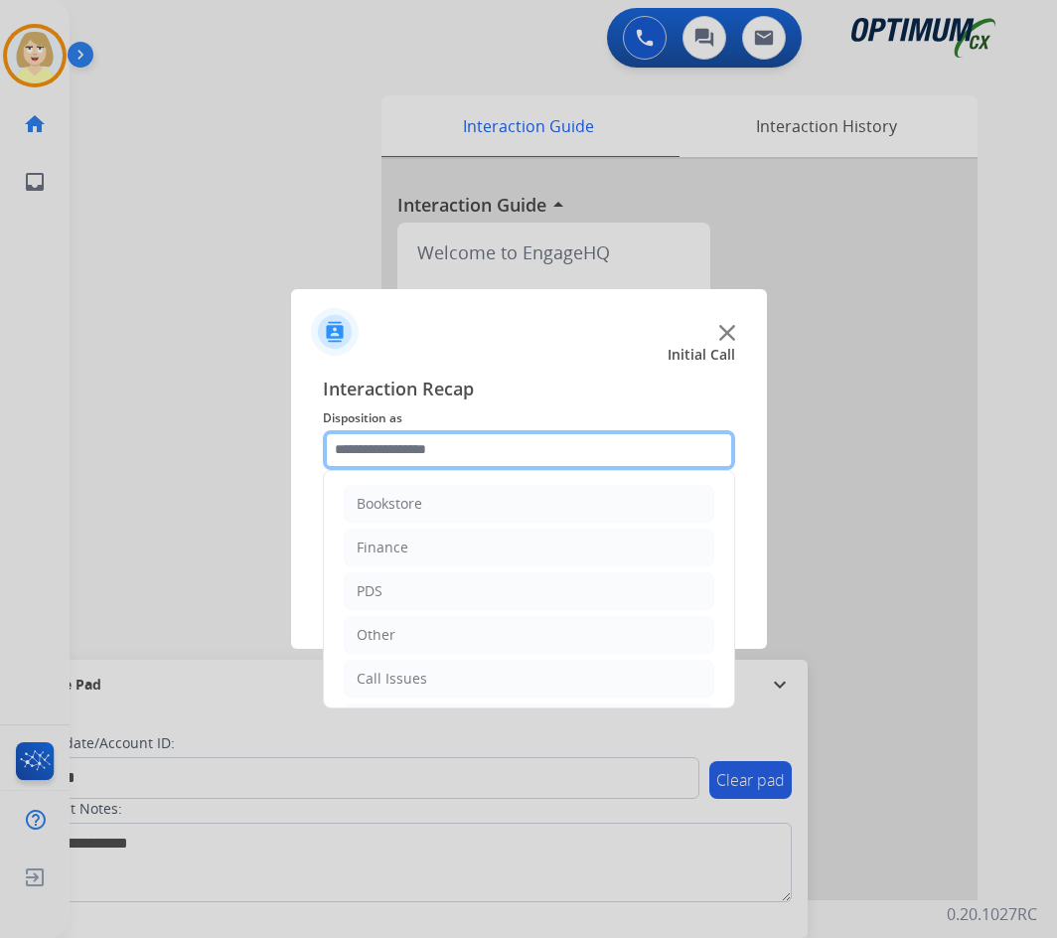
click at [425, 445] on input "text" at bounding box center [529, 450] width 412 height 40
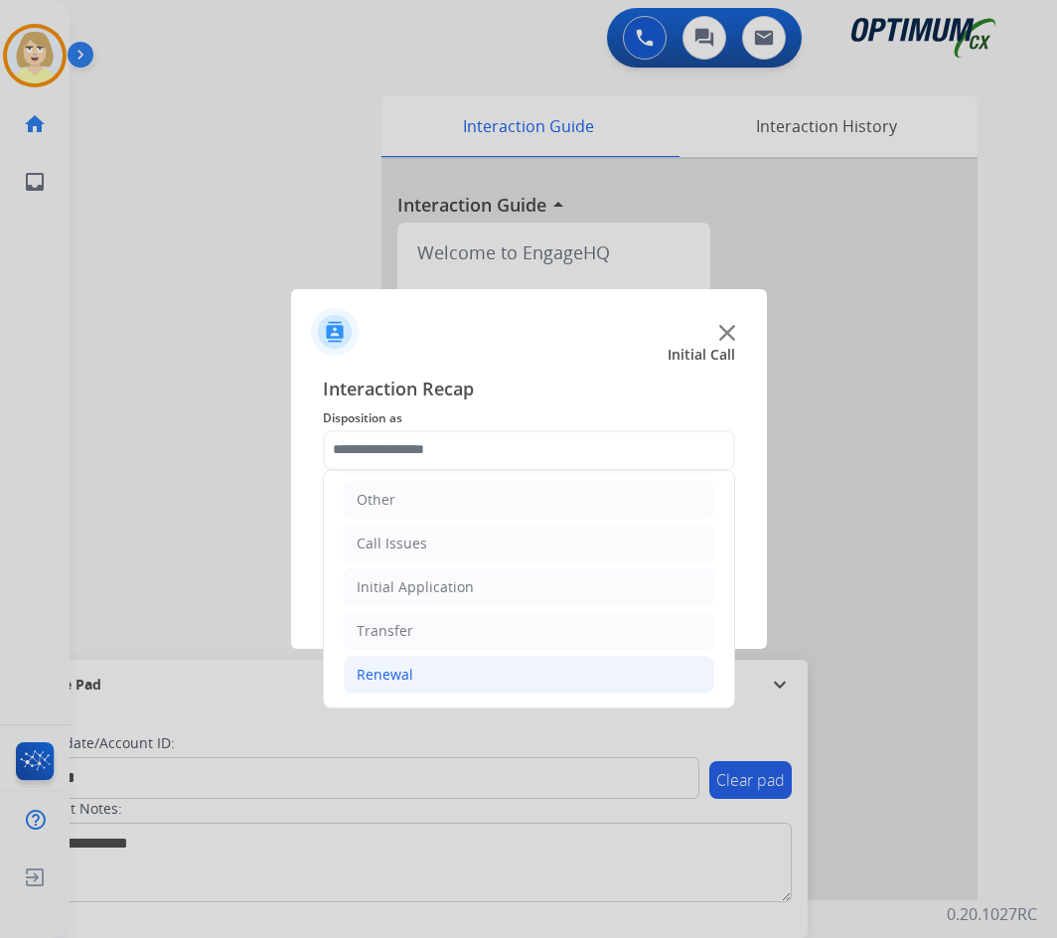
click at [408, 669] on div "Renewal" at bounding box center [385, 675] width 57 height 20
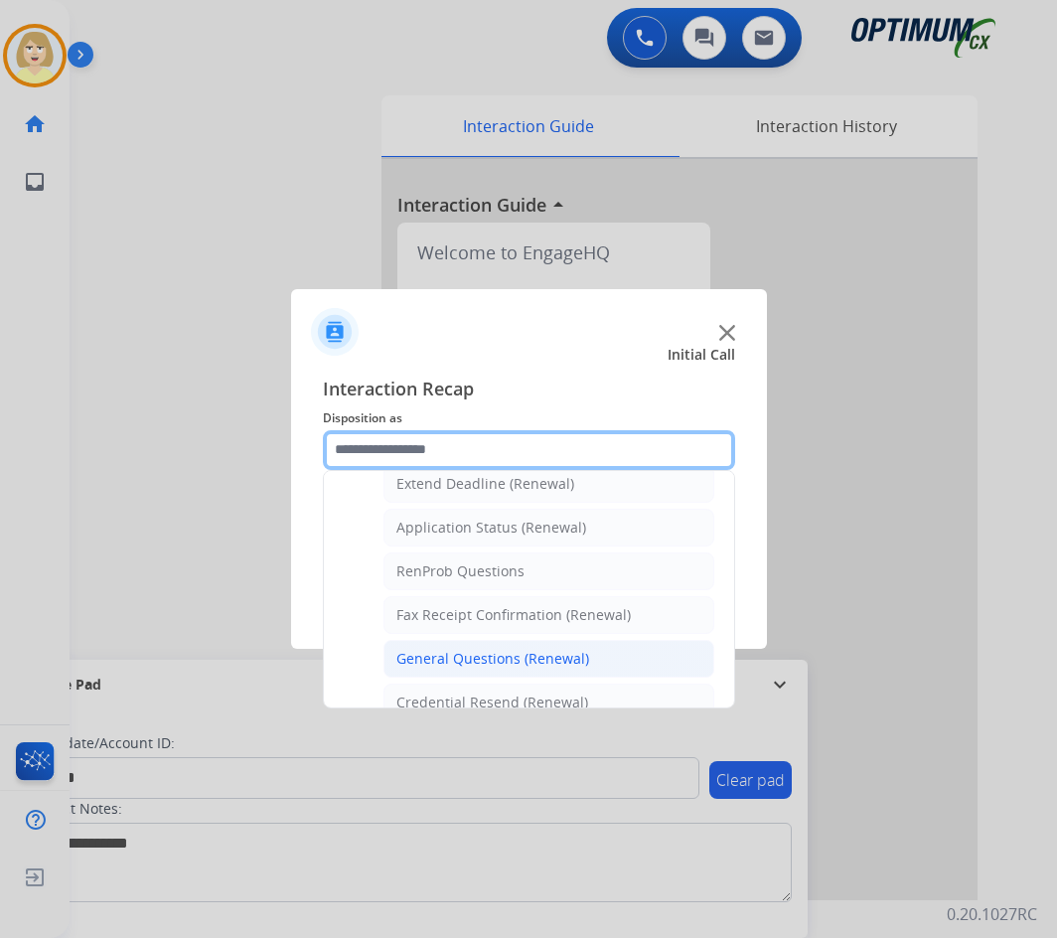
scroll to position [532, 0]
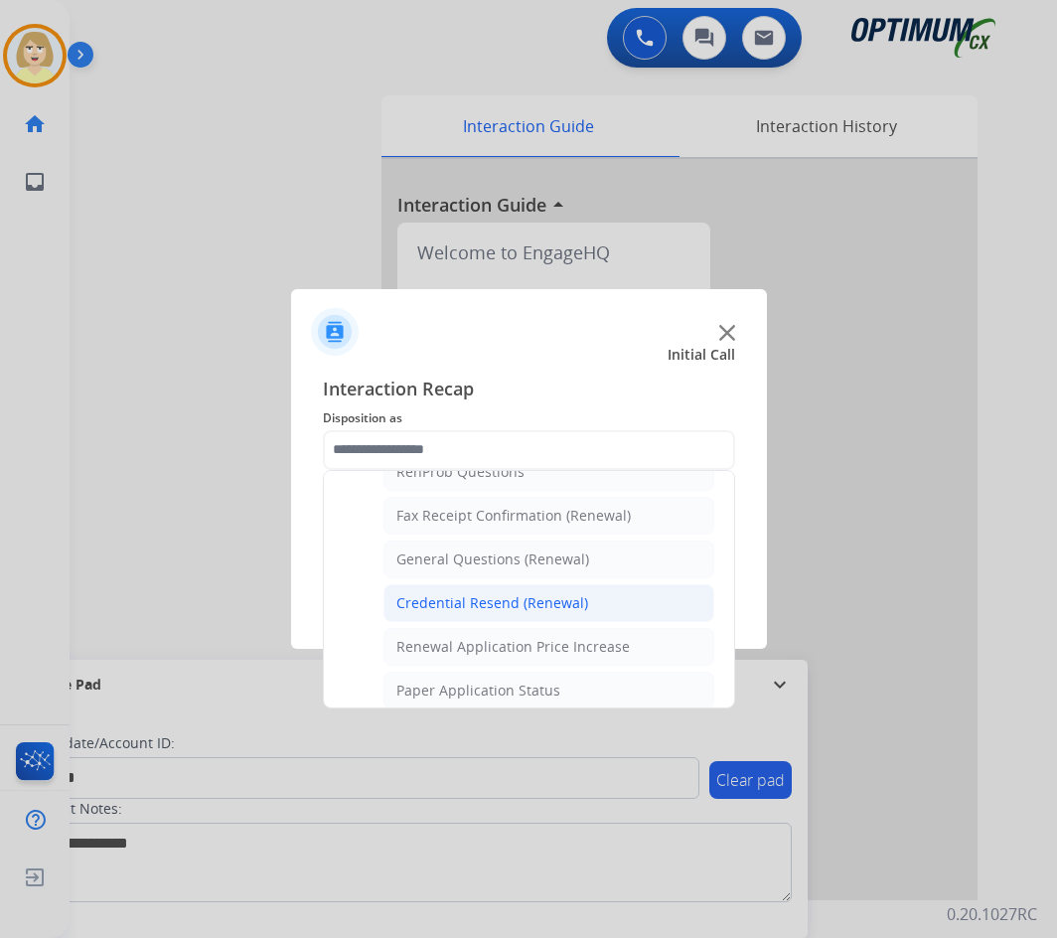
click at [471, 600] on div "Credential Resend (Renewal)" at bounding box center [492, 603] width 192 height 20
type input "**********"
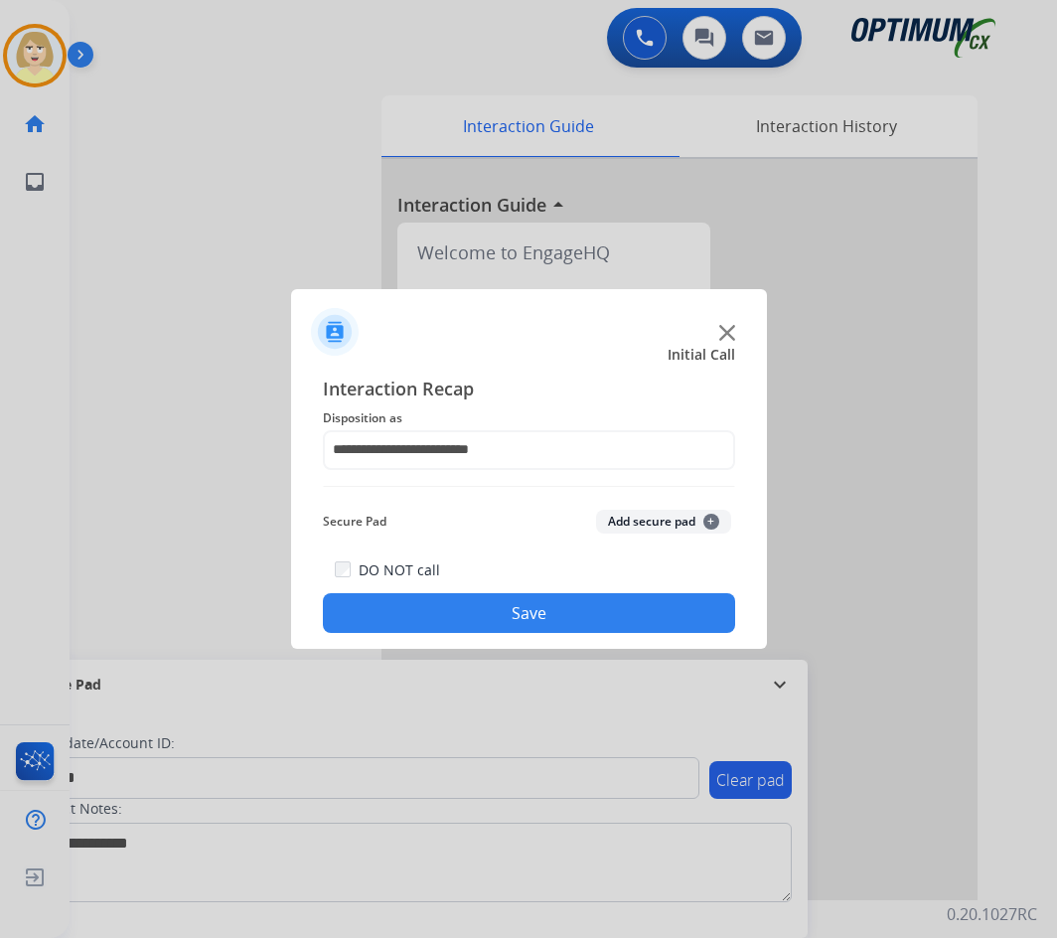
click at [639, 517] on button "Add secure pad +" at bounding box center [663, 522] width 135 height 24
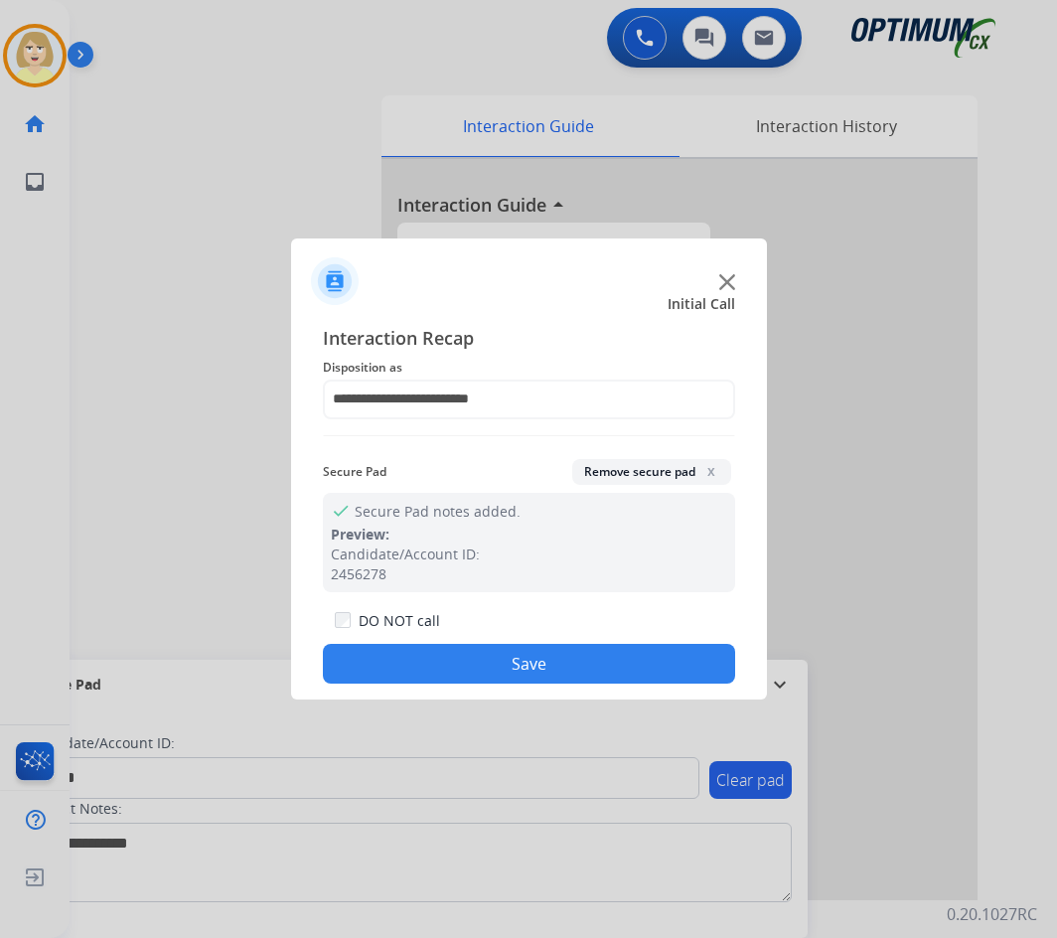
click at [448, 664] on button "Save" at bounding box center [529, 664] width 412 height 40
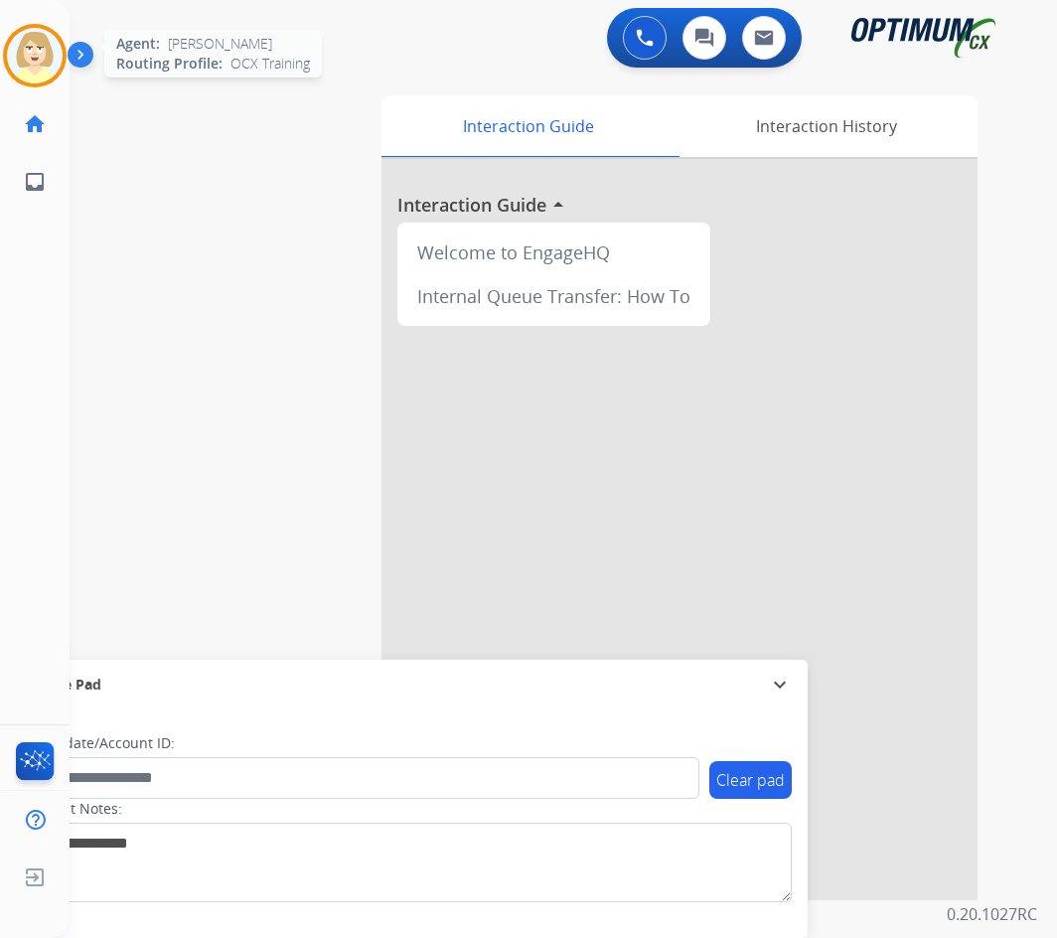
click at [16, 51] on img at bounding box center [35, 56] width 56 height 56
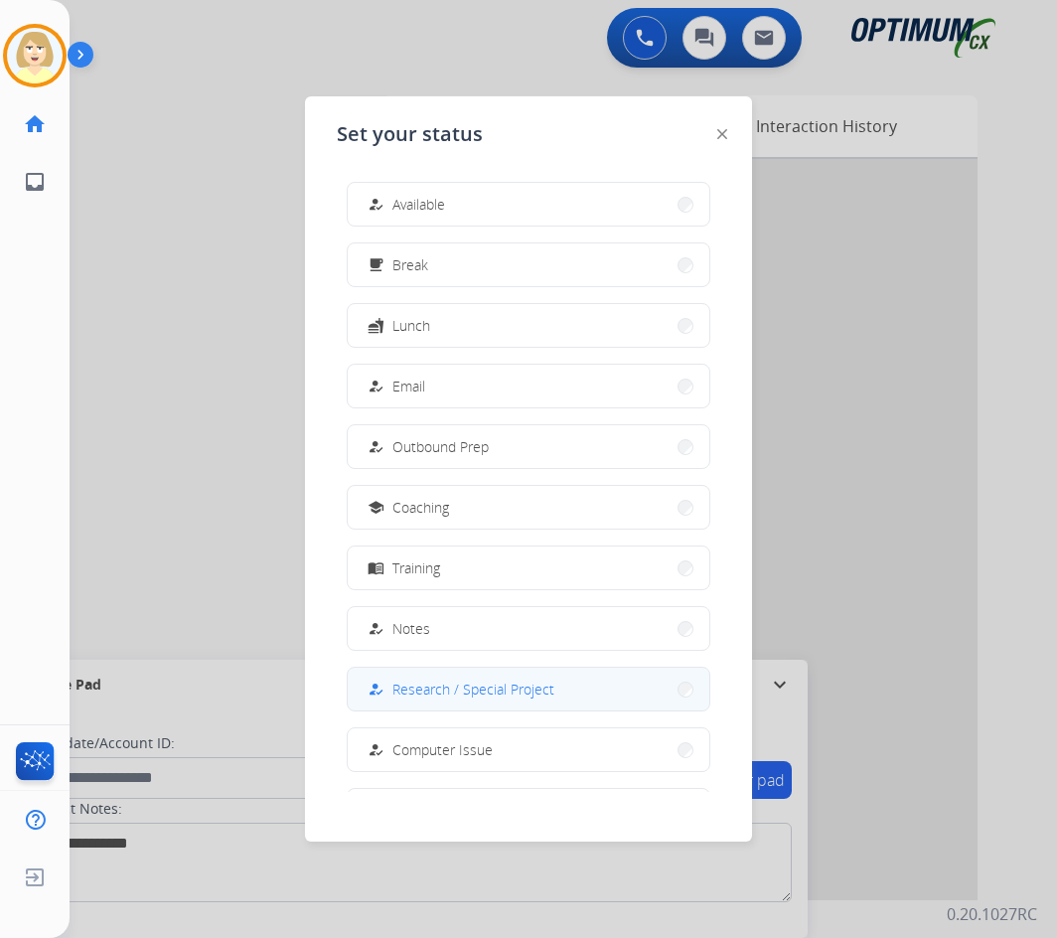
click at [433, 688] on span "Research / Special Project" at bounding box center [473, 688] width 162 height 21
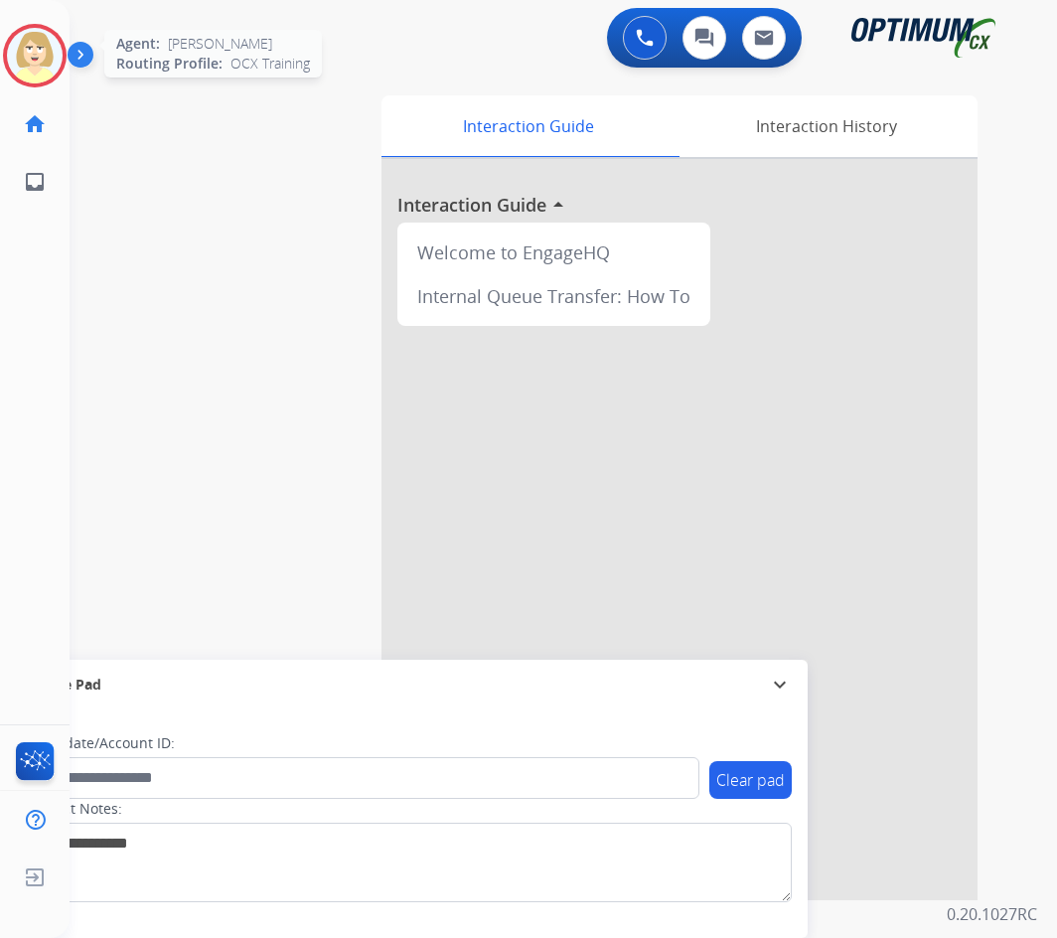
click at [30, 55] on img at bounding box center [35, 56] width 56 height 56
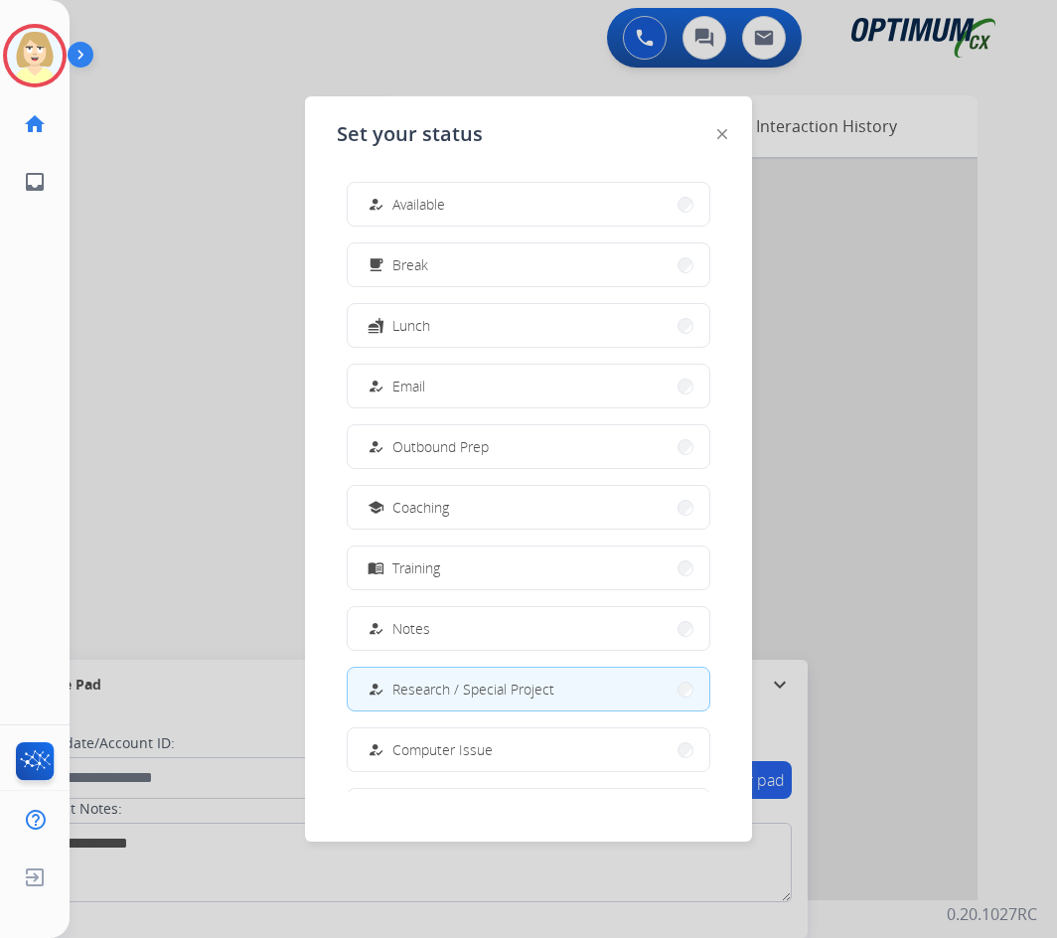
drag, startPoint x: 444, startPoint y: 693, endPoint x: 446, endPoint y: 680, distance: 13.1
click at [444, 692] on span "Research / Special Project" at bounding box center [473, 688] width 162 height 21
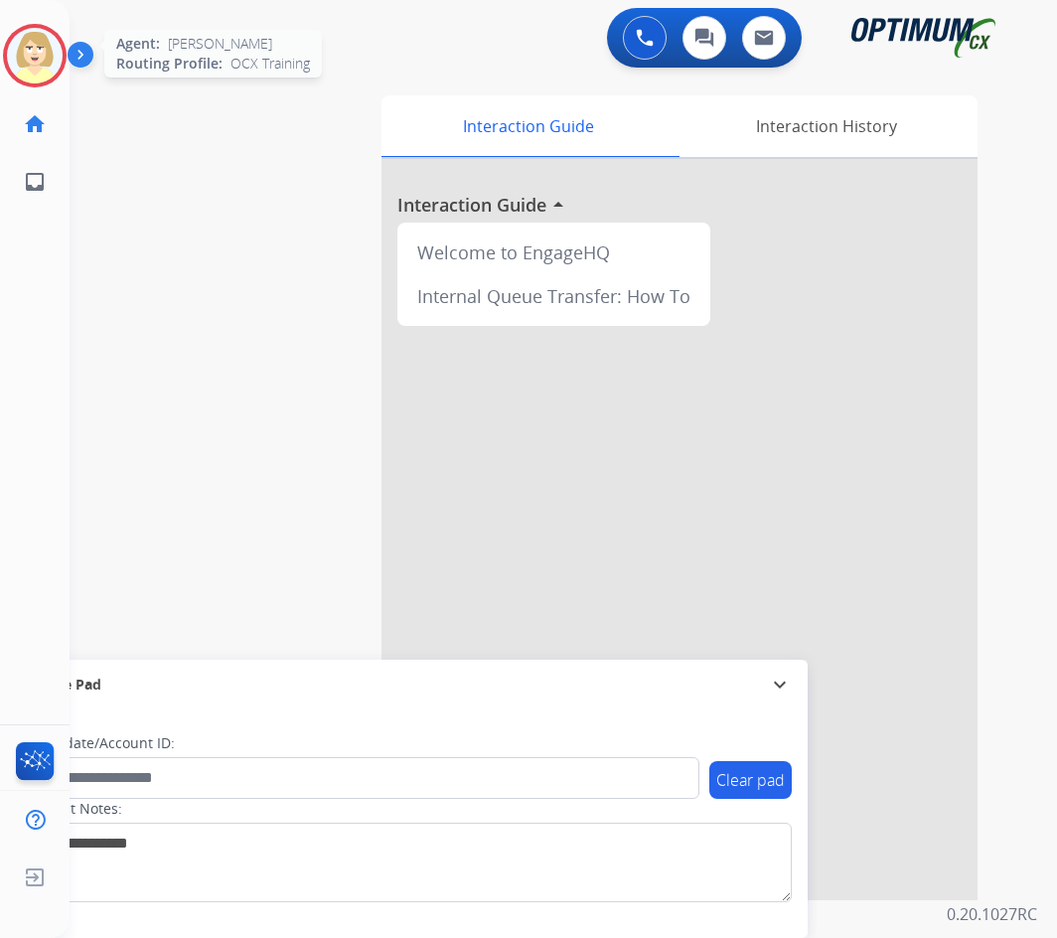
click at [21, 45] on img at bounding box center [35, 56] width 56 height 56
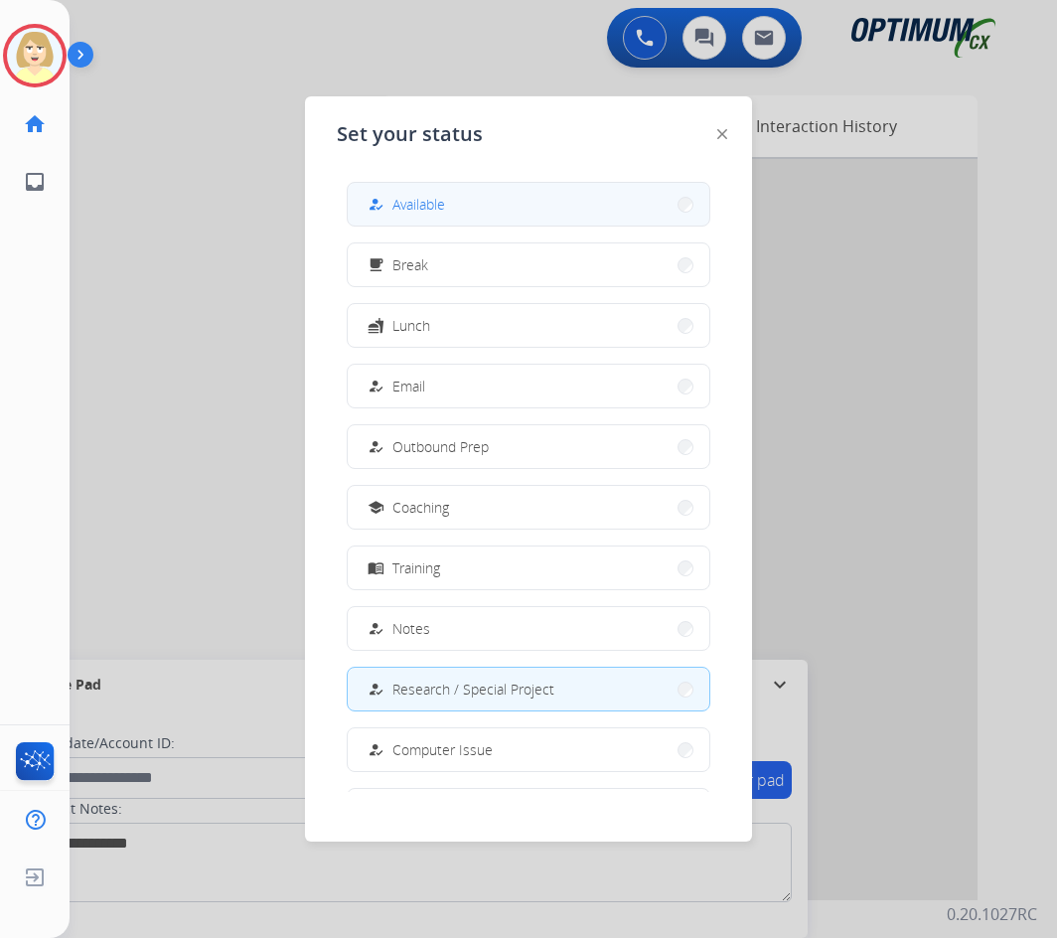
click at [420, 202] on span "Available" at bounding box center [418, 204] width 53 height 21
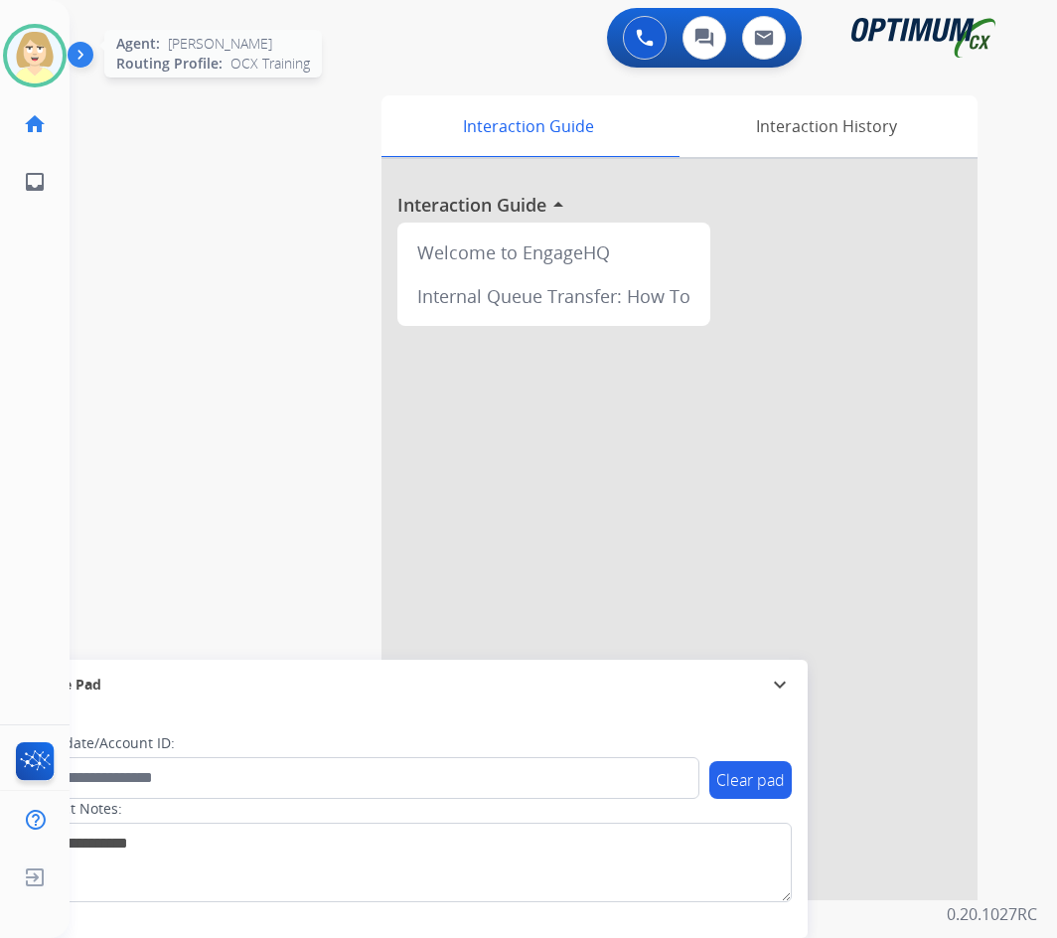
click at [29, 54] on img at bounding box center [35, 56] width 56 height 56
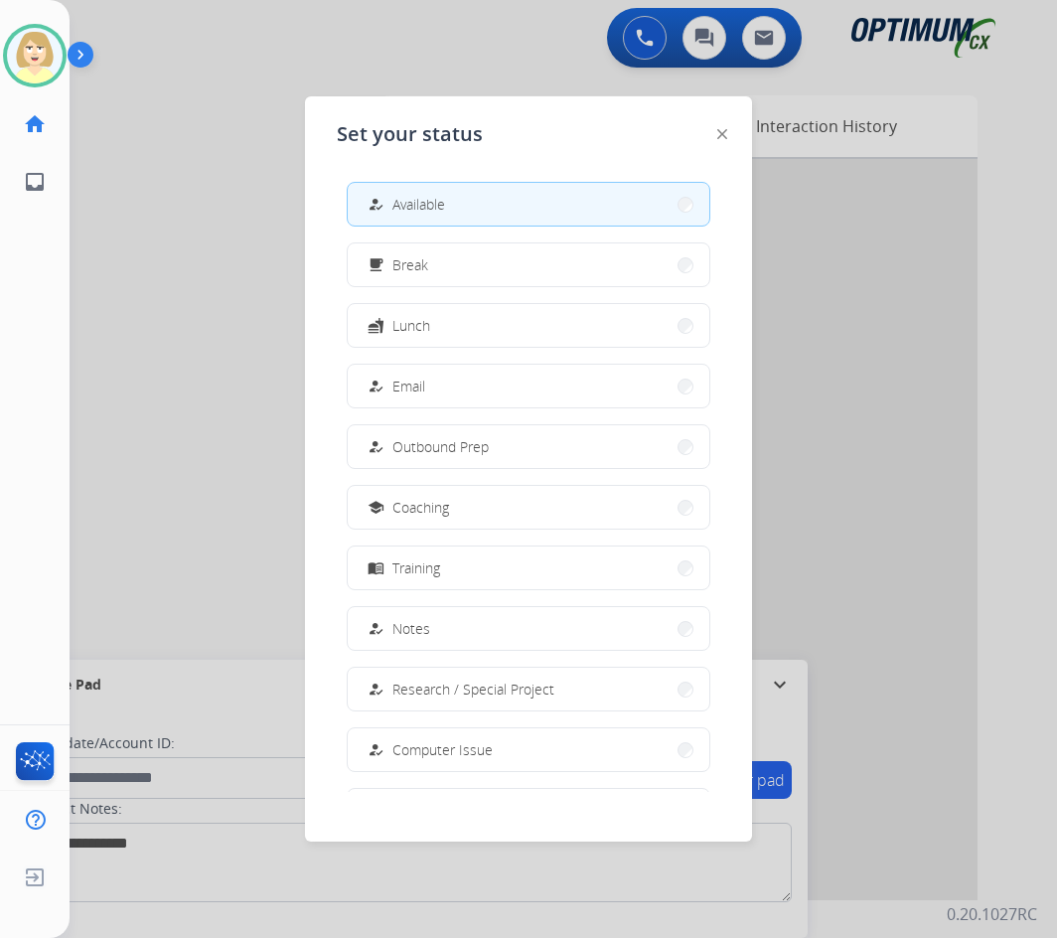
scroll to position [188, 0]
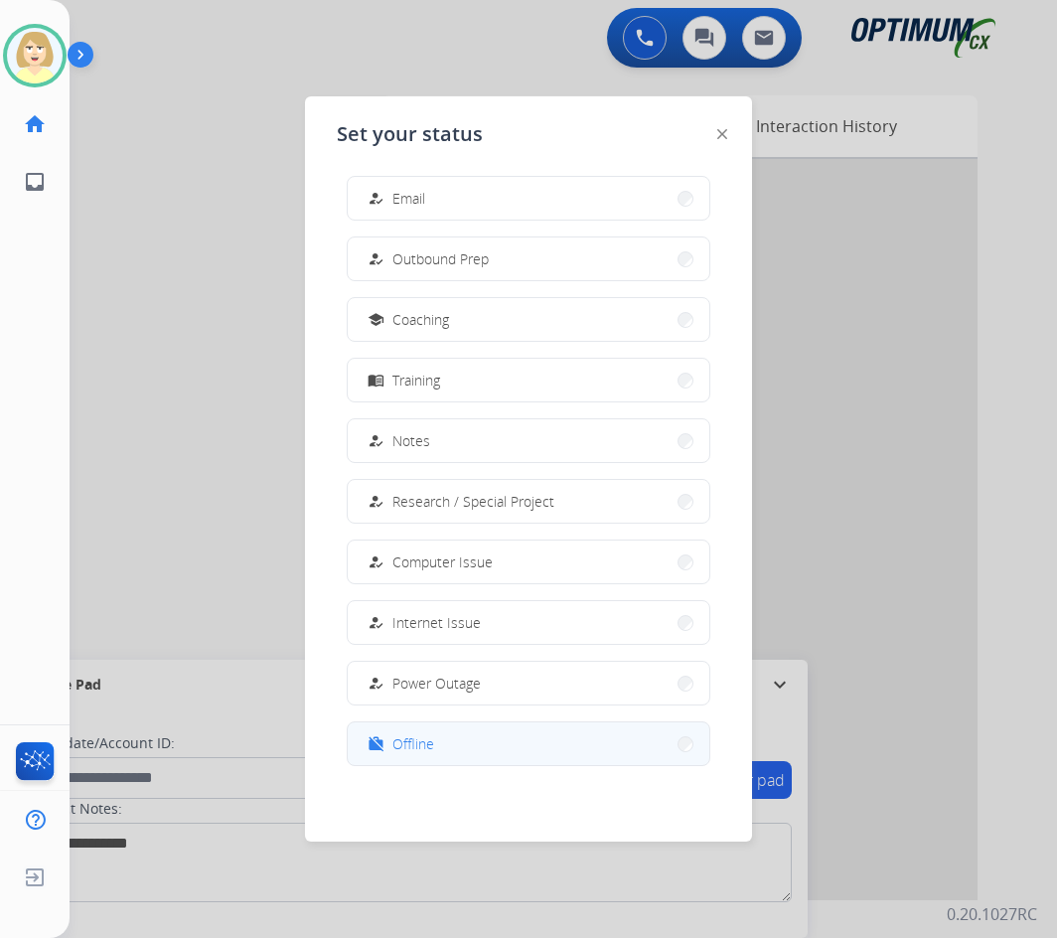
click at [430, 739] on span "Offline" at bounding box center [413, 743] width 42 height 21
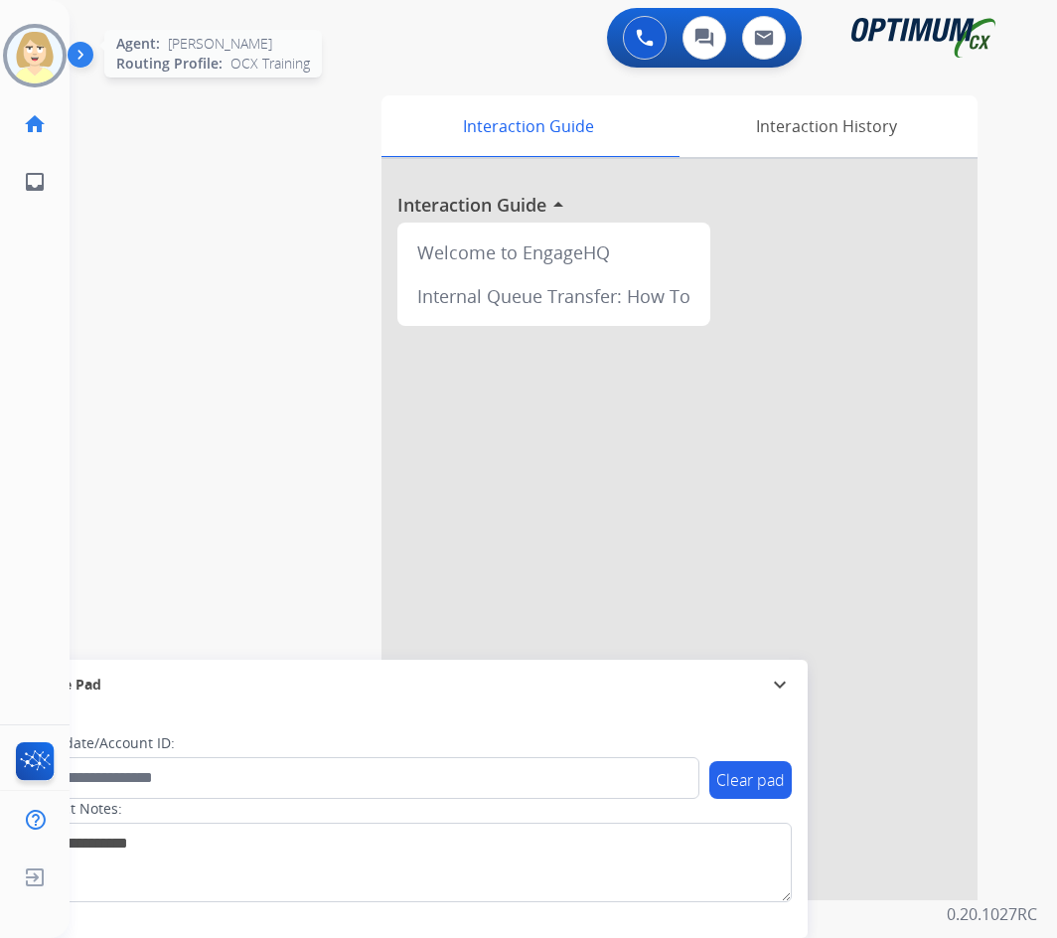
click at [38, 46] on img at bounding box center [35, 56] width 56 height 56
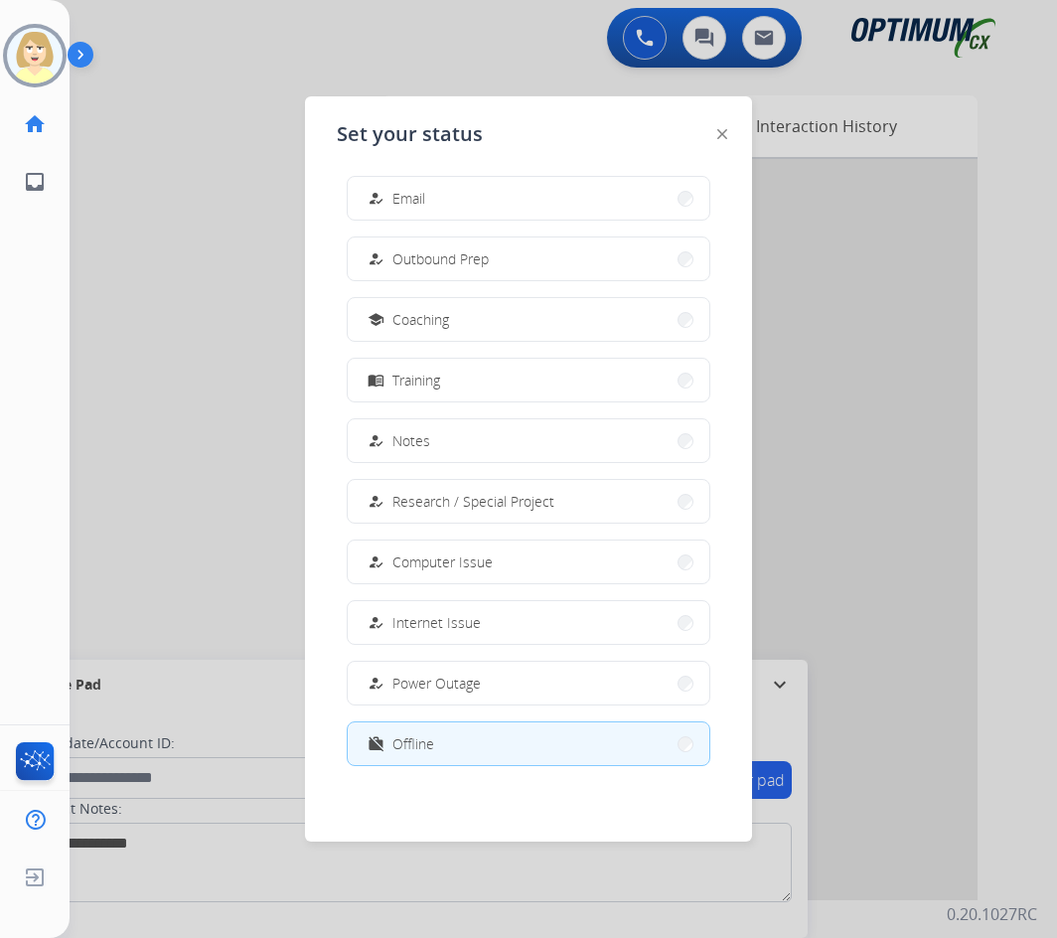
click at [447, 740] on button "work_off Offline" at bounding box center [529, 743] width 362 height 43
